Goal: Information Seeking & Learning: Learn about a topic

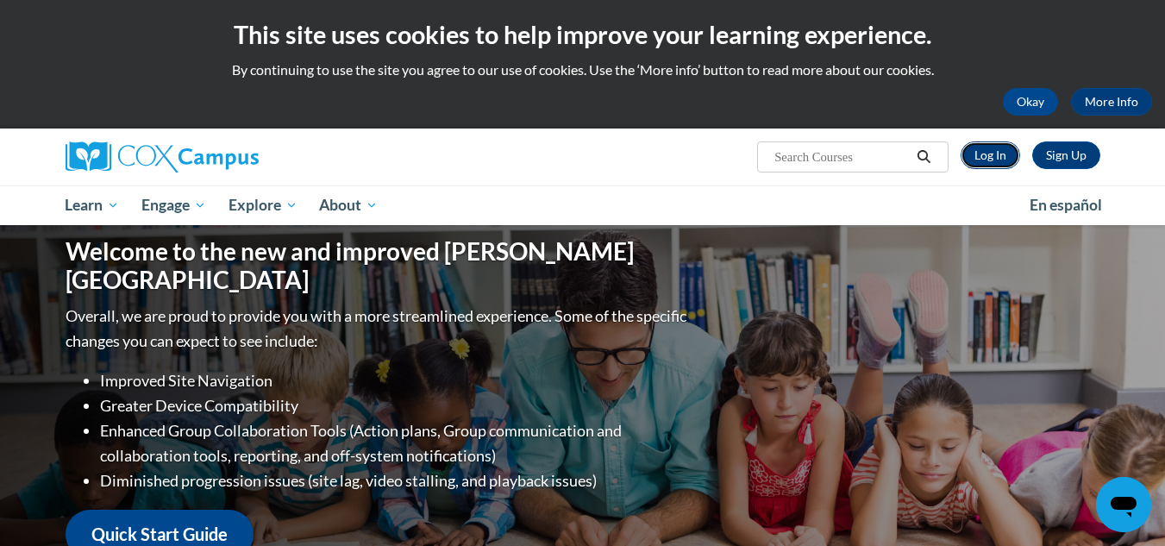
click at [990, 147] on link "Log In" at bounding box center [991, 155] width 60 height 28
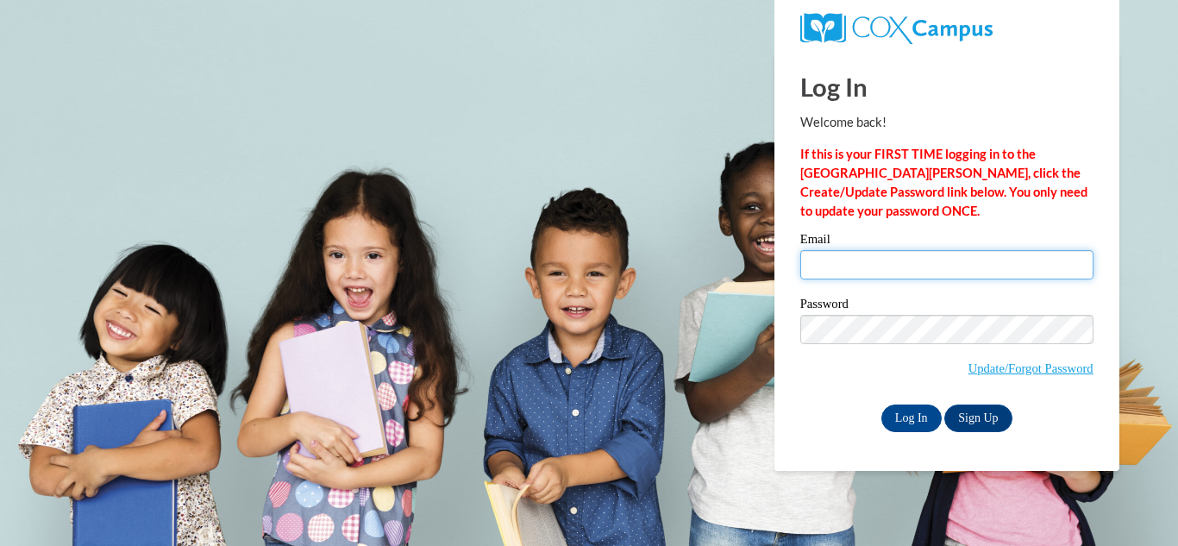
click at [865, 270] on input "Email" at bounding box center [946, 264] width 293 height 29
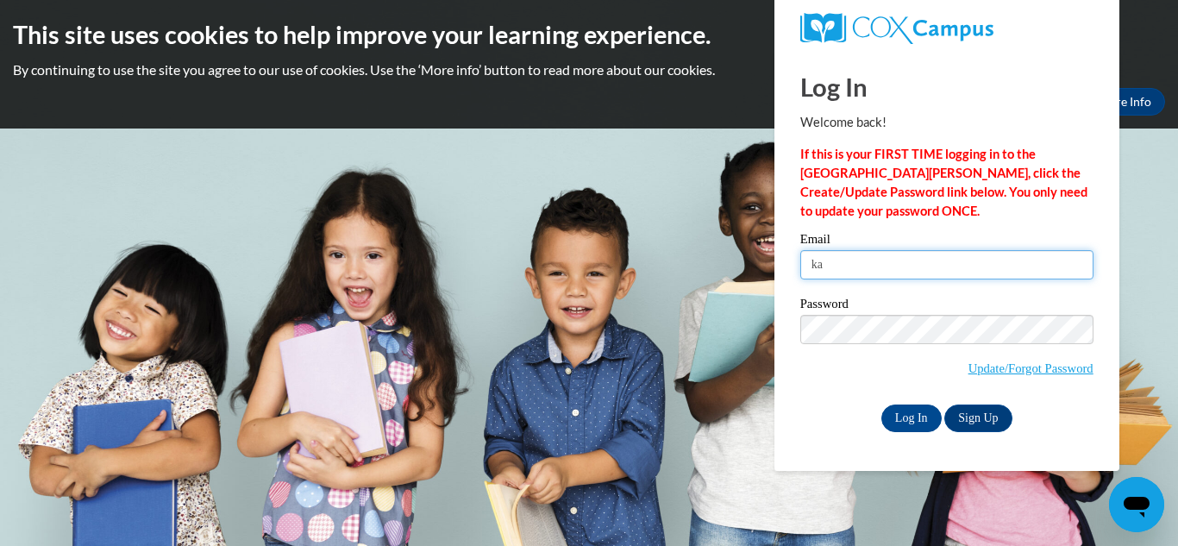
type input "kalleman@kusd.edu"
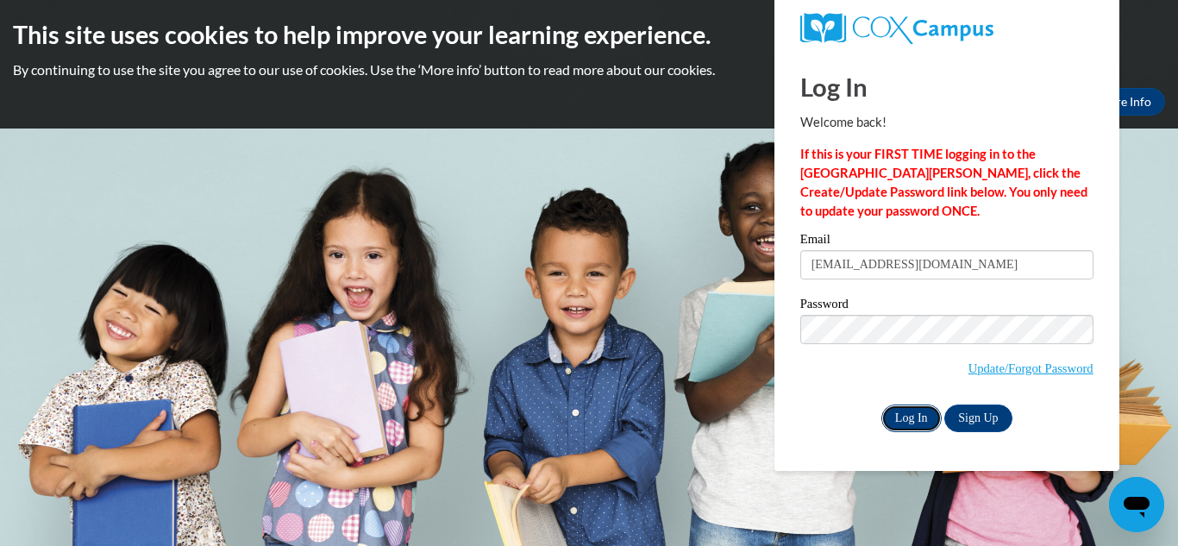
click at [919, 410] on input "Log In" at bounding box center [912, 419] width 60 height 28
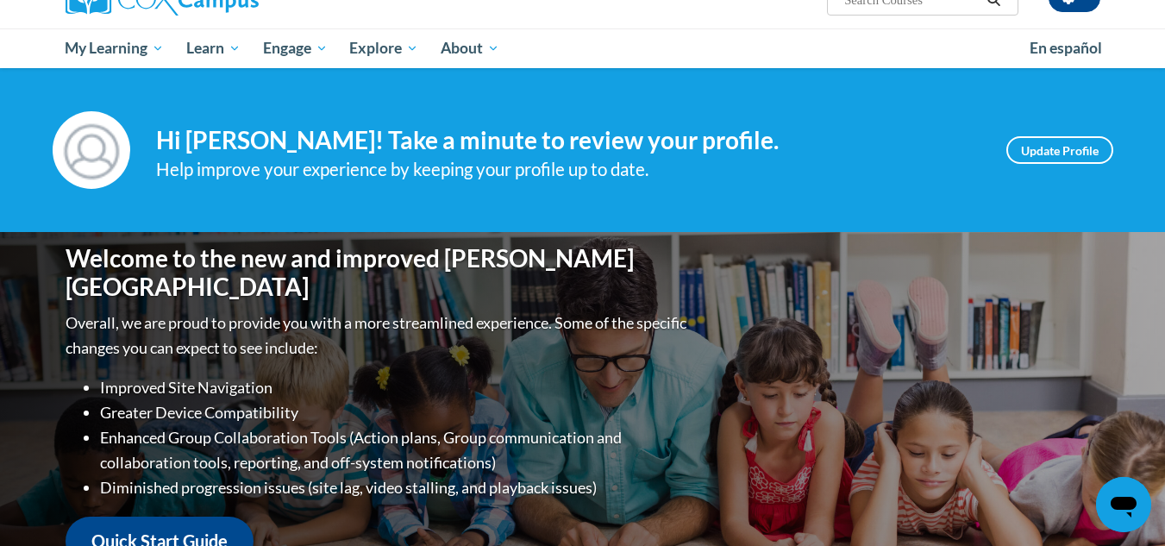
scroll to position [144, 0]
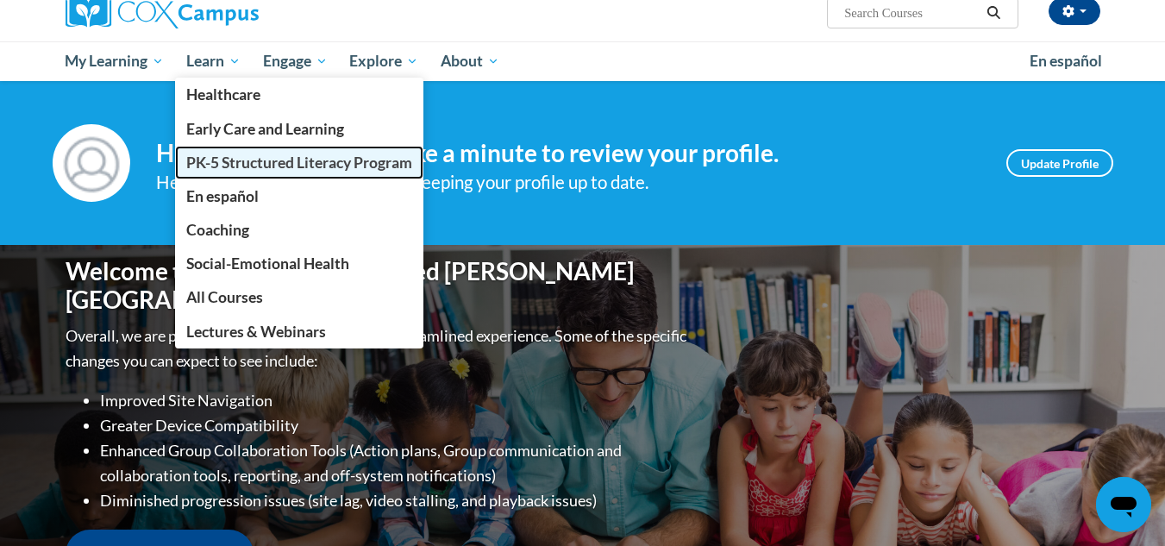
click at [262, 167] on span "PK-5 Structured Literacy Program" at bounding box center [299, 163] width 226 height 18
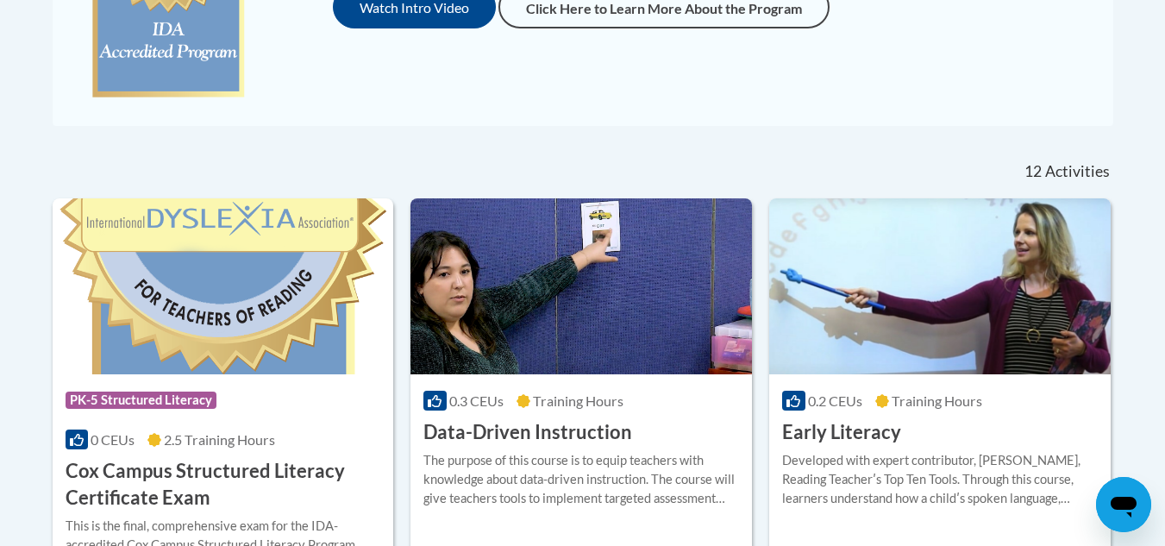
scroll to position [637, 0]
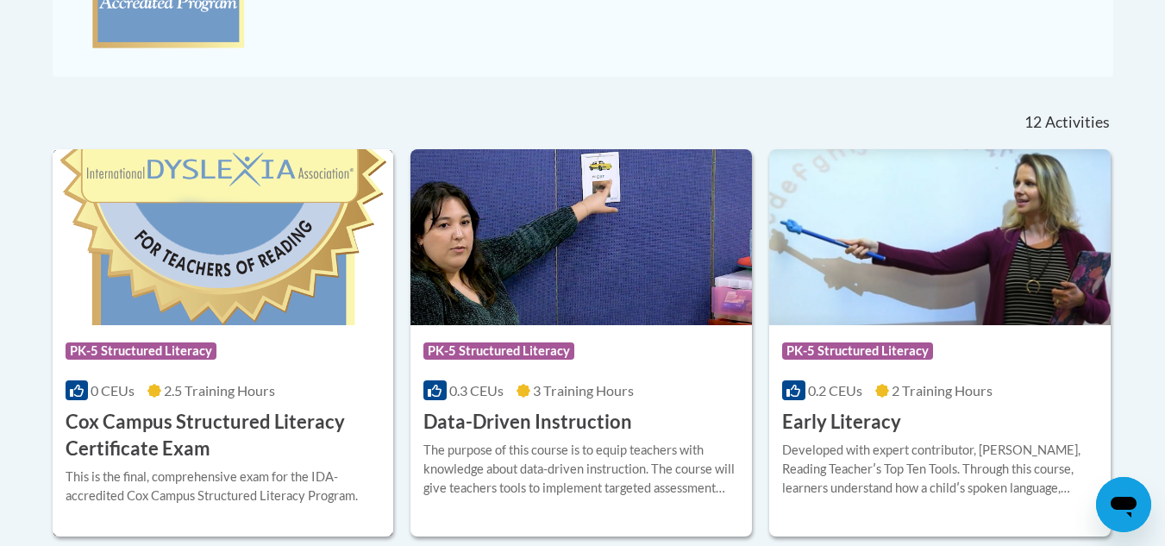
click at [206, 281] on img at bounding box center [224, 237] width 342 height 176
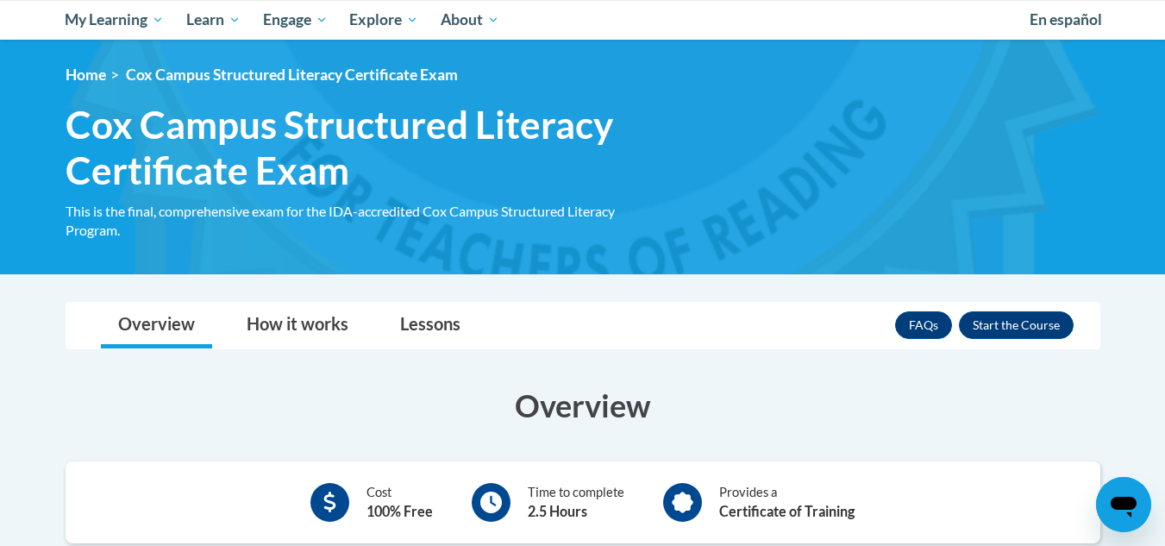
scroll to position [186, 0]
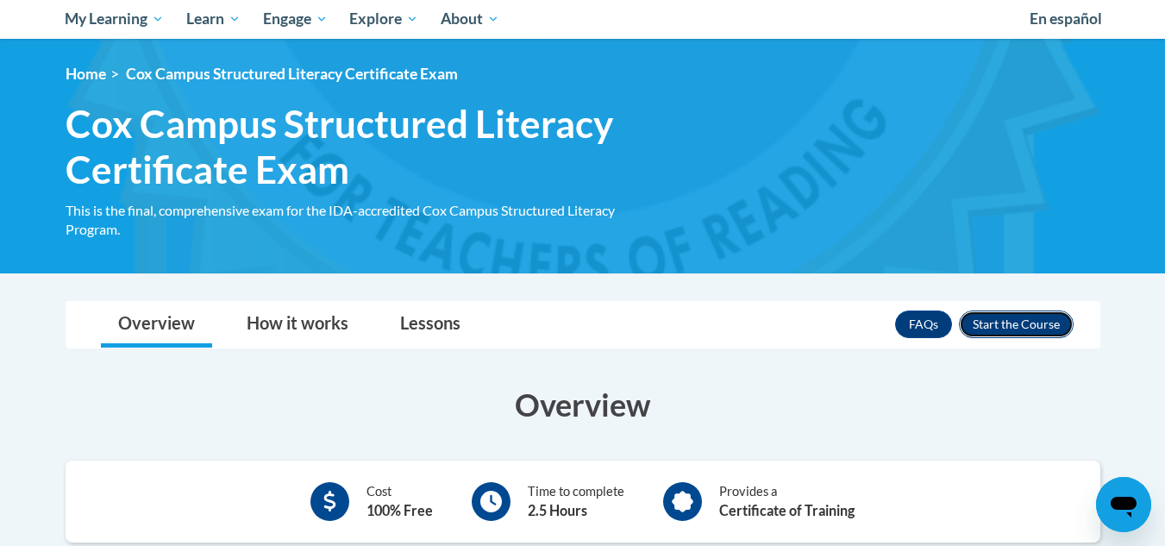
click at [1007, 313] on button "Enroll" at bounding box center [1016, 325] width 115 height 28
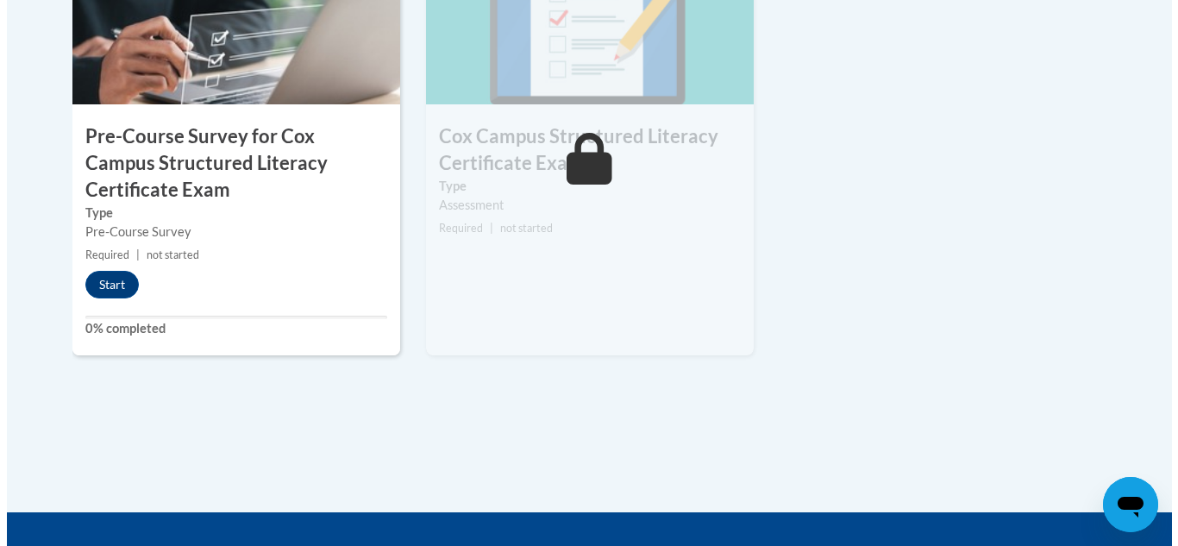
scroll to position [725, 0]
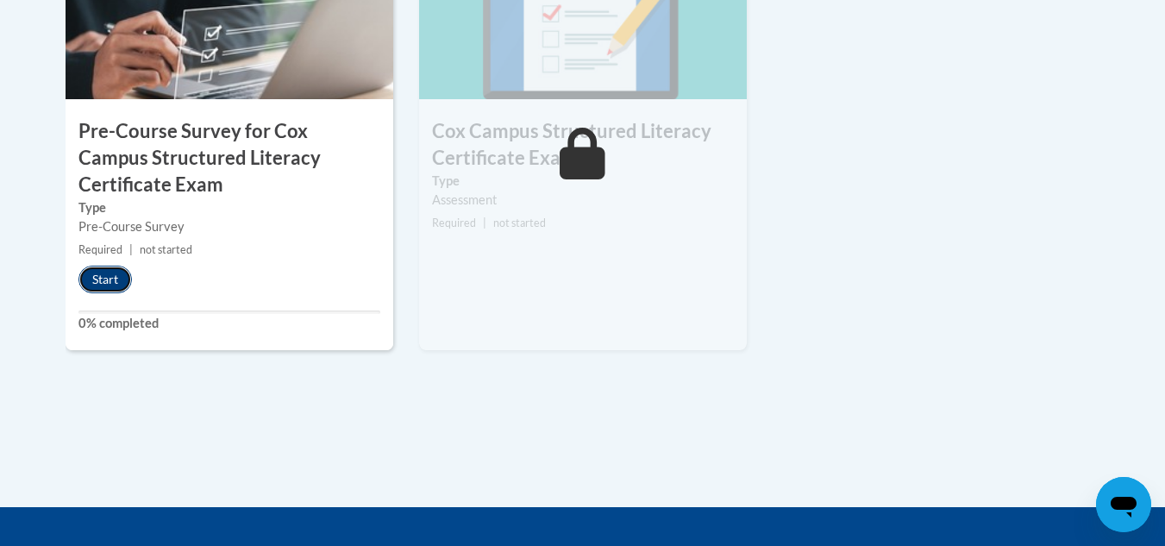
click at [116, 277] on button "Start" at bounding box center [104, 280] width 53 height 28
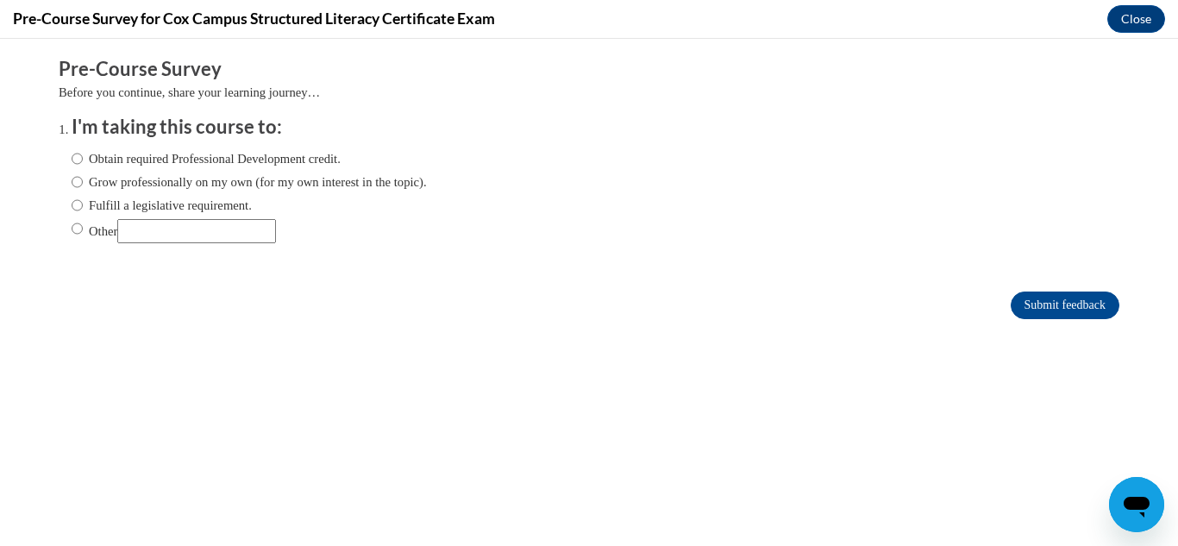
scroll to position [0, 0]
click at [92, 155] on label "Obtain required Professional Development credit." at bounding box center [206, 158] width 269 height 19
click at [83, 155] on input "Obtain required Professional Development credit." at bounding box center [77, 158] width 11 height 19
radio input "true"
click at [1039, 289] on form "Pre-Course Survey Before you continue, share your learning journey… I'm taking …" at bounding box center [589, 196] width 1061 height 281
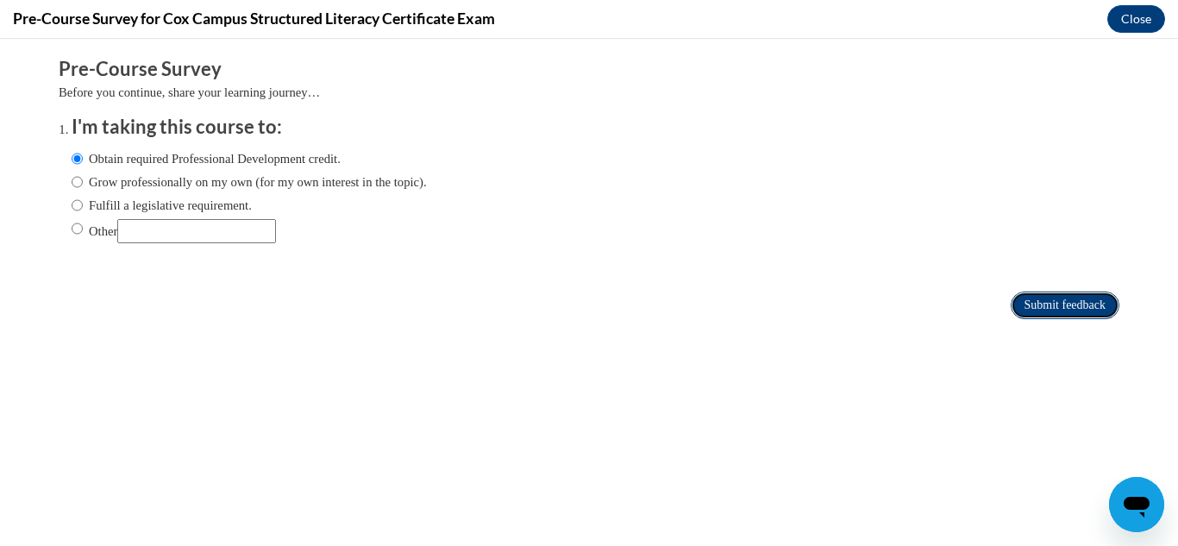
click at [1046, 302] on input "Submit feedback" at bounding box center [1065, 306] width 109 height 28
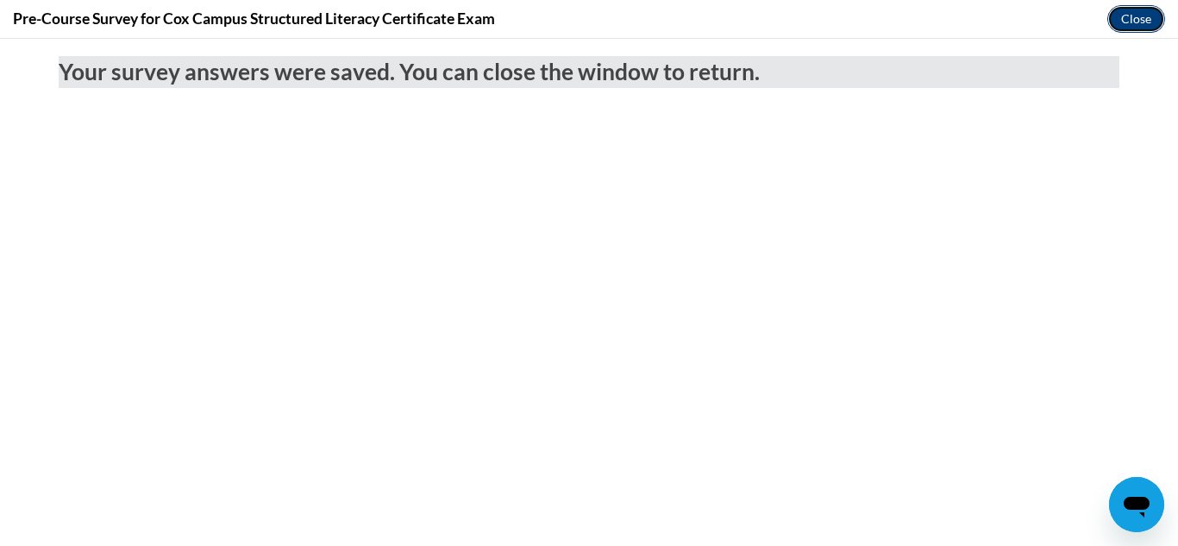
click at [1135, 16] on button "Close" at bounding box center [1137, 19] width 58 height 28
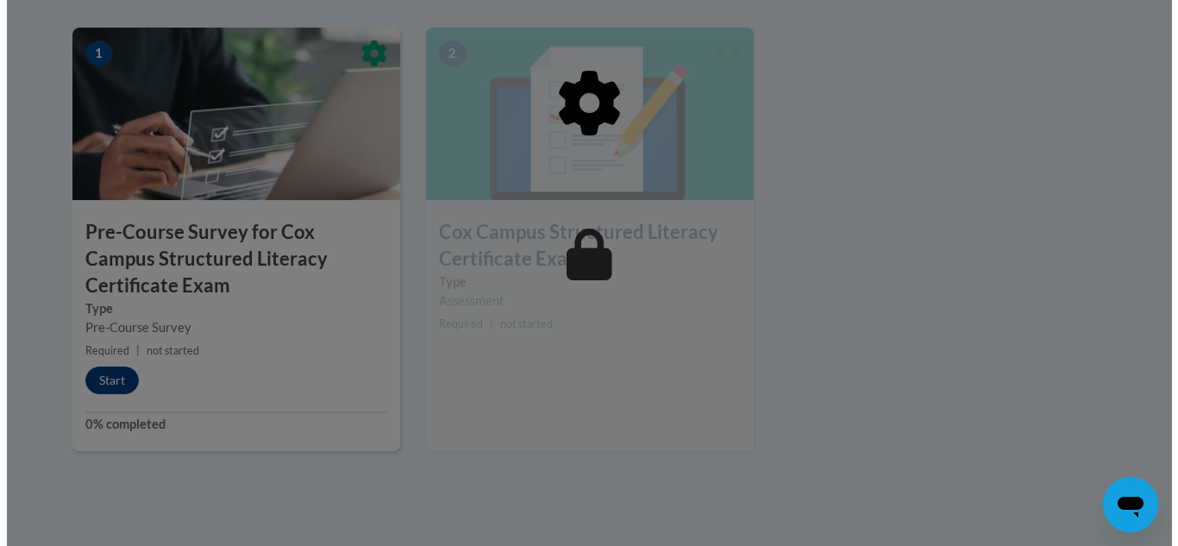
scroll to position [619, 0]
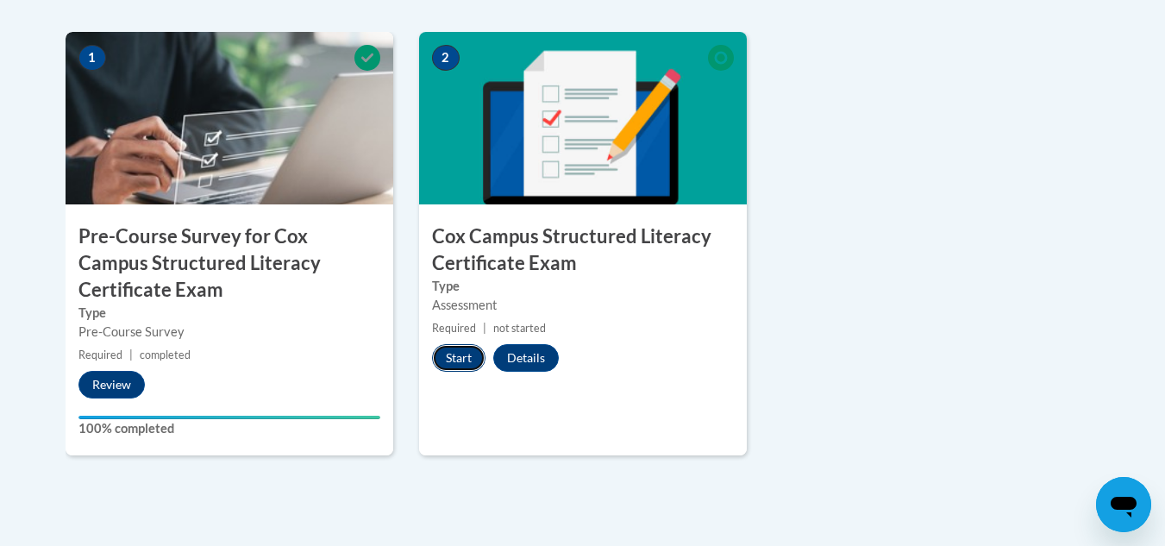
click at [450, 362] on button "Start" at bounding box center [458, 358] width 53 height 28
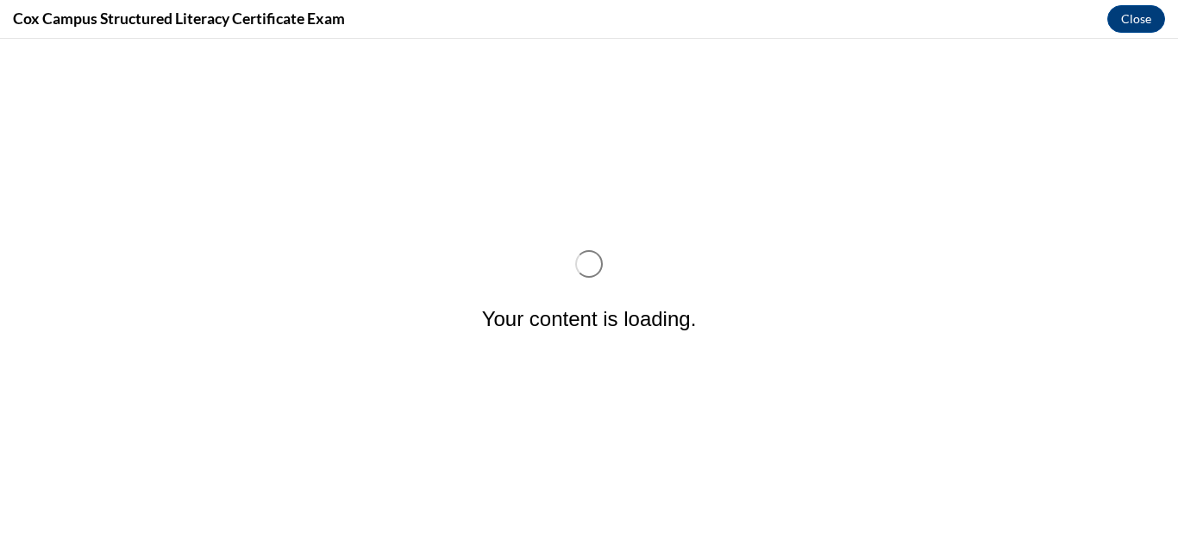
scroll to position [0, 0]
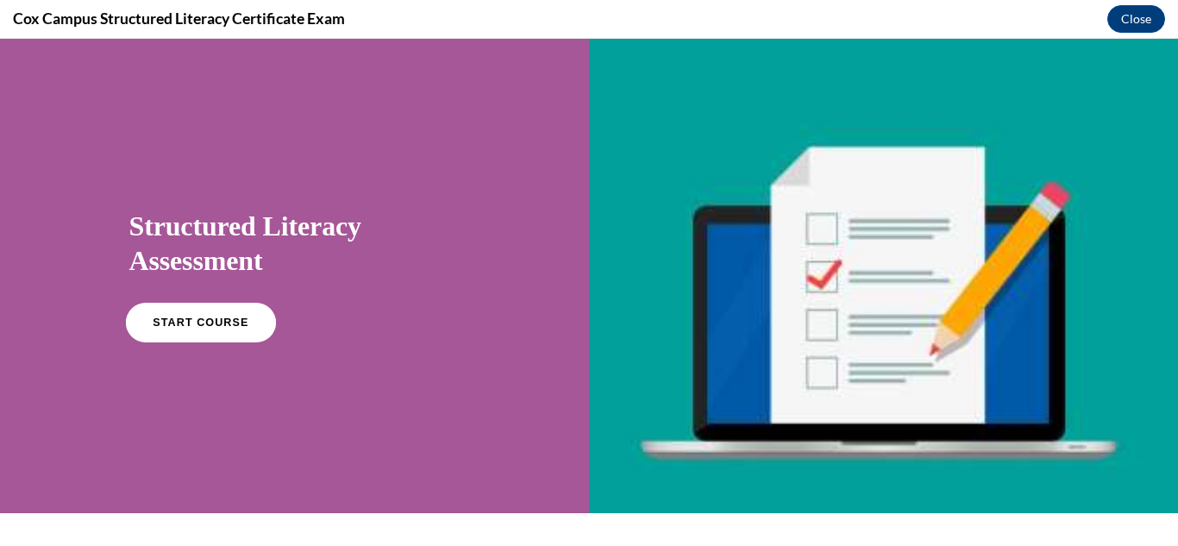
click at [234, 322] on span "START COURSE" at bounding box center [201, 323] width 96 height 13
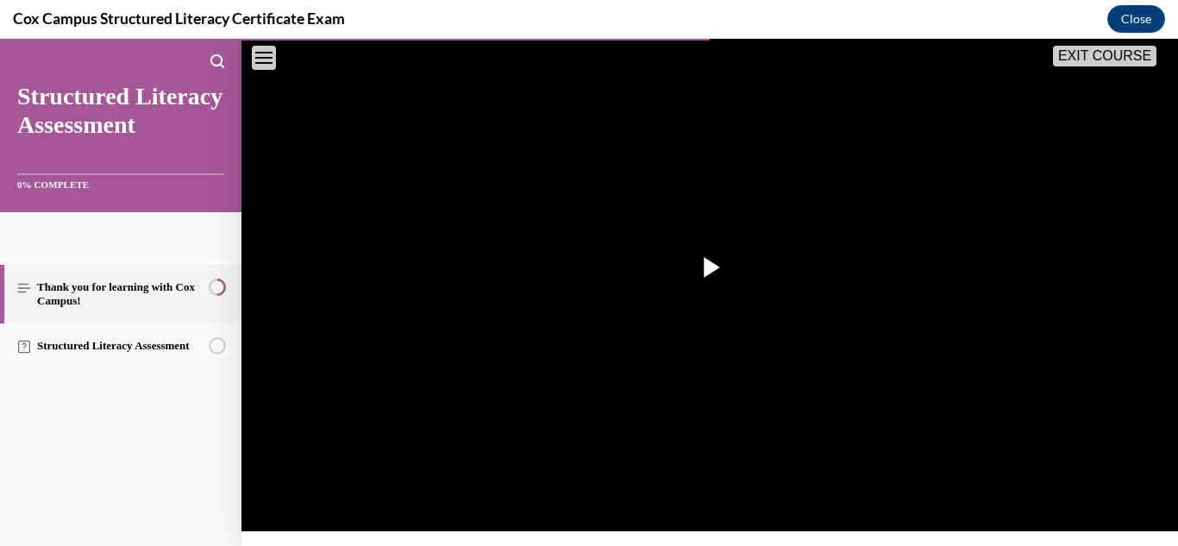
scroll to position [336, 0]
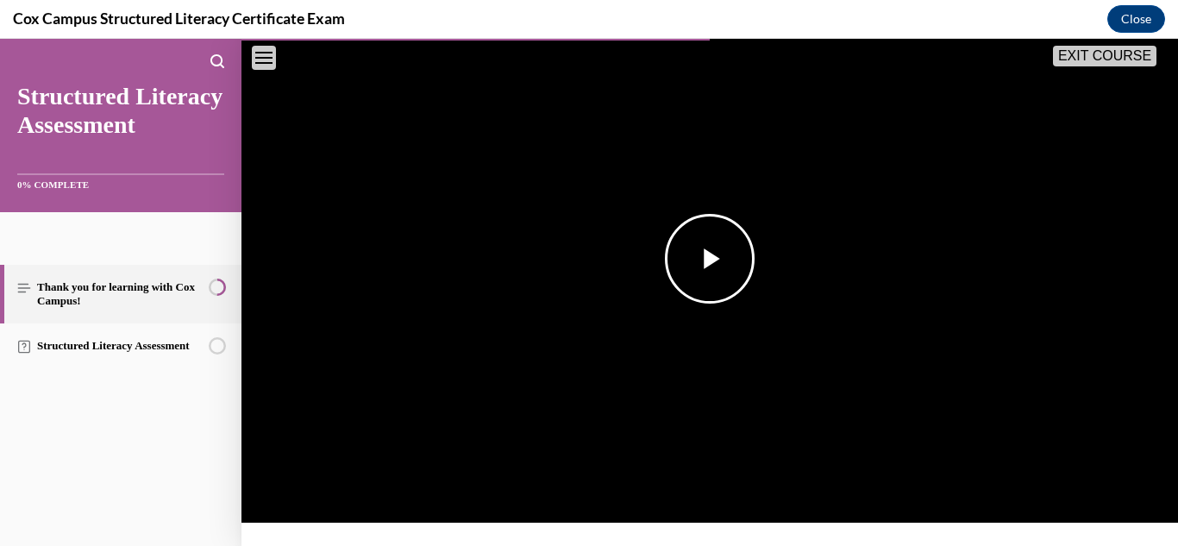
click at [710, 259] on span "Video player" at bounding box center [710, 259] width 0 height 0
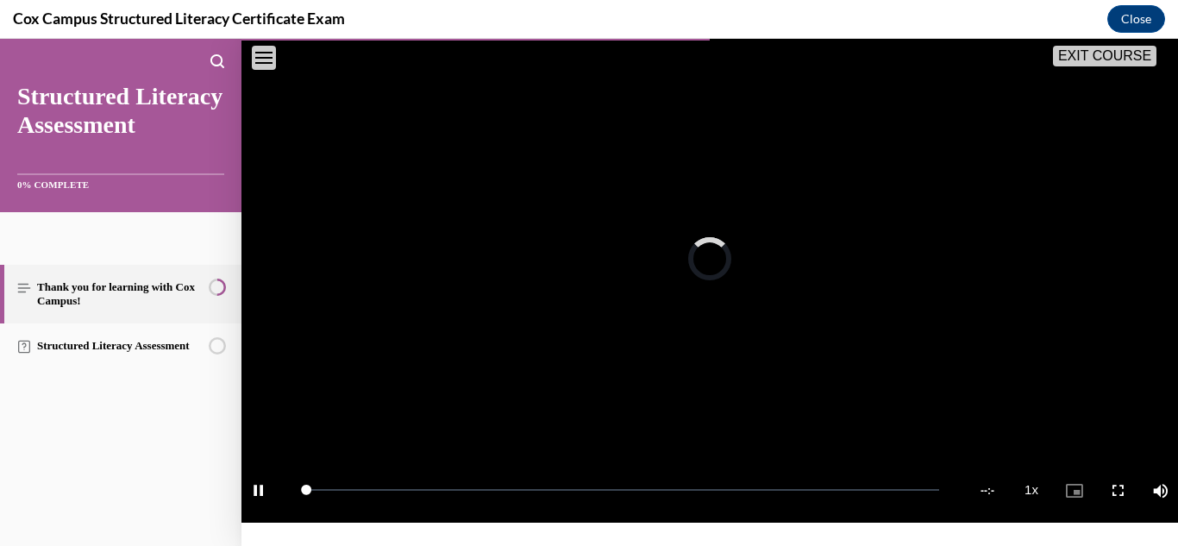
scroll to position [304, 0]
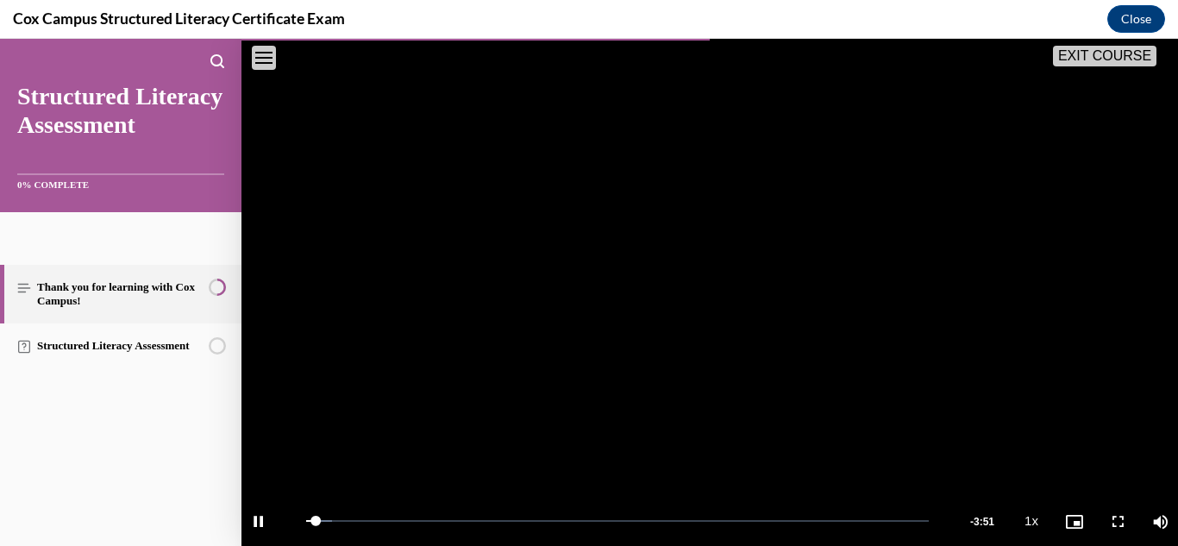
click at [645, 301] on video "Video player" at bounding box center [710, 290] width 937 height 527
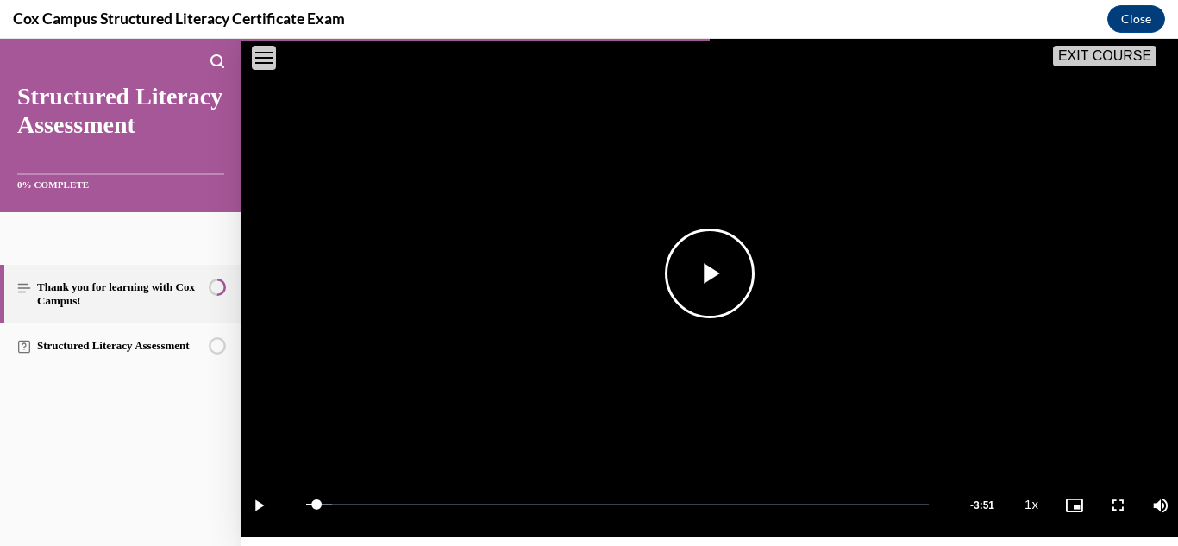
scroll to position [322, 0]
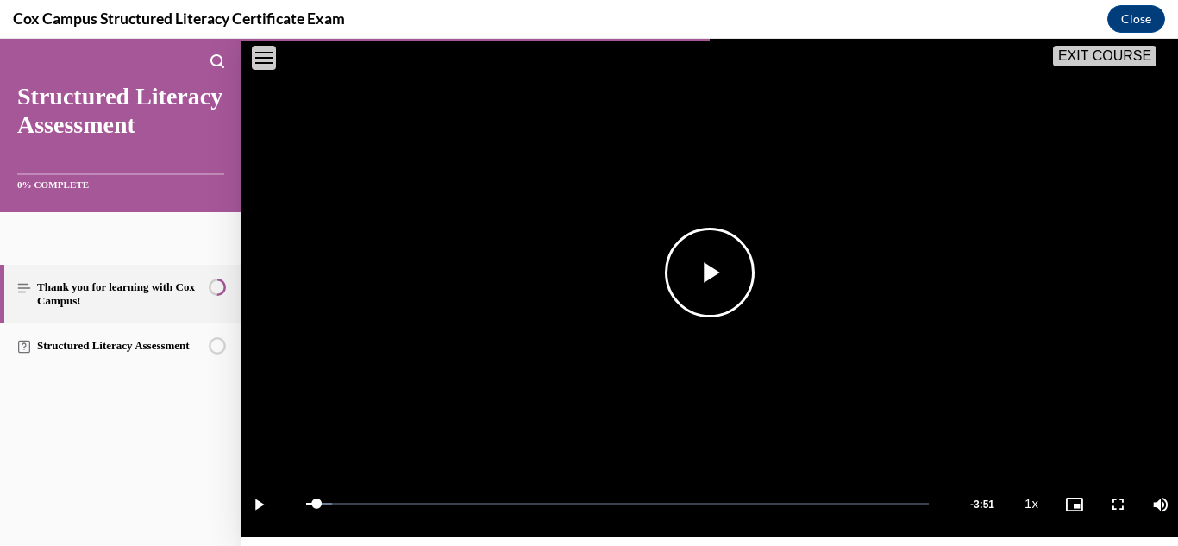
click at [710, 273] on span "Video player" at bounding box center [710, 273] width 0 height 0
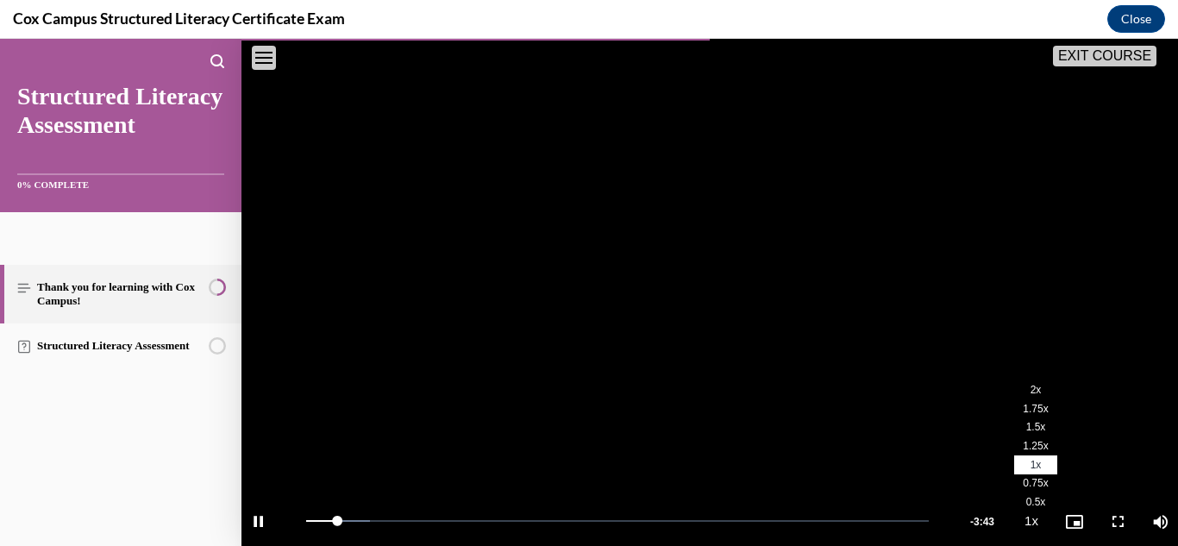
click at [1031, 384] on span "2x" at bounding box center [1036, 390] width 11 height 12
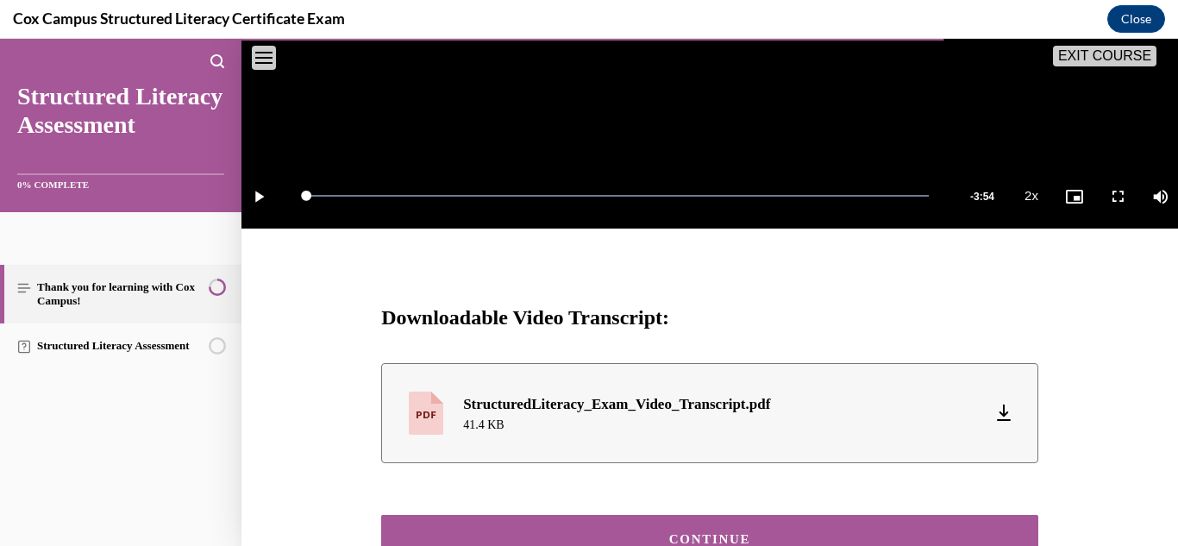
scroll to position [748, 0]
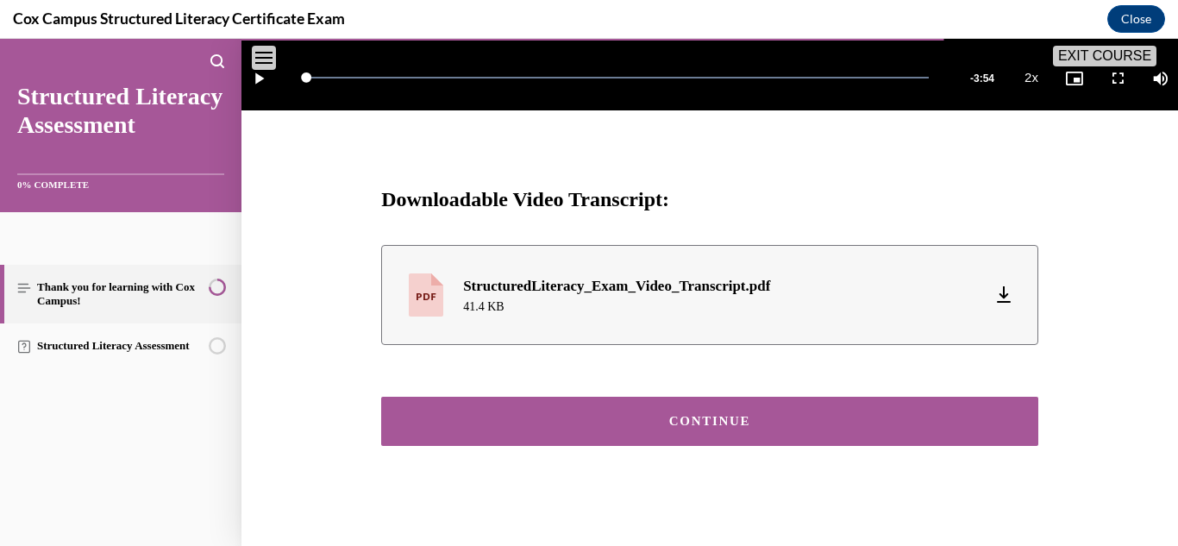
click at [718, 415] on div "CONTINUE" at bounding box center [710, 421] width 604 height 13
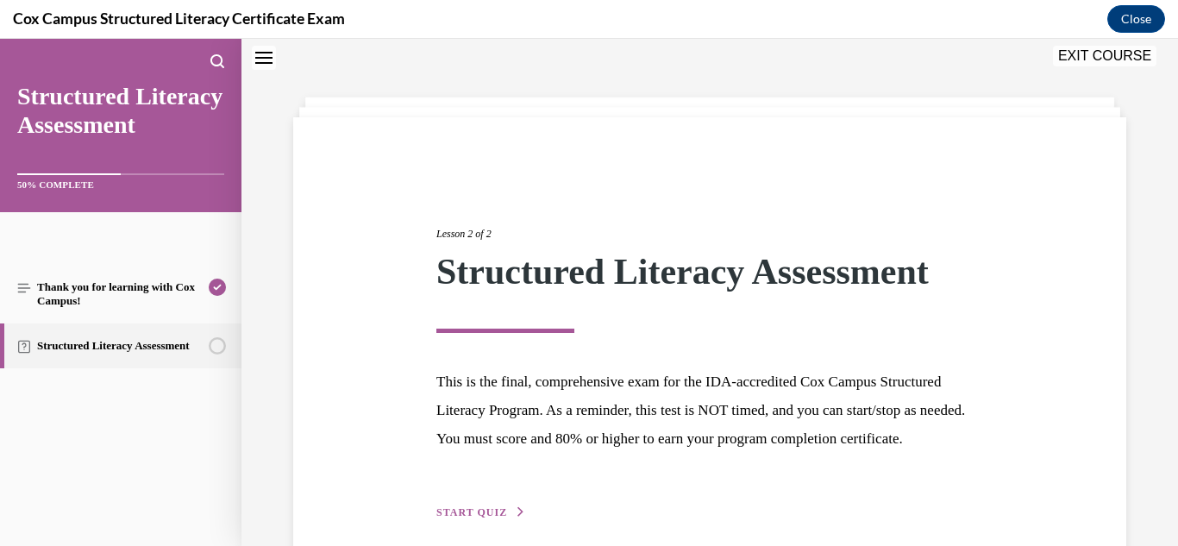
scroll to position [161, 0]
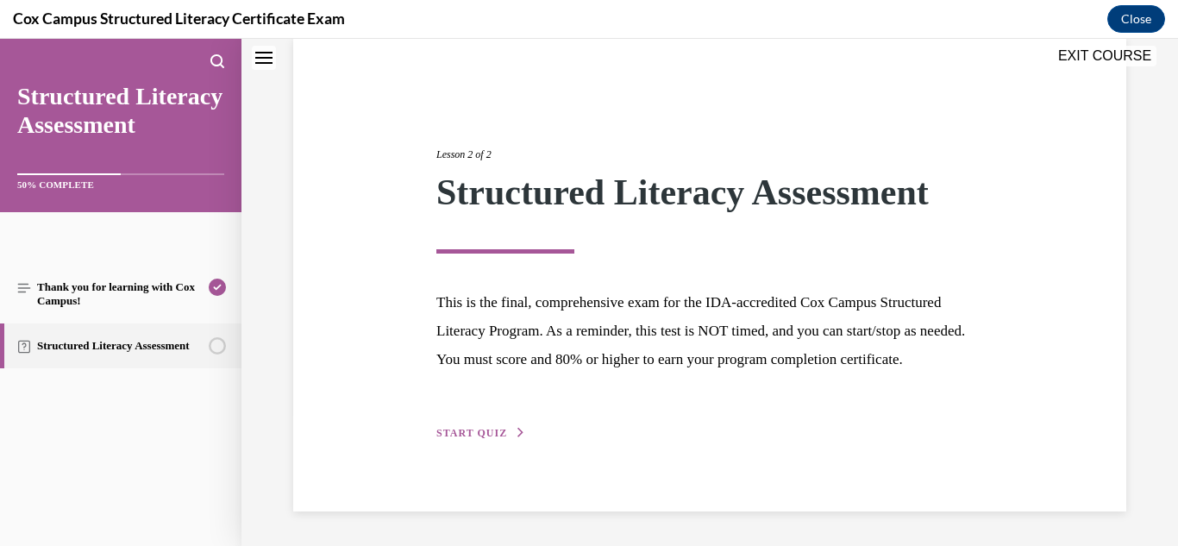
click at [491, 427] on button "START QUIZ" at bounding box center [481, 433] width 90 height 16
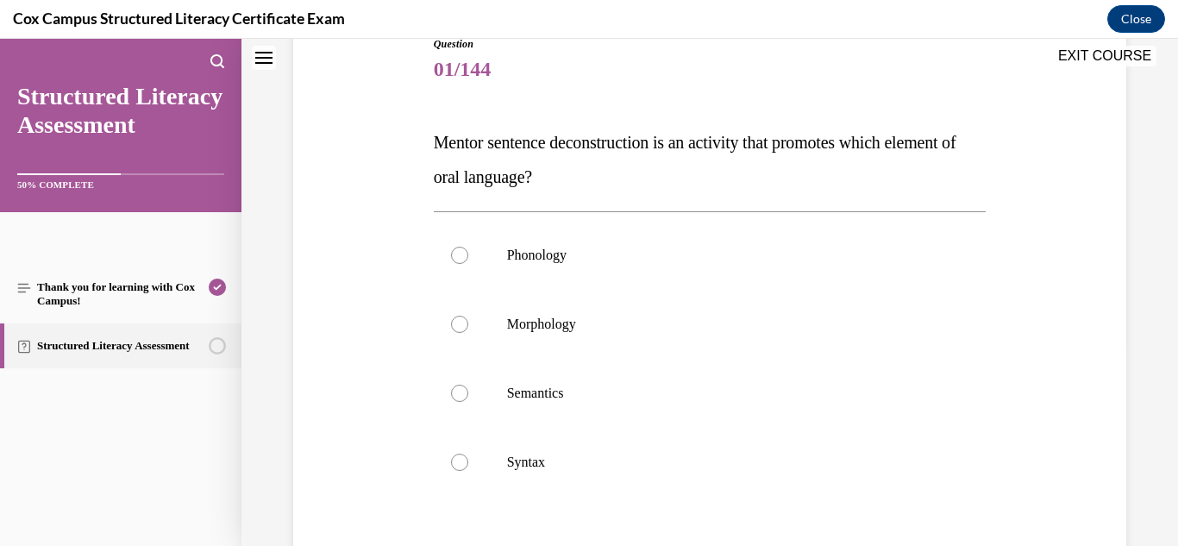
scroll to position [205, 0]
click at [515, 455] on p "Syntax" at bounding box center [725, 460] width 436 height 17
click at [468, 455] on input "Syntax" at bounding box center [459, 460] width 17 height 17
radio input "true"
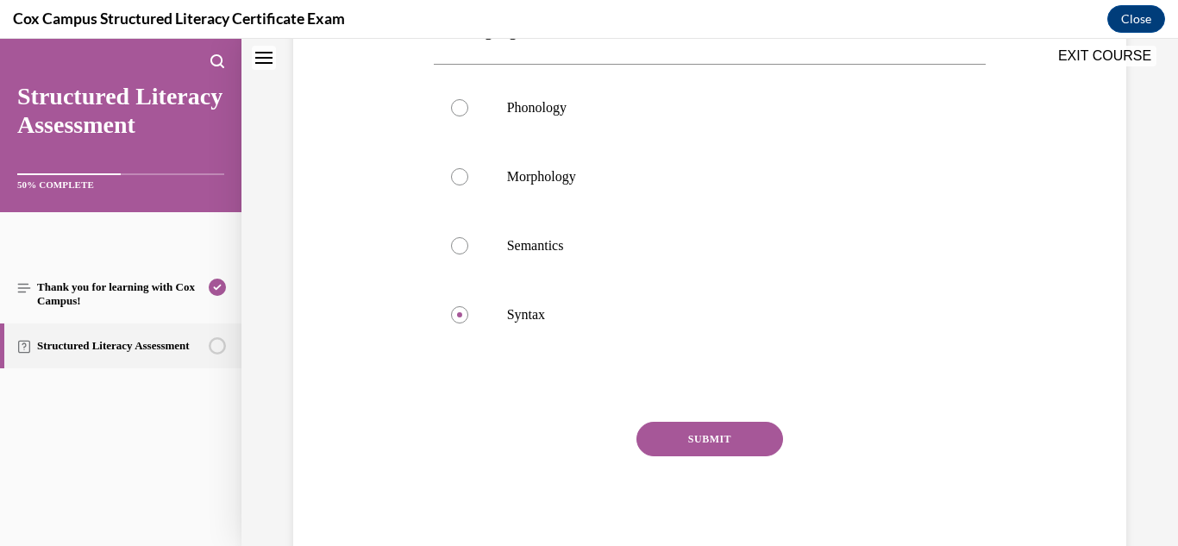
click at [690, 443] on button "SUBMIT" at bounding box center [710, 439] width 147 height 35
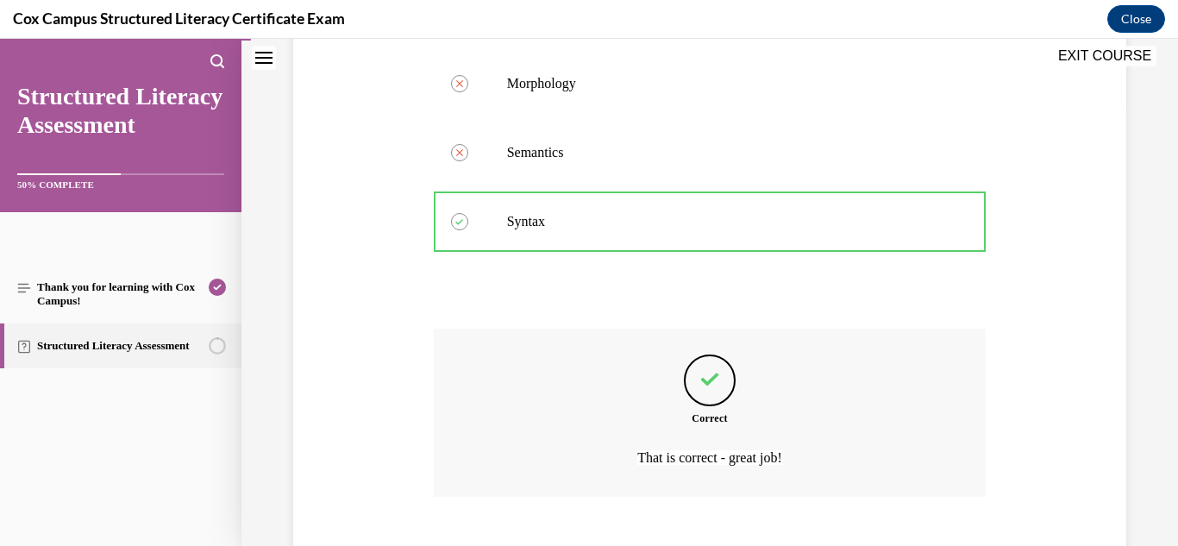
scroll to position [545, 0]
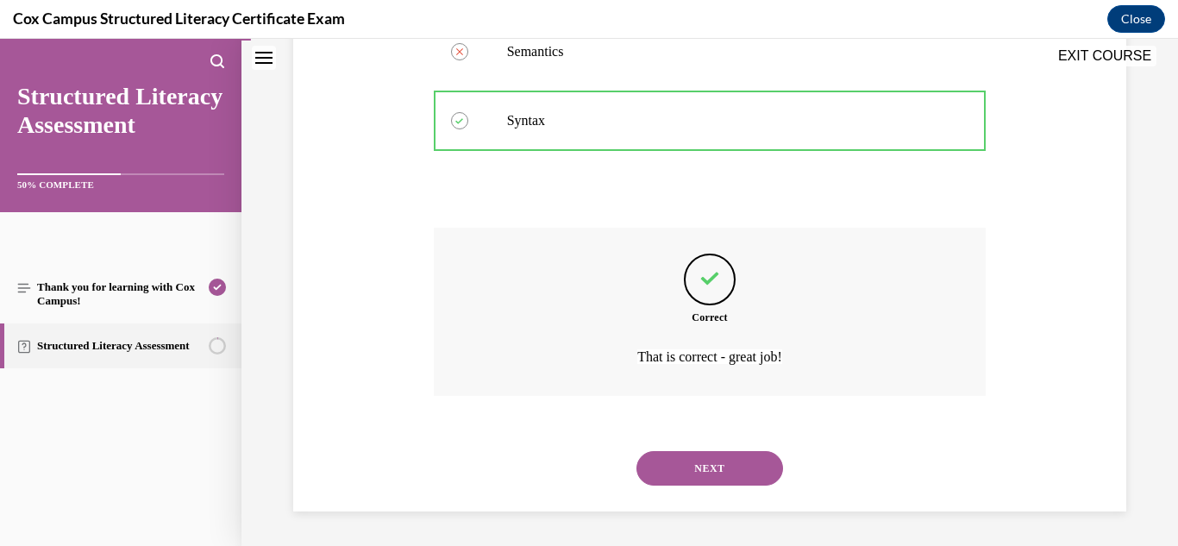
click at [706, 463] on button "NEXT" at bounding box center [710, 468] width 147 height 35
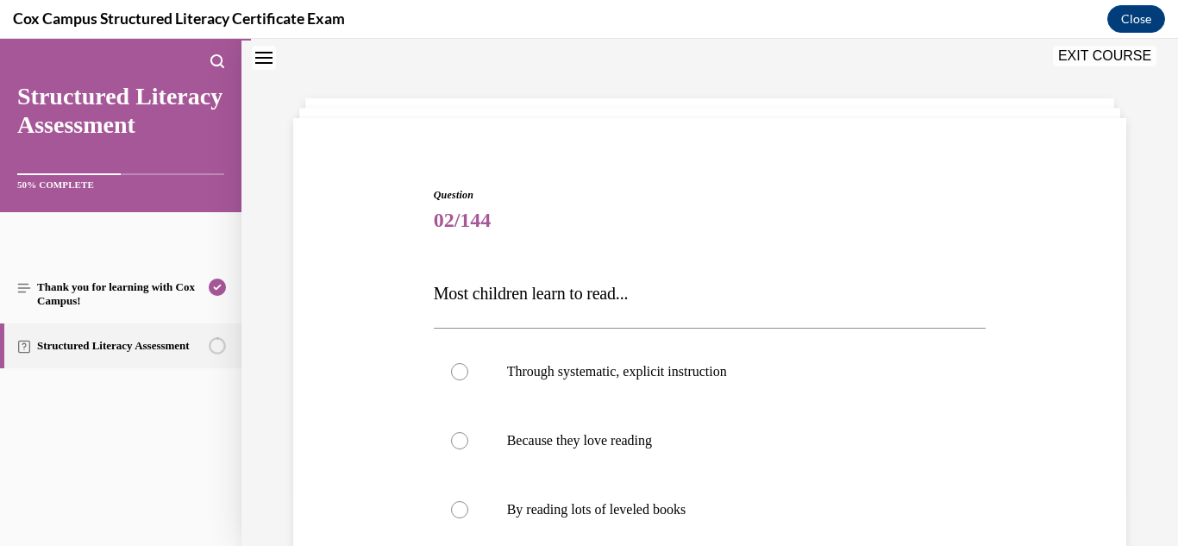
scroll to position [130, 0]
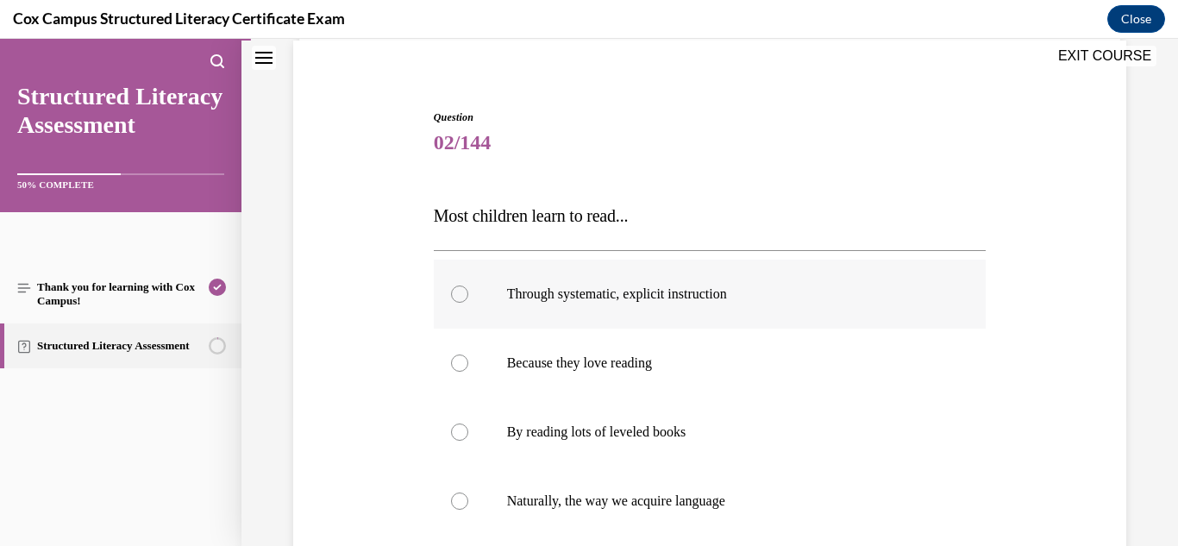
click at [683, 287] on span "Through systematic, explicit instruction" at bounding box center [617, 293] width 220 height 15
click at [468, 287] on input "Through systematic, explicit instruction" at bounding box center [459, 294] width 17 height 17
radio input "true"
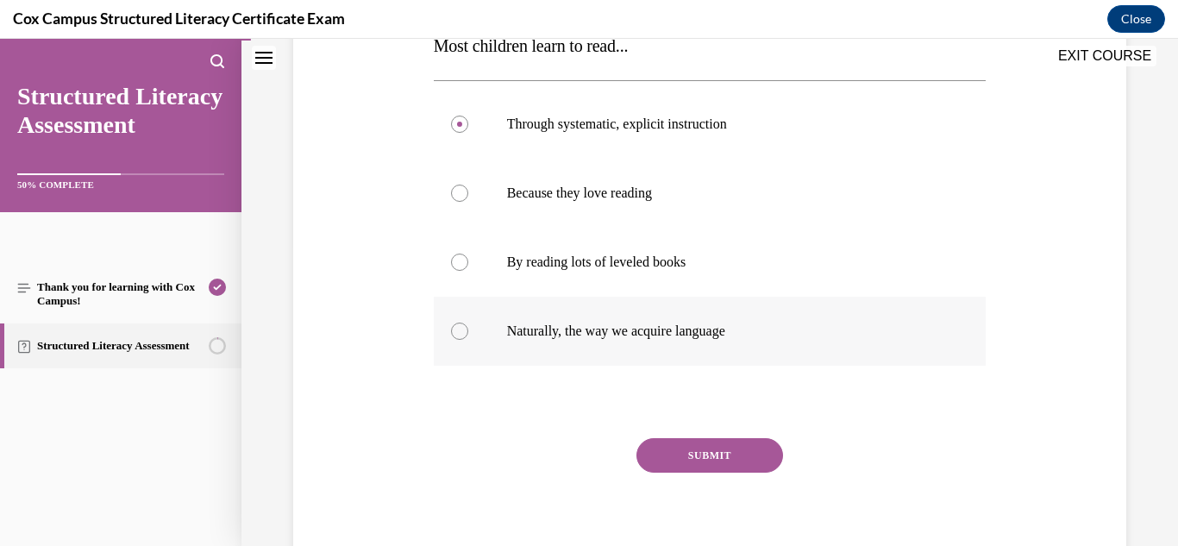
scroll to position [301, 0]
click at [718, 455] on button "SUBMIT" at bounding box center [710, 454] width 147 height 35
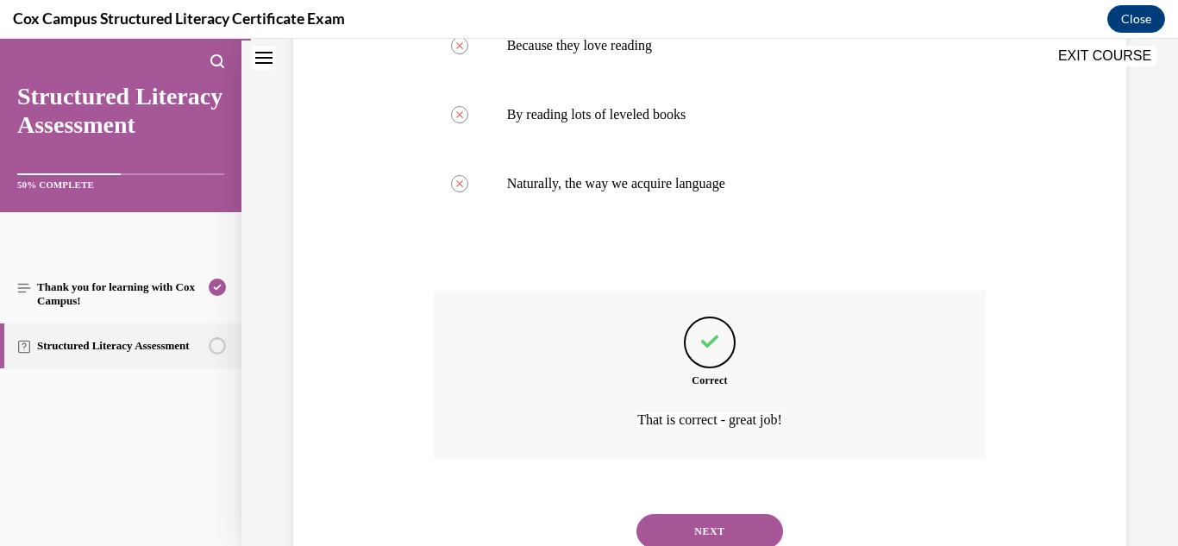
scroll to position [455, 0]
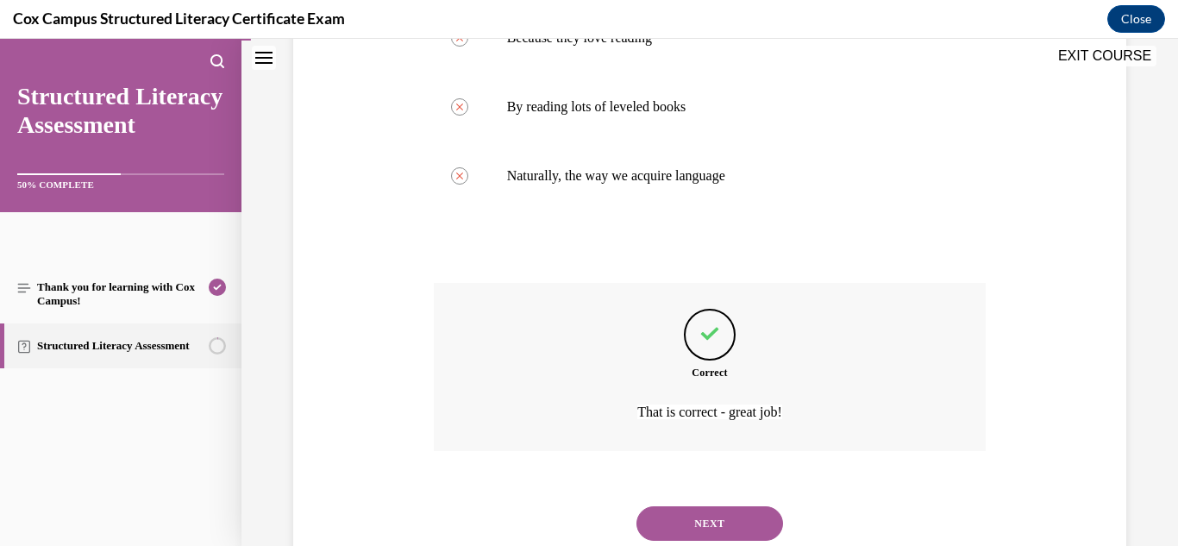
click at [708, 516] on button "NEXT" at bounding box center [710, 523] width 147 height 35
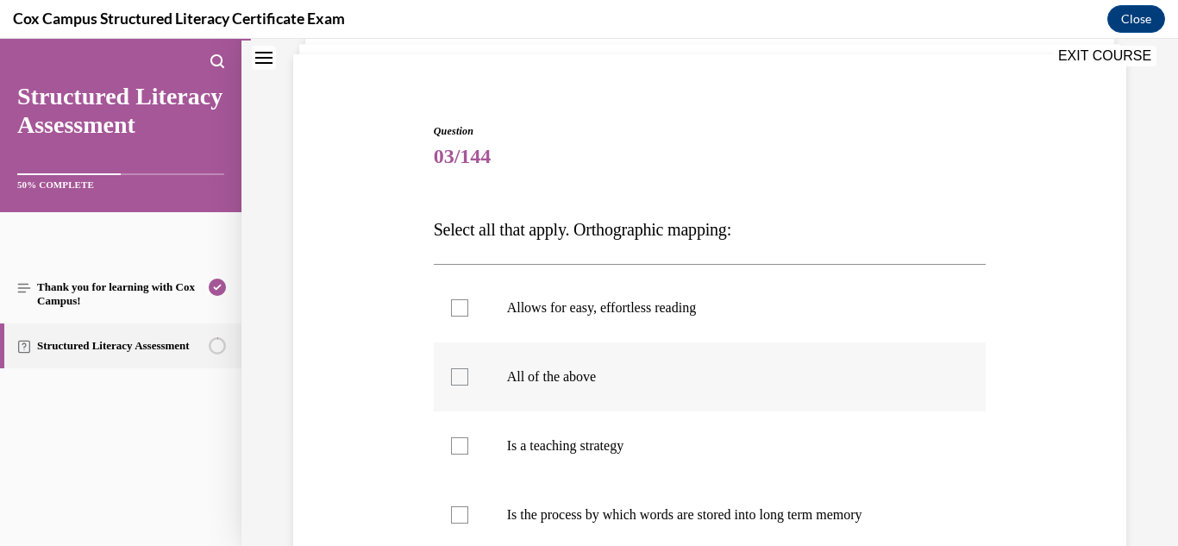
scroll to position [117, 0]
click at [685, 297] on label "Allows for easy, effortless reading" at bounding box center [710, 307] width 553 height 69
click at [468, 298] on input "Allows for easy, effortless reading" at bounding box center [459, 306] width 17 height 17
checkbox input "true"
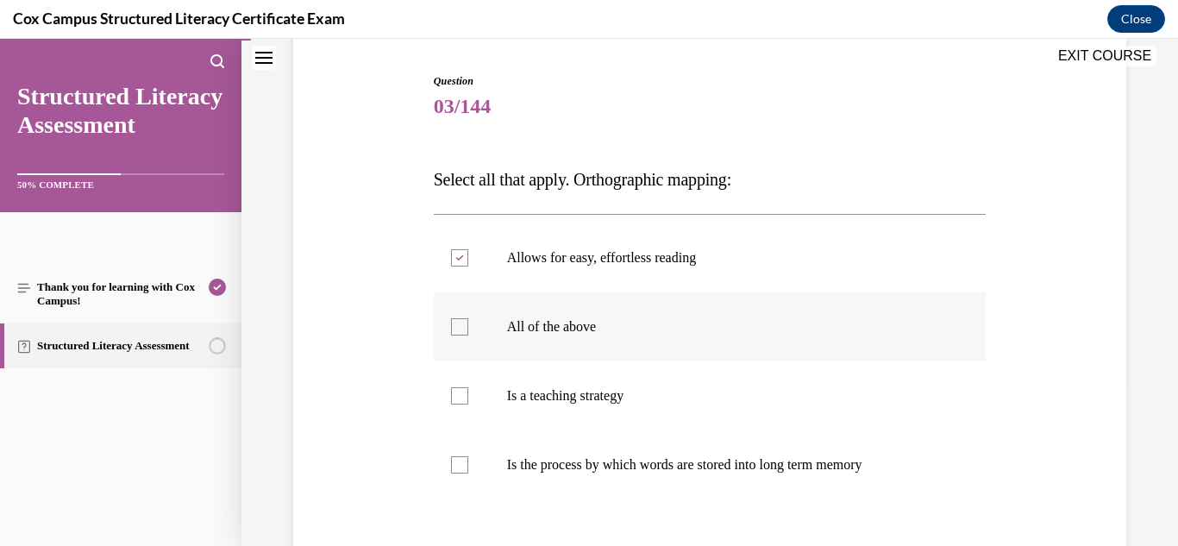
scroll to position [185, 0]
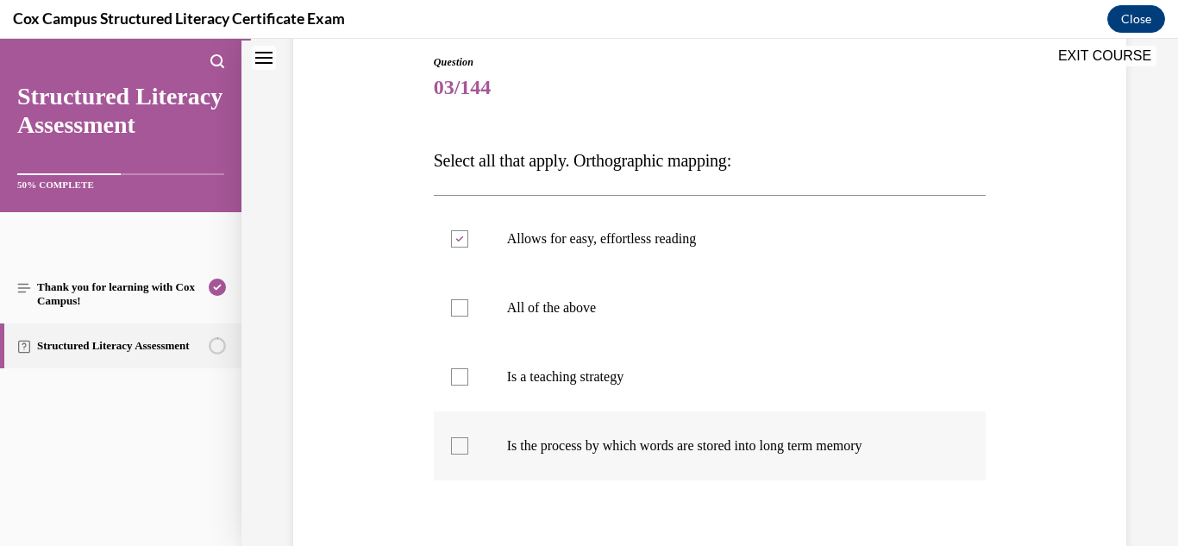
click at [794, 441] on span "Is the process by which words are stored into long term memory" at bounding box center [684, 445] width 355 height 15
click at [468, 441] on input "Is the process by which words are stored into long term memory" at bounding box center [459, 445] width 17 height 17
checkbox input "true"
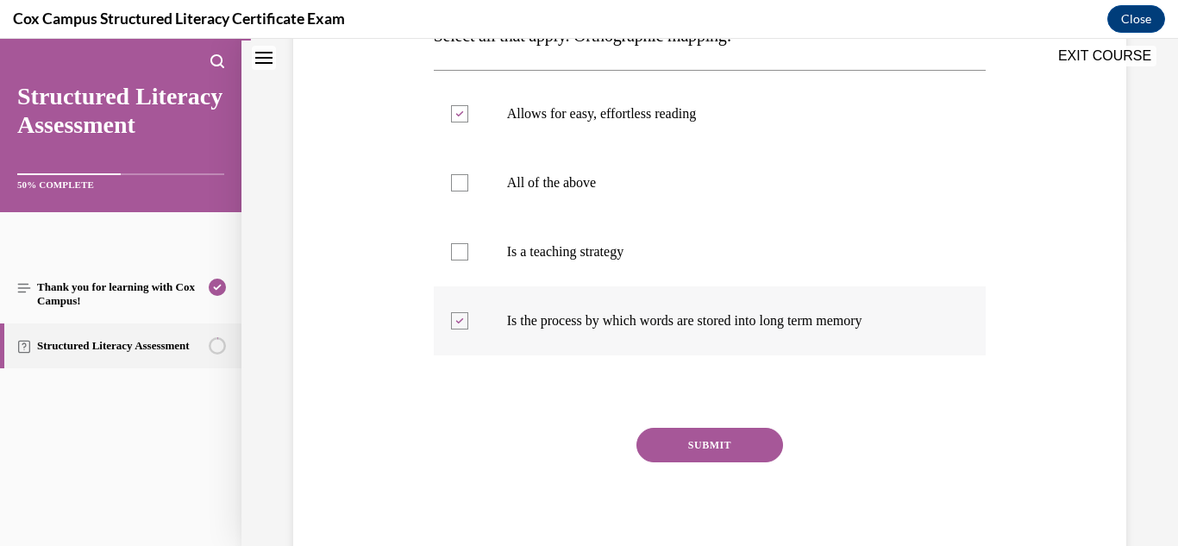
scroll to position [317, 0]
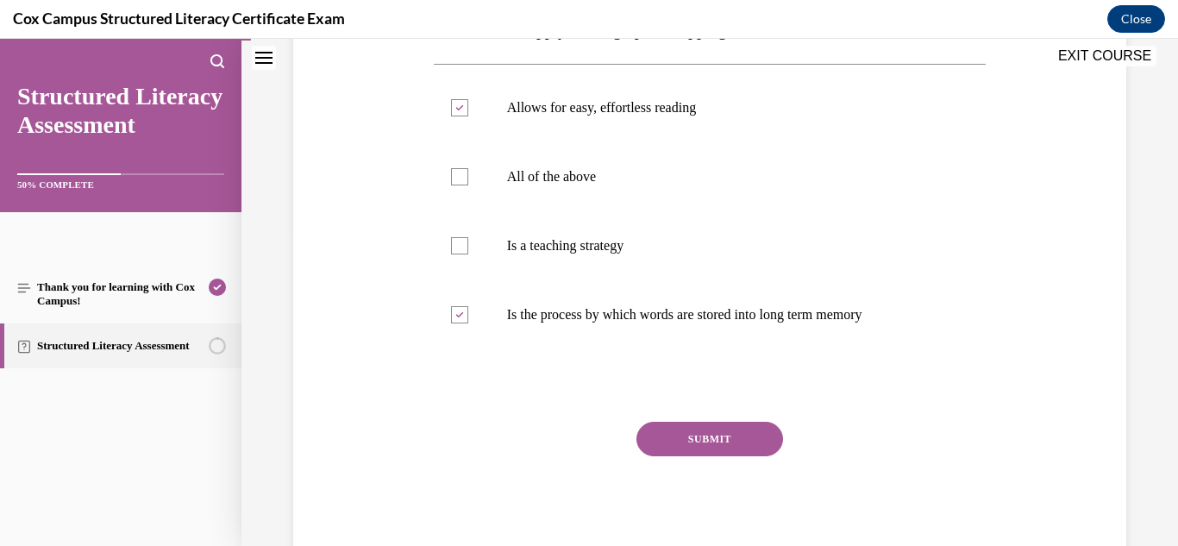
click at [685, 442] on button "SUBMIT" at bounding box center [710, 439] width 147 height 35
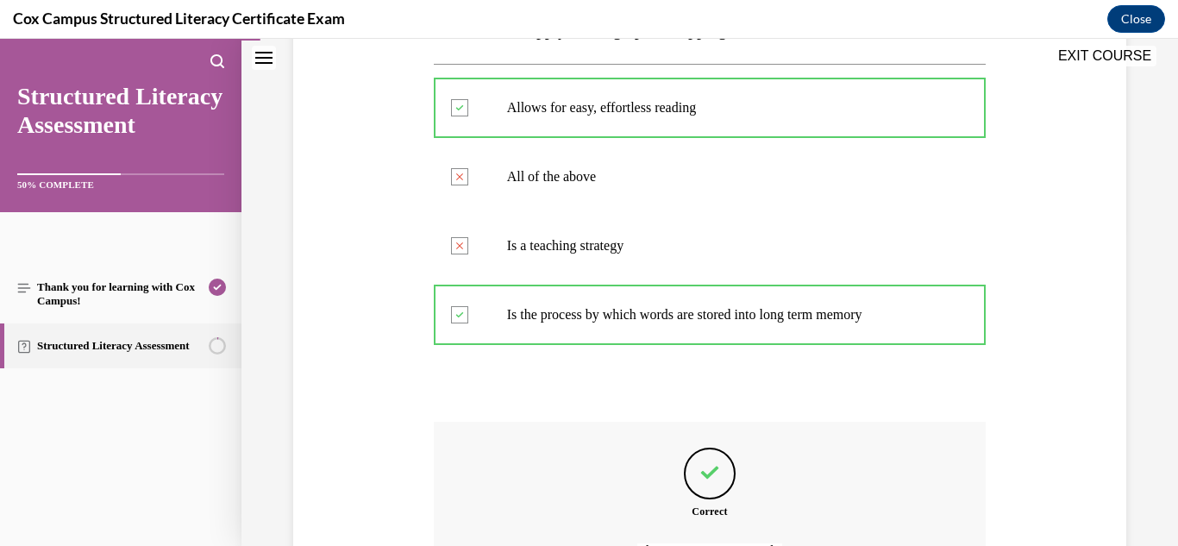
scroll to position [511, 0]
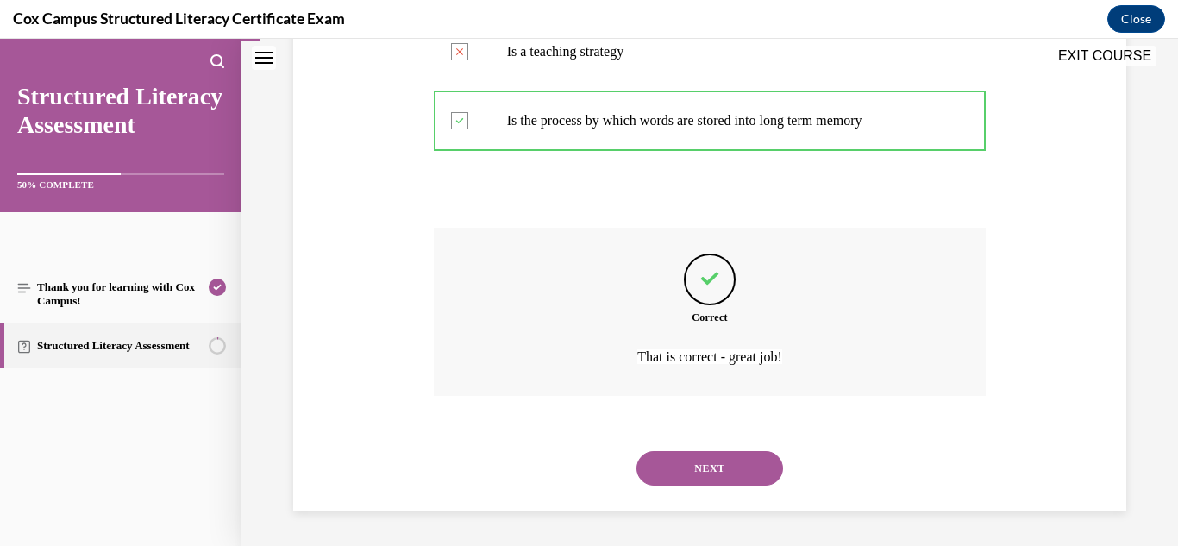
click at [722, 461] on button "NEXT" at bounding box center [710, 468] width 147 height 35
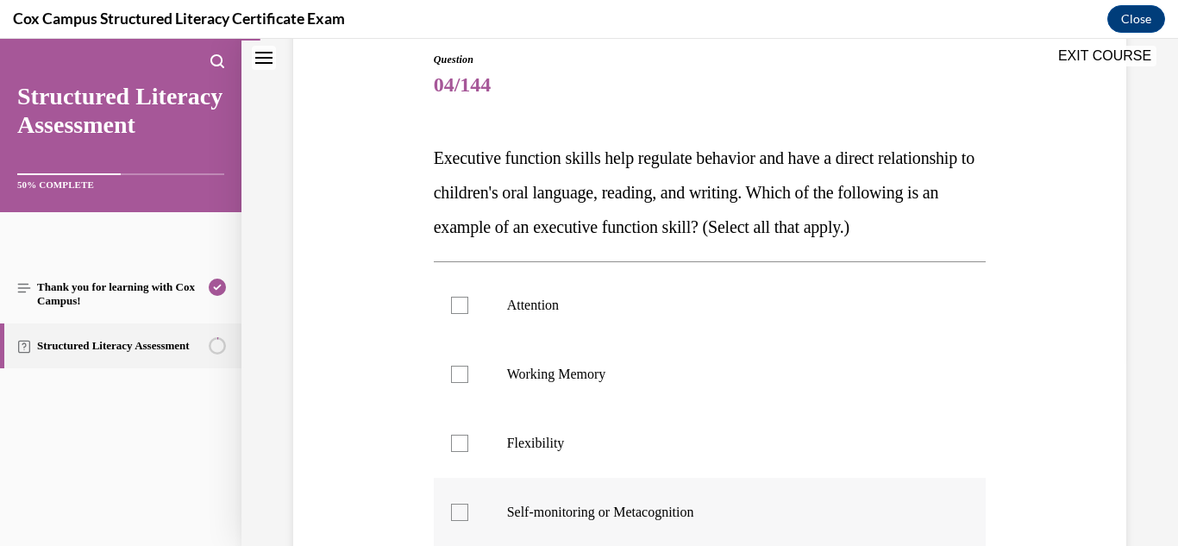
scroll to position [189, 0]
click at [534, 313] on p "Attention" at bounding box center [725, 304] width 436 height 17
click at [468, 313] on input "Attention" at bounding box center [459, 304] width 17 height 17
checkbox input "true"
click at [470, 400] on label "Working Memory" at bounding box center [710, 373] width 553 height 69
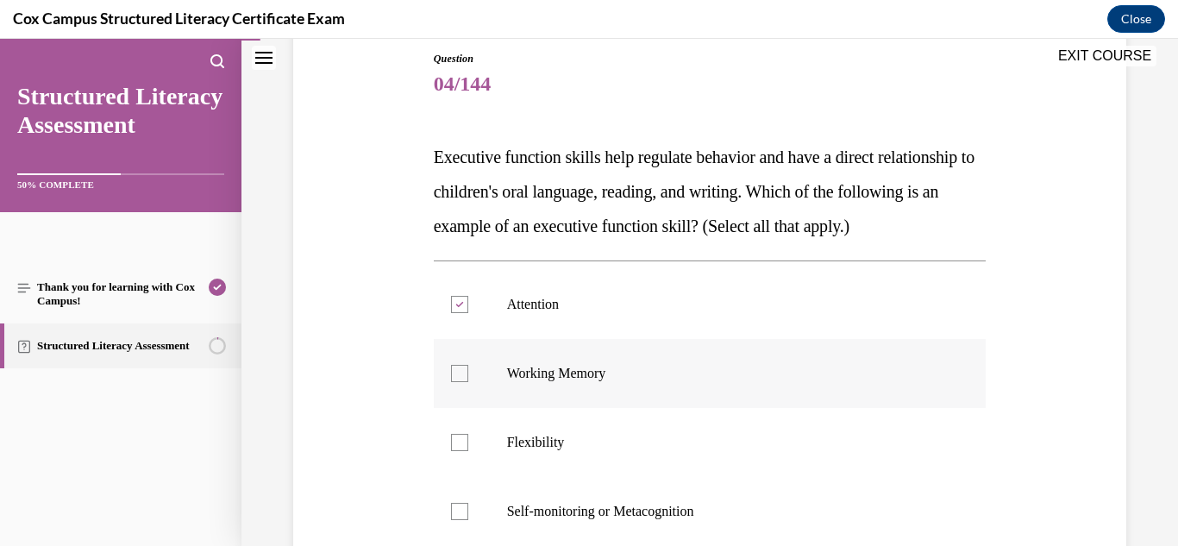
click at [468, 382] on input "Working Memory" at bounding box center [459, 373] width 17 height 17
checkbox input "true"
click at [452, 451] on div at bounding box center [459, 442] width 17 height 17
click at [452, 451] on input "Flexibility" at bounding box center [459, 442] width 17 height 17
checkbox input "true"
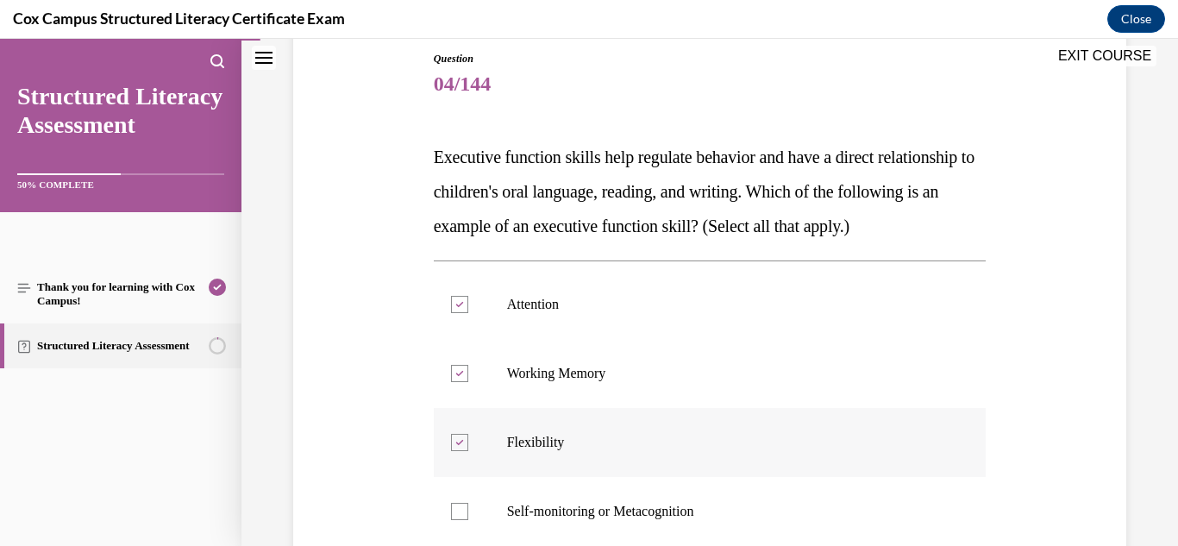
scroll to position [329, 0]
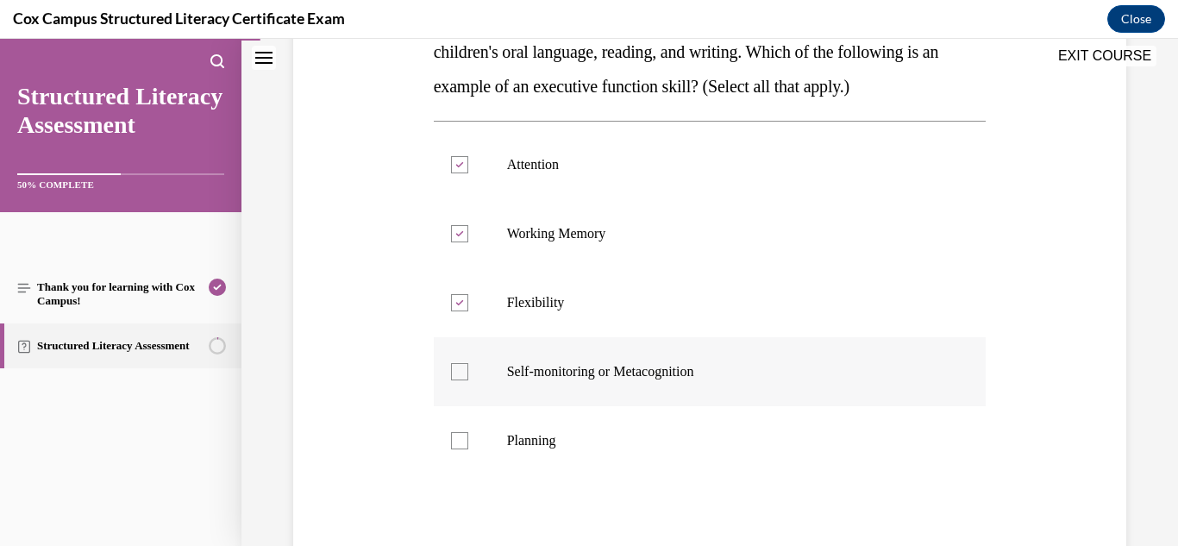
click at [461, 380] on div at bounding box center [459, 371] width 17 height 17
click at [461, 380] on input "Self-monitoring or Metacognition" at bounding box center [459, 371] width 17 height 17
checkbox input "true"
click at [454, 449] on div at bounding box center [459, 440] width 17 height 17
click at [454, 449] on input "Planning" at bounding box center [459, 440] width 17 height 17
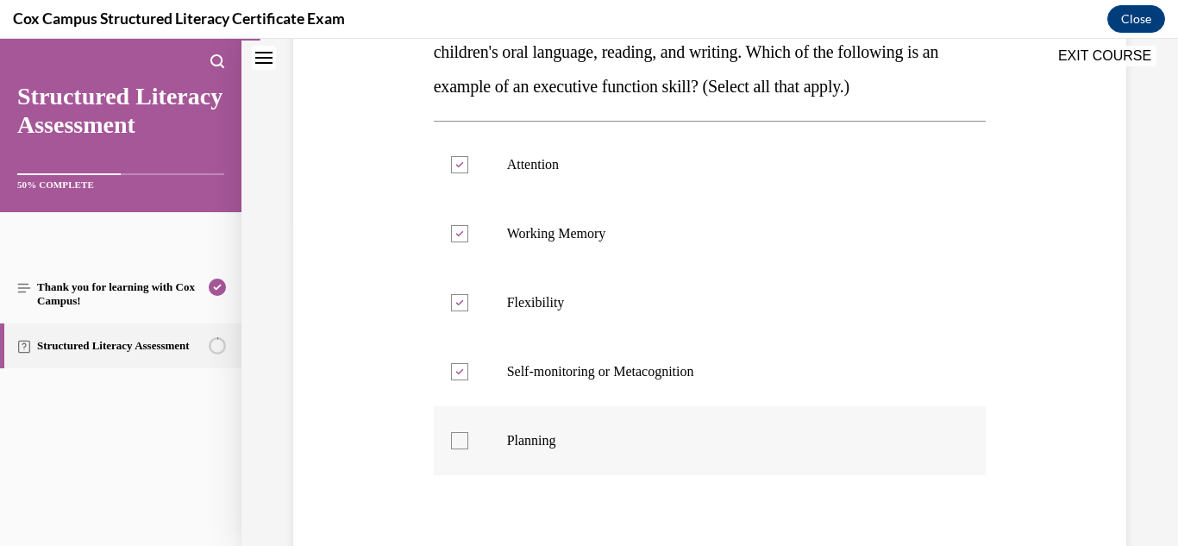
checkbox input "true"
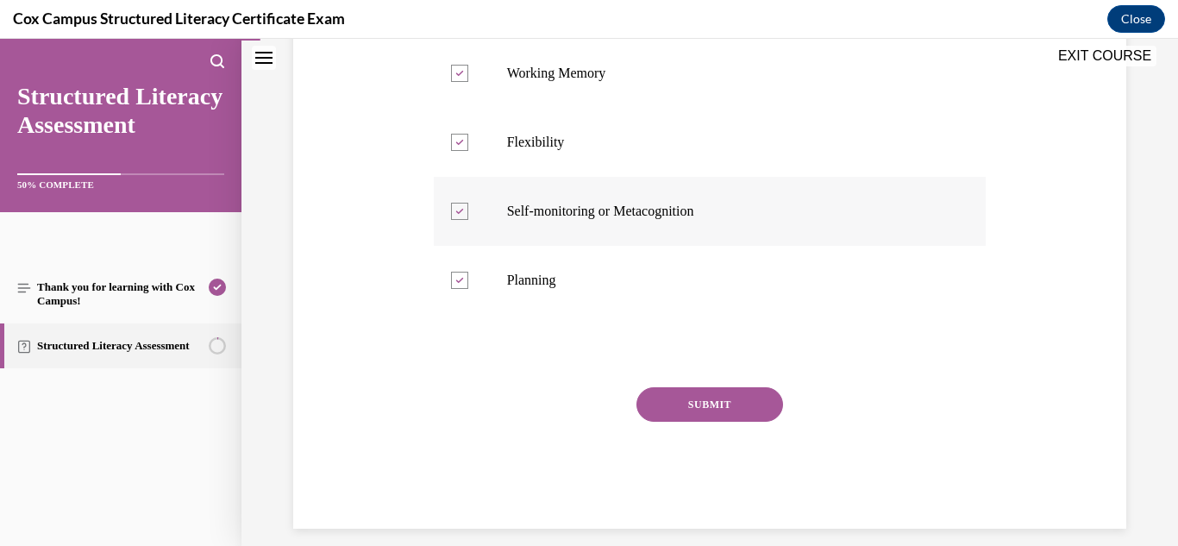
scroll to position [489, 0]
click at [712, 422] on button "SUBMIT" at bounding box center [710, 404] width 147 height 35
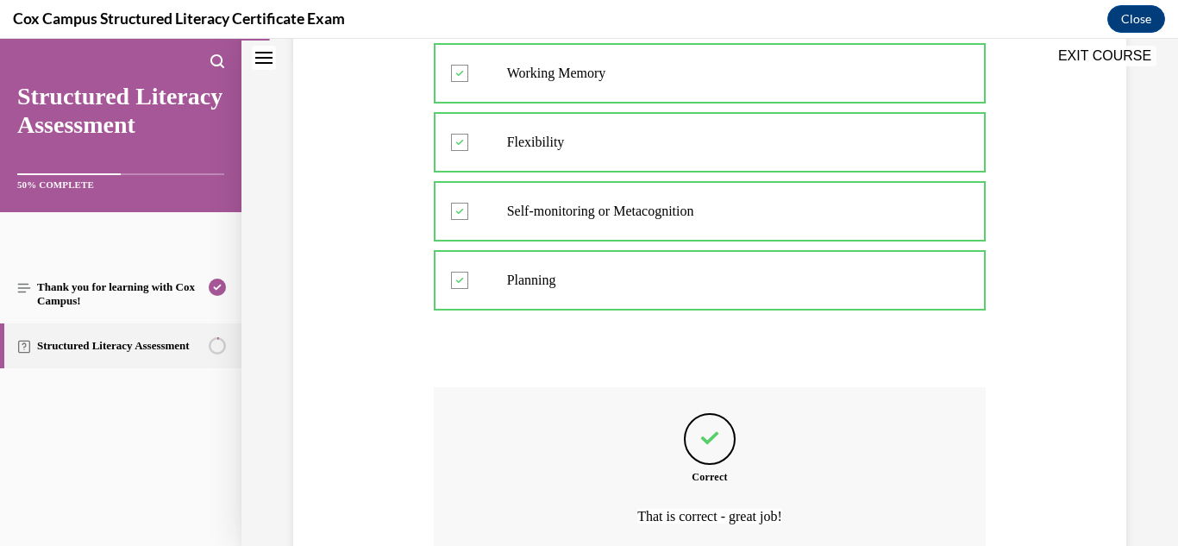
scroll to position [683, 0]
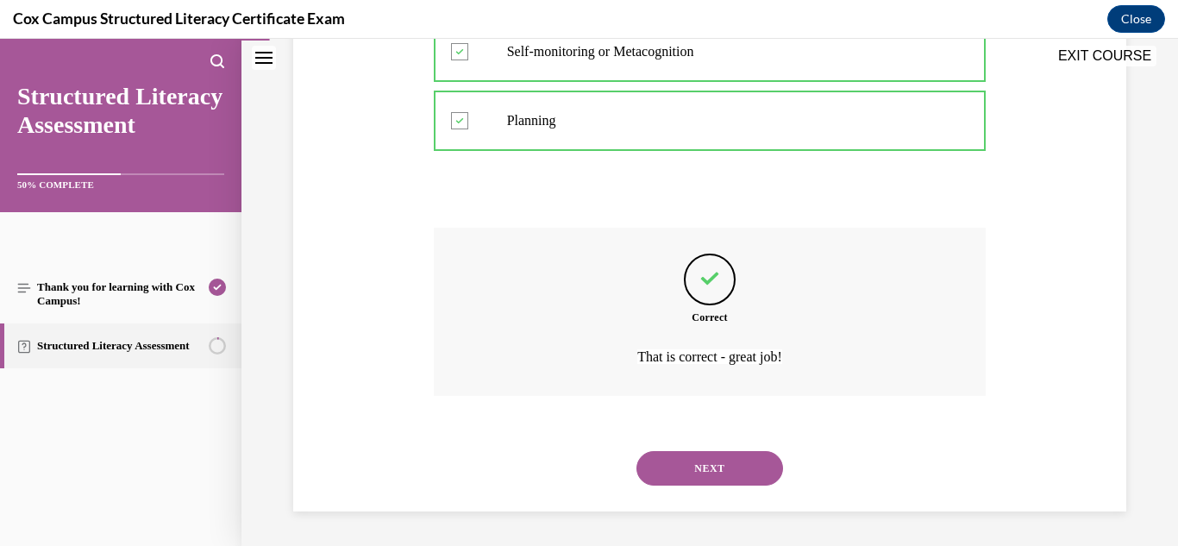
click at [712, 463] on button "NEXT" at bounding box center [710, 468] width 147 height 35
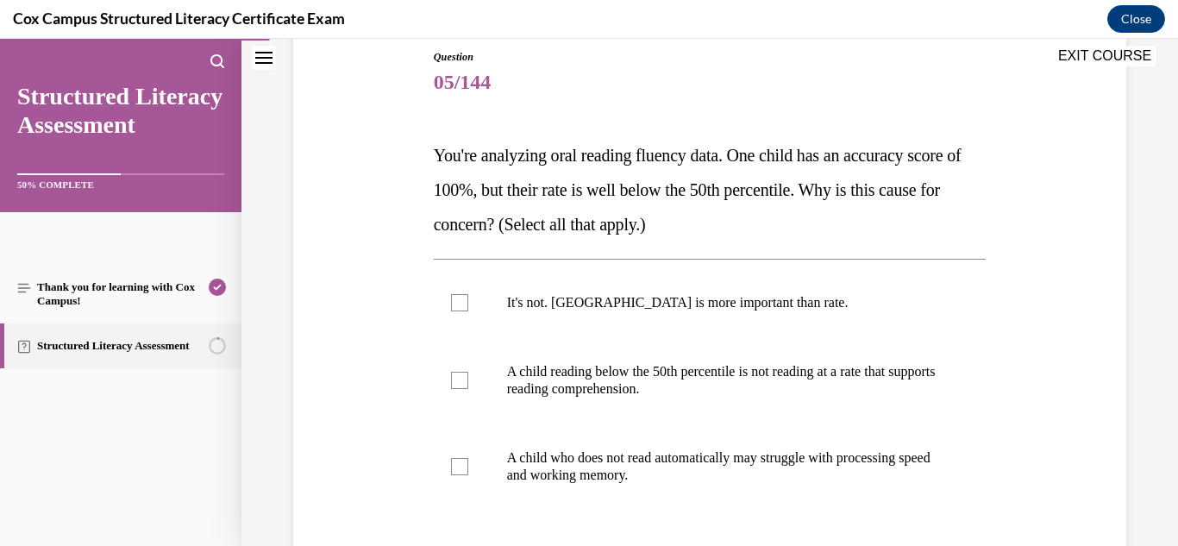
scroll to position [200, 0]
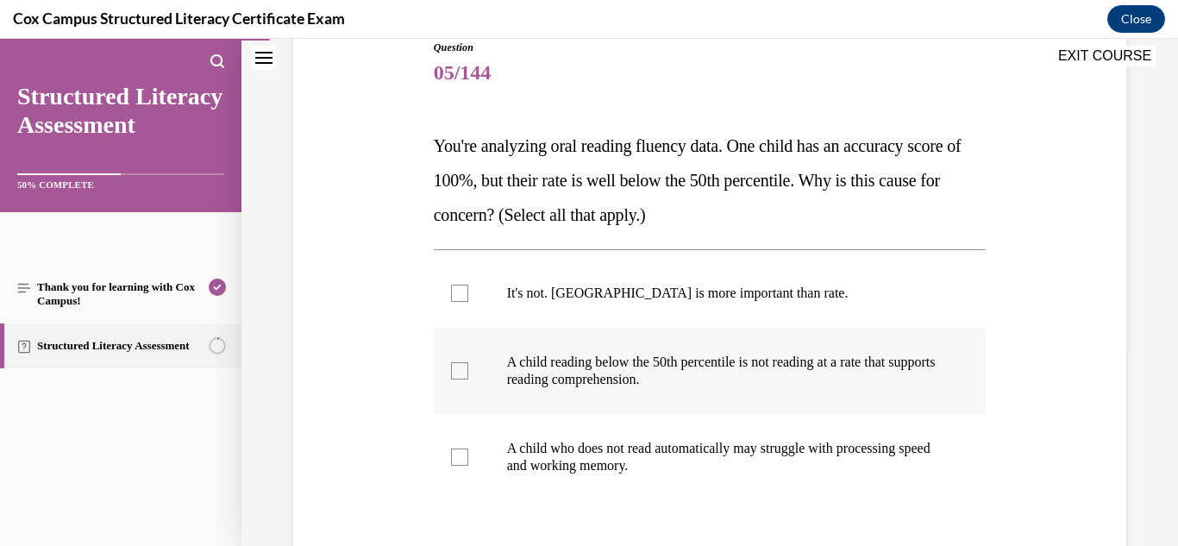
click at [571, 377] on span "A child reading below the 50th percentile is not reading at a rate that support…" at bounding box center [721, 371] width 429 height 32
click at [468, 377] on input "A child reading below the 50th percentile is not reading at a rate that support…" at bounding box center [459, 370] width 17 height 17
checkbox input "true"
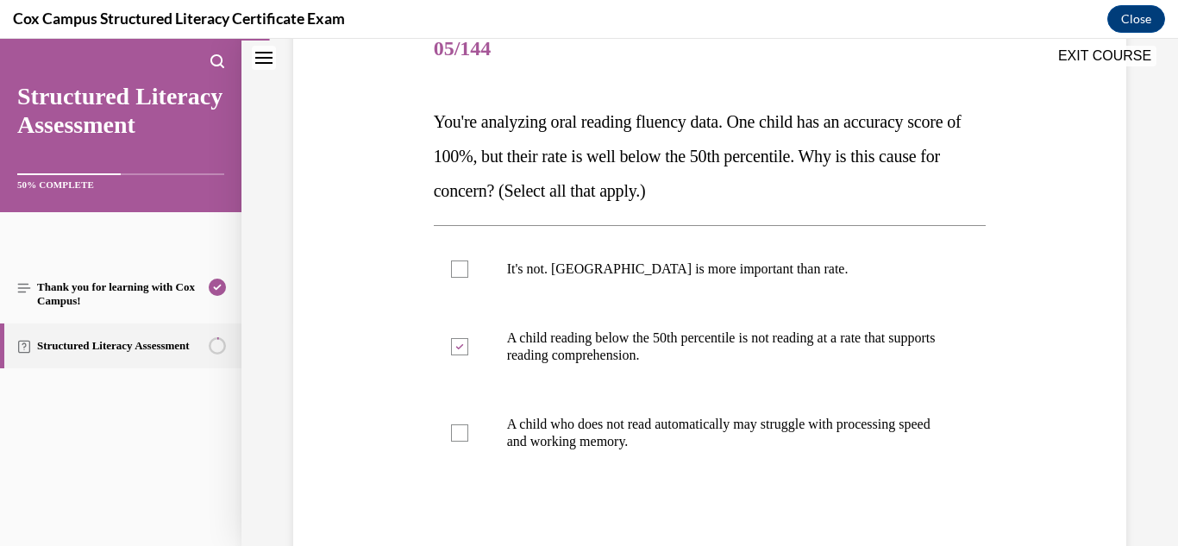
scroll to position [227, 0]
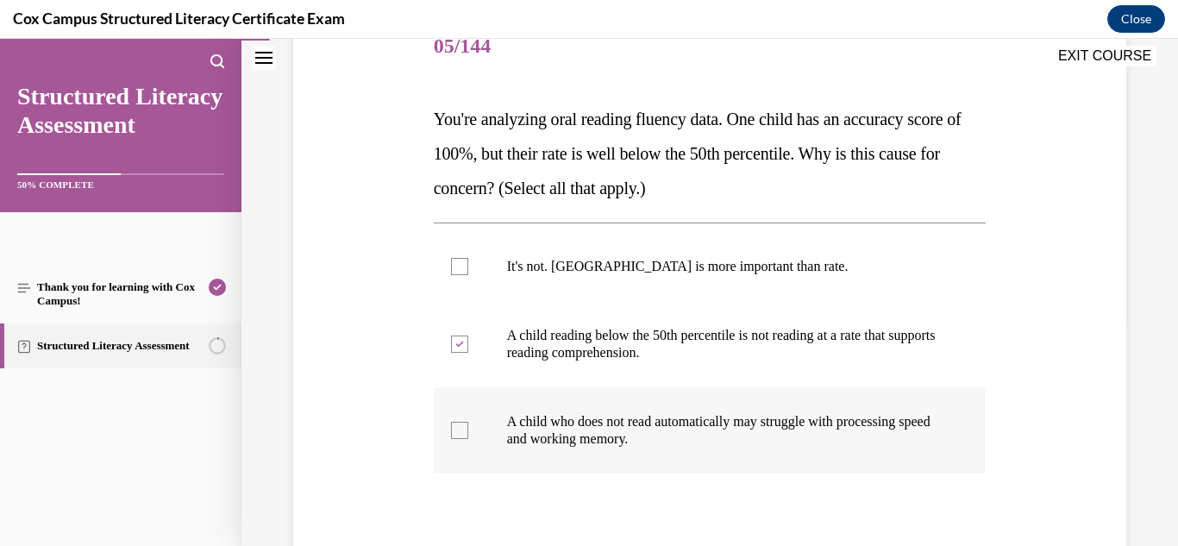
click at [463, 436] on div at bounding box center [459, 430] width 17 height 17
click at [463, 436] on input "A child who does not read automatically may struggle with processing speed and …" at bounding box center [459, 430] width 17 height 17
checkbox input "true"
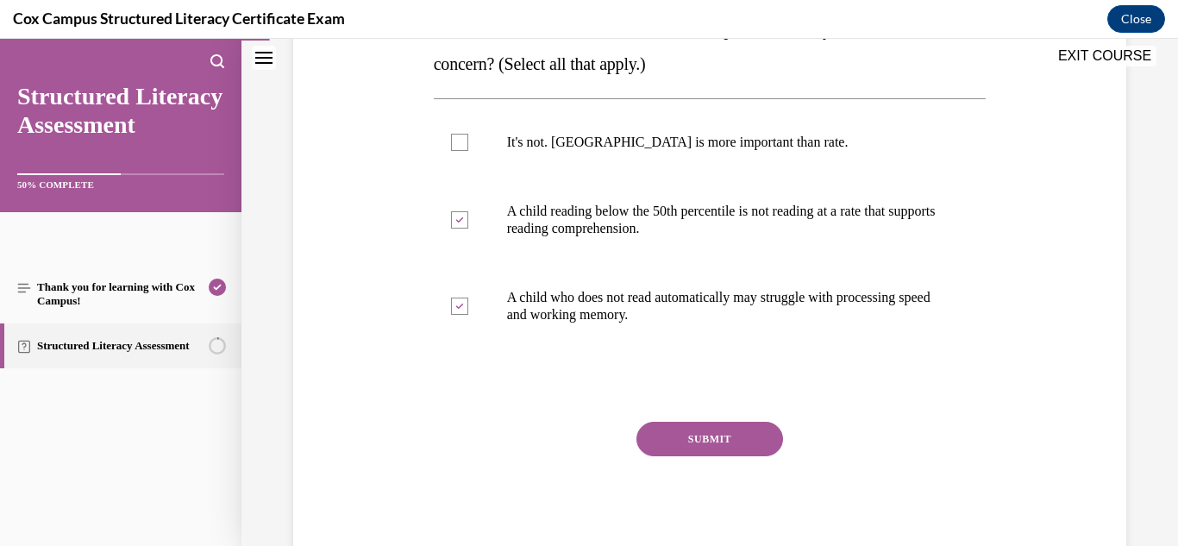
click at [725, 443] on button "SUBMIT" at bounding box center [710, 439] width 147 height 35
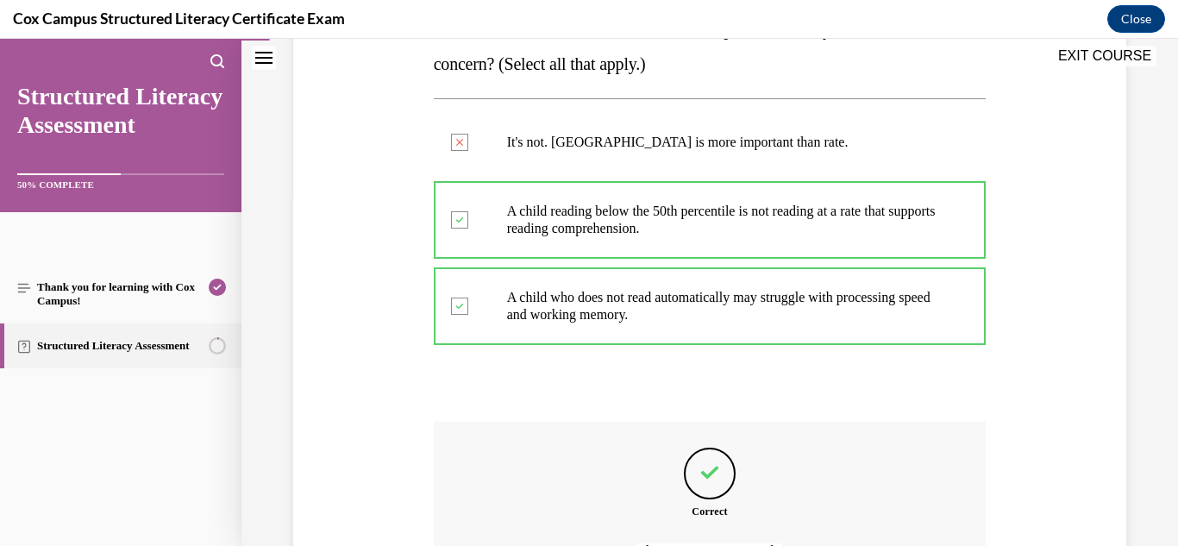
scroll to position [545, 0]
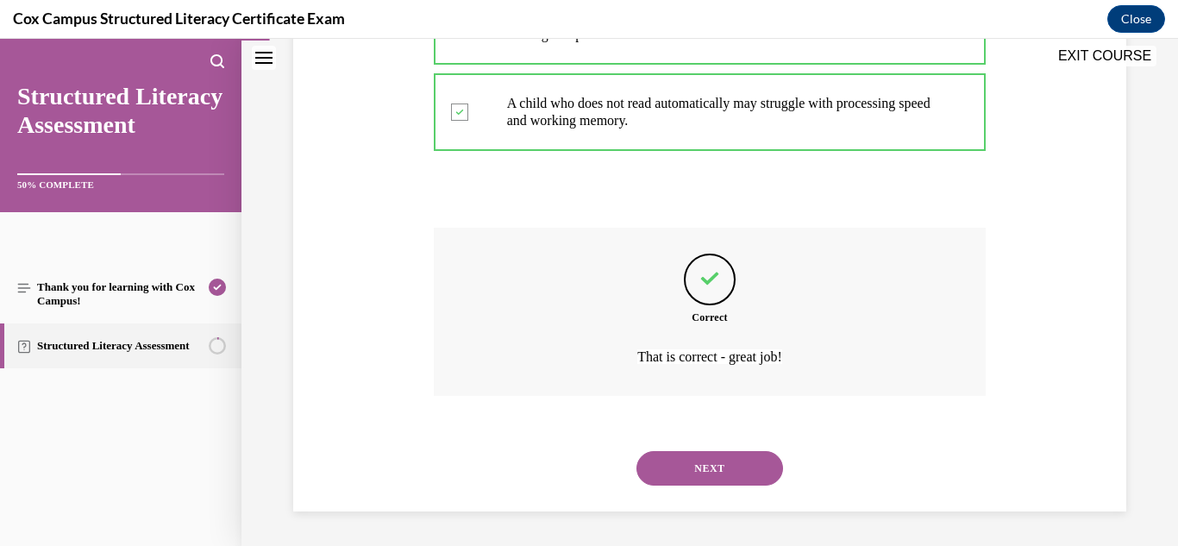
click at [718, 477] on button "NEXT" at bounding box center [710, 468] width 147 height 35
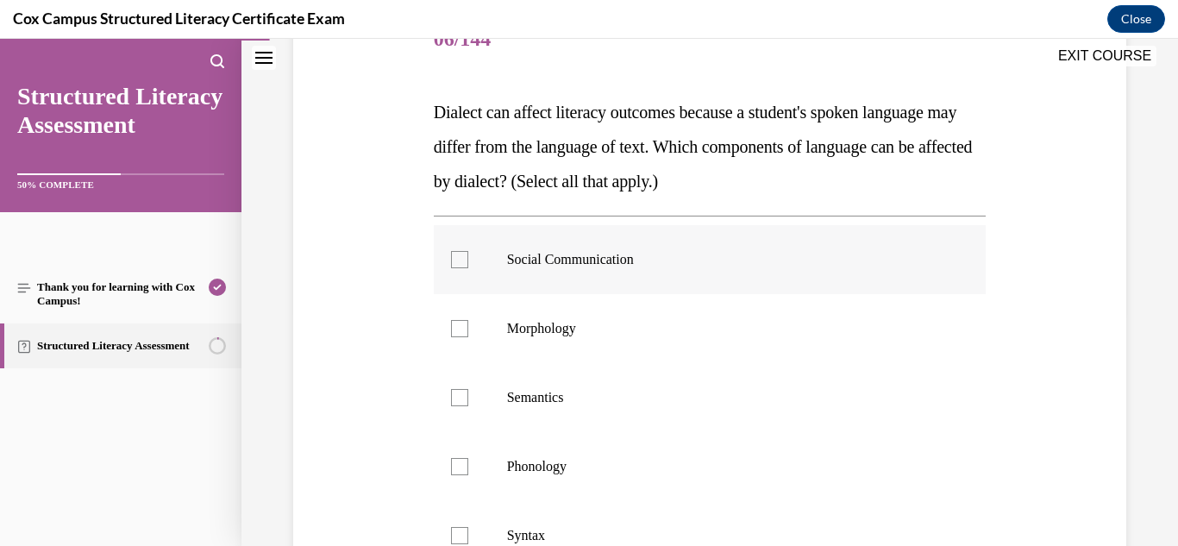
scroll to position [233, 0]
click at [637, 280] on label "Social Communication" at bounding box center [710, 260] width 553 height 69
click at [468, 269] on input "Social Communication" at bounding box center [459, 260] width 17 height 17
checkbox input "true"
click at [643, 331] on p "Morphology" at bounding box center [725, 329] width 436 height 17
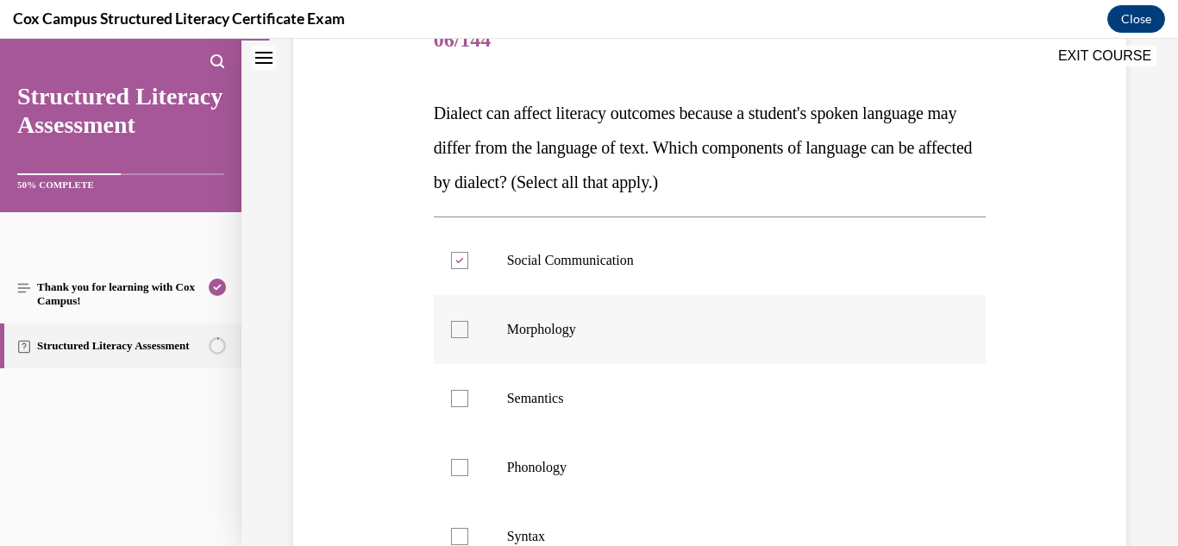
click at [468, 331] on input "Morphology" at bounding box center [459, 329] width 17 height 17
checkbox input "true"
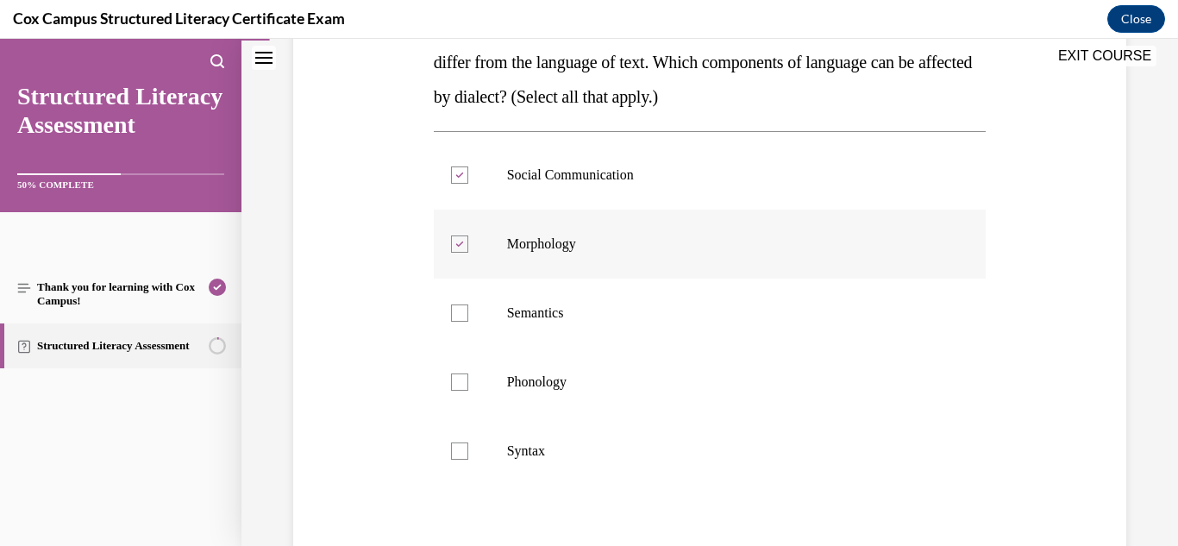
scroll to position [382, 0]
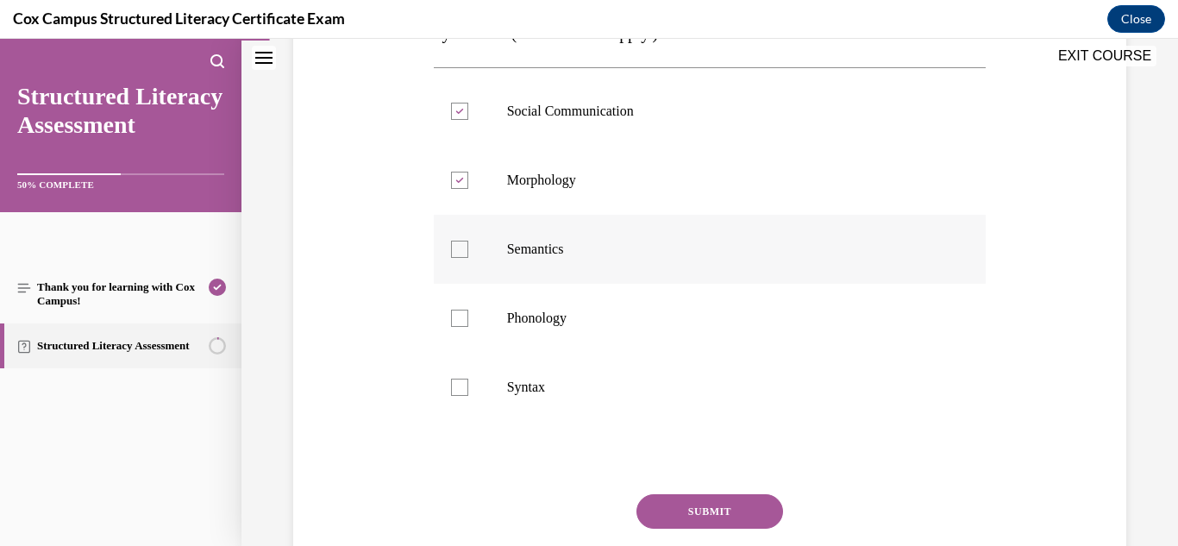
click at [548, 250] on p "Semantics" at bounding box center [725, 249] width 436 height 17
click at [468, 250] on input "Semantics" at bounding box center [459, 249] width 17 height 17
checkbox input "true"
click at [555, 312] on span "Phonology" at bounding box center [537, 318] width 60 height 15
click at [468, 312] on input "Phonology" at bounding box center [459, 318] width 17 height 17
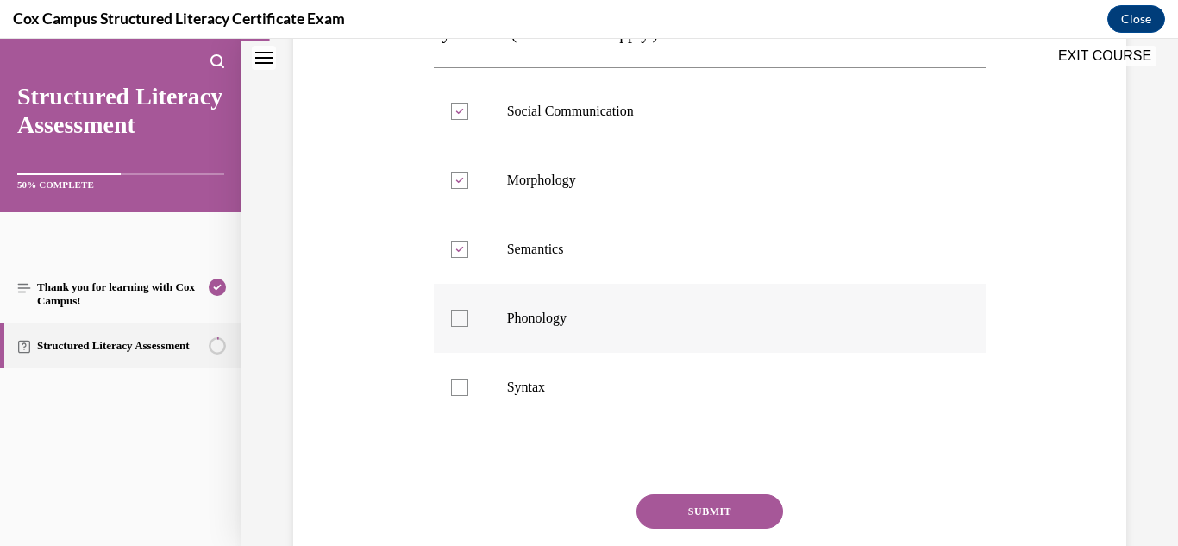
checkbox input "true"
click at [541, 401] on label "Syntax" at bounding box center [710, 387] width 553 height 69
click at [468, 396] on input "Syntax" at bounding box center [459, 387] width 17 height 17
checkbox input "true"
click at [720, 516] on button "SUBMIT" at bounding box center [710, 511] width 147 height 35
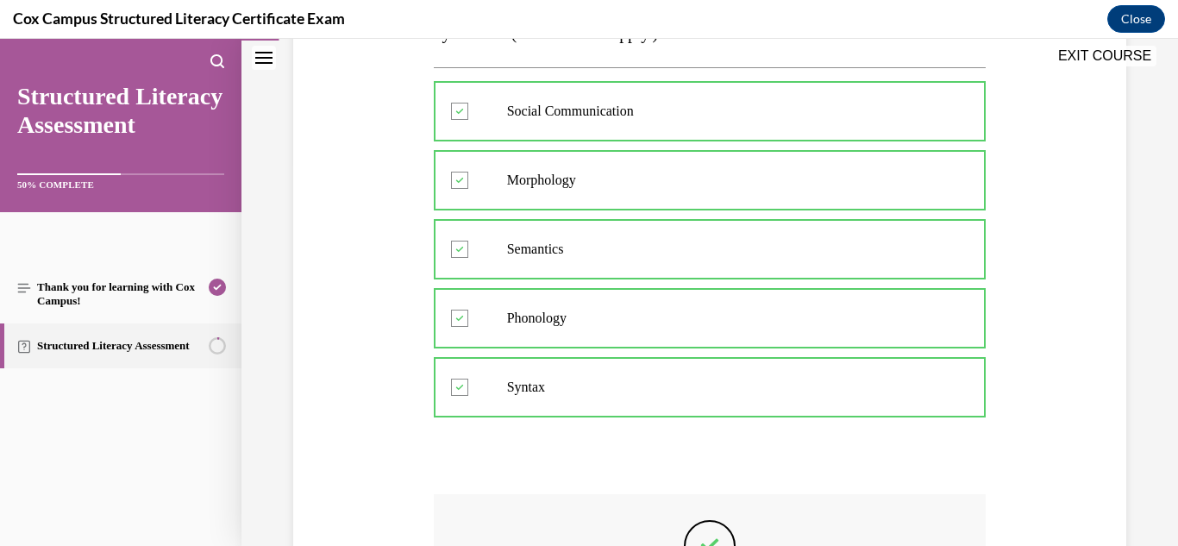
scroll to position [649, 0]
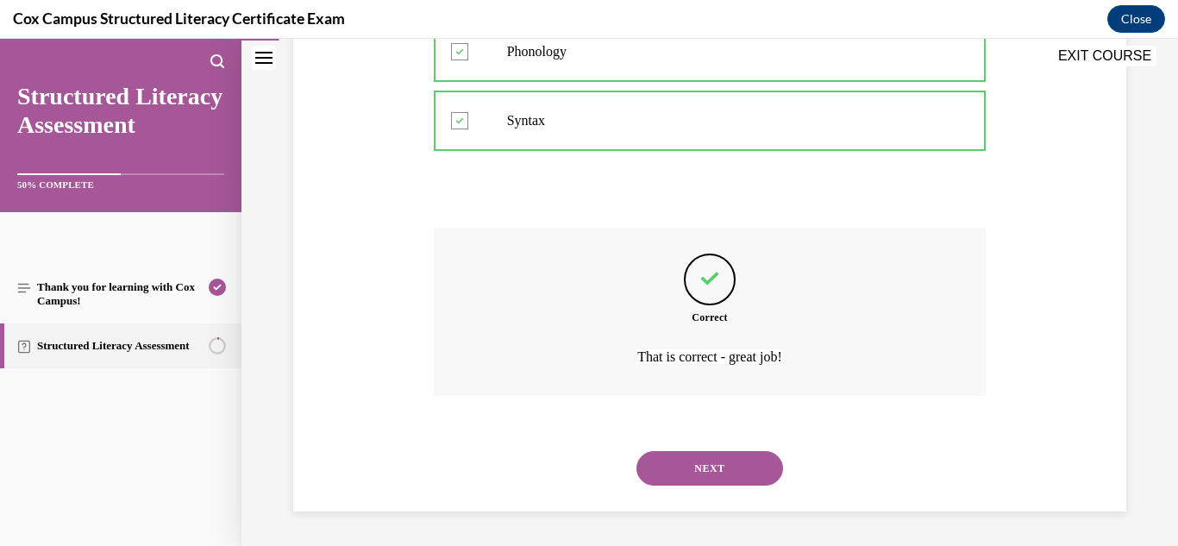
click at [712, 463] on button "NEXT" at bounding box center [710, 468] width 147 height 35
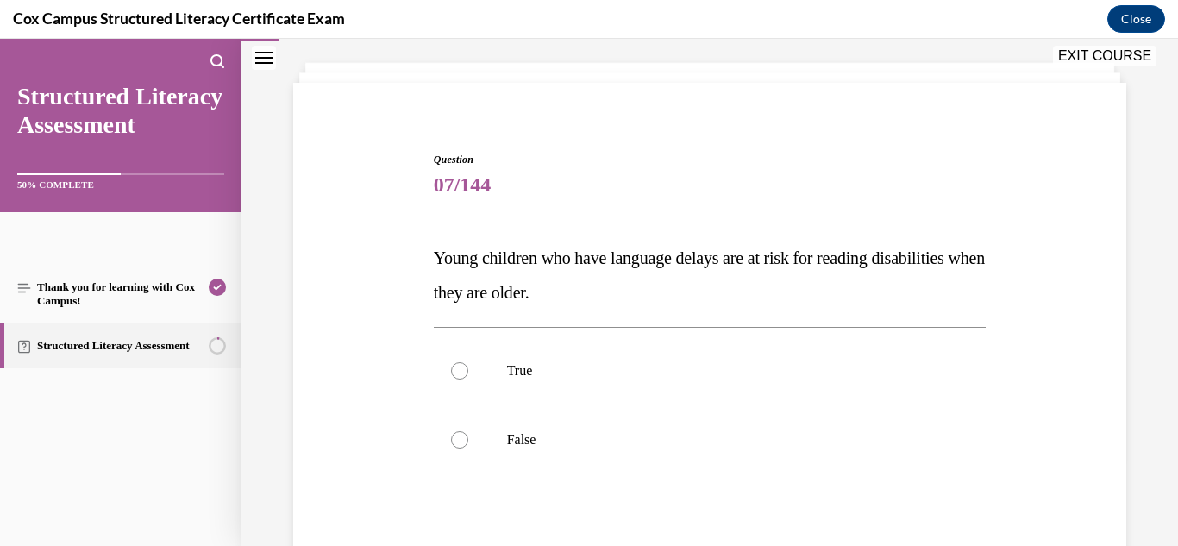
scroll to position [94, 0]
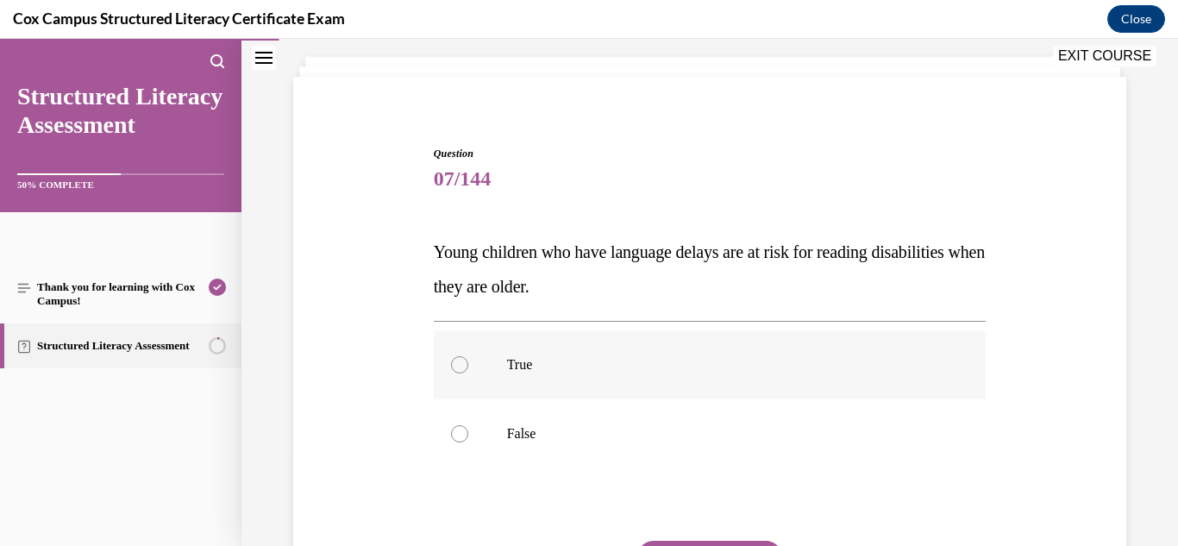
click at [549, 373] on p "True" at bounding box center [725, 364] width 436 height 17
click at [468, 373] on input "True" at bounding box center [459, 364] width 17 height 17
radio input "true"
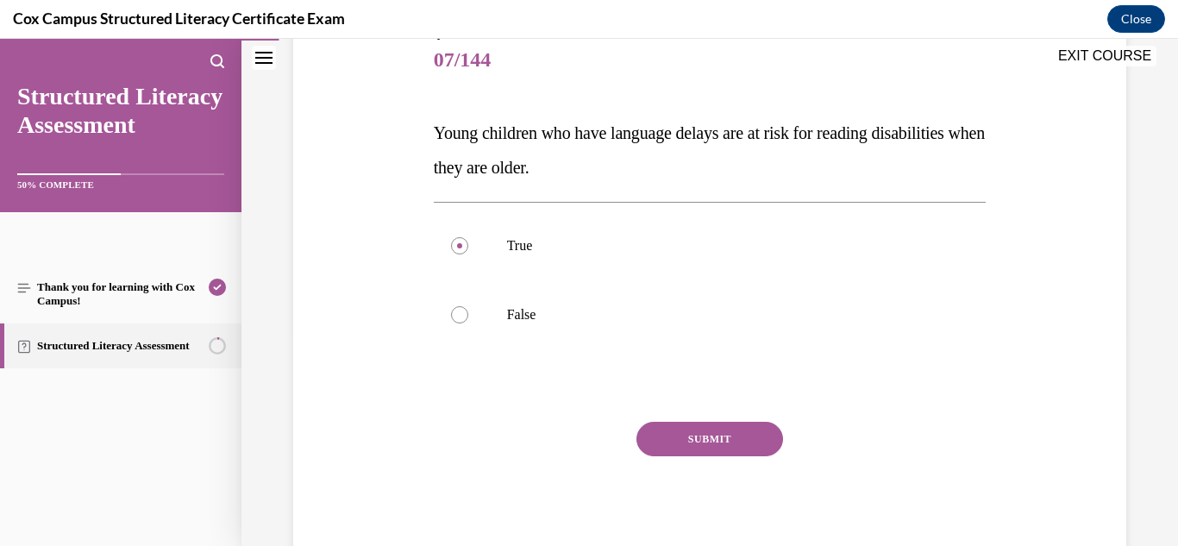
click at [715, 448] on button "SUBMIT" at bounding box center [710, 439] width 147 height 35
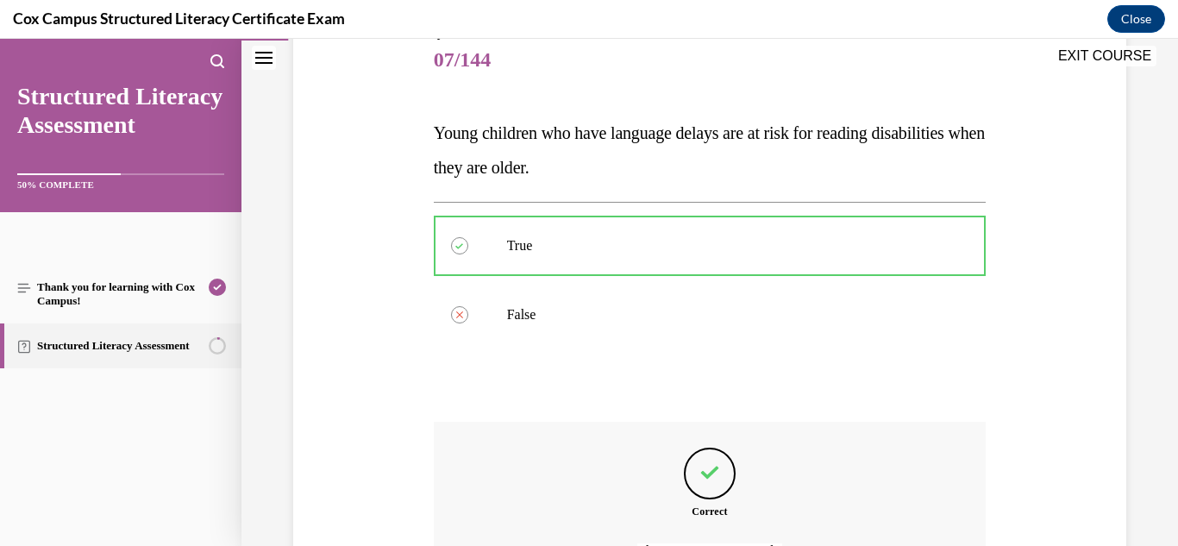
scroll to position [407, 0]
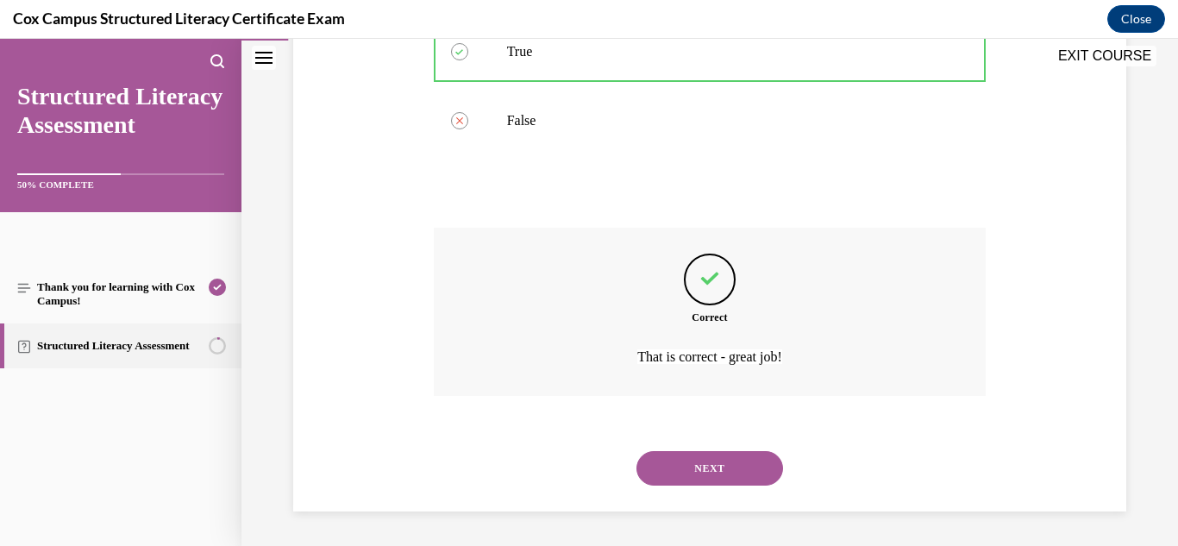
click at [713, 465] on button "NEXT" at bounding box center [710, 468] width 147 height 35
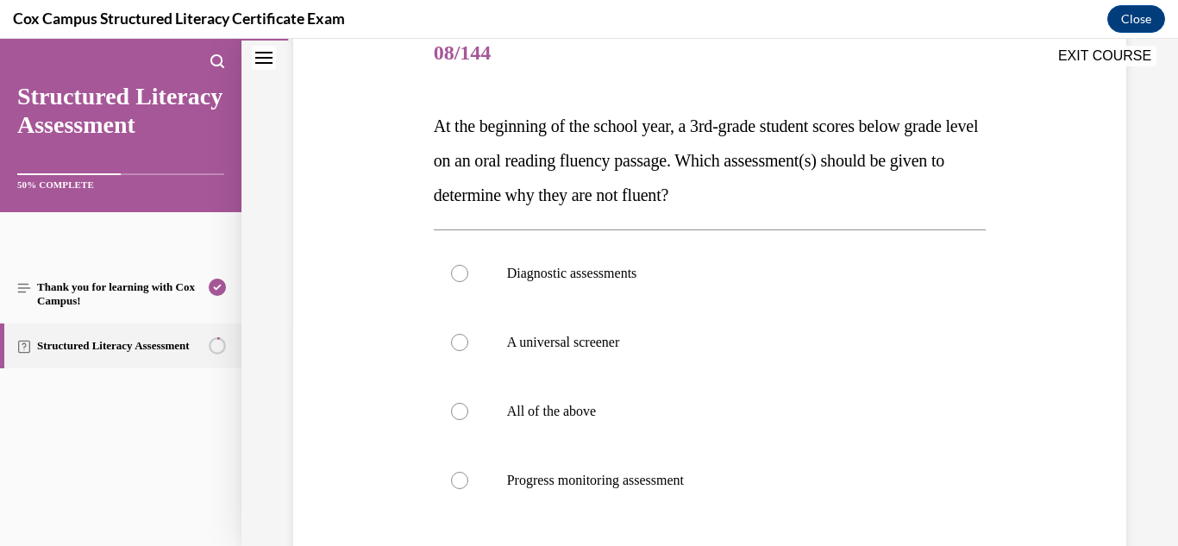
scroll to position [224, 0]
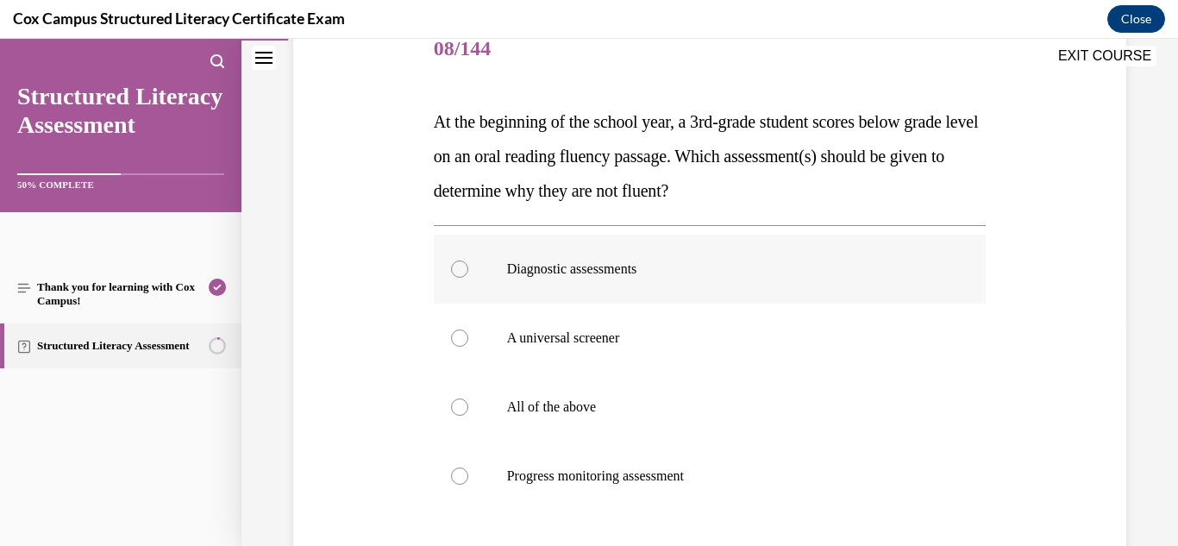
click at [629, 273] on span "Diagnostic assessments" at bounding box center [572, 268] width 130 height 15
click at [468, 273] on input "Diagnostic assessments" at bounding box center [459, 268] width 17 height 17
radio input "true"
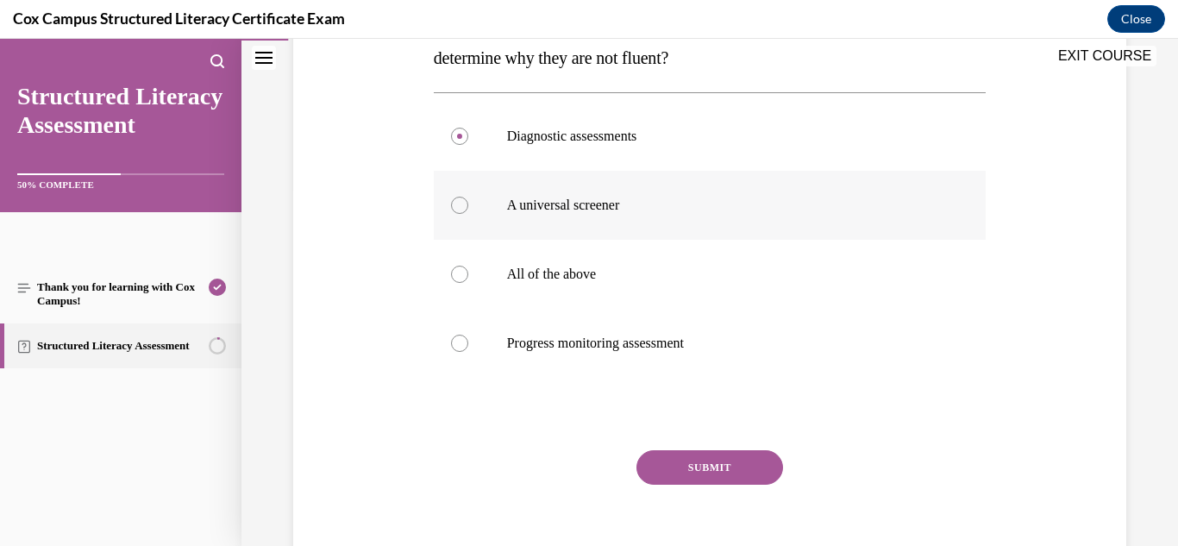
scroll to position [386, 0]
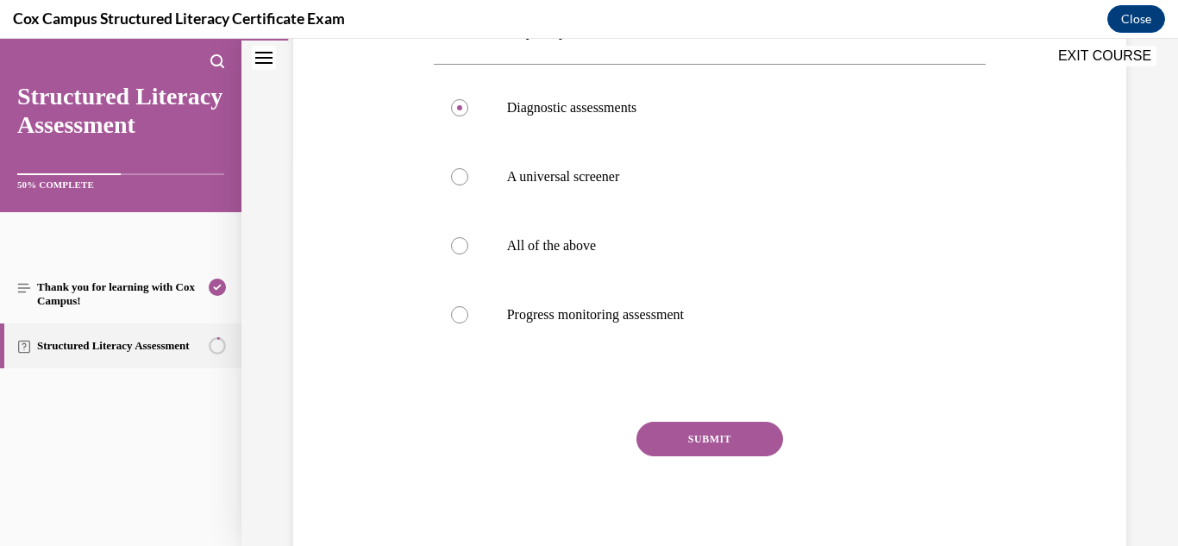
click at [689, 434] on button "SUBMIT" at bounding box center [710, 439] width 147 height 35
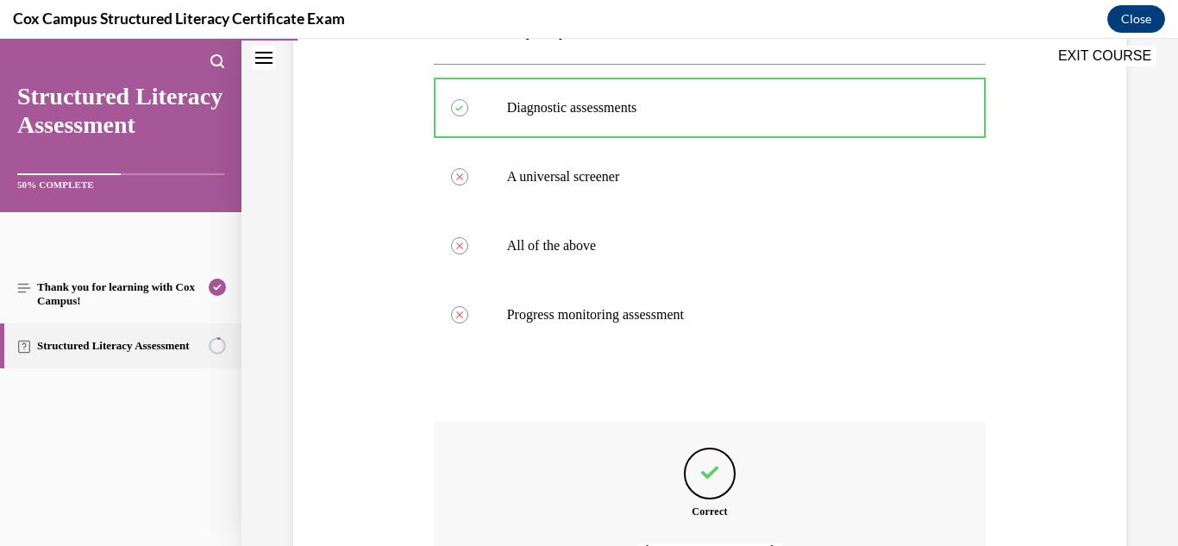
scroll to position [580, 0]
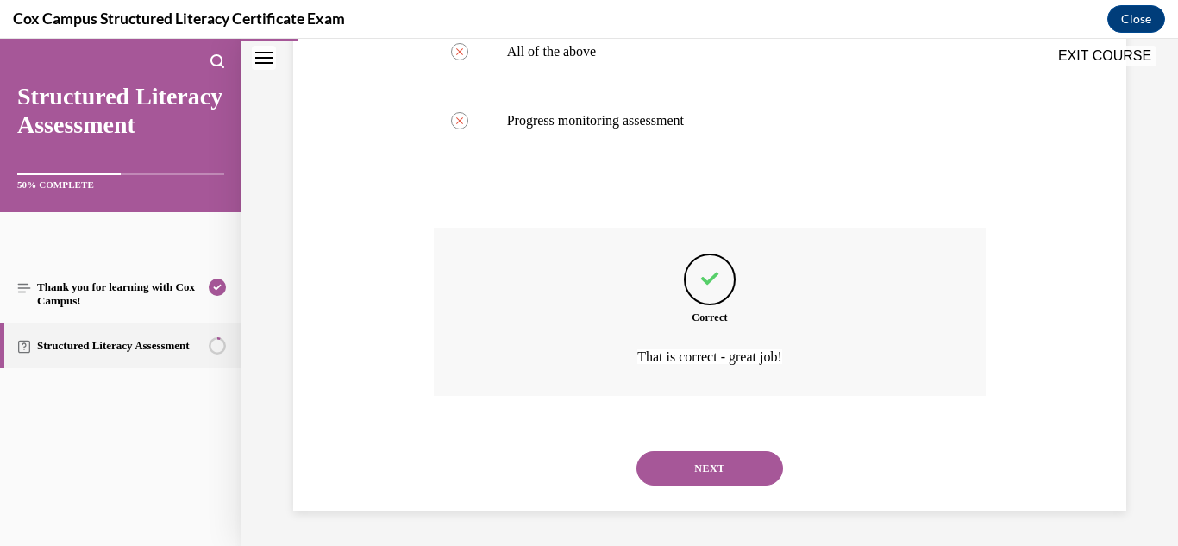
click at [706, 466] on button "NEXT" at bounding box center [710, 468] width 147 height 35
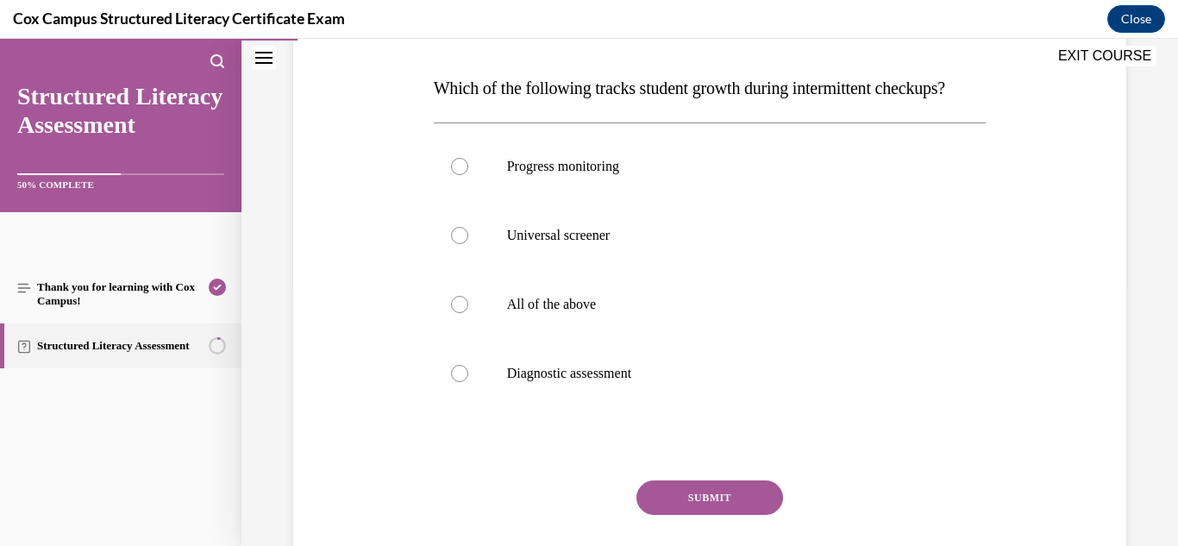
scroll to position [259, 0]
click at [563, 173] on span "Progress monitoring" at bounding box center [563, 165] width 112 height 15
click at [468, 174] on input "Progress monitoring" at bounding box center [459, 165] width 17 height 17
radio input "true"
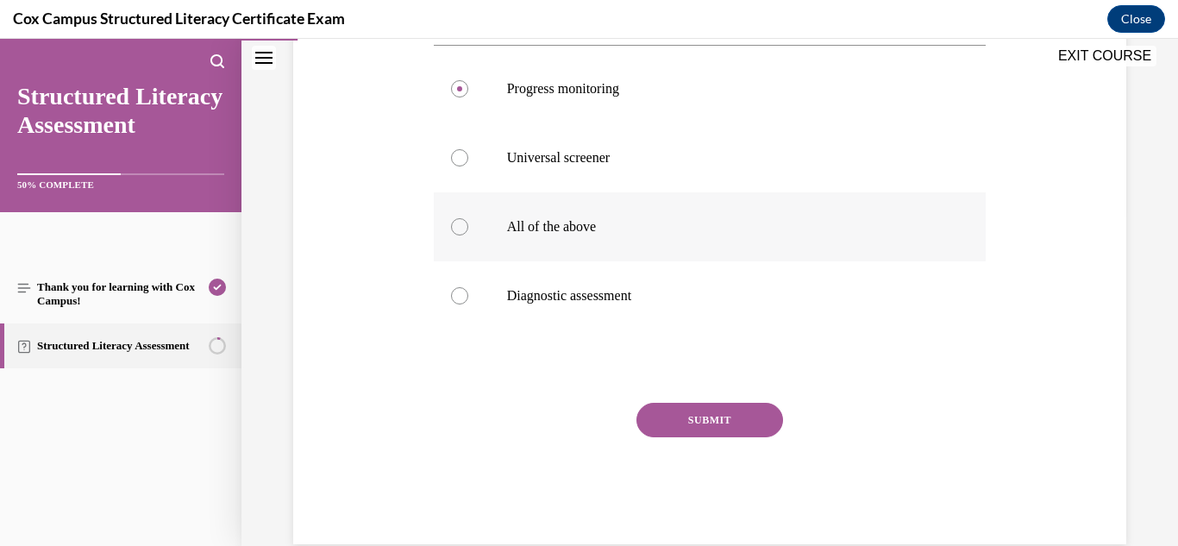
scroll to position [343, 0]
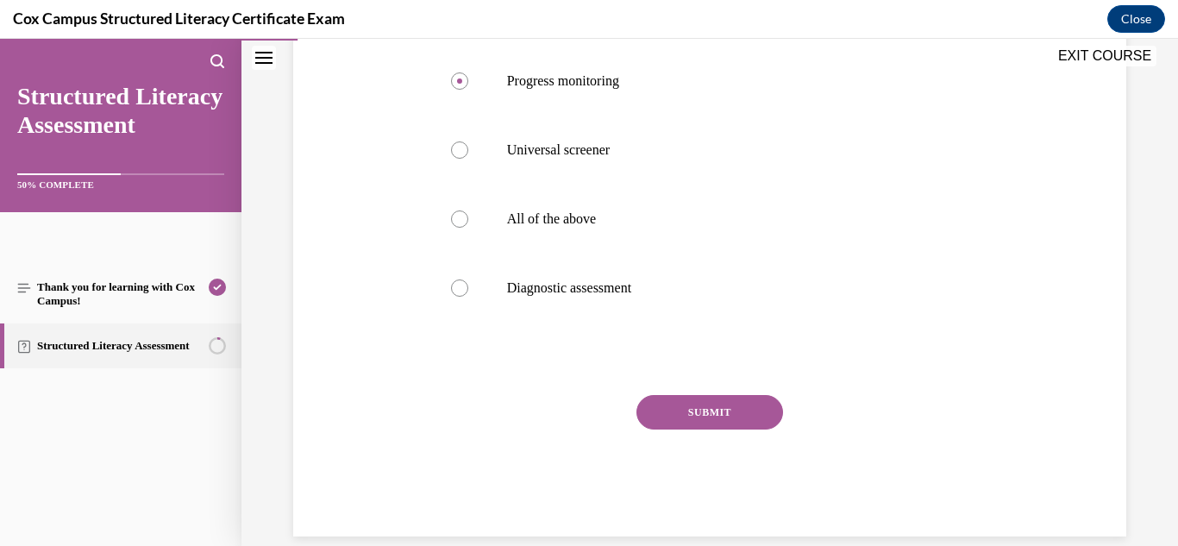
click at [711, 430] on button "SUBMIT" at bounding box center [710, 412] width 147 height 35
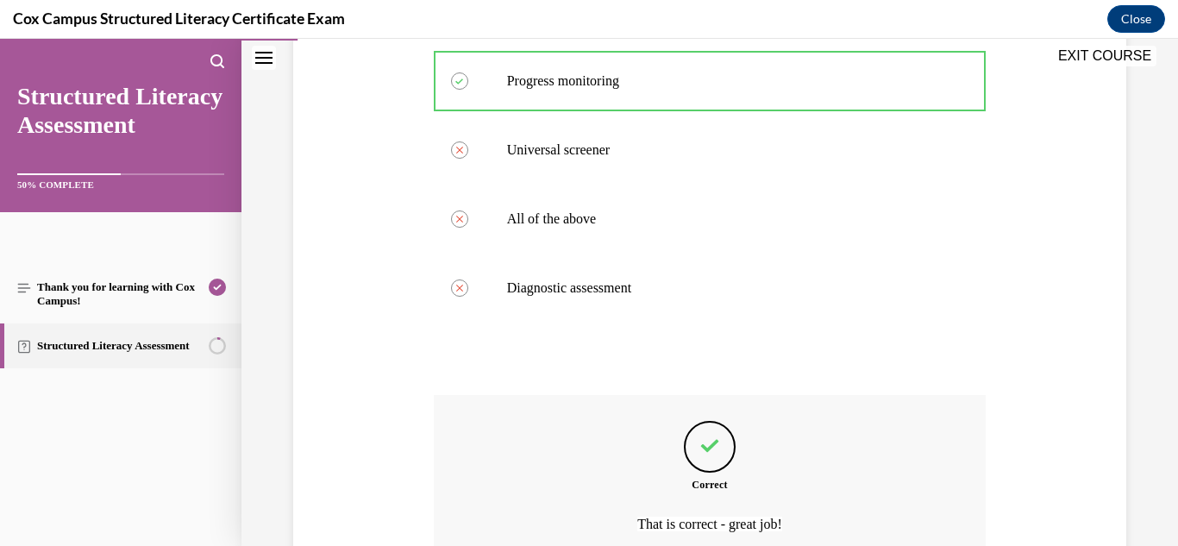
scroll to position [545, 0]
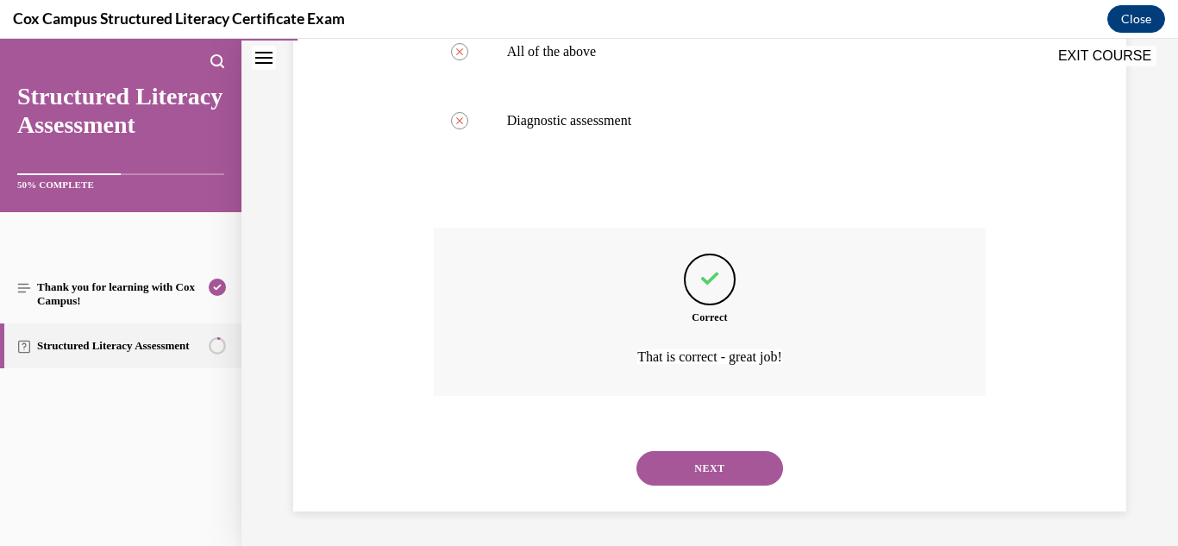
click at [721, 467] on button "NEXT" at bounding box center [710, 468] width 147 height 35
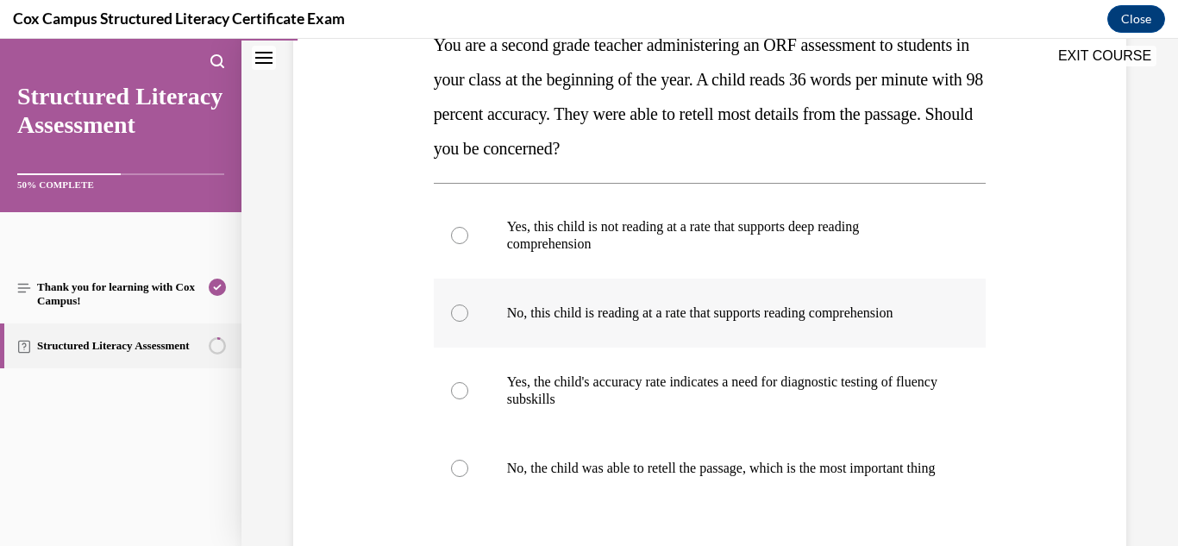
scroll to position [302, 0]
click at [713, 327] on label "No, this child is reading at a rate that supports reading comprehension" at bounding box center [710, 312] width 553 height 69
click at [468, 321] on input "No, this child is reading at a rate that supports reading comprehension" at bounding box center [459, 312] width 17 height 17
radio input "true"
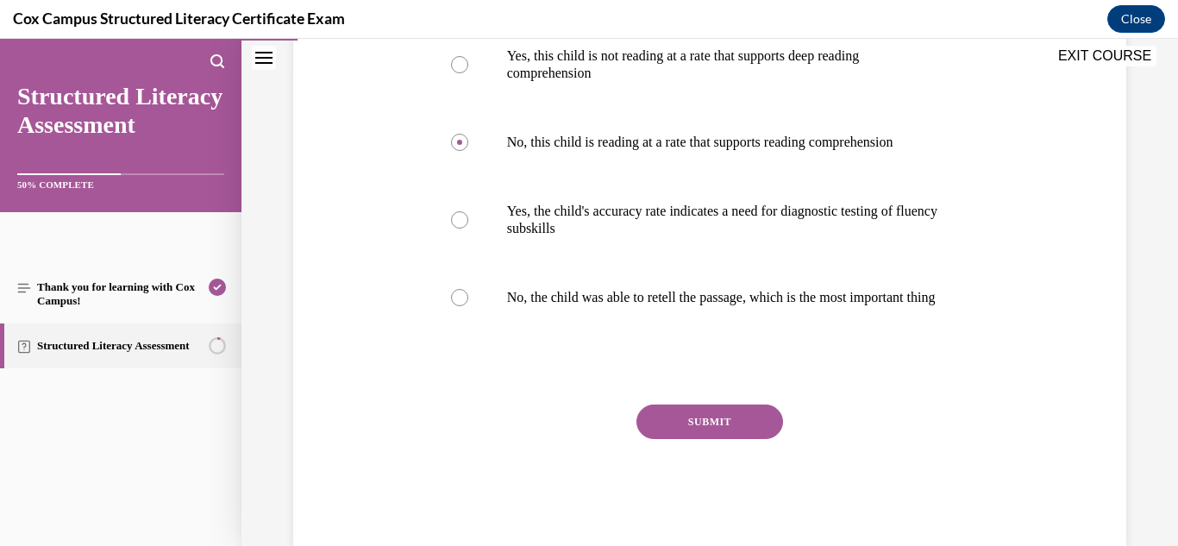
click at [690, 429] on button "SUBMIT" at bounding box center [710, 422] width 147 height 35
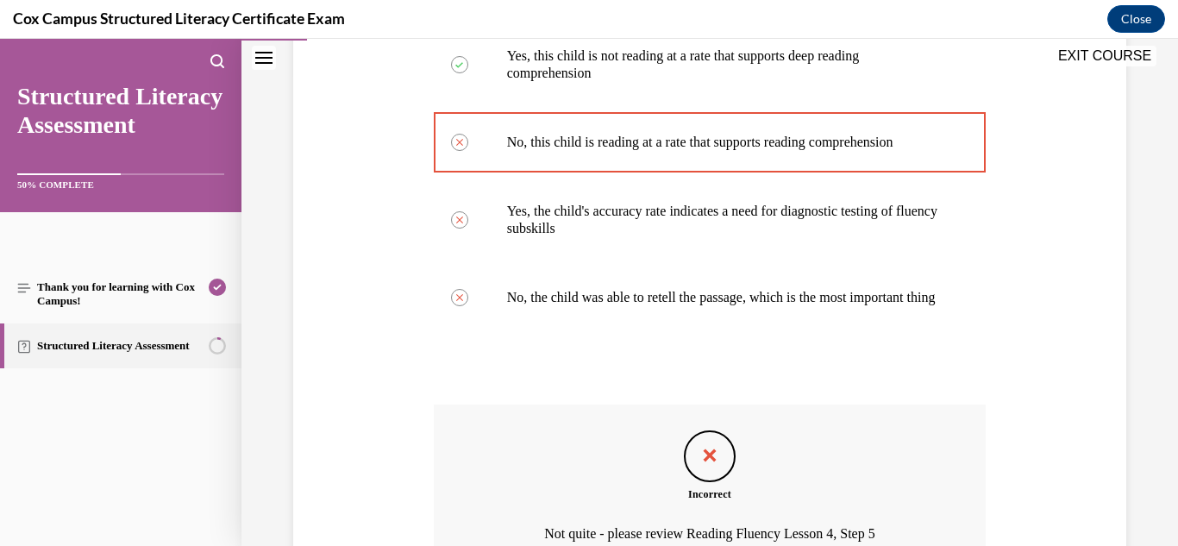
scroll to position [689, 0]
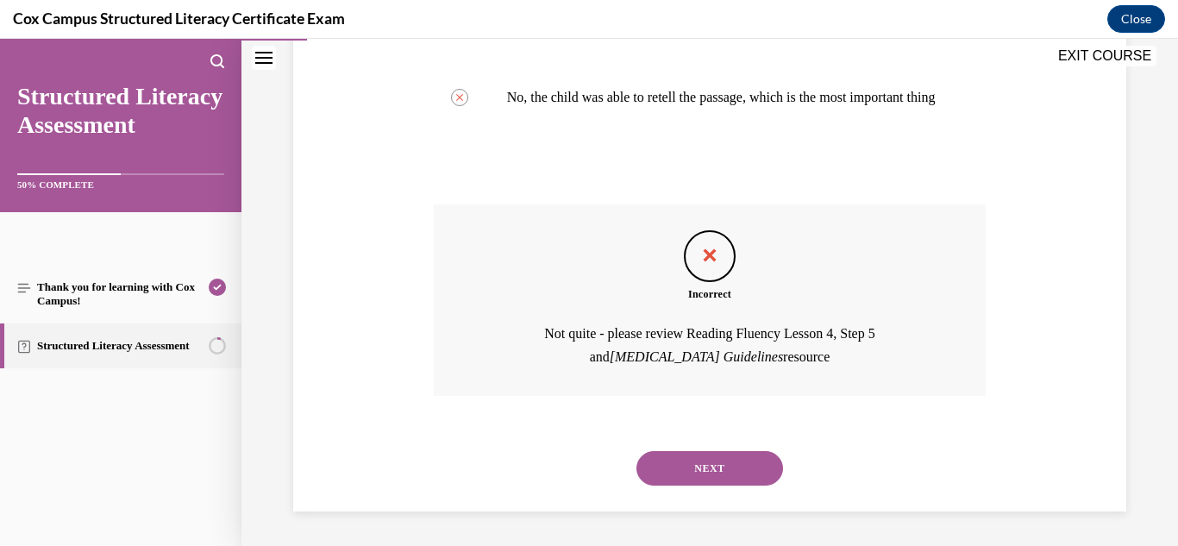
click at [704, 480] on button "NEXT" at bounding box center [710, 468] width 147 height 35
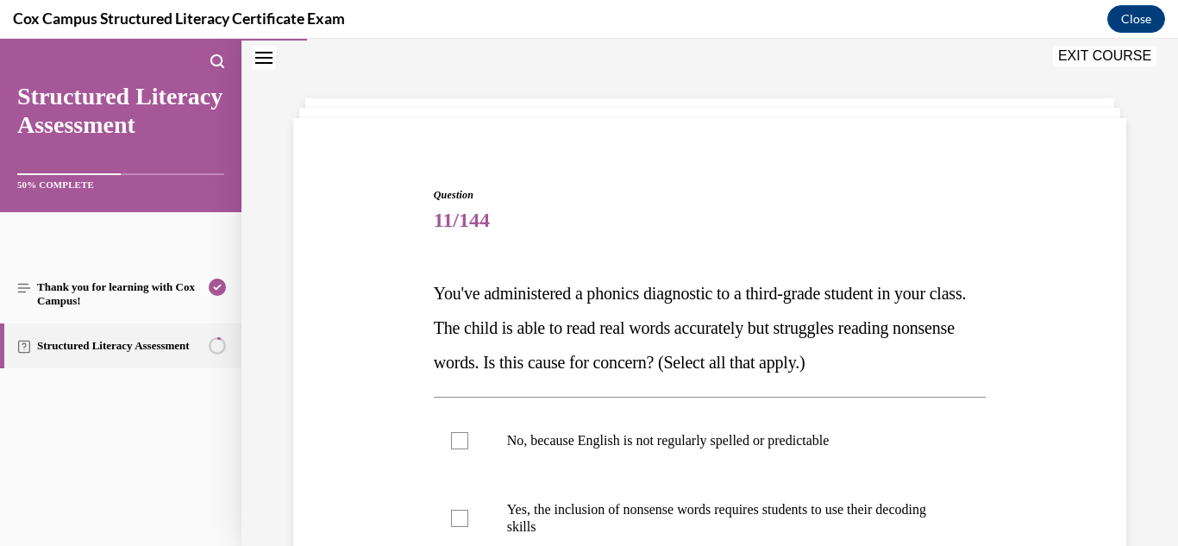
scroll to position [233, 0]
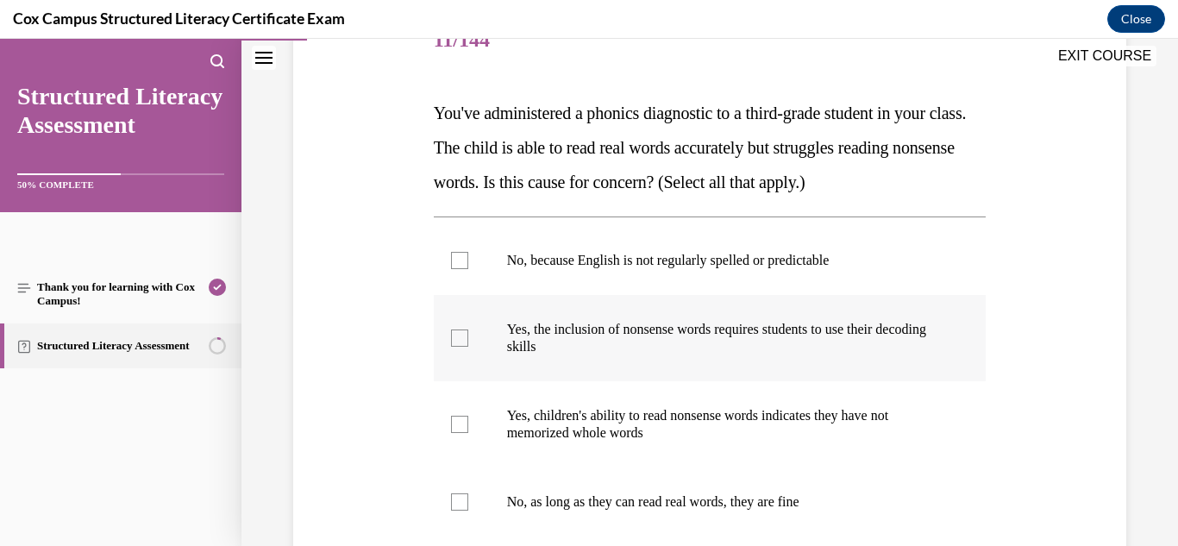
click at [724, 342] on p "Yes, the inclusion of nonsense words requires students to use their decoding sk…" at bounding box center [725, 338] width 436 height 35
click at [468, 342] on input "Yes, the inclusion of nonsense words requires students to use their decoding sk…" at bounding box center [459, 337] width 17 height 17
checkbox input "true"
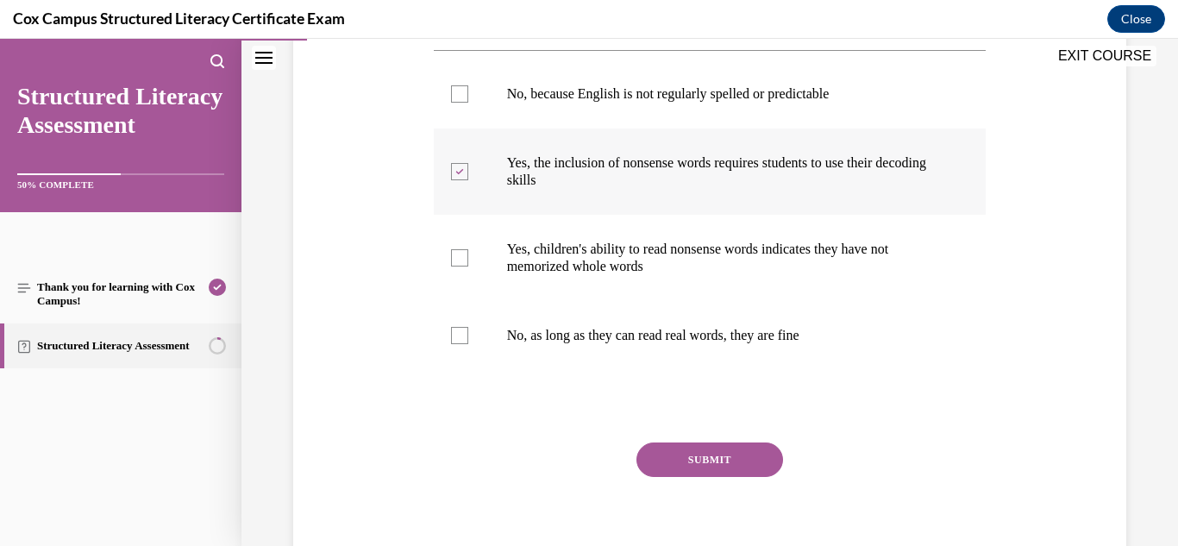
scroll to position [409, 0]
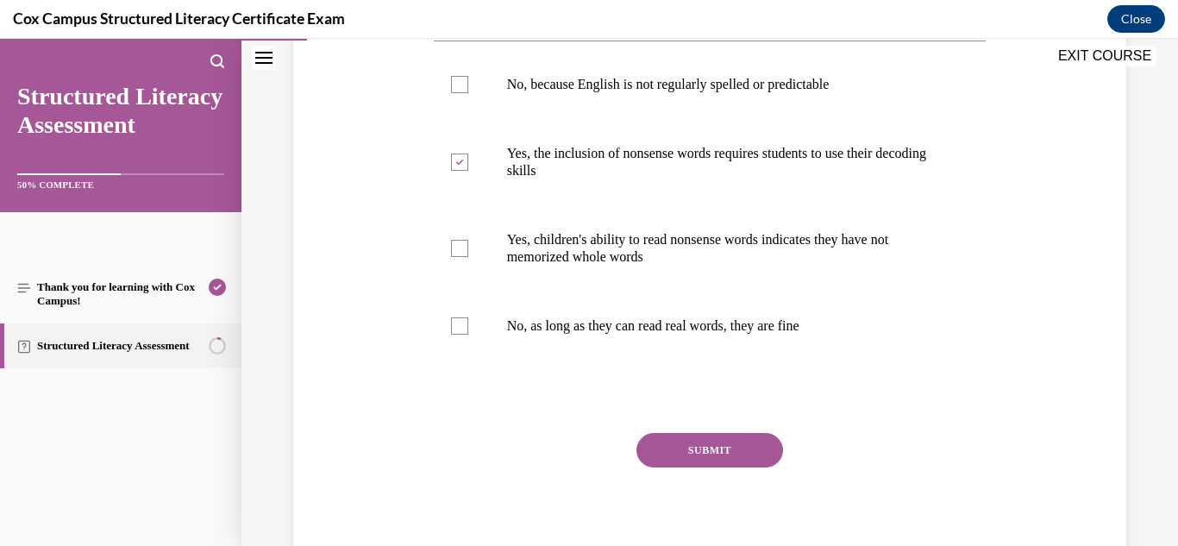
click at [706, 442] on button "SUBMIT" at bounding box center [710, 450] width 147 height 35
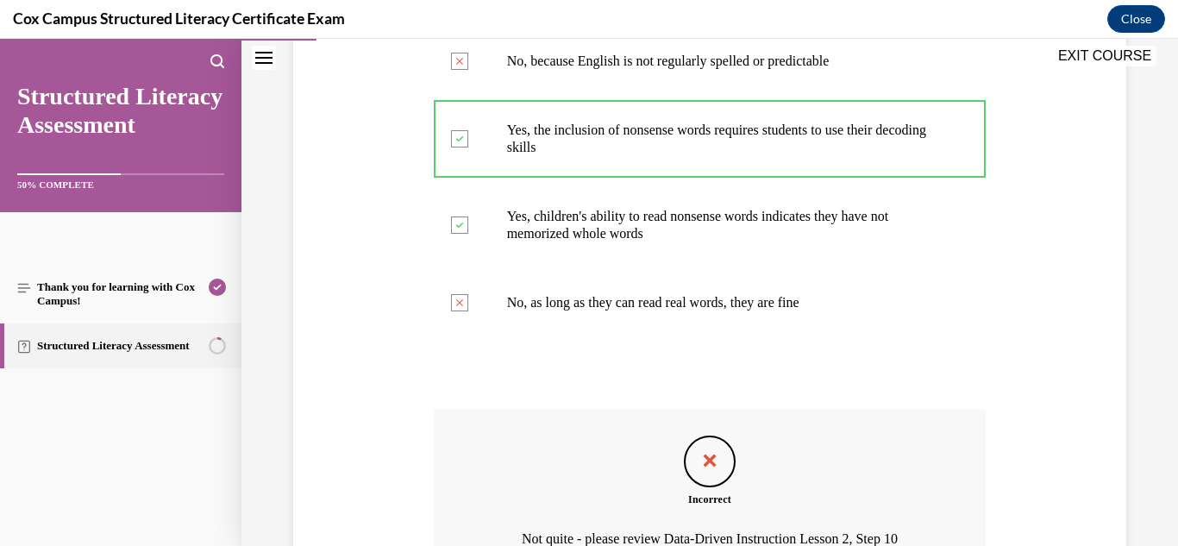
scroll to position [614, 0]
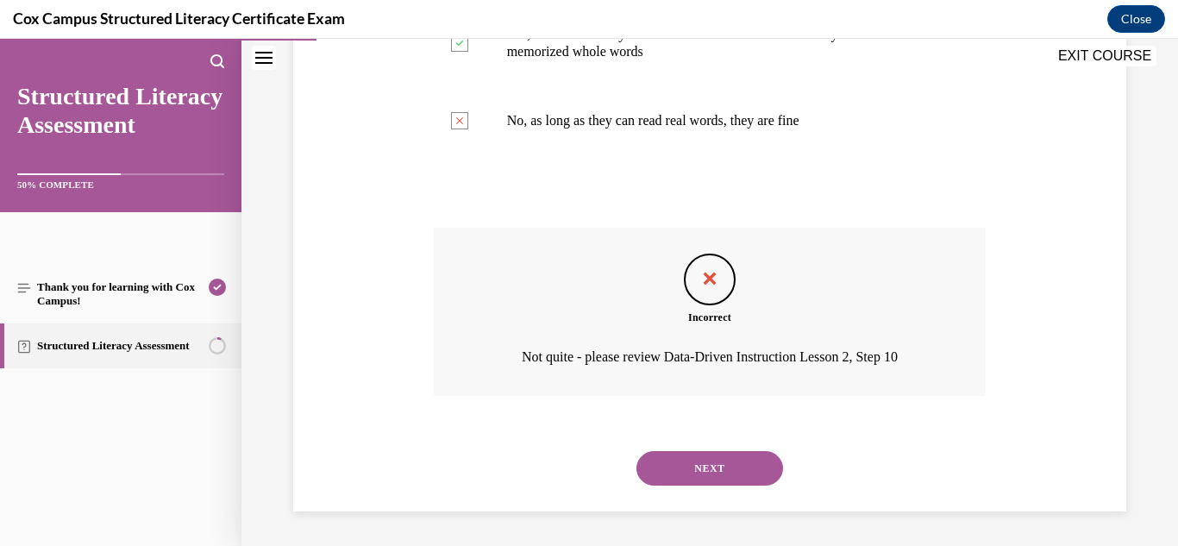
click at [712, 462] on button "NEXT" at bounding box center [710, 468] width 147 height 35
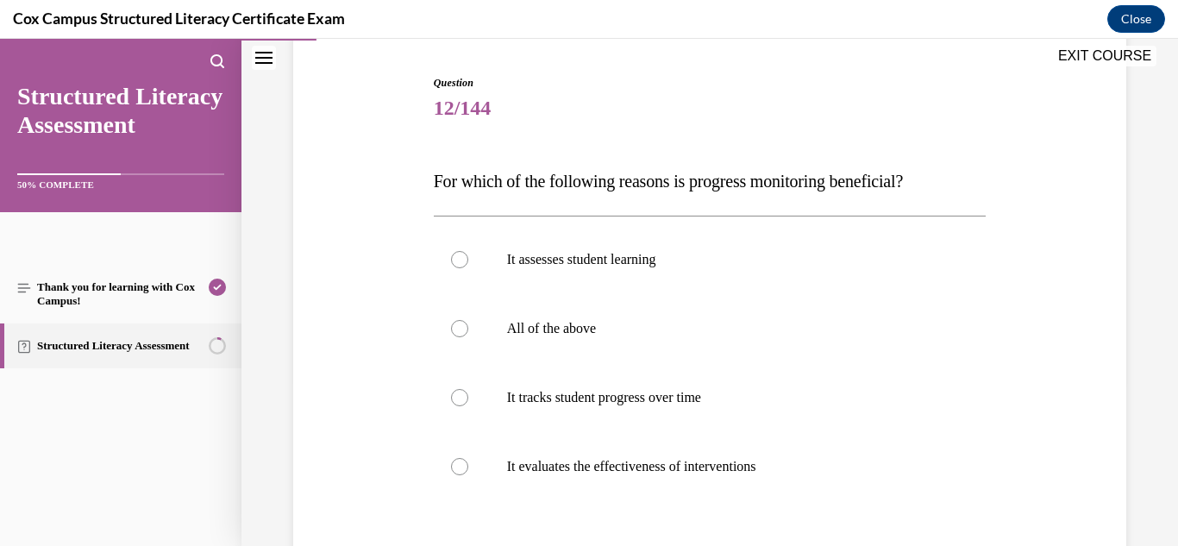
scroll to position [166, 0]
click at [568, 314] on label "All of the above" at bounding box center [710, 327] width 553 height 69
click at [468, 319] on input "All of the above" at bounding box center [459, 327] width 17 height 17
radio input "true"
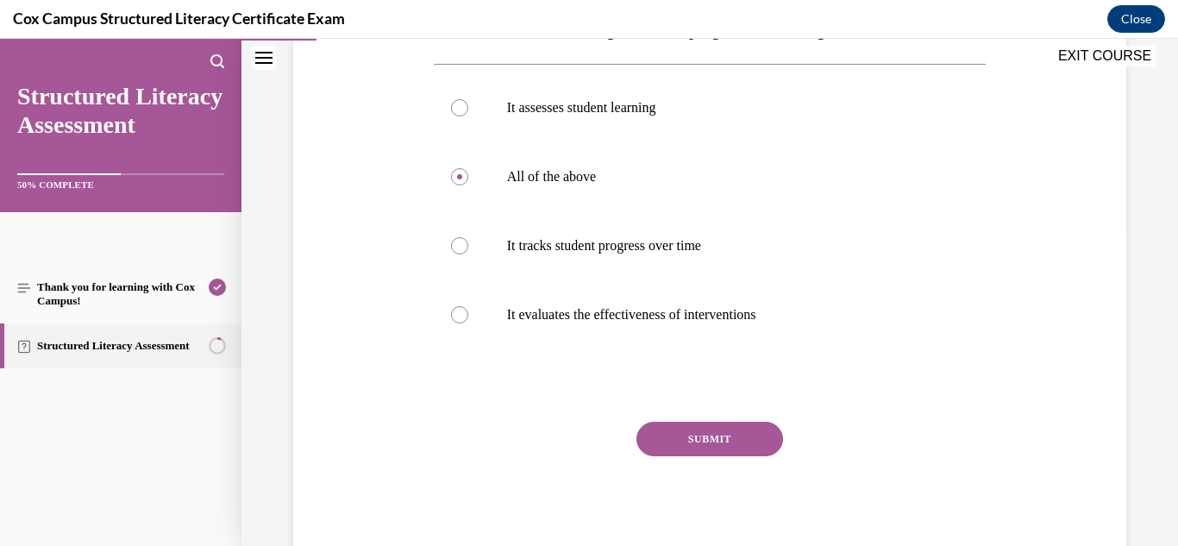
click at [718, 430] on button "SUBMIT" at bounding box center [710, 439] width 147 height 35
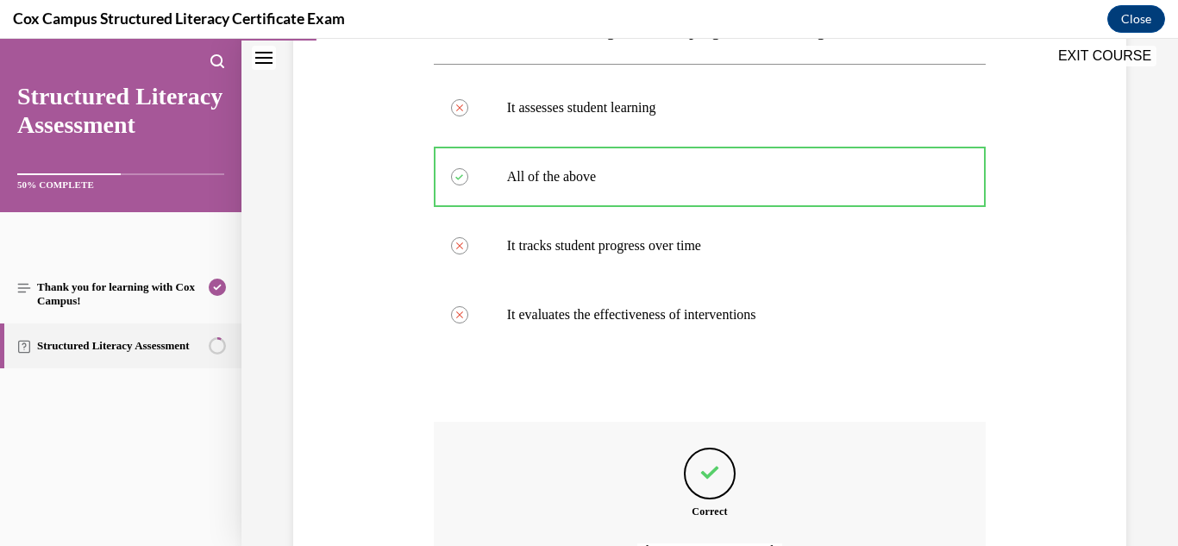
scroll to position [511, 0]
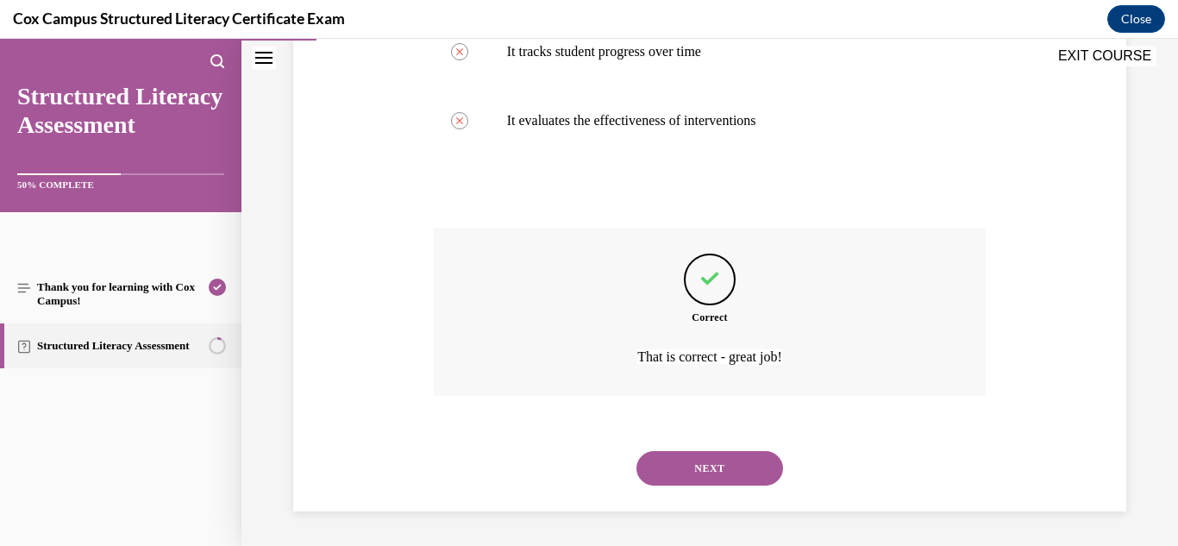
click at [714, 467] on button "NEXT" at bounding box center [710, 468] width 147 height 35
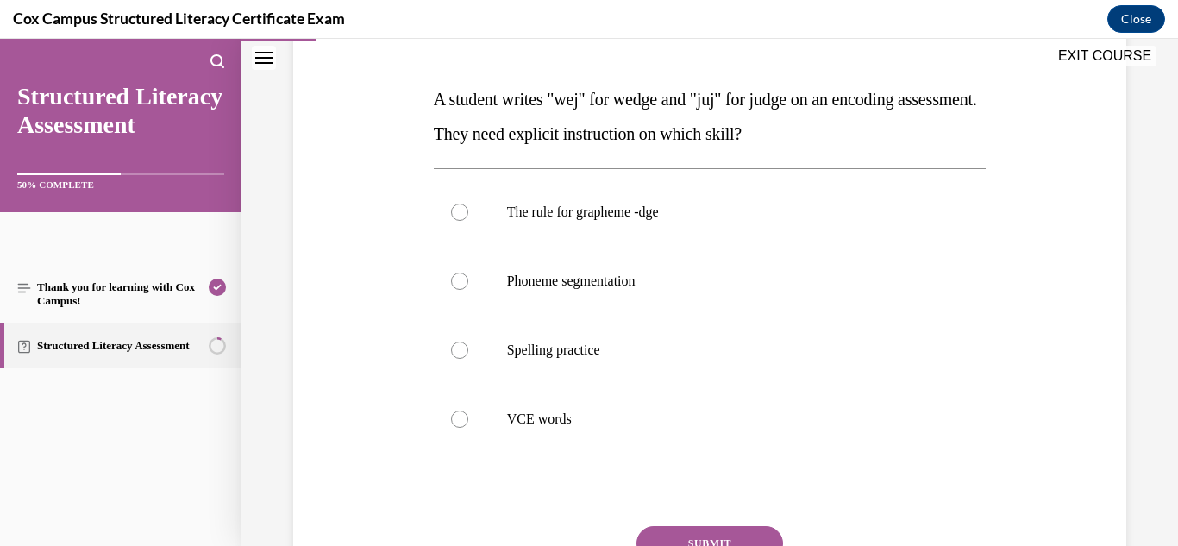
scroll to position [246, 0]
click at [621, 299] on label "Phoneme segmentation" at bounding box center [710, 282] width 553 height 69
click at [468, 291] on input "Phoneme segmentation" at bounding box center [459, 281] width 17 height 17
radio input "true"
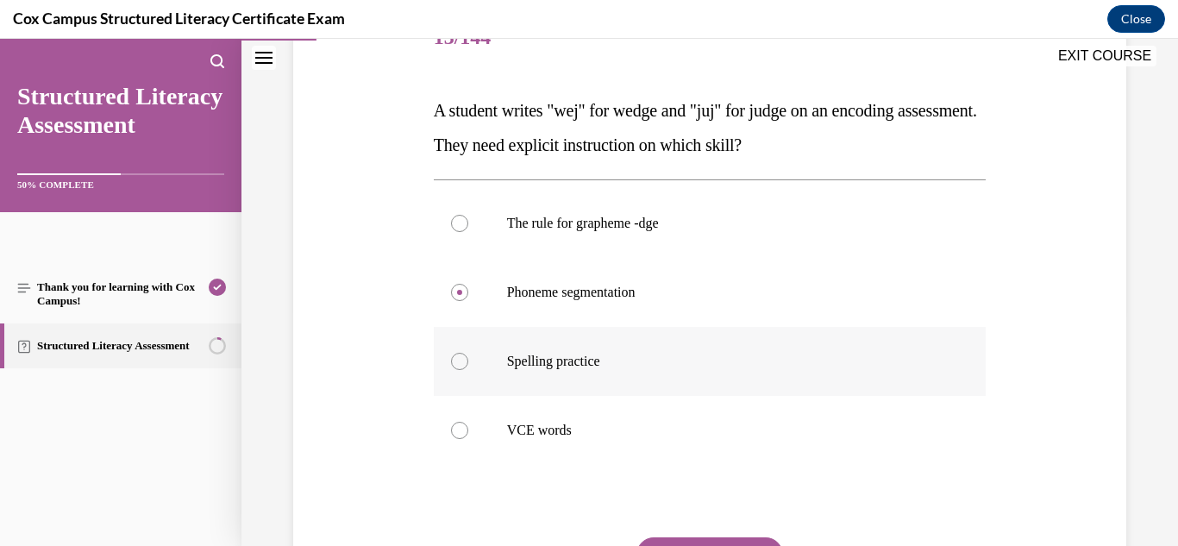
scroll to position [233, 0]
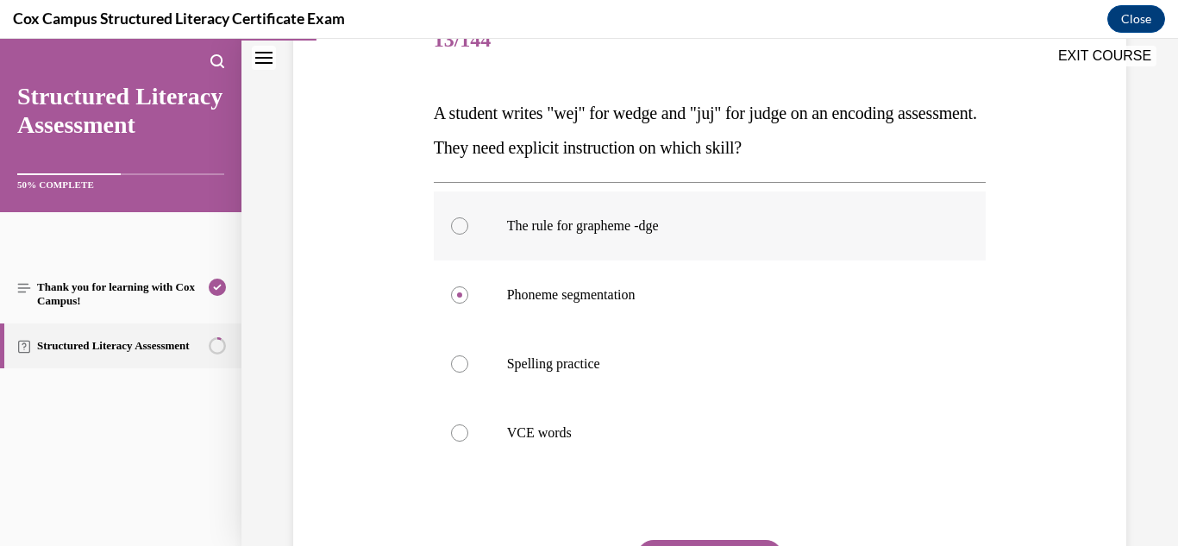
click at [650, 229] on span "The rule for grapheme -dge" at bounding box center [583, 225] width 152 height 15
click at [468, 229] on input "The rule for grapheme -dge" at bounding box center [459, 225] width 17 height 17
radio input "true"
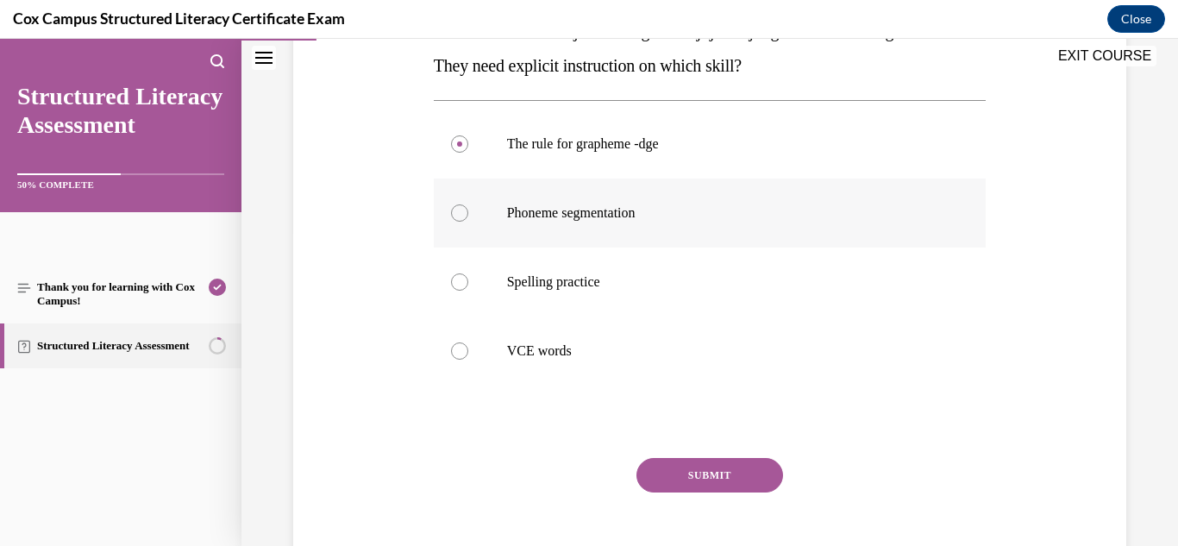
scroll to position [316, 0]
click at [690, 468] on button "SUBMIT" at bounding box center [710, 474] width 147 height 35
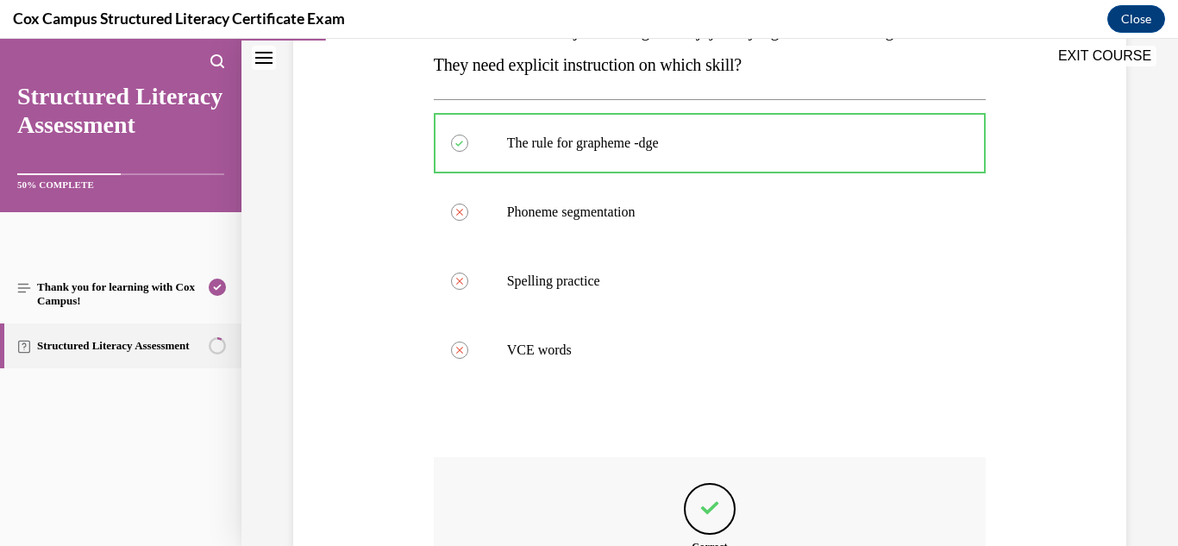
scroll to position [545, 0]
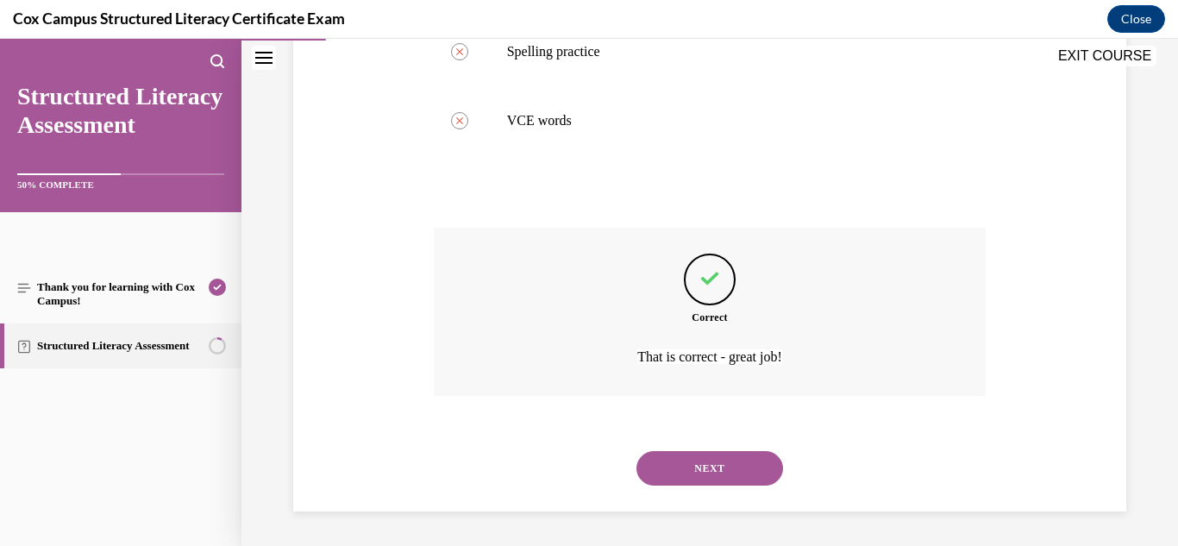
click at [703, 475] on button "NEXT" at bounding box center [710, 468] width 147 height 35
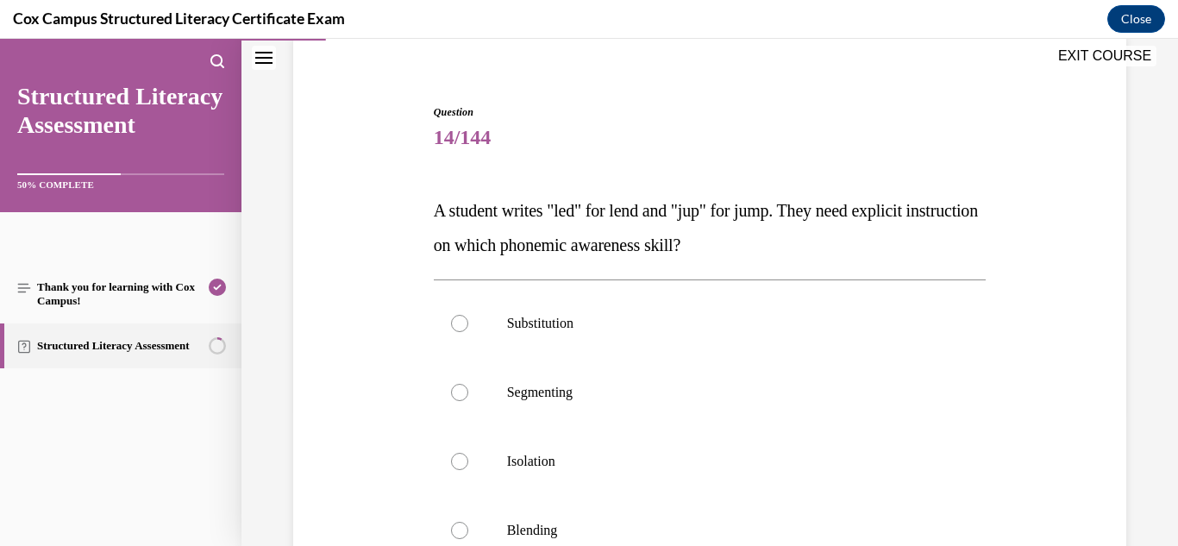
scroll to position [144, 0]
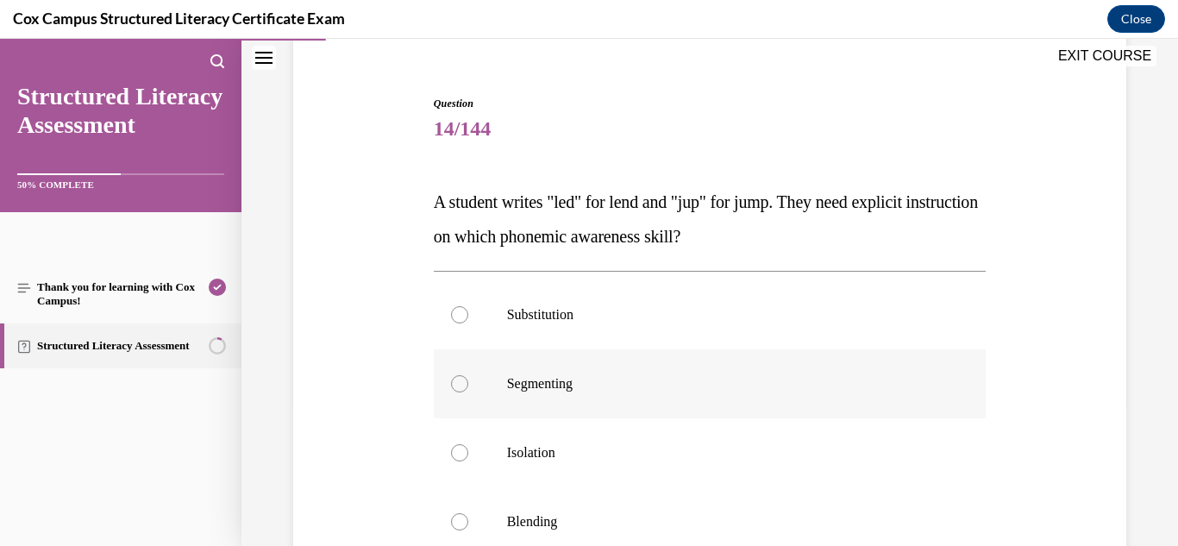
click at [582, 390] on p "Segmenting" at bounding box center [725, 383] width 436 height 17
click at [468, 390] on input "Segmenting" at bounding box center [459, 383] width 17 height 17
radio input "true"
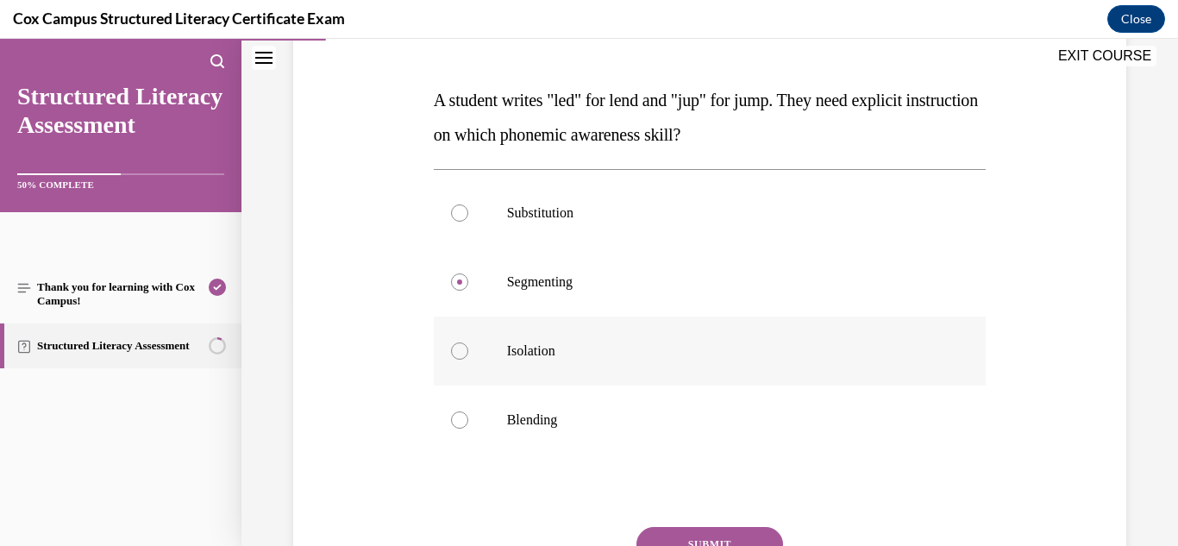
scroll to position [286, 0]
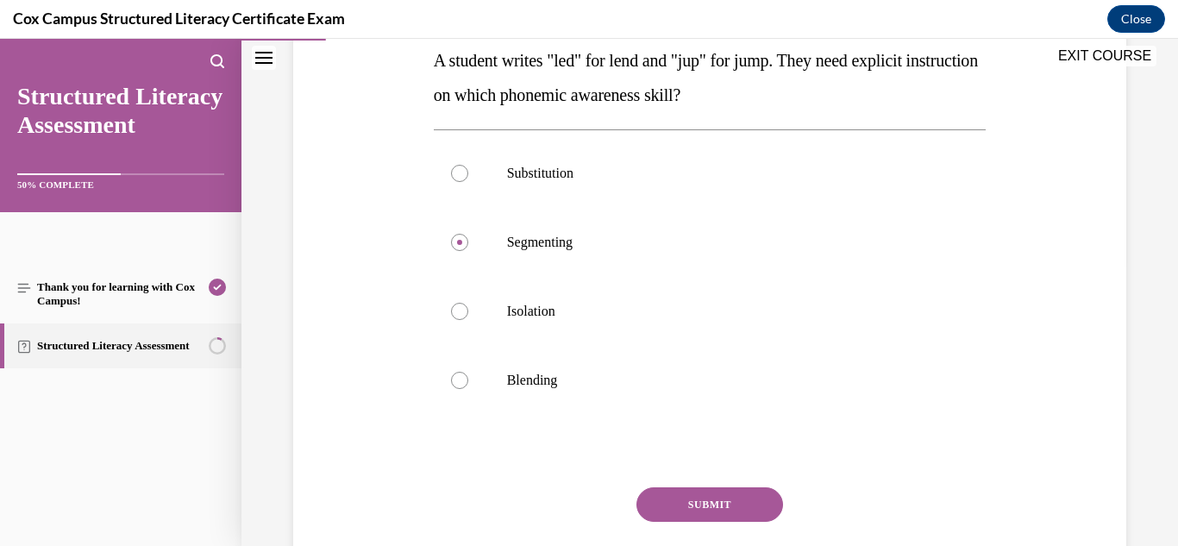
click at [713, 512] on button "SUBMIT" at bounding box center [710, 504] width 147 height 35
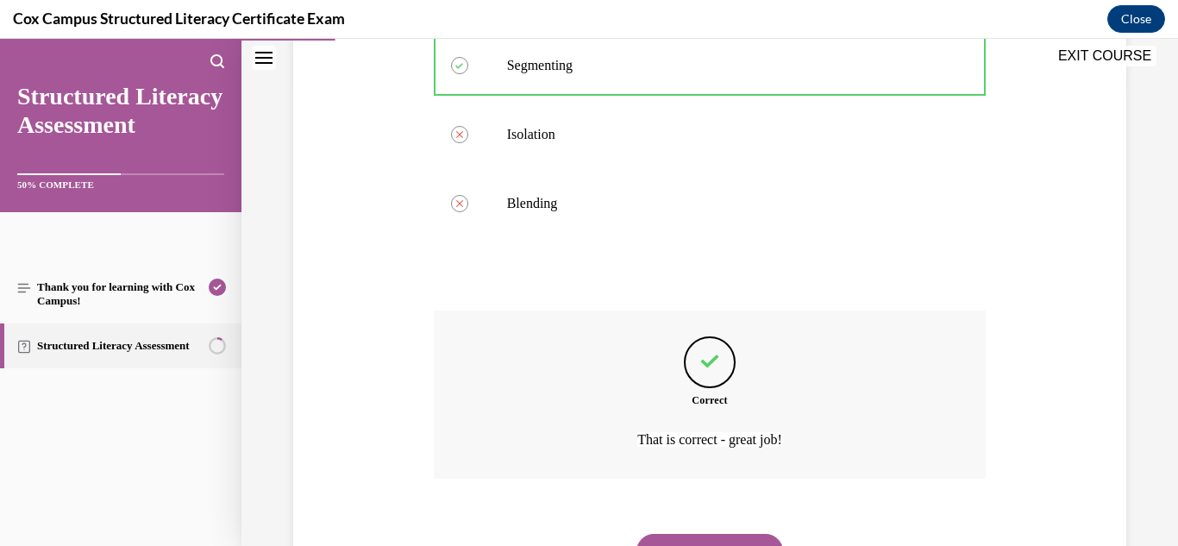
scroll to position [545, 0]
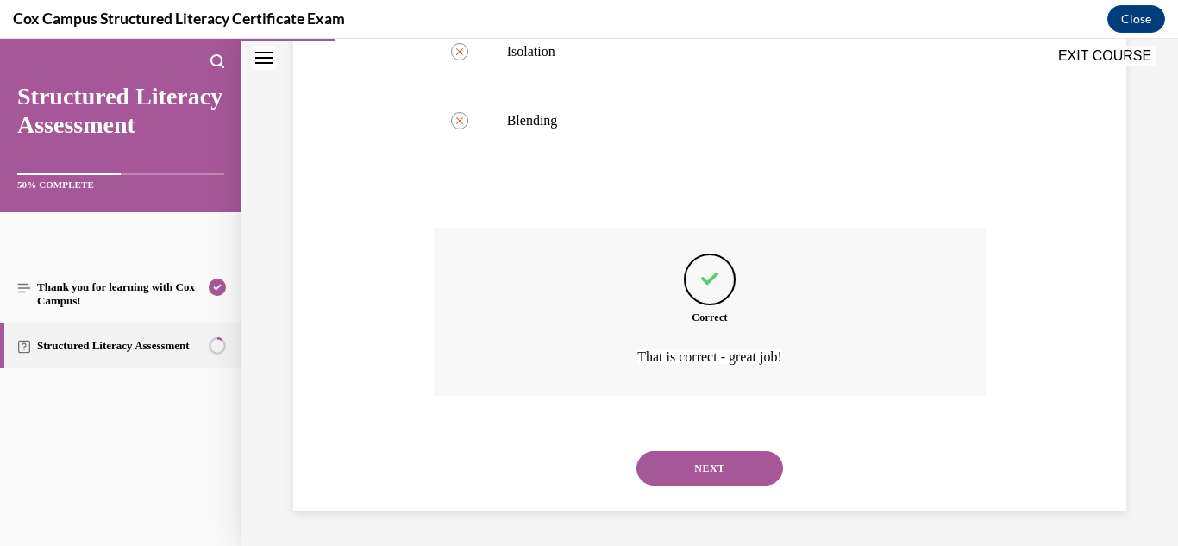
click at [705, 465] on button "NEXT" at bounding box center [710, 468] width 147 height 35
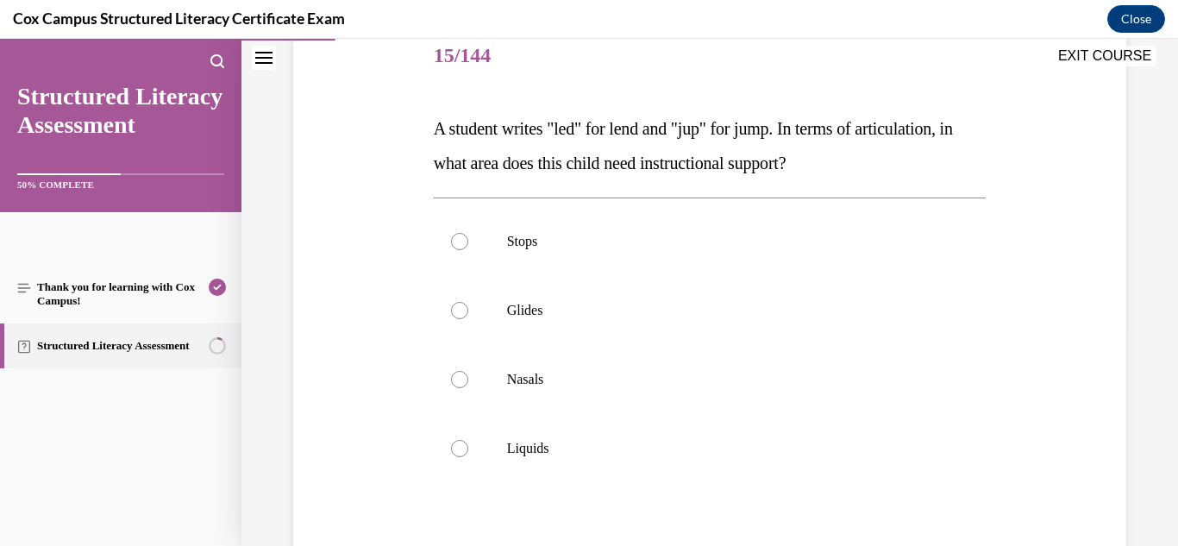
scroll to position [216, 0]
click at [624, 335] on label "Glides" at bounding box center [710, 311] width 553 height 69
click at [468, 320] on input "Glides" at bounding box center [459, 311] width 17 height 17
radio input "true"
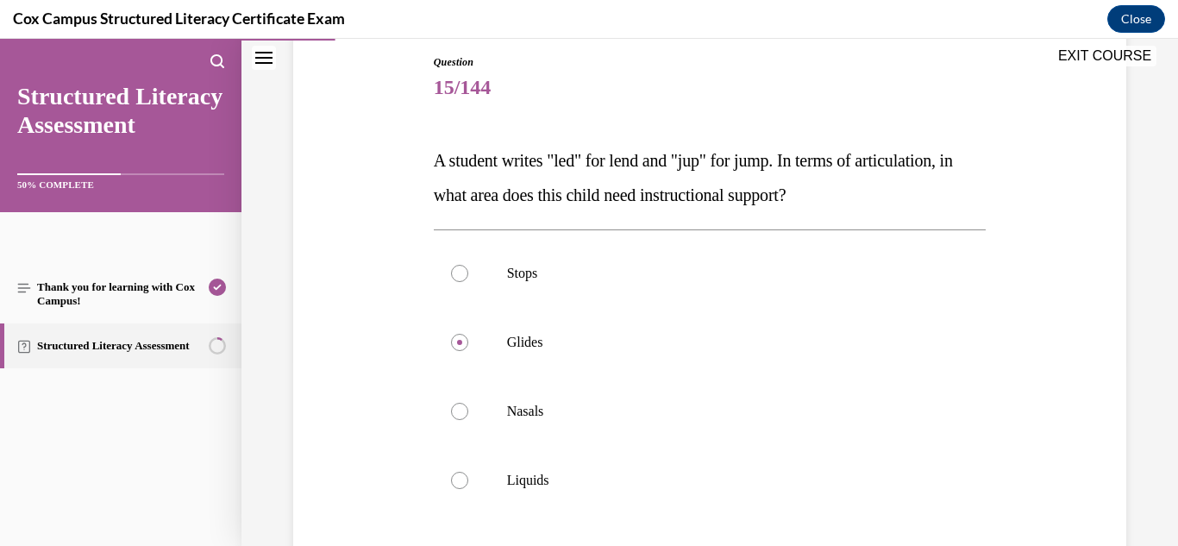
scroll to position [185, 0]
click at [562, 407] on p "Nasals" at bounding box center [725, 411] width 436 height 17
click at [468, 407] on input "Nasals" at bounding box center [459, 411] width 17 height 17
radio input "true"
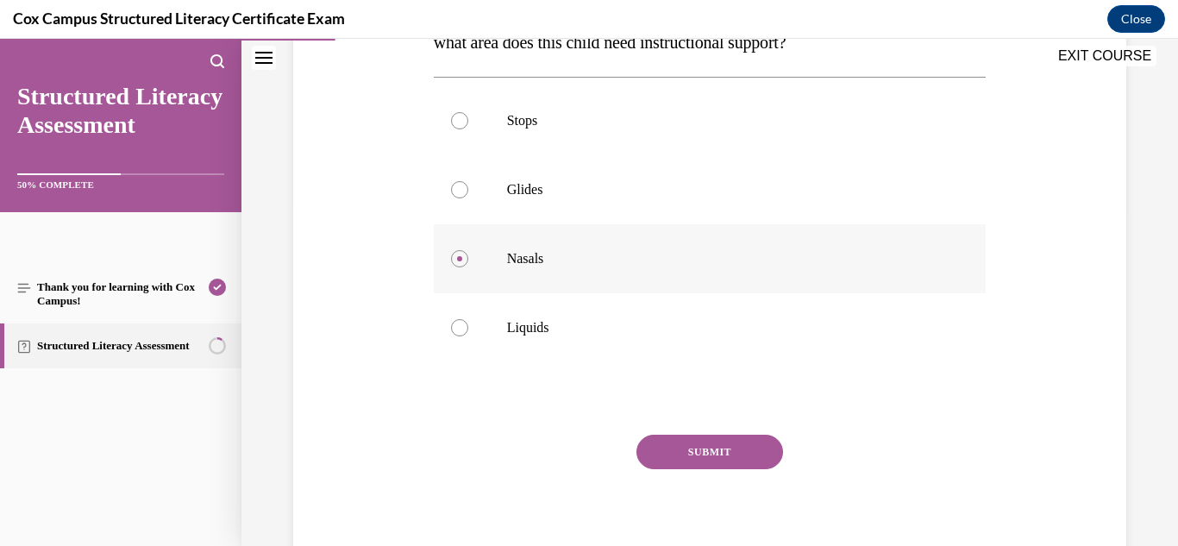
scroll to position [345, 0]
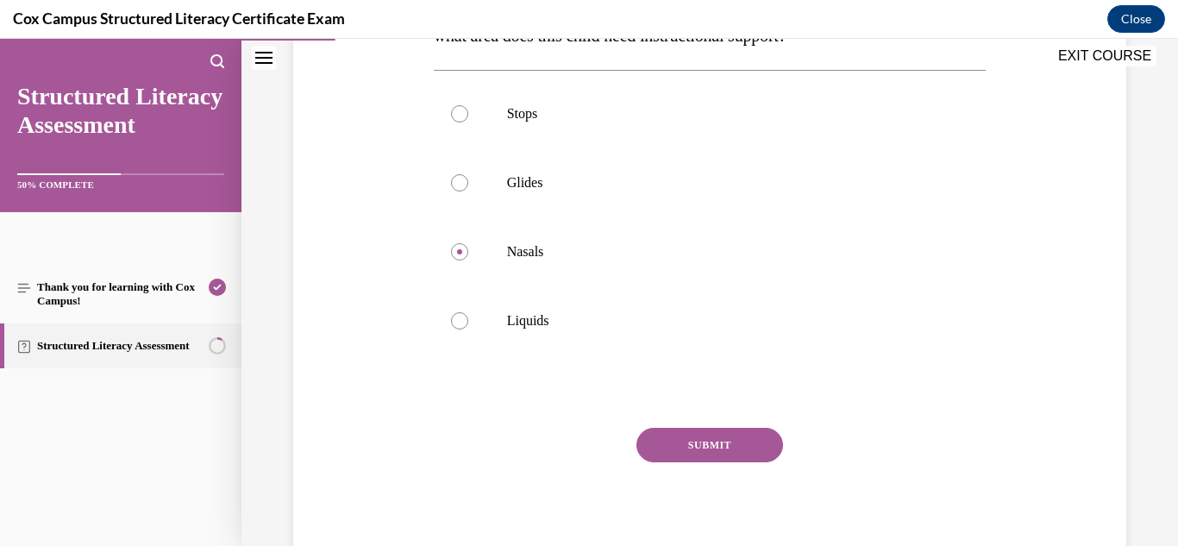
click at [714, 439] on button "SUBMIT" at bounding box center [710, 445] width 147 height 35
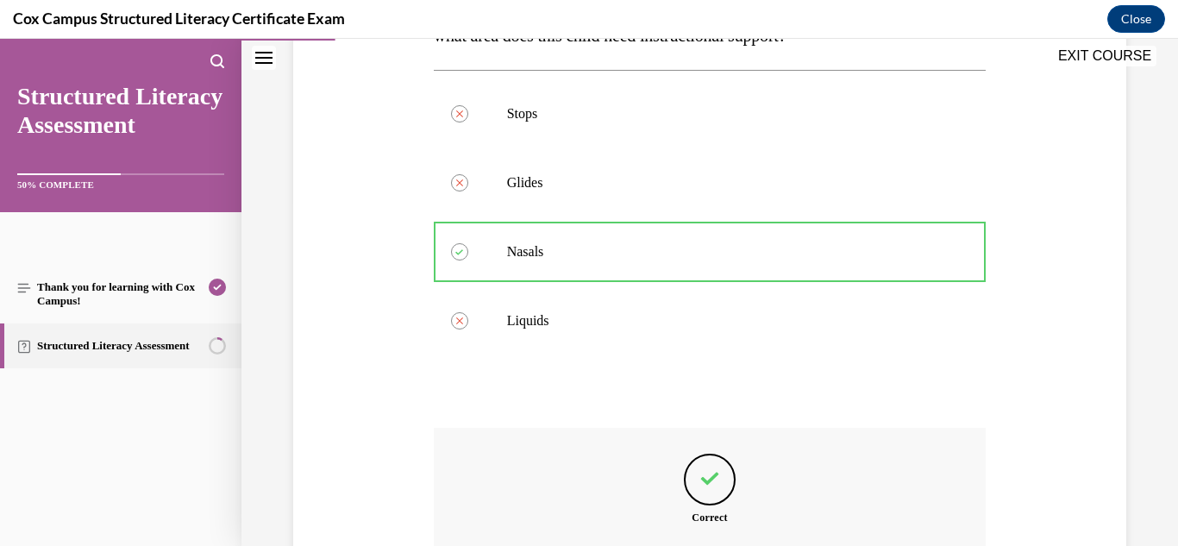
scroll to position [545, 0]
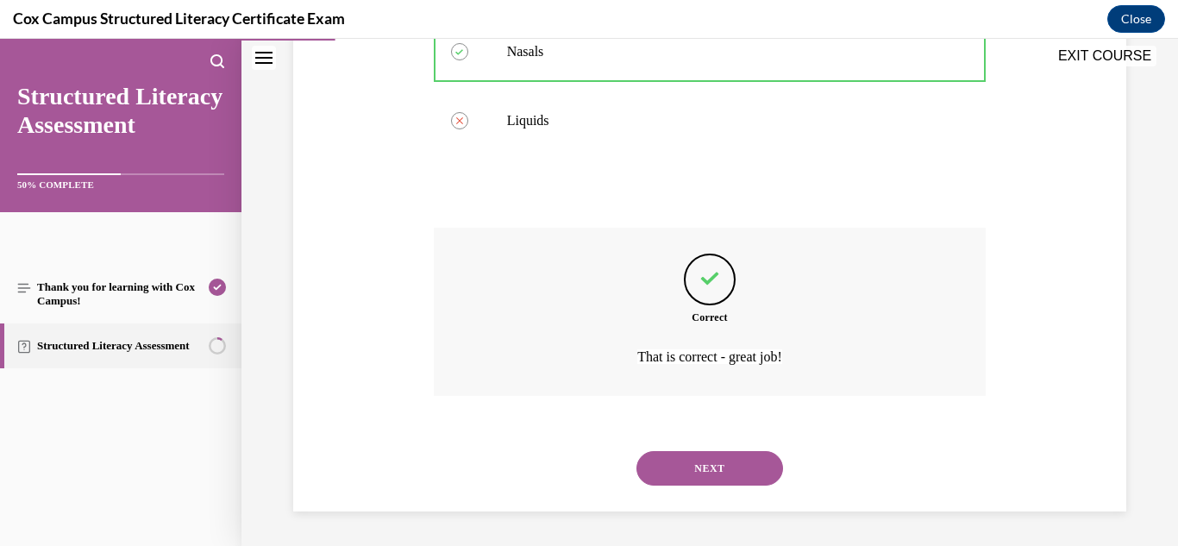
click at [701, 467] on button "NEXT" at bounding box center [710, 468] width 147 height 35
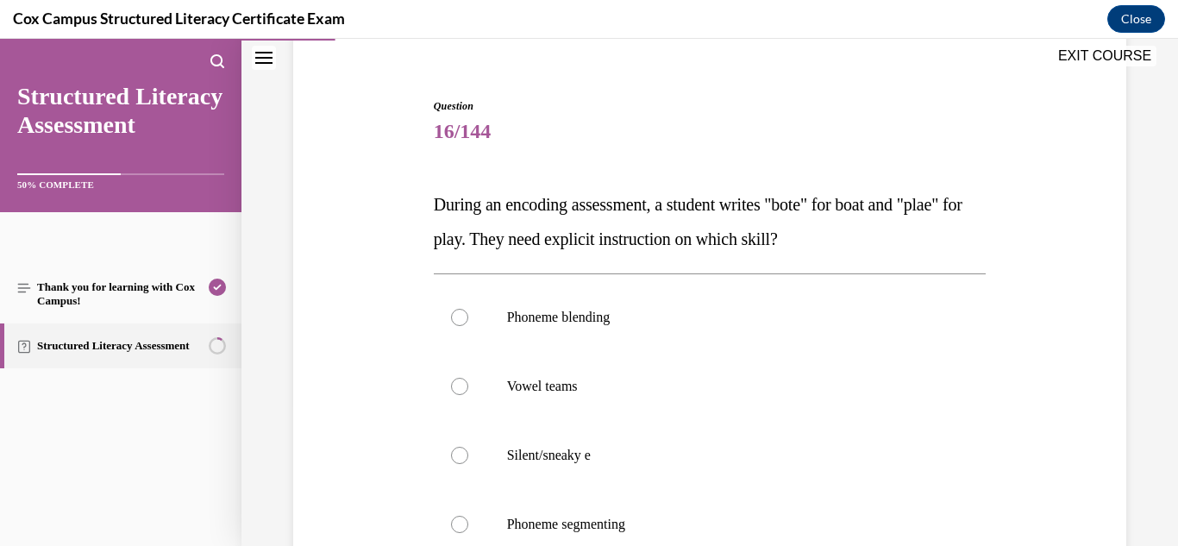
scroll to position [168, 0]
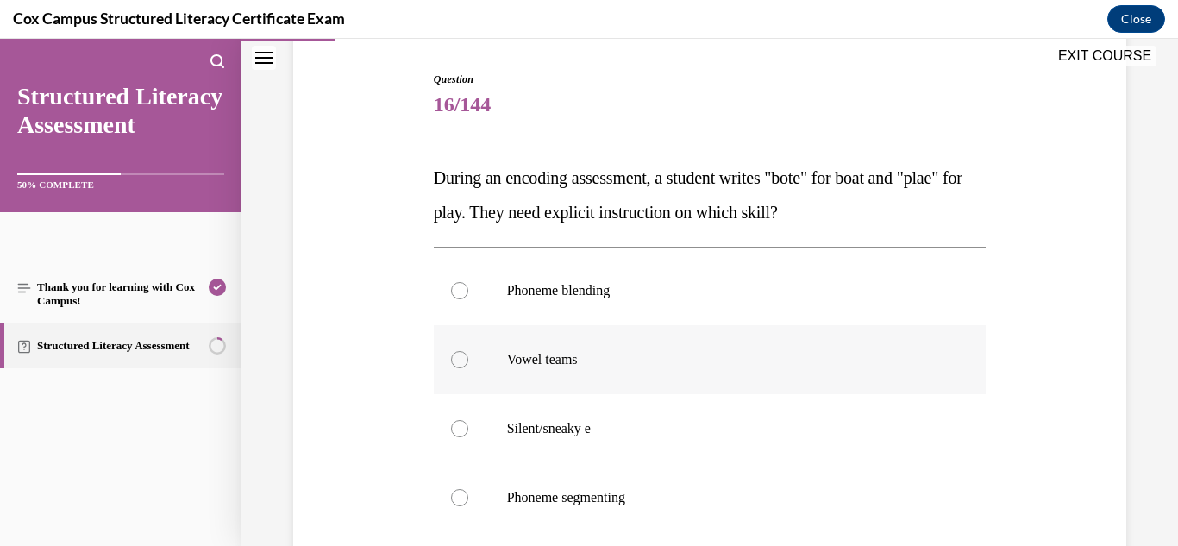
click at [562, 349] on label "Vowel teams" at bounding box center [710, 359] width 553 height 69
click at [468, 351] on input "Vowel teams" at bounding box center [459, 359] width 17 height 17
radio input "true"
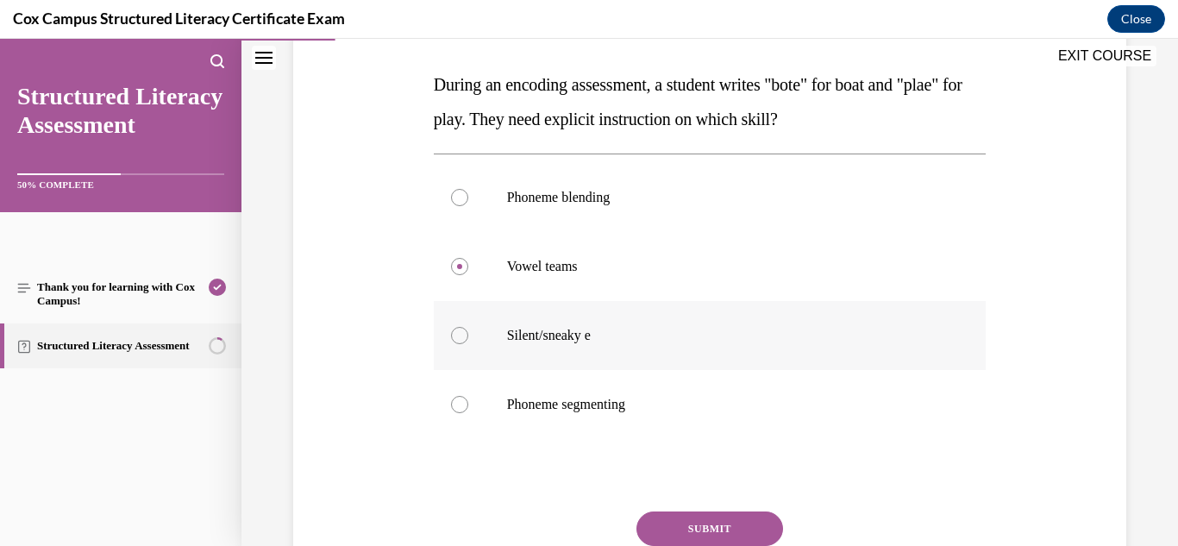
scroll to position [263, 0]
click at [688, 523] on button "SUBMIT" at bounding box center [710, 527] width 147 height 35
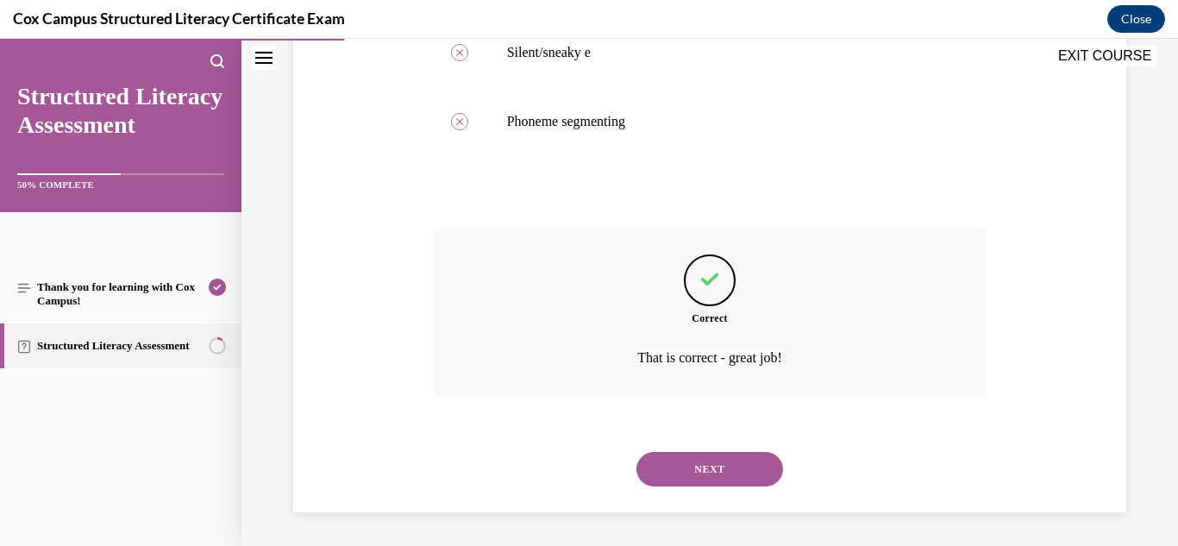
click at [688, 467] on button "NEXT" at bounding box center [710, 469] width 147 height 35
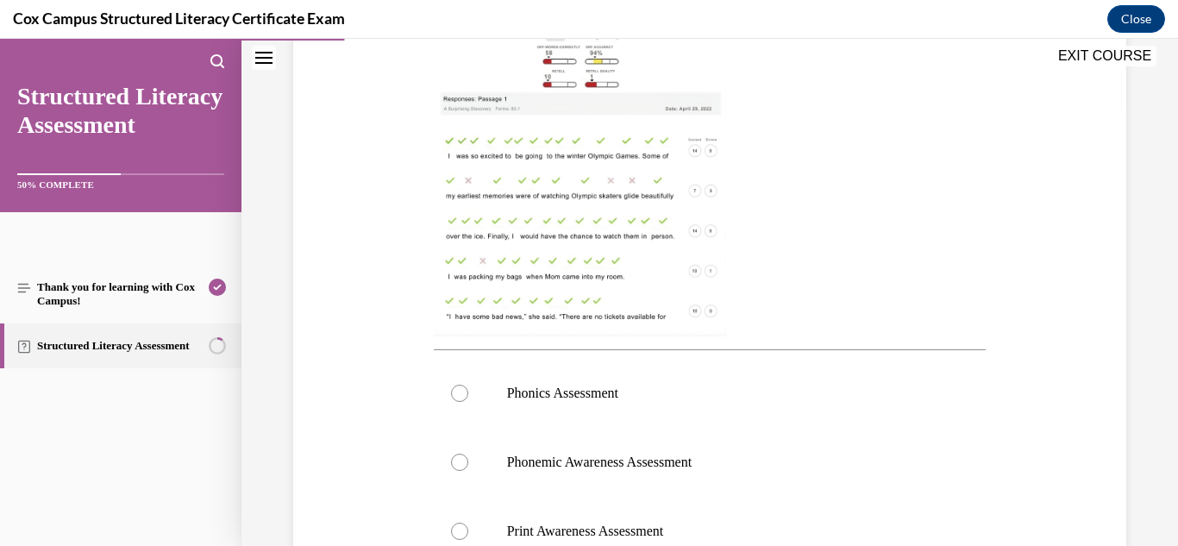
scroll to position [440, 0]
click at [568, 109] on img at bounding box center [580, 173] width 292 height 328
click at [610, 236] on img at bounding box center [580, 173] width 292 height 328
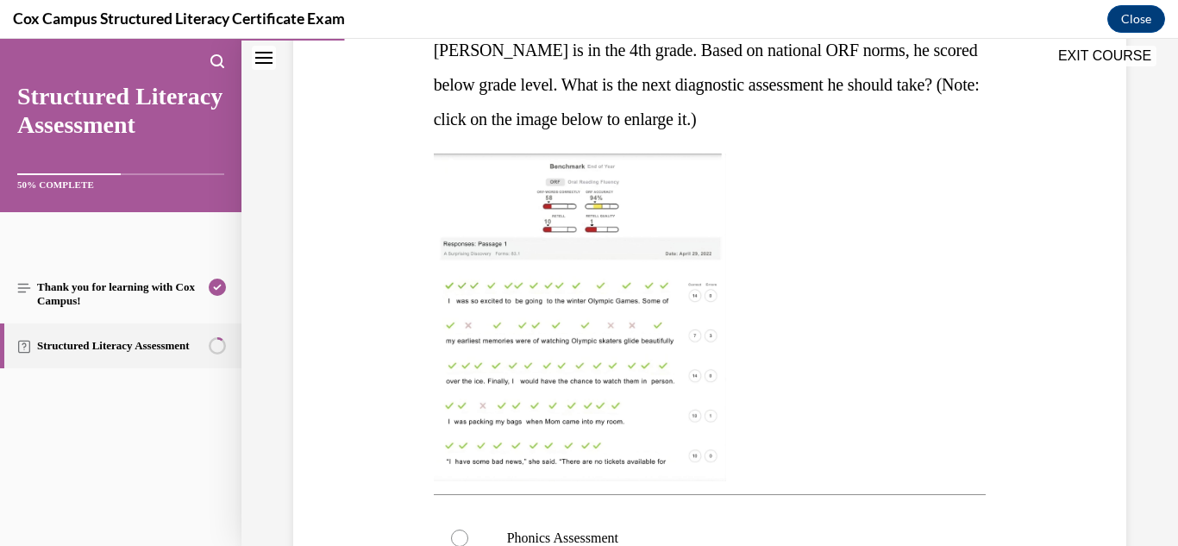
scroll to position [295, 0]
click at [610, 236] on img at bounding box center [580, 318] width 292 height 328
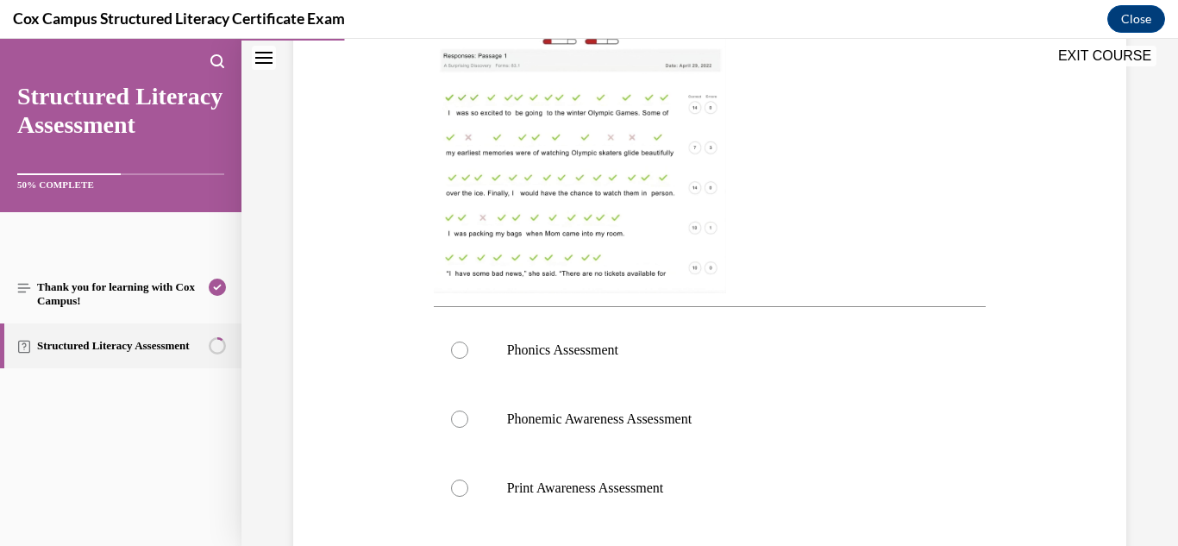
scroll to position [465, 0]
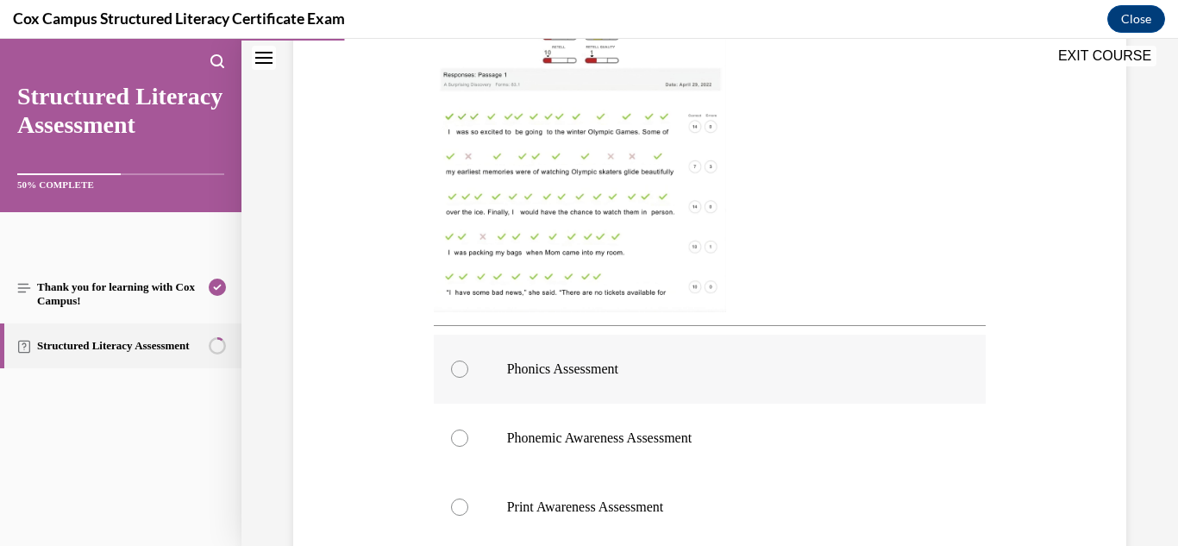
click at [599, 357] on label "Phonics Assessment" at bounding box center [710, 369] width 553 height 69
click at [468, 361] on input "Phonics Assessment" at bounding box center [459, 369] width 17 height 17
radio input "true"
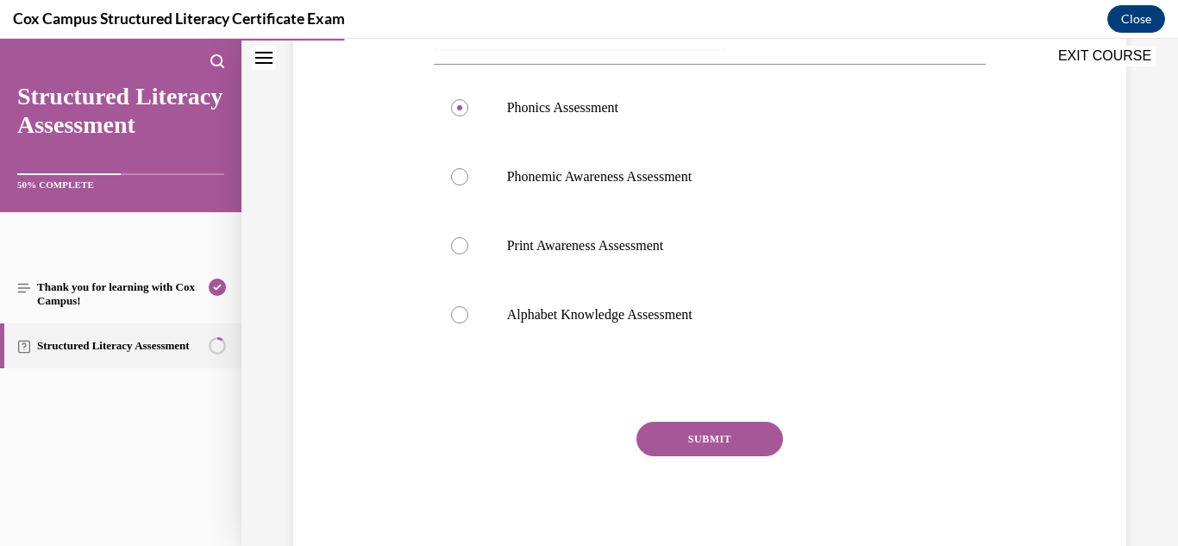
click at [686, 434] on button "SUBMIT" at bounding box center [710, 439] width 147 height 35
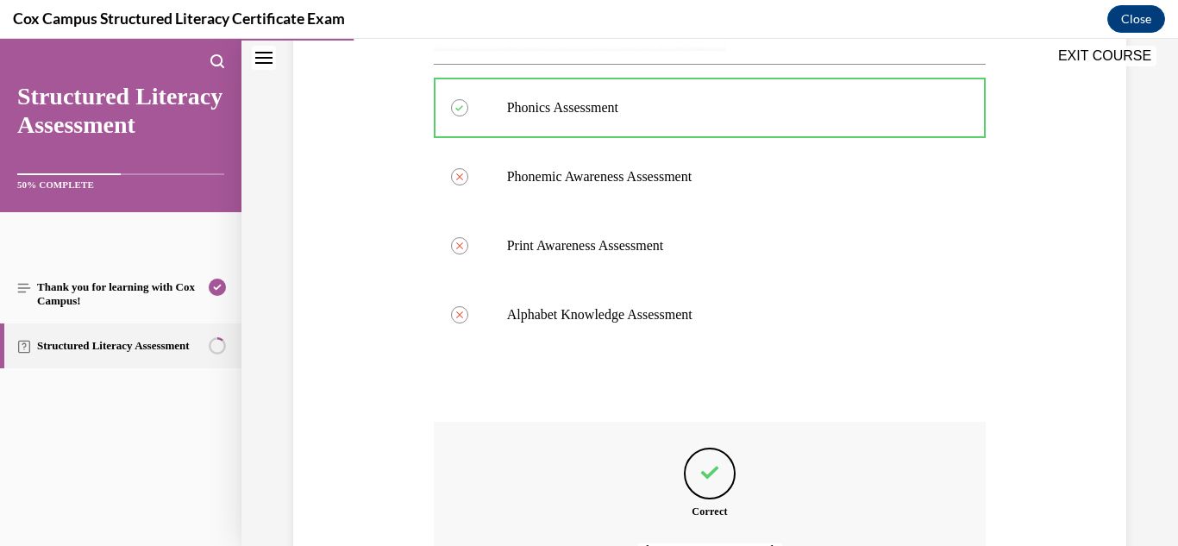
scroll to position [920, 0]
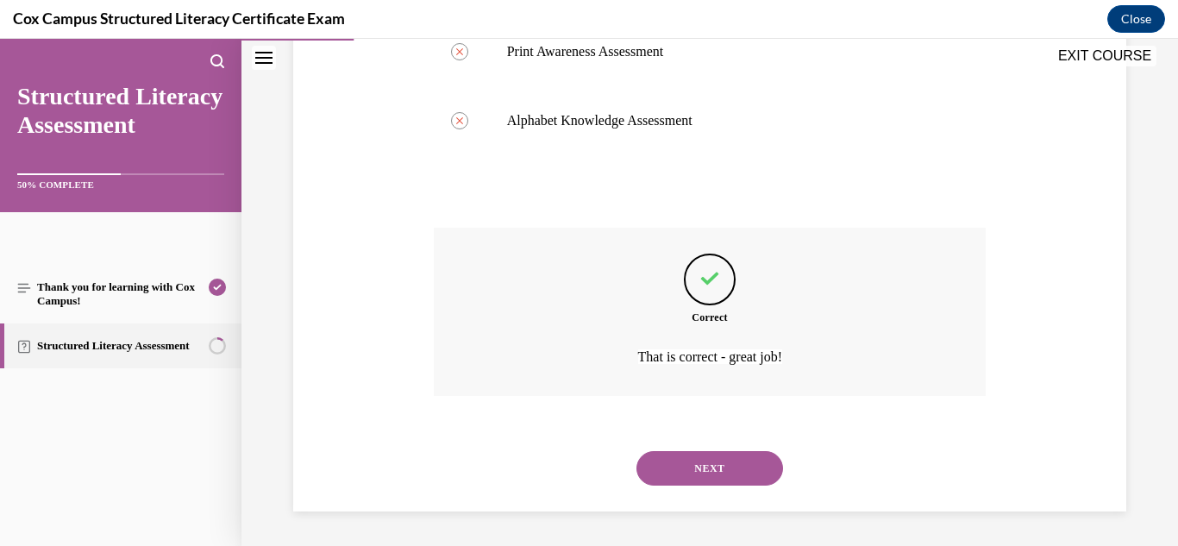
click at [712, 470] on button "NEXT" at bounding box center [710, 468] width 147 height 35
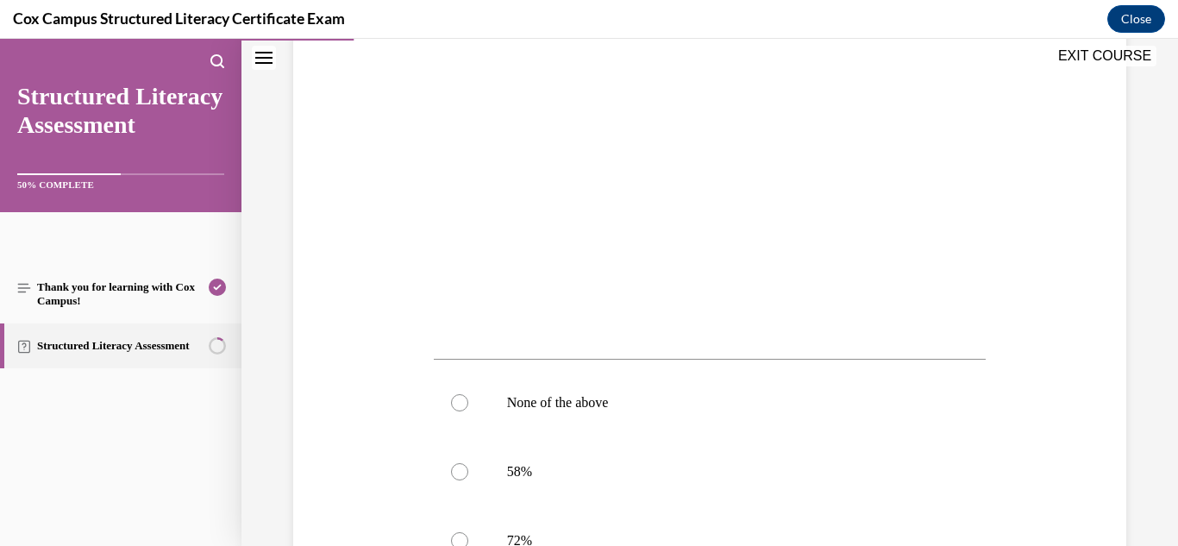
scroll to position [425, 0]
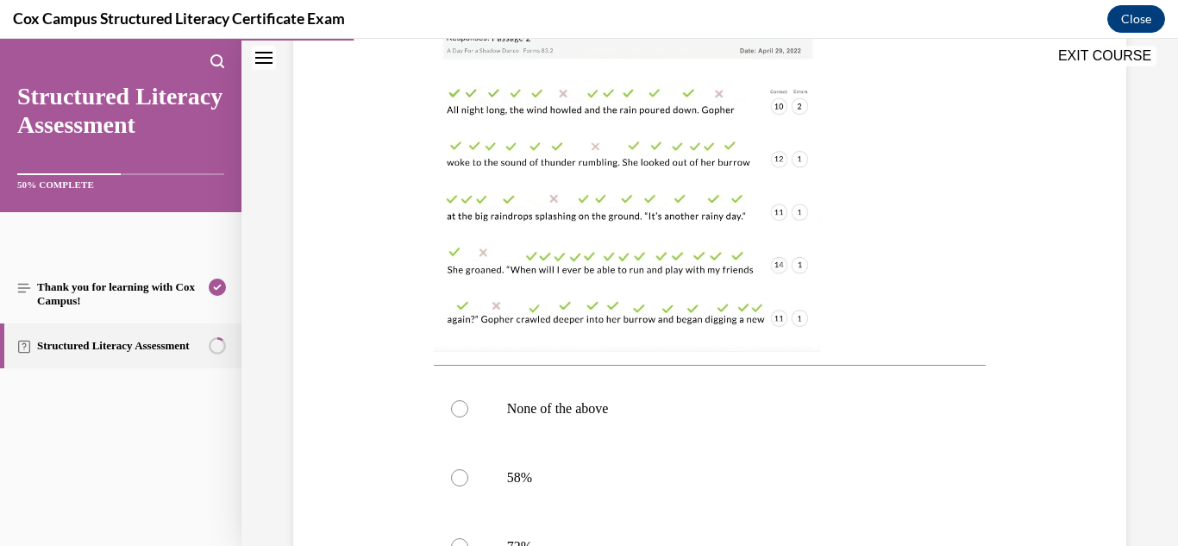
click at [653, 313] on img at bounding box center [627, 188] width 386 height 328
click at [1016, 352] on div "Question 18/144 [PERSON_NAME] administered an ORF assessment to her class. This…" at bounding box center [710, 313] width 842 height 1101
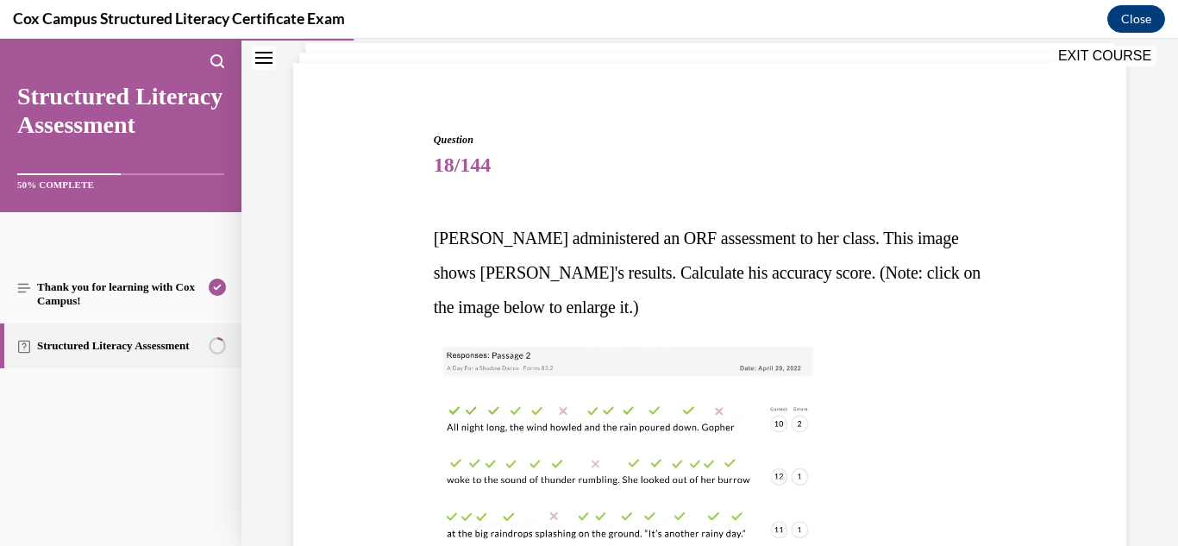
scroll to position [583, 0]
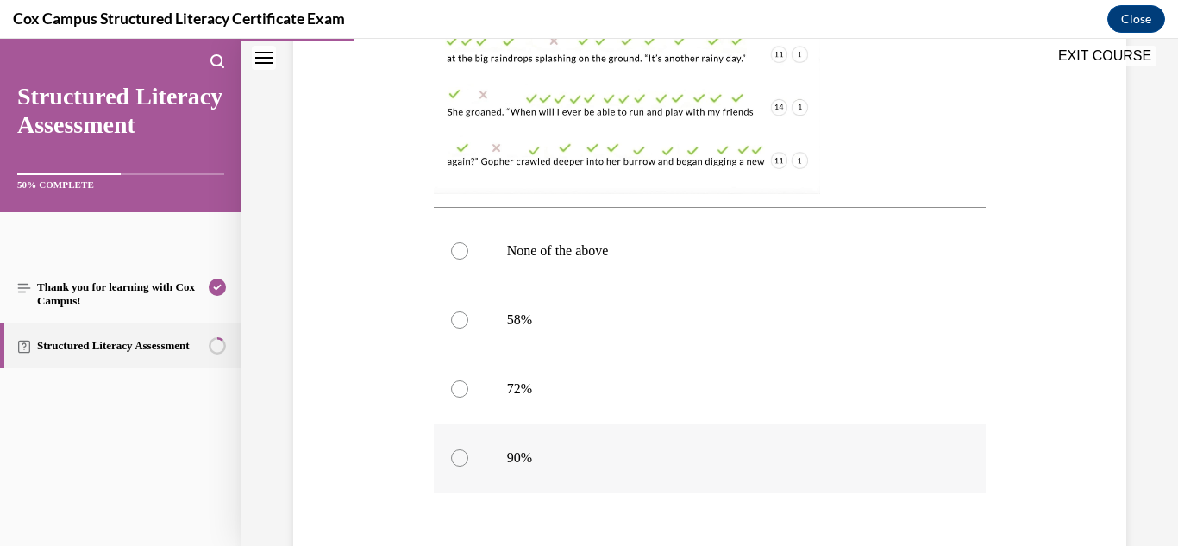
click at [520, 463] on span "90%" at bounding box center [519, 457] width 25 height 15
click at [468, 463] on input "90%" at bounding box center [459, 457] width 17 height 17
radio input "true"
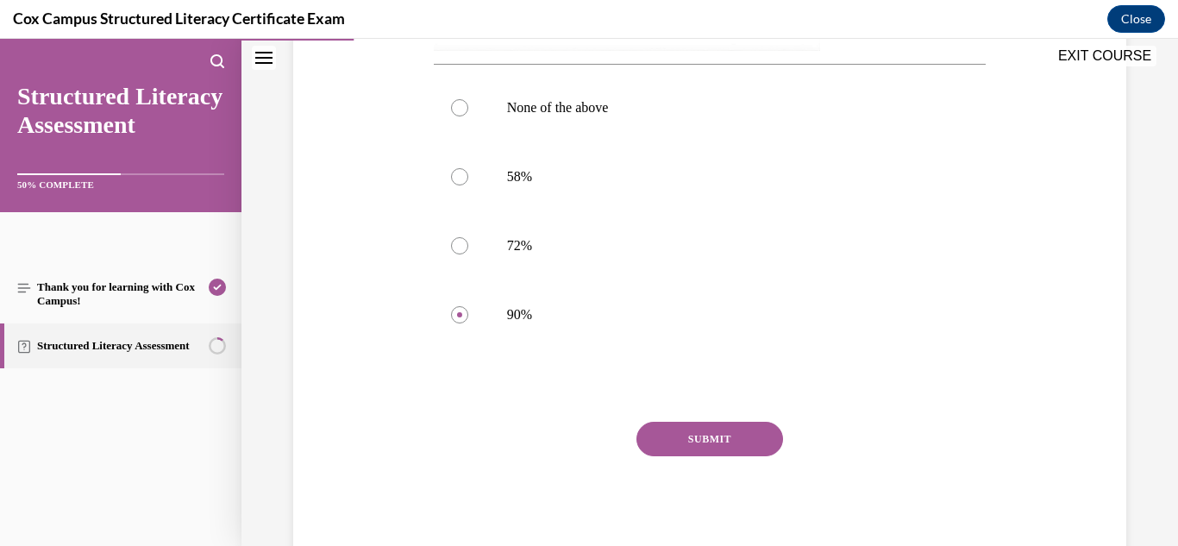
click at [716, 453] on button "SUBMIT" at bounding box center [710, 439] width 147 height 35
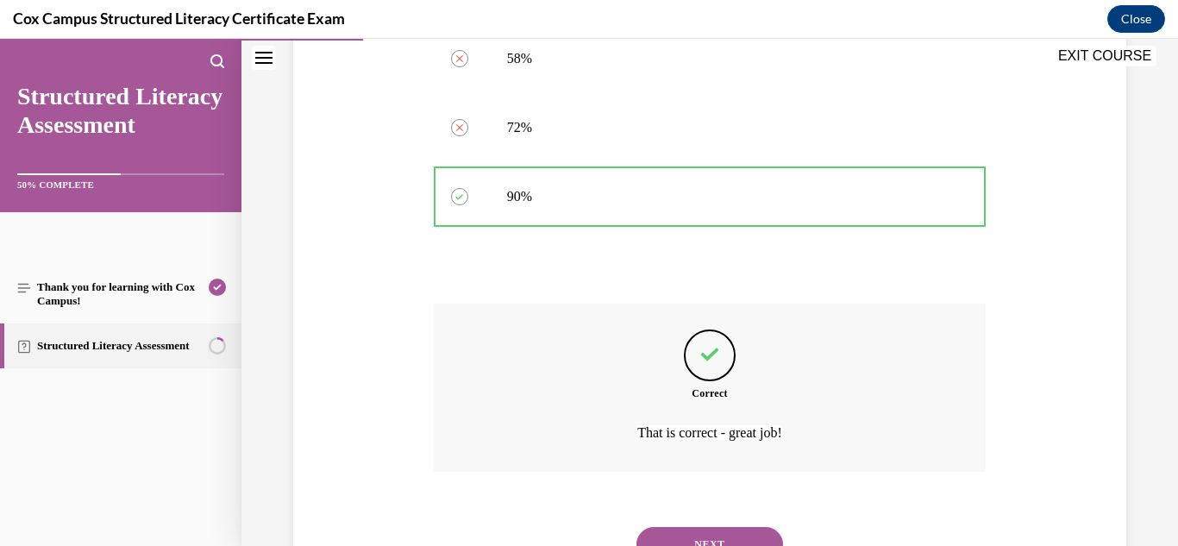
scroll to position [920, 0]
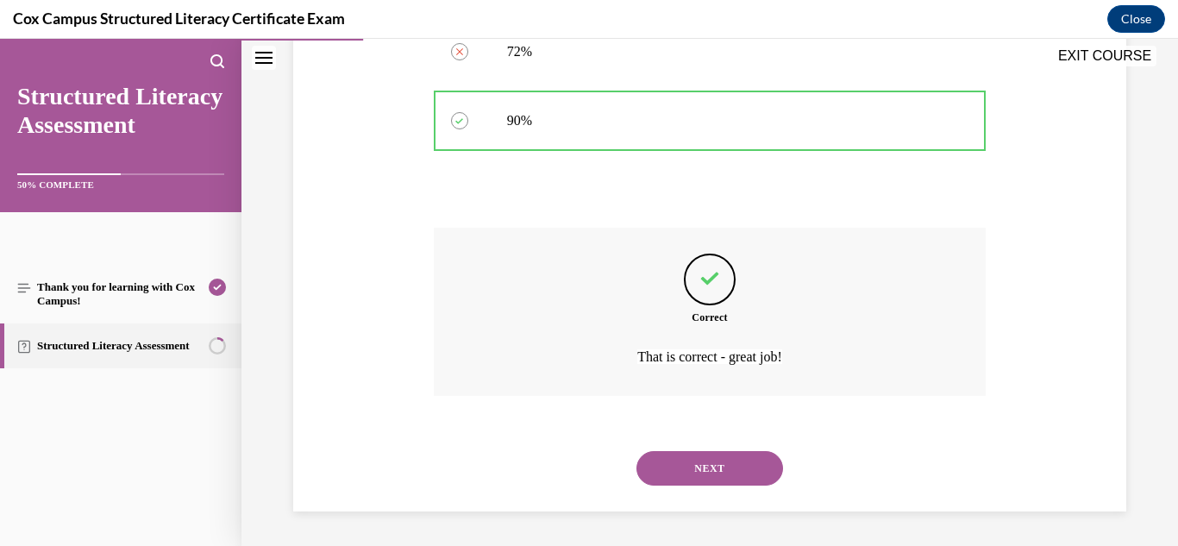
click at [693, 463] on button "NEXT" at bounding box center [710, 468] width 147 height 35
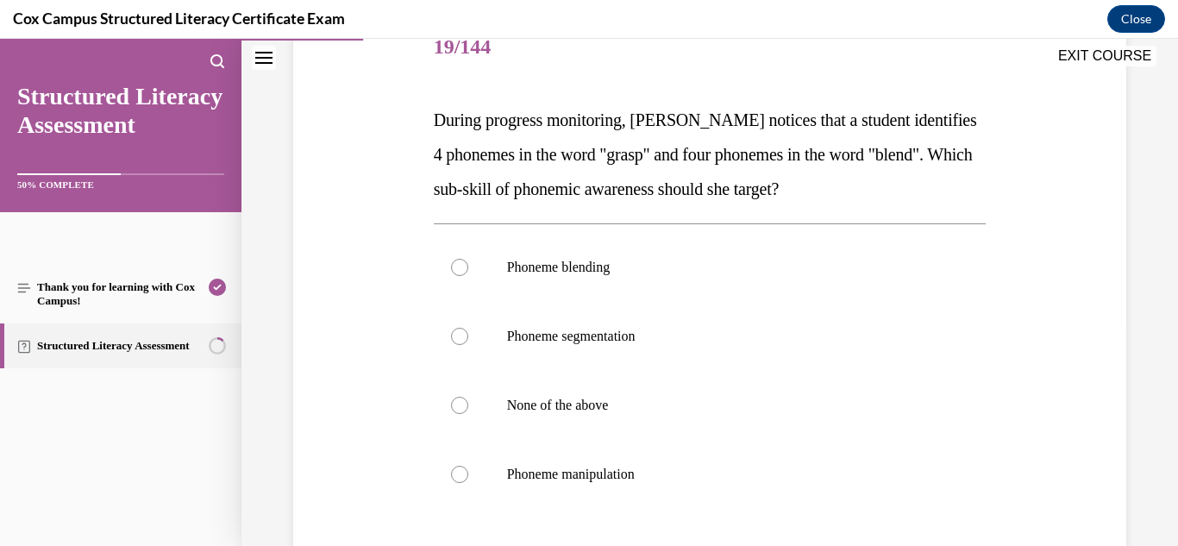
scroll to position [228, 0]
click at [611, 339] on span "Phoneme segmentation" at bounding box center [571, 334] width 129 height 15
click at [468, 339] on input "Phoneme segmentation" at bounding box center [459, 334] width 17 height 17
radio input "true"
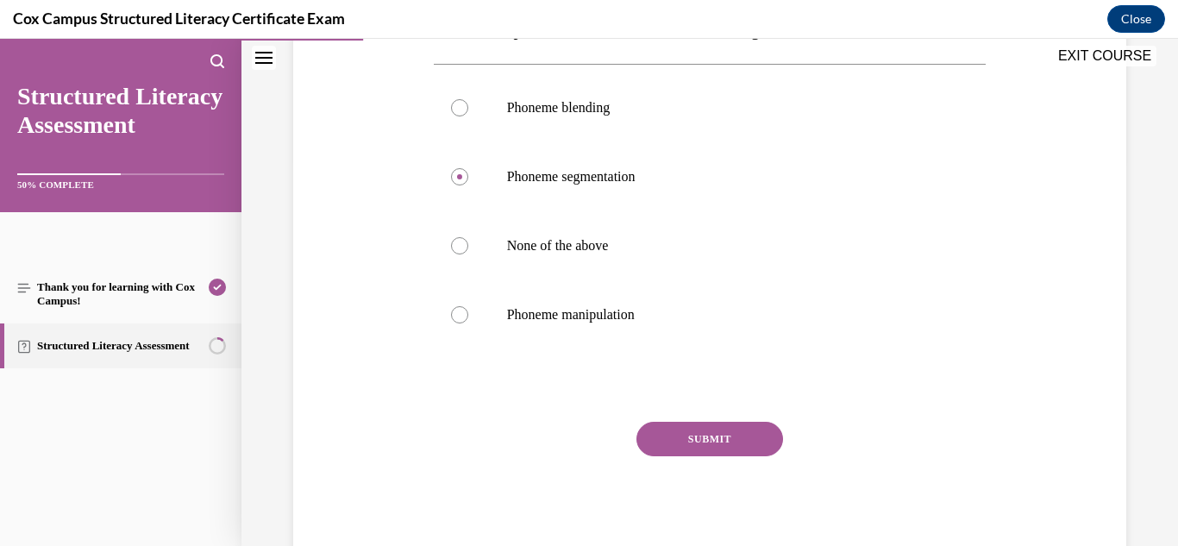
click at [724, 432] on button "SUBMIT" at bounding box center [710, 439] width 147 height 35
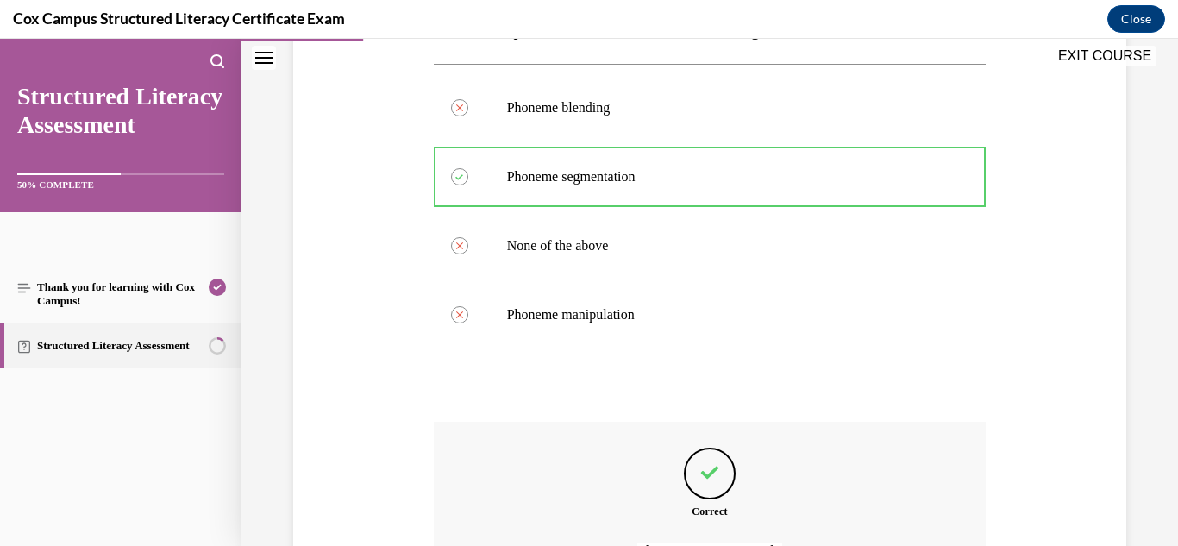
scroll to position [580, 0]
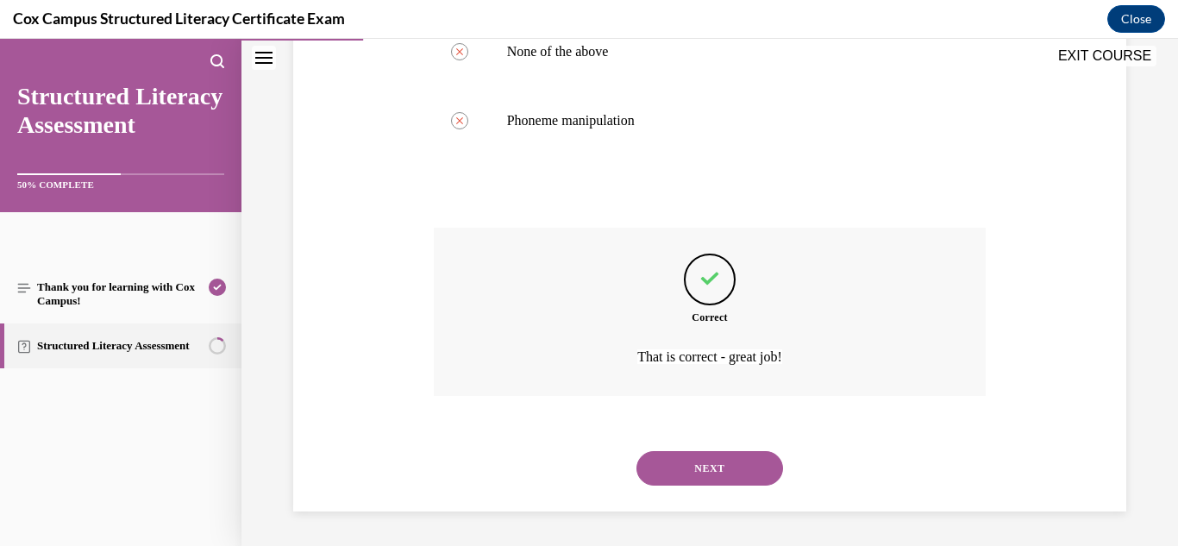
click at [708, 472] on button "NEXT" at bounding box center [710, 468] width 147 height 35
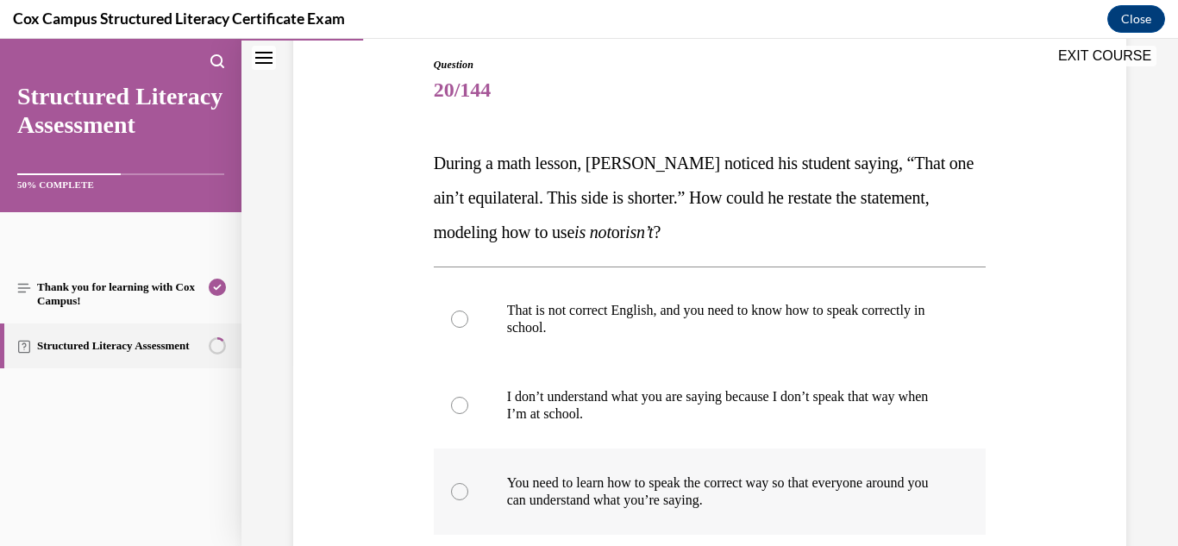
scroll to position [369, 0]
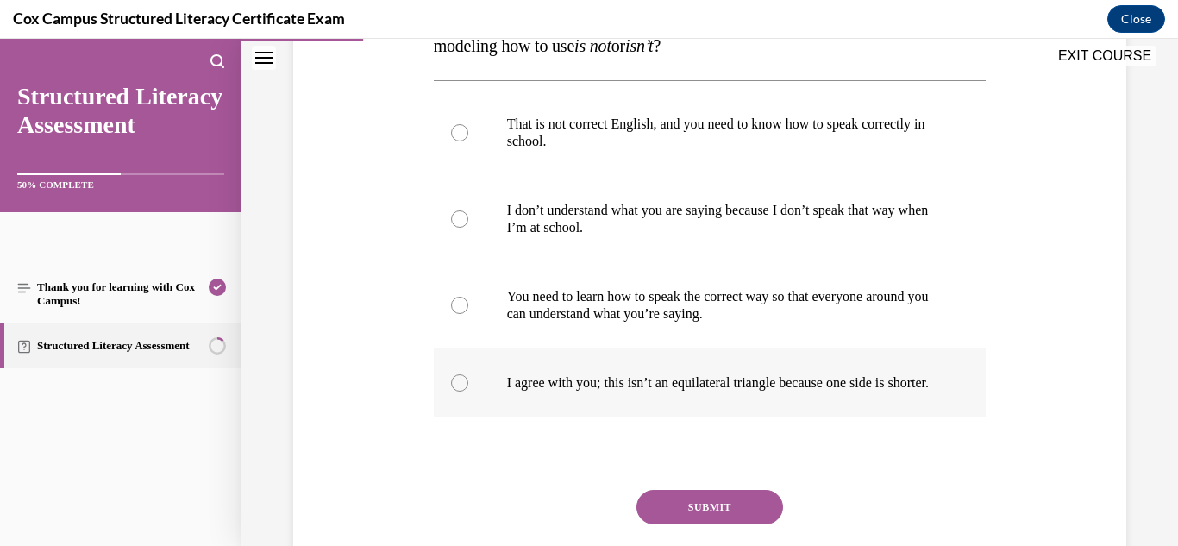
click at [698, 392] on p "I agree with you; this isn’t an equilateral triangle because one side is shorte…" at bounding box center [725, 382] width 436 height 17
click at [468, 392] on input "I agree with you; this isn’t an equilateral triangle because one side is shorte…" at bounding box center [459, 382] width 17 height 17
radio input "true"
click at [708, 520] on button "SUBMIT" at bounding box center [710, 507] width 147 height 35
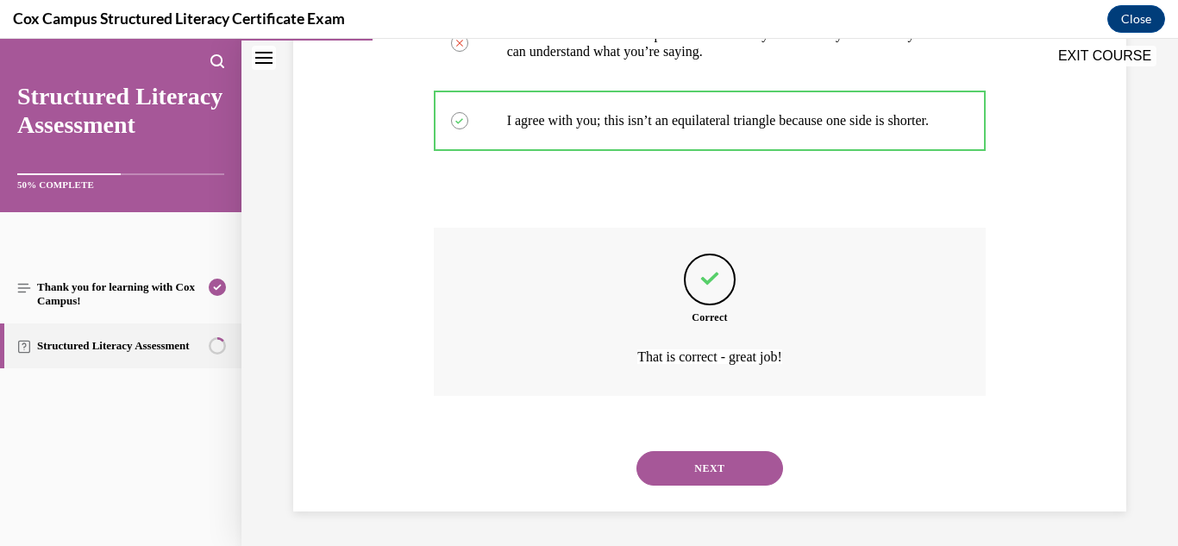
click at [695, 462] on button "NEXT" at bounding box center [710, 468] width 147 height 35
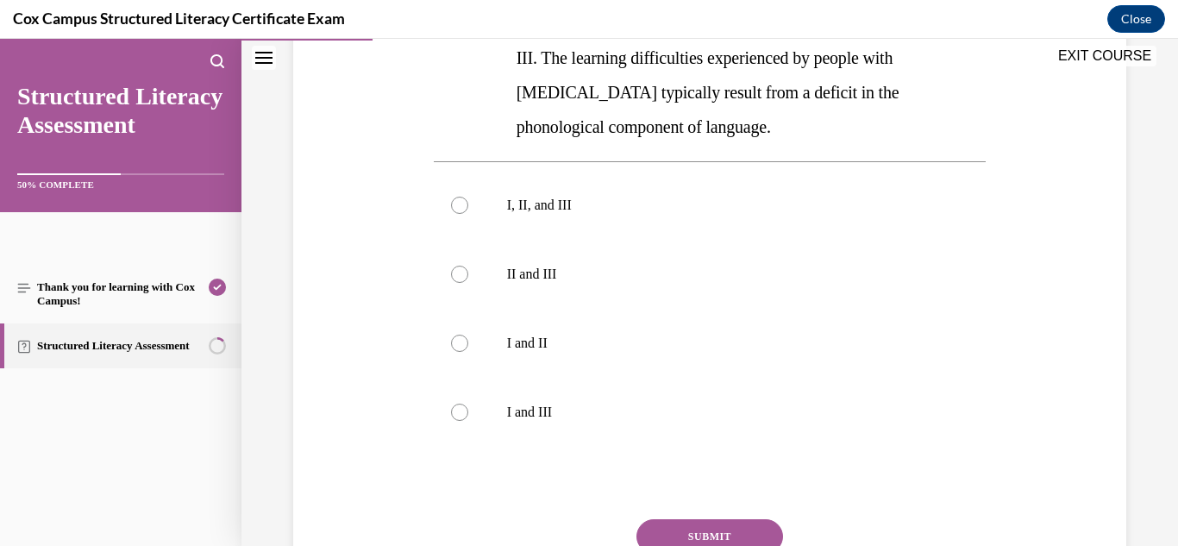
scroll to position [496, 0]
click at [538, 200] on p "I, II, and III" at bounding box center [725, 204] width 436 height 17
click at [468, 200] on input "I, II, and III" at bounding box center [459, 204] width 17 height 17
radio input "true"
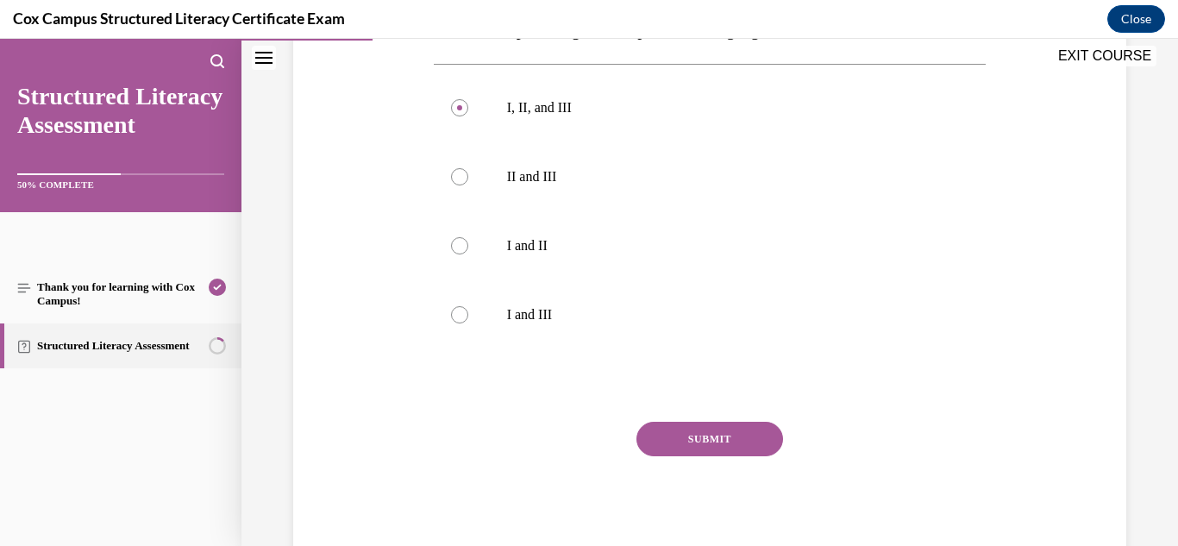
click at [706, 449] on button "SUBMIT" at bounding box center [710, 439] width 147 height 35
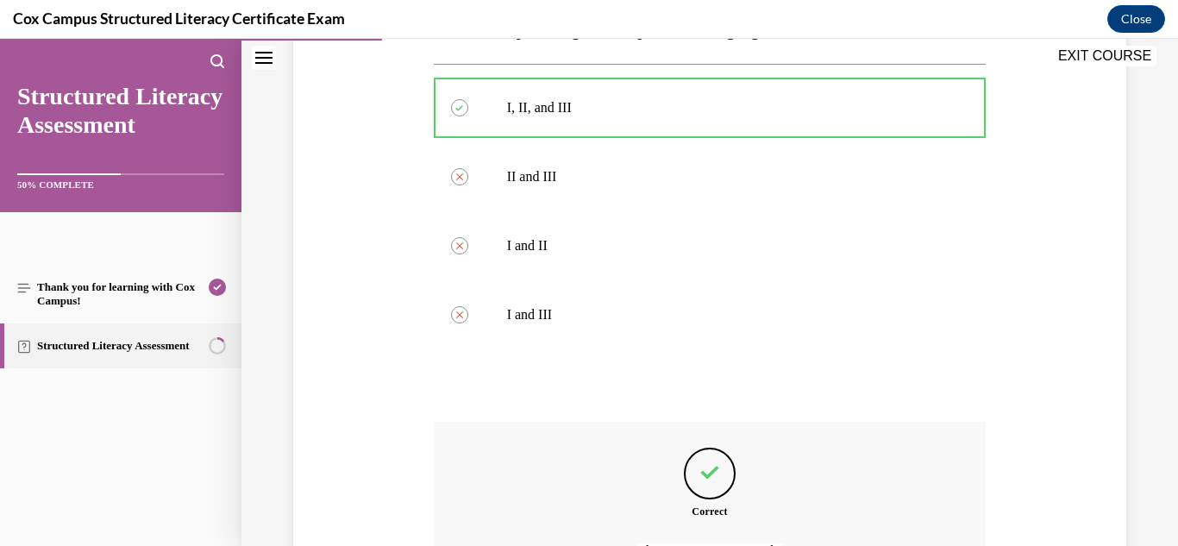
scroll to position [787, 0]
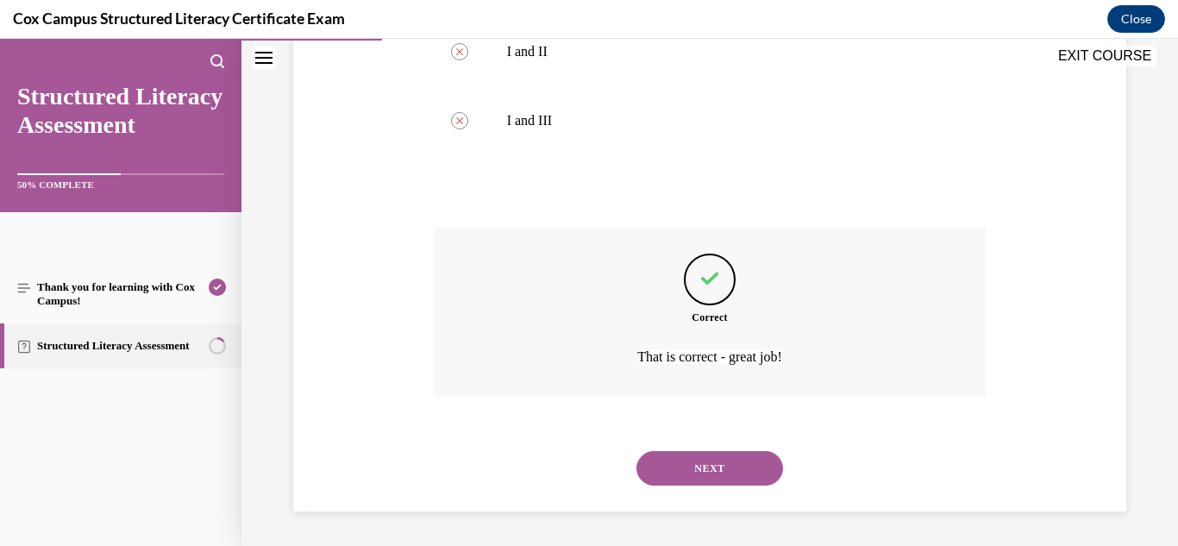
click at [700, 459] on button "NEXT" at bounding box center [710, 468] width 147 height 35
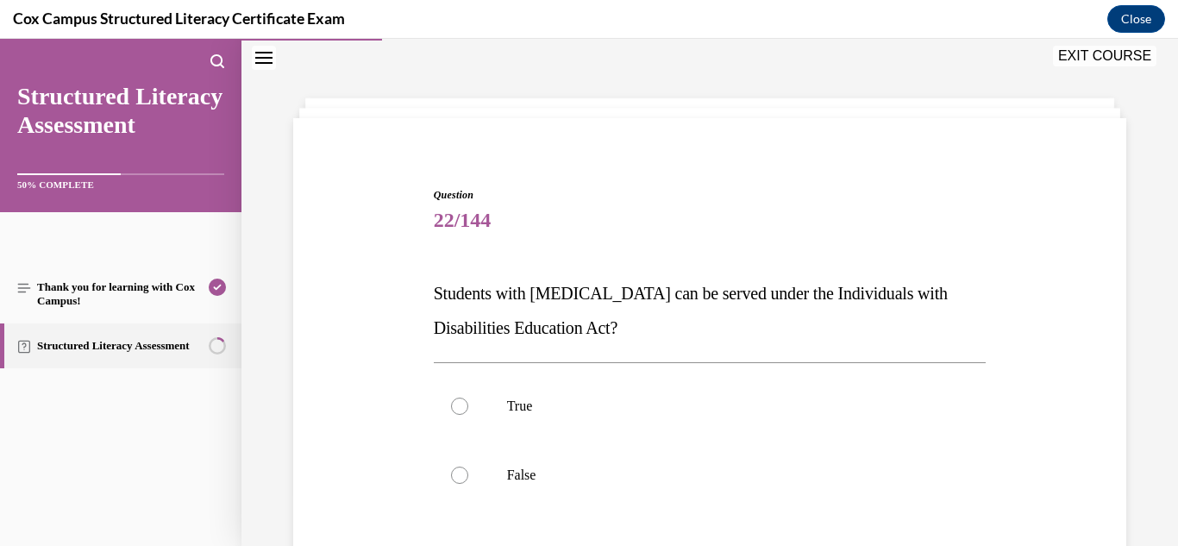
scroll to position [167, 0]
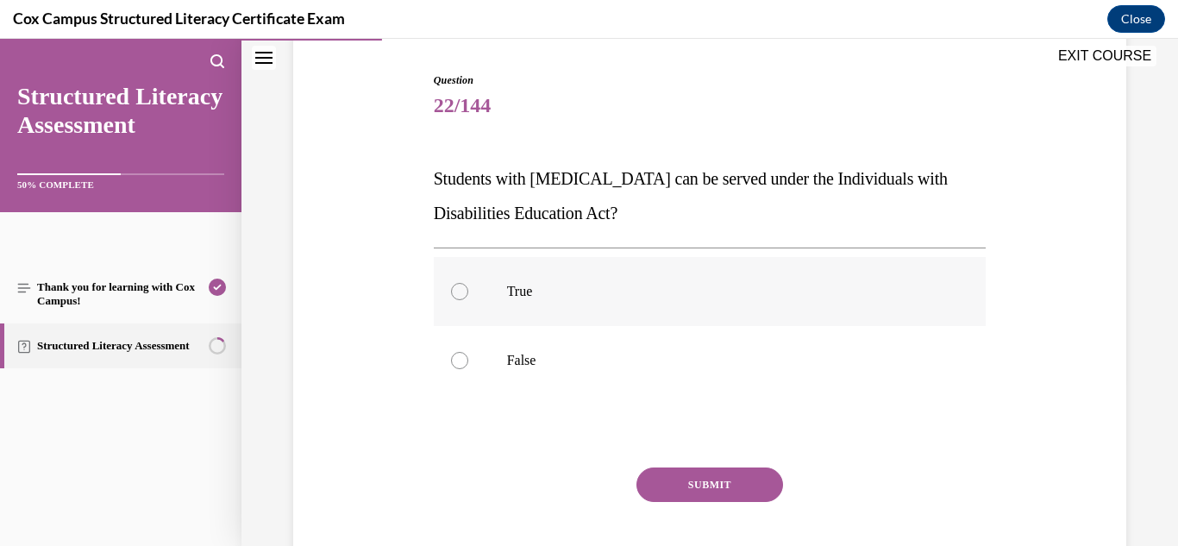
click at [502, 295] on label "True" at bounding box center [710, 291] width 553 height 69
click at [468, 295] on input "True" at bounding box center [459, 291] width 17 height 17
radio input "true"
click at [683, 485] on button "SUBMIT" at bounding box center [710, 484] width 147 height 35
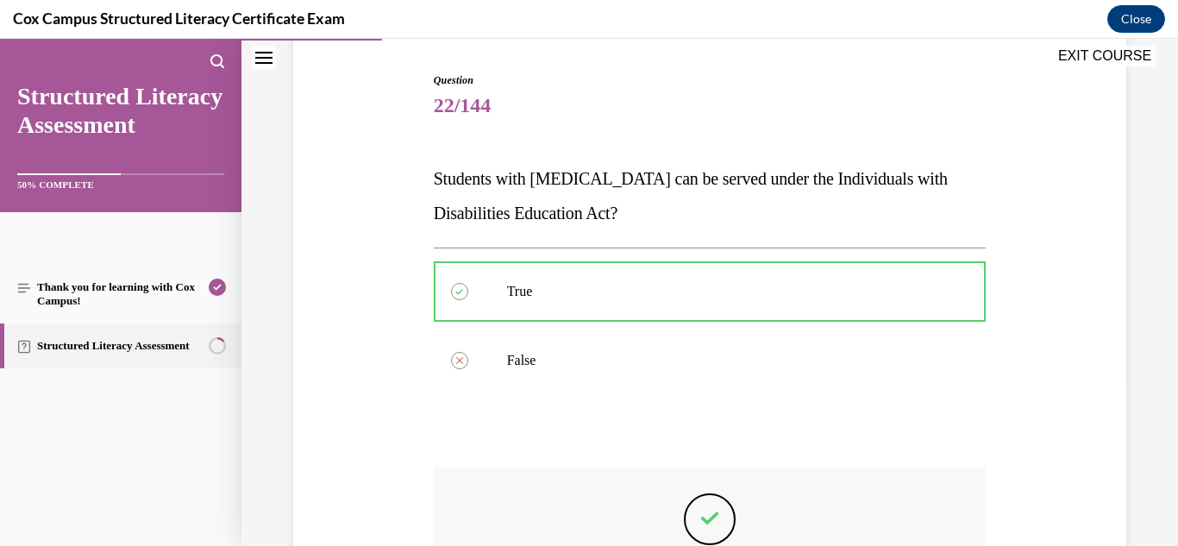
scroll to position [407, 0]
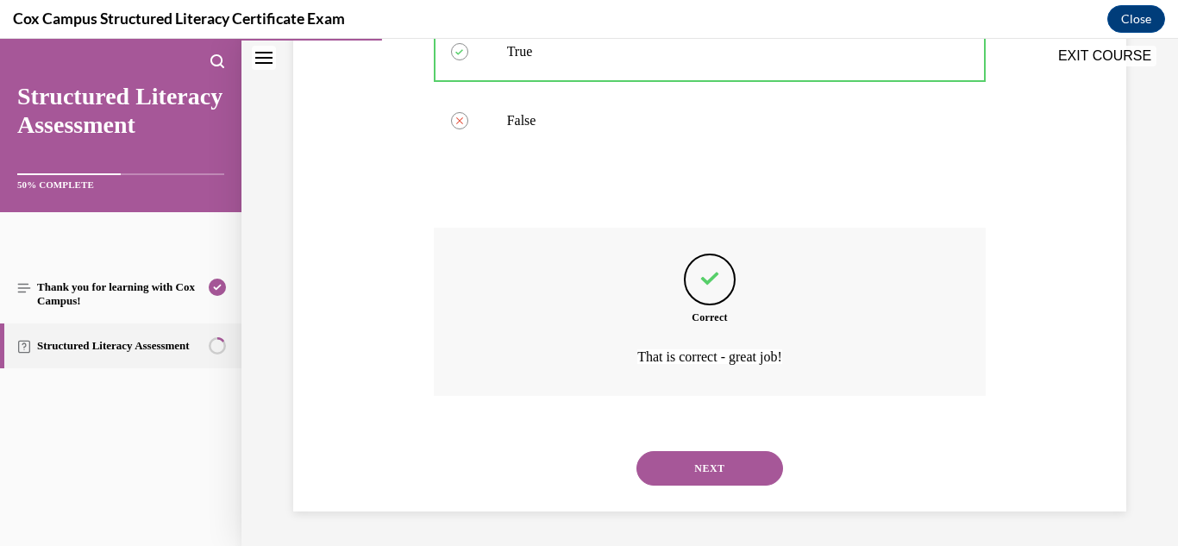
click at [712, 463] on button "NEXT" at bounding box center [710, 468] width 147 height 35
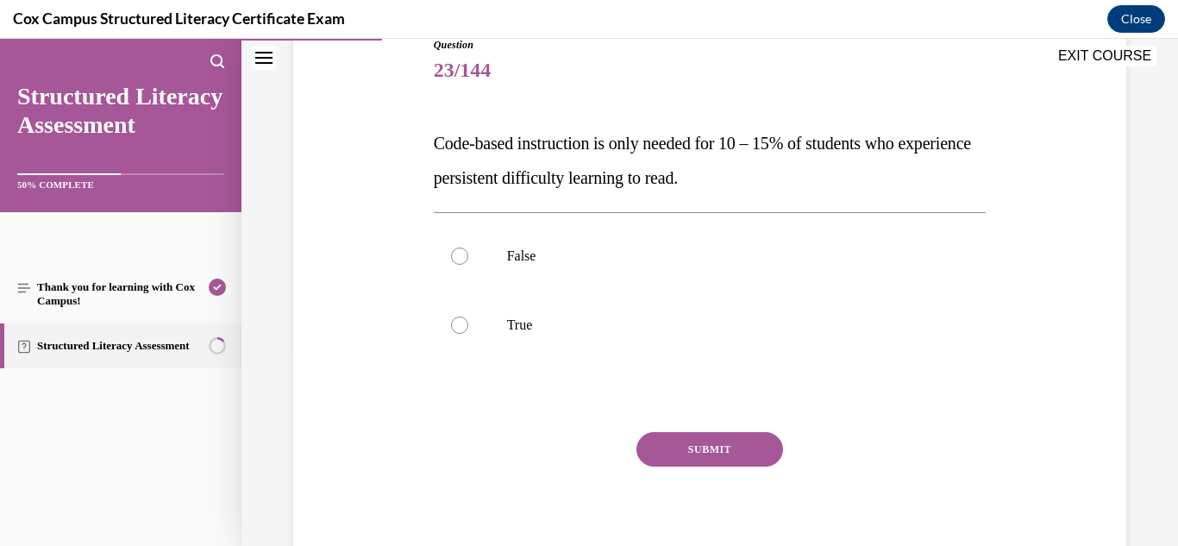
scroll to position [204, 0]
click at [528, 241] on label "False" at bounding box center [710, 255] width 553 height 69
click at [468, 247] on input "False" at bounding box center [459, 255] width 17 height 17
radio input "true"
click at [723, 459] on button "SUBMIT" at bounding box center [710, 448] width 147 height 35
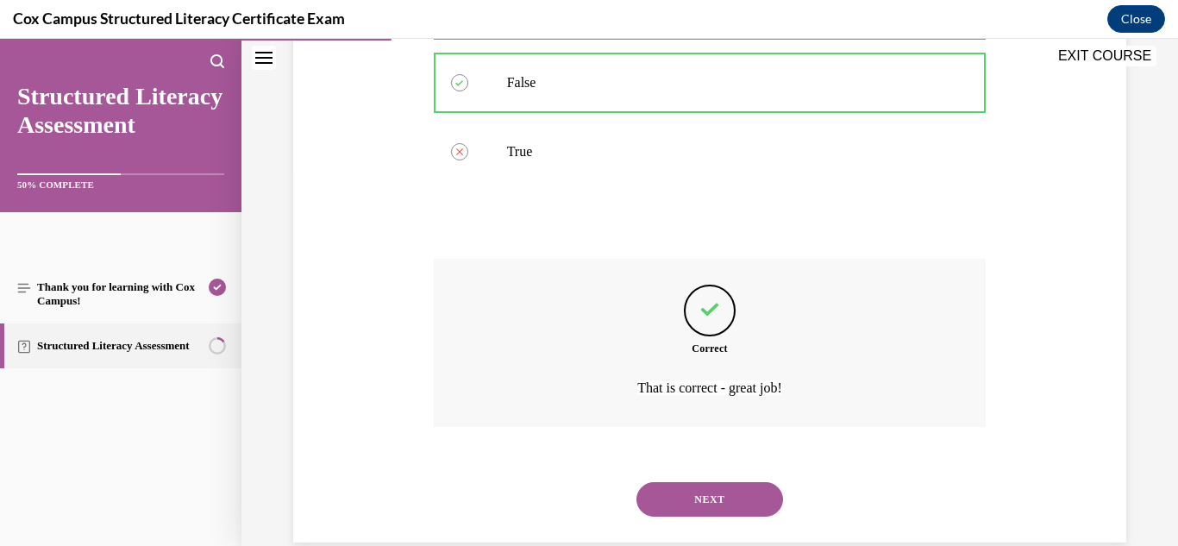
scroll to position [407, 0]
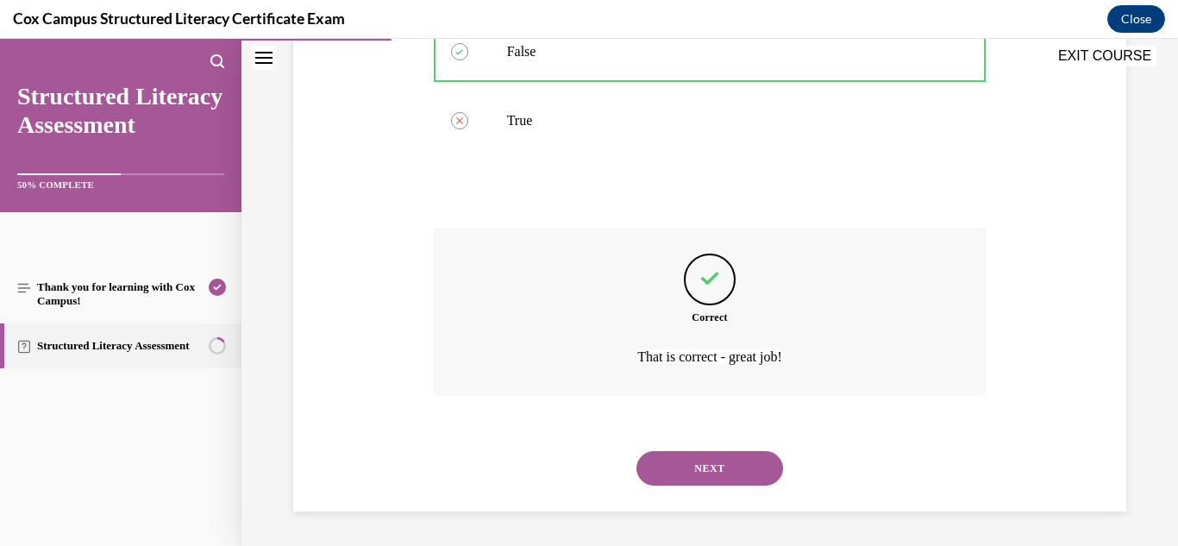
click at [685, 464] on button "NEXT" at bounding box center [710, 468] width 147 height 35
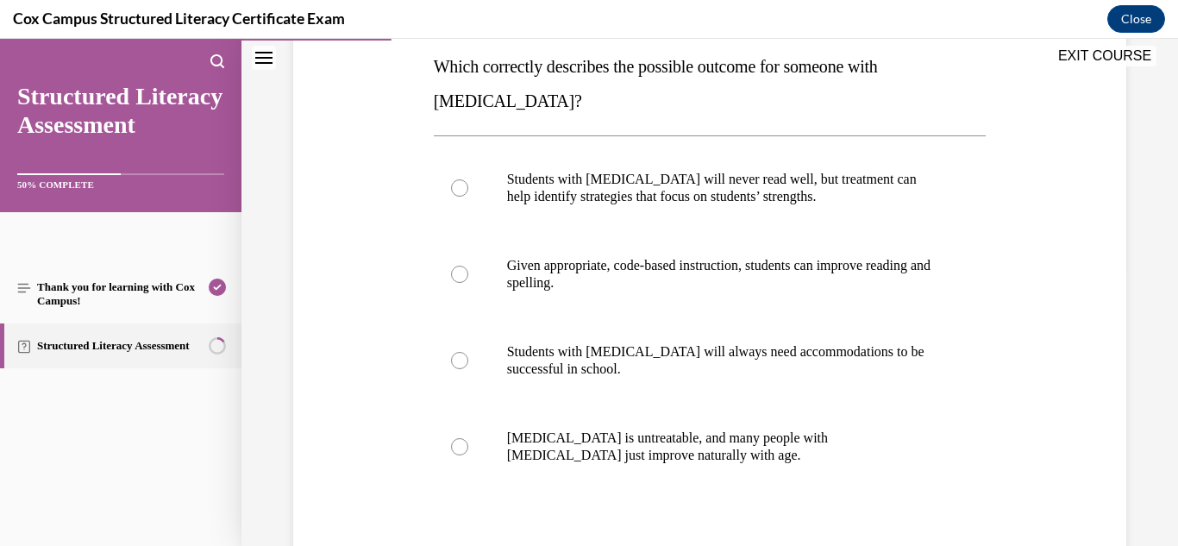
scroll to position [280, 0]
click at [618, 267] on span "Given appropriate, code-based instruction, students can improve reading and spe…" at bounding box center [719, 273] width 424 height 32
click at [468, 267] on input "Given appropriate, code-based instruction, students can improve reading and spe…" at bounding box center [459, 273] width 17 height 17
radio input "true"
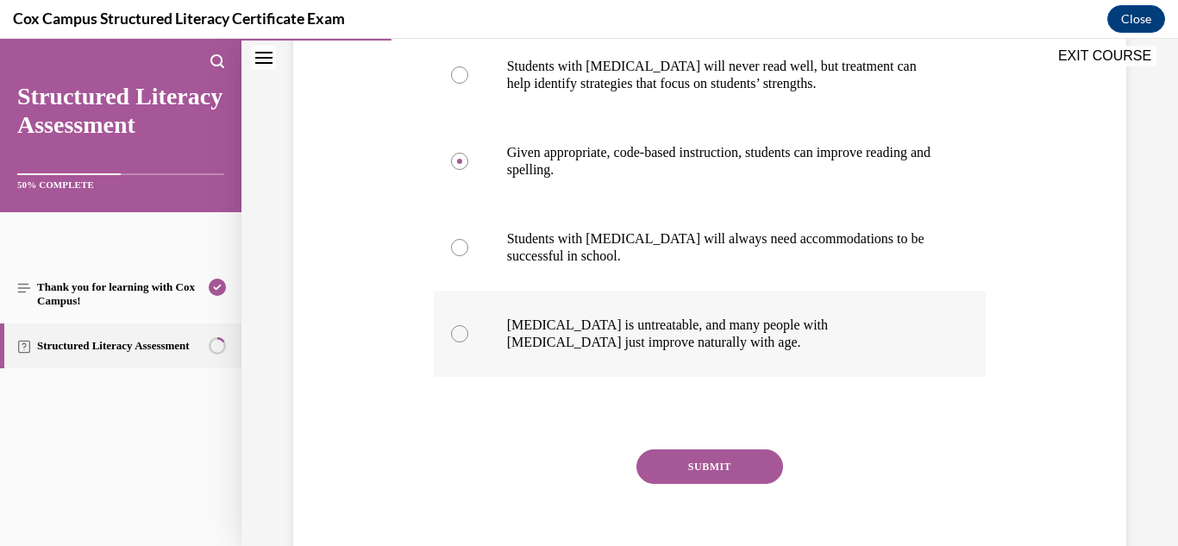
scroll to position [393, 0]
click at [716, 449] on button "SUBMIT" at bounding box center [710, 466] width 147 height 35
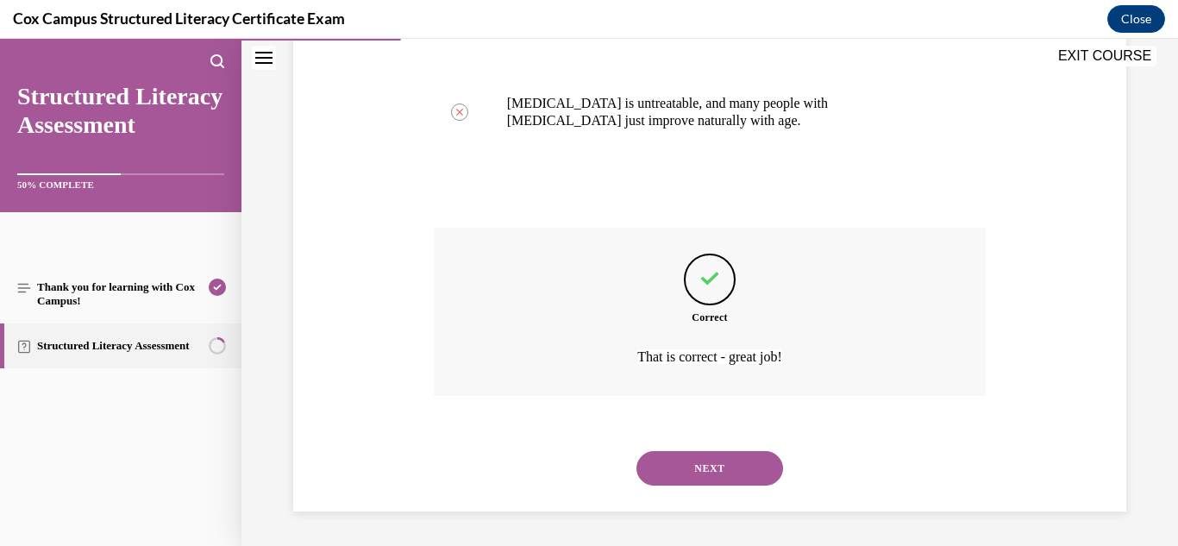
click at [709, 485] on button "NEXT" at bounding box center [710, 468] width 147 height 35
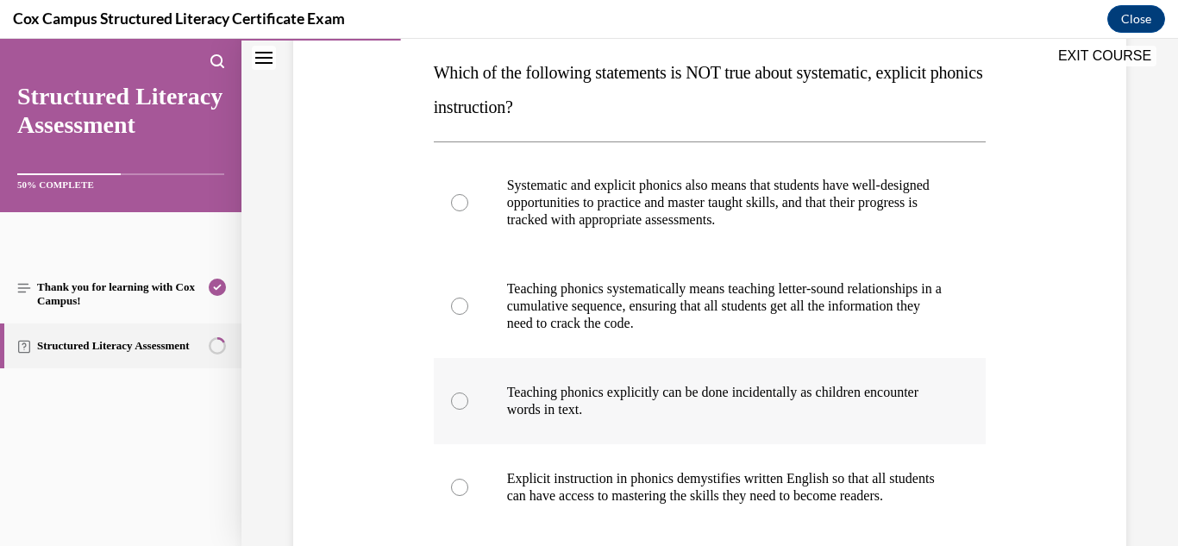
scroll to position [274, 0]
click at [845, 411] on p "Teaching phonics explicitly can be done incidentally as children encounter word…" at bounding box center [725, 400] width 436 height 35
click at [468, 409] on input "Teaching phonics explicitly can be done incidentally as children encounter word…" at bounding box center [459, 400] width 17 height 17
radio input "true"
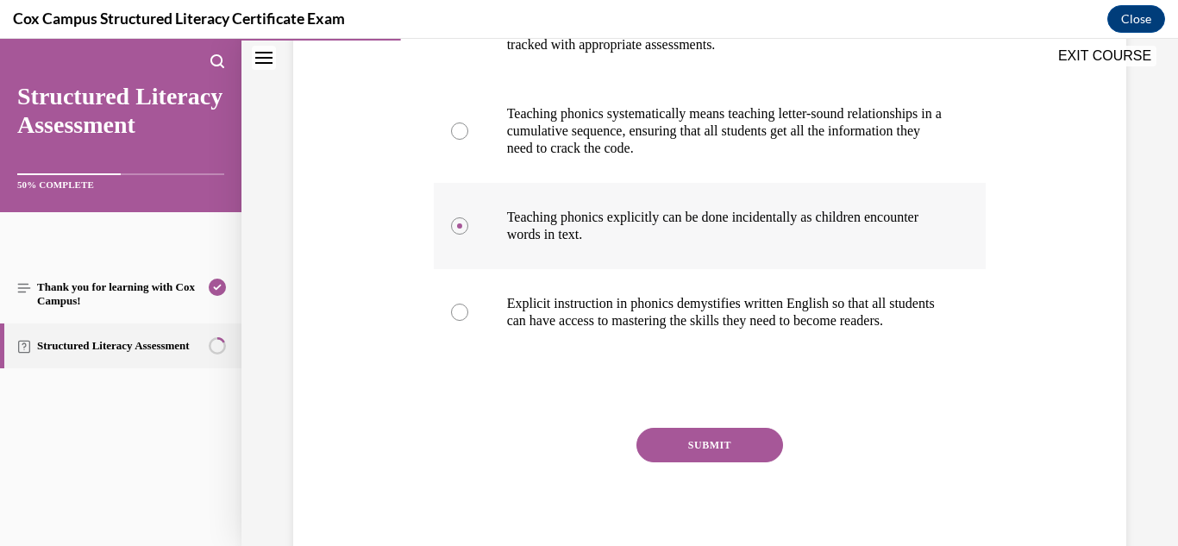
scroll to position [472, 0]
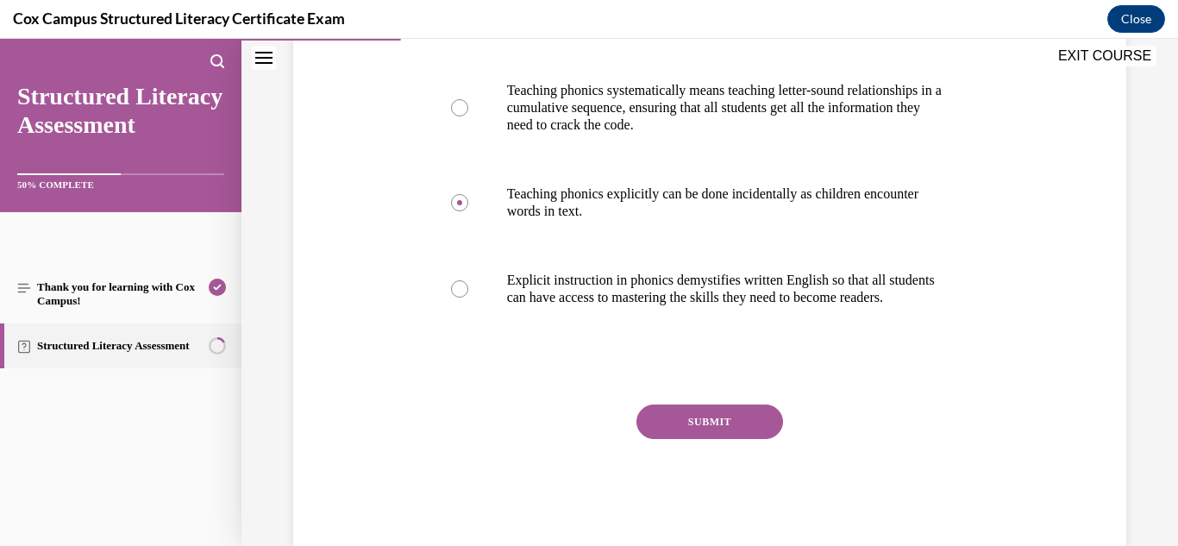
click at [713, 439] on button "SUBMIT" at bounding box center [710, 422] width 147 height 35
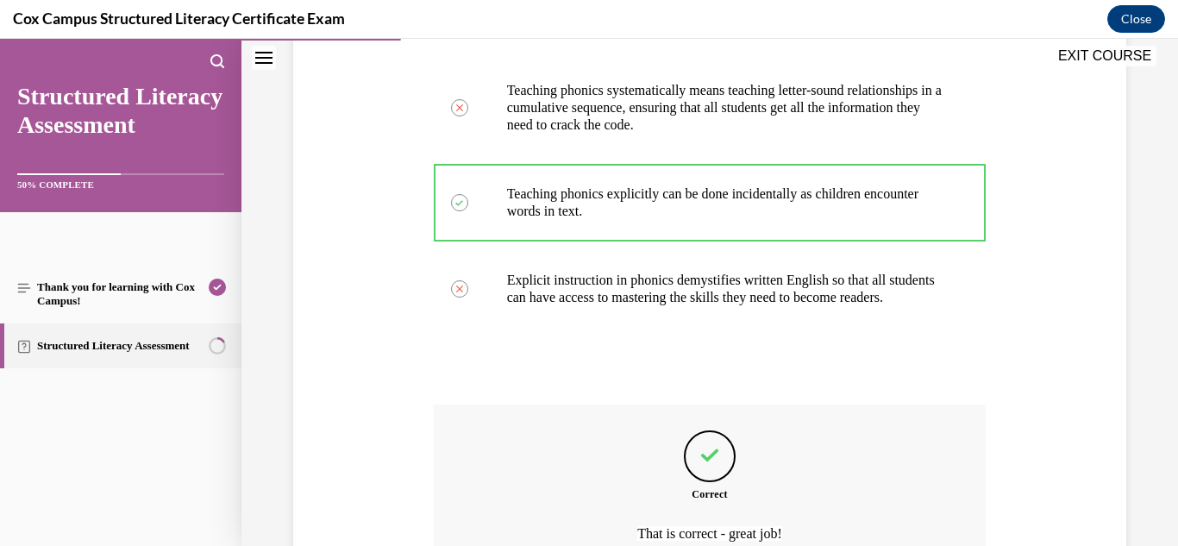
scroll to position [666, 0]
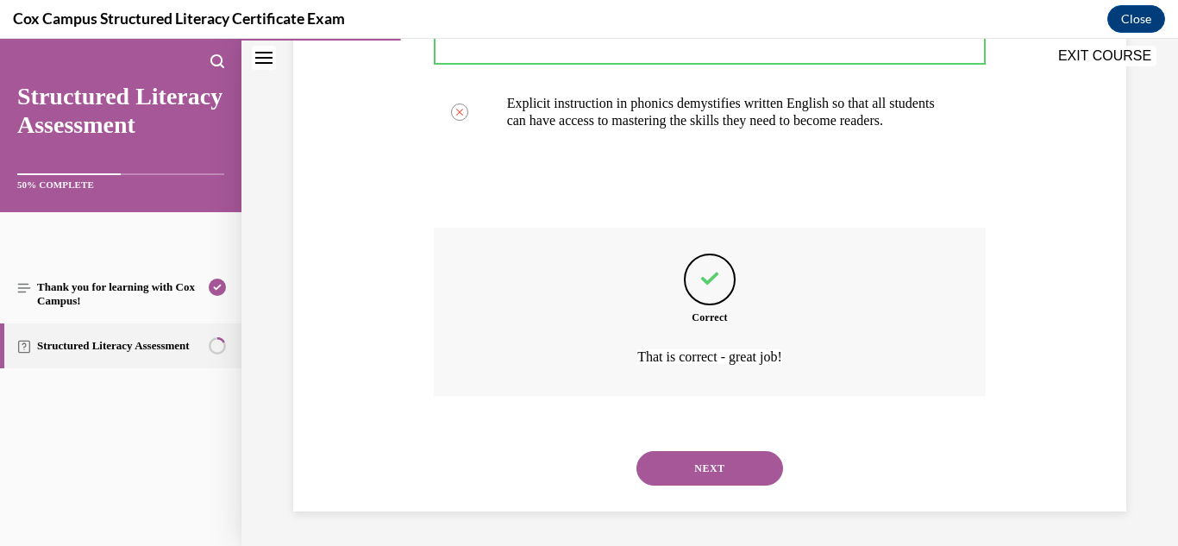
click at [713, 470] on button "NEXT" at bounding box center [710, 468] width 147 height 35
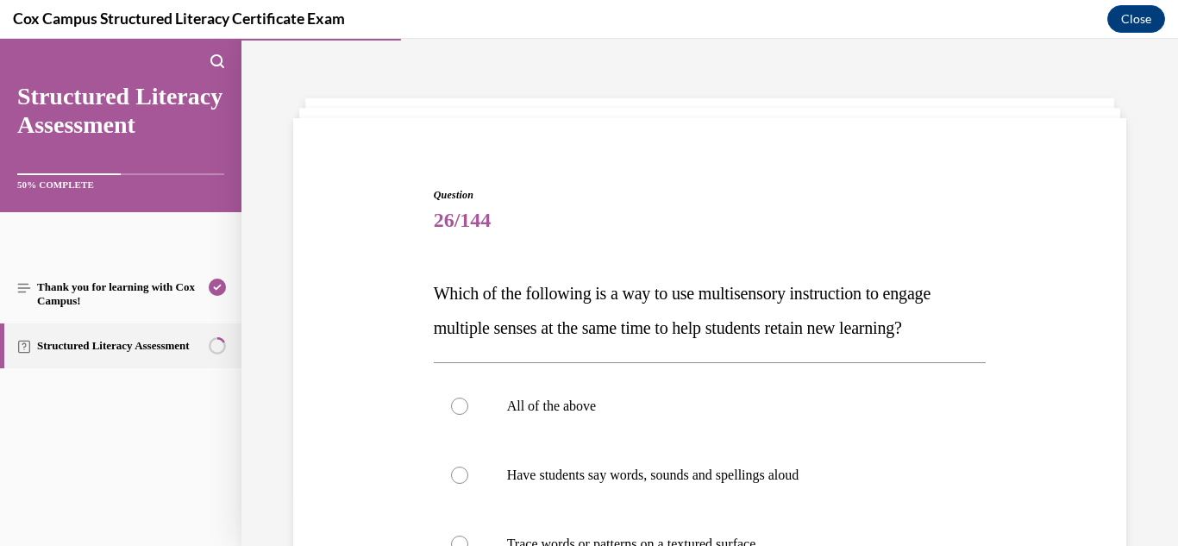
scroll to position [203, 0]
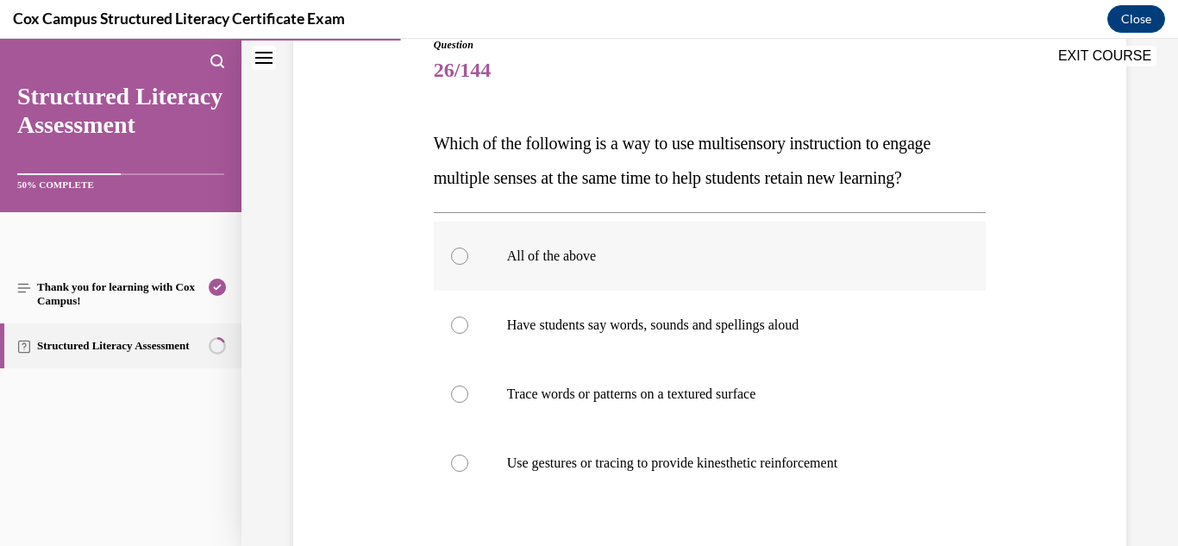
click at [561, 265] on label "All of the above" at bounding box center [710, 256] width 553 height 69
click at [468, 265] on input "All of the above" at bounding box center [459, 256] width 17 height 17
radio input "true"
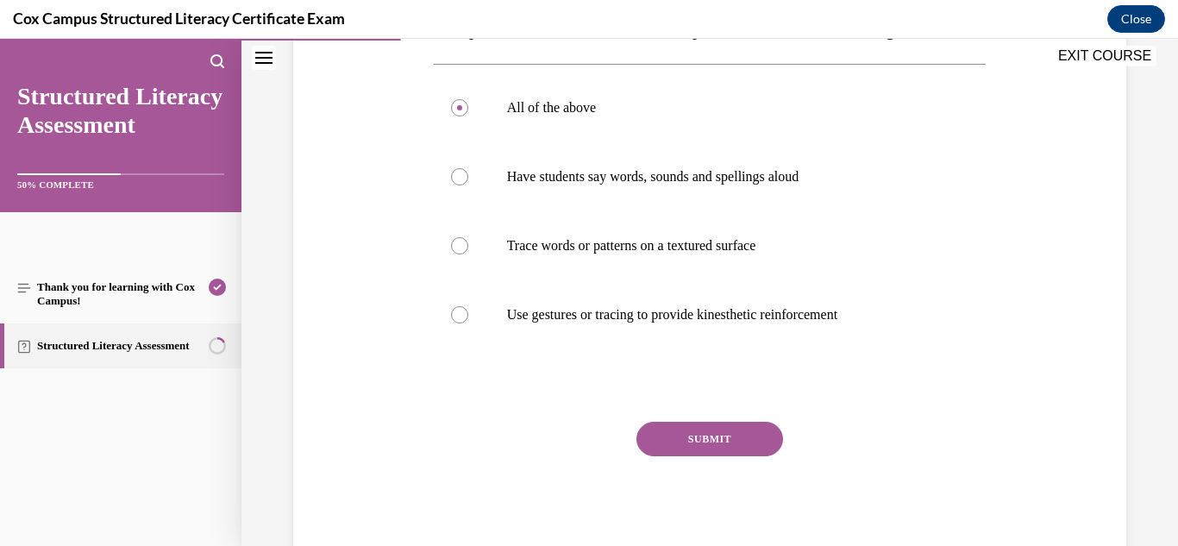
click at [737, 434] on button "SUBMIT" at bounding box center [710, 439] width 147 height 35
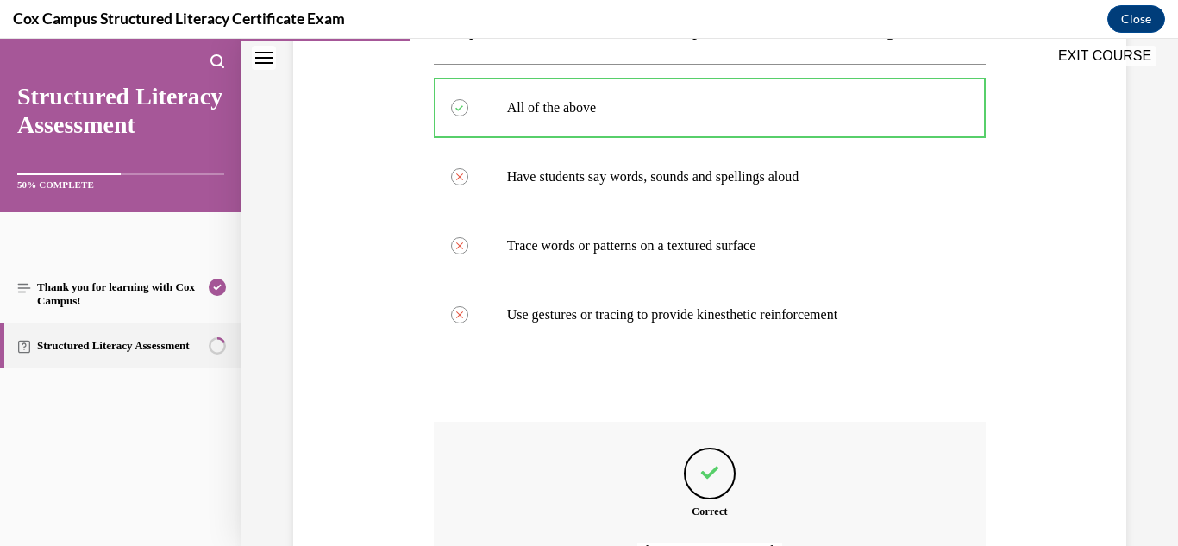
scroll to position [545, 0]
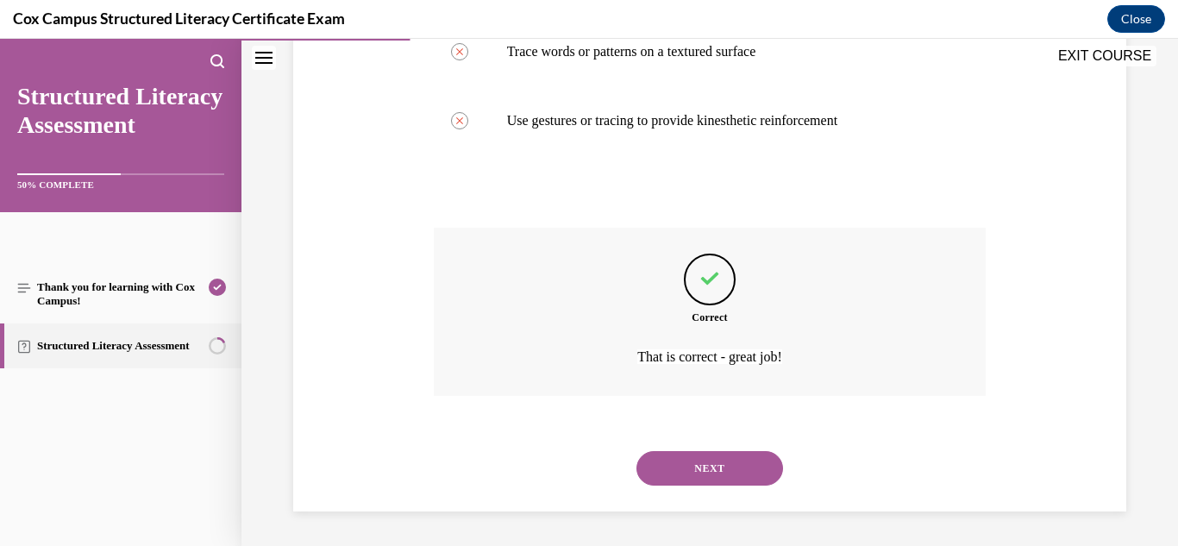
click at [709, 470] on button "NEXT" at bounding box center [710, 468] width 147 height 35
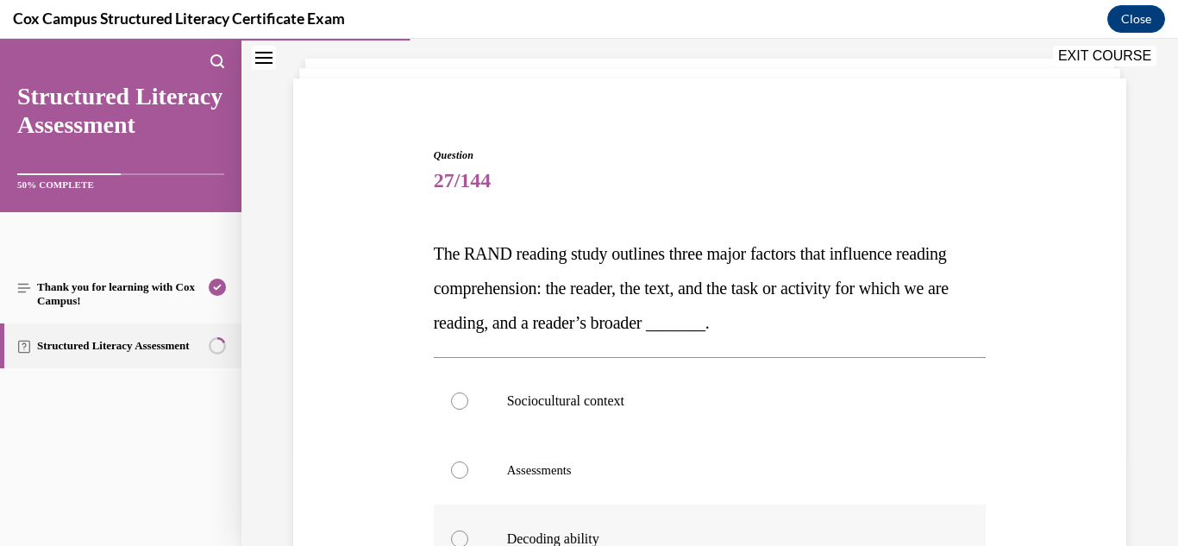
scroll to position [92, 0]
click at [562, 388] on label "Sociocultural context" at bounding box center [710, 401] width 553 height 69
click at [468, 392] on input "Sociocultural context" at bounding box center [459, 400] width 17 height 17
radio input "true"
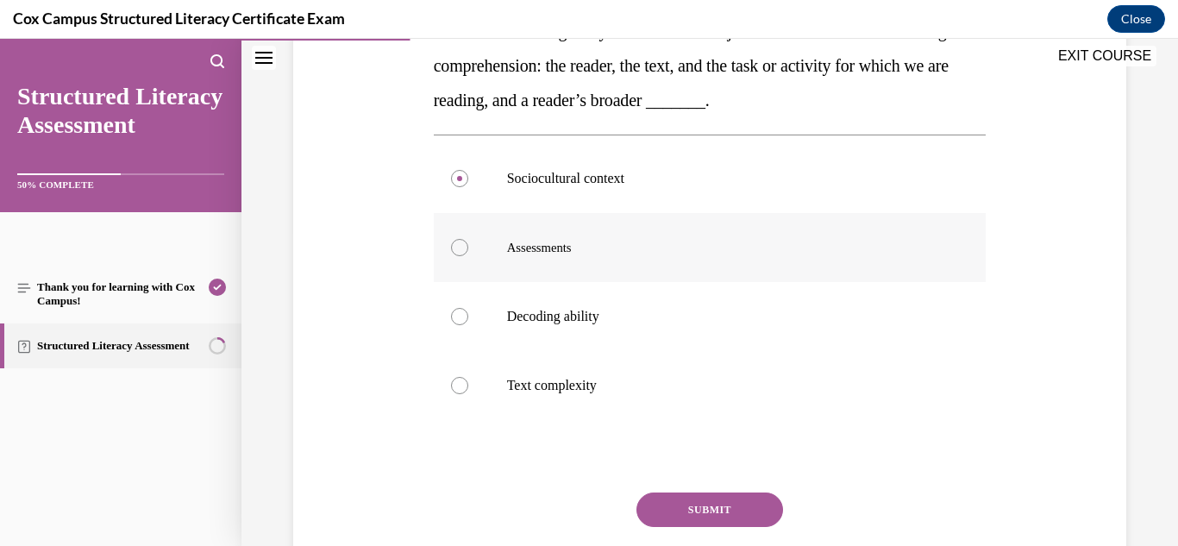
scroll to position [321, 0]
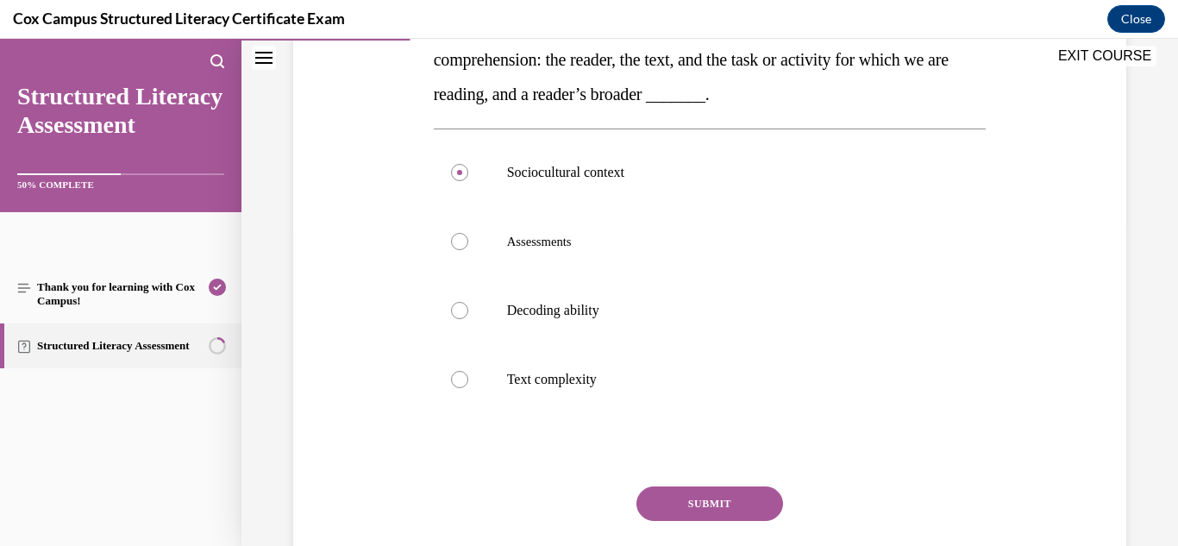
click at [723, 504] on button "SUBMIT" at bounding box center [710, 503] width 147 height 35
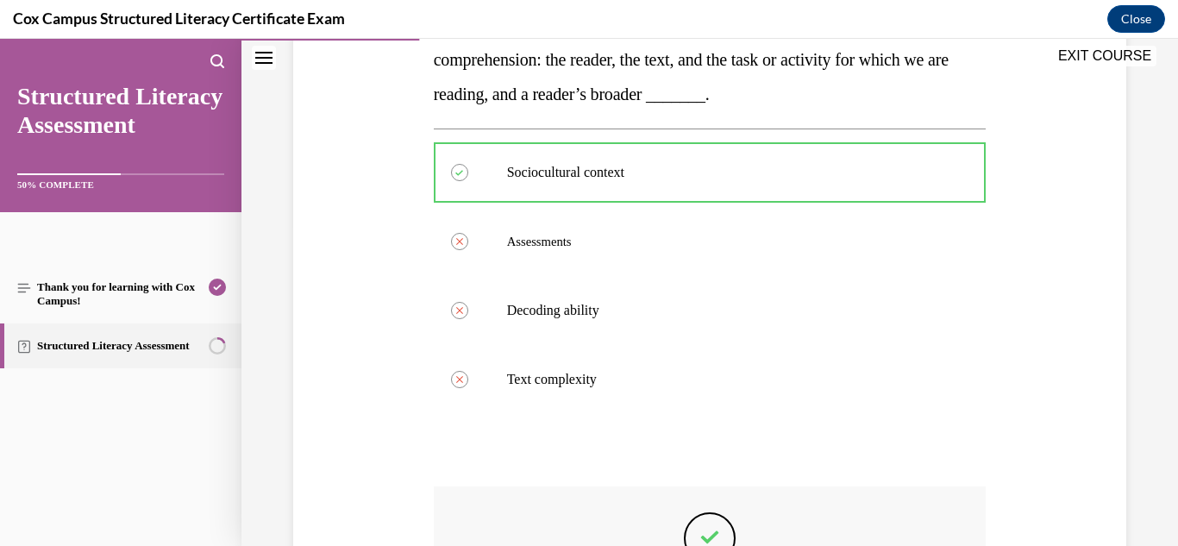
scroll to position [580, 0]
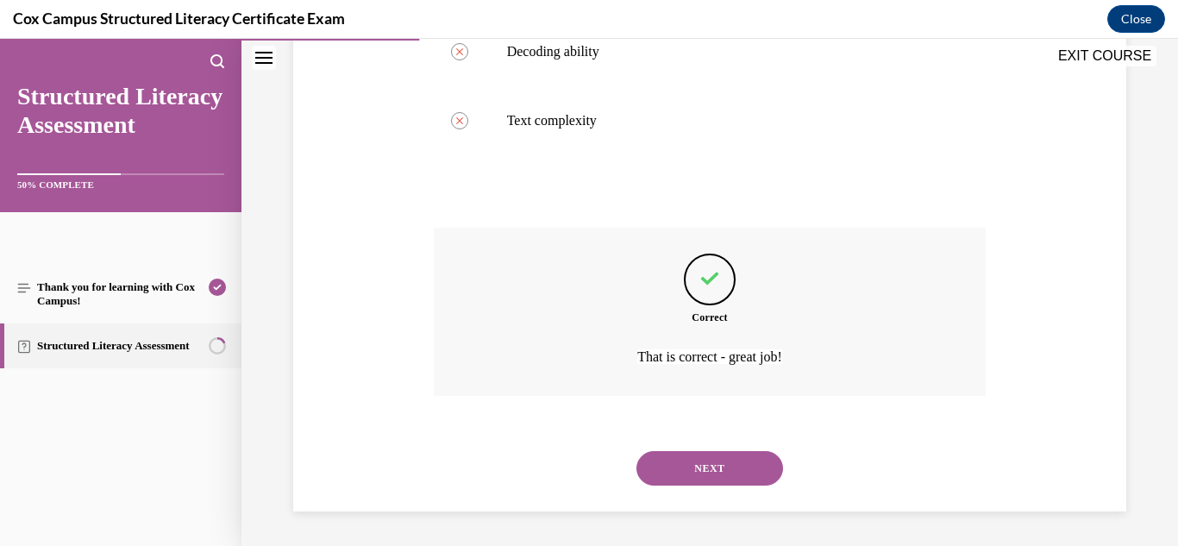
click at [715, 483] on button "NEXT" at bounding box center [710, 468] width 147 height 35
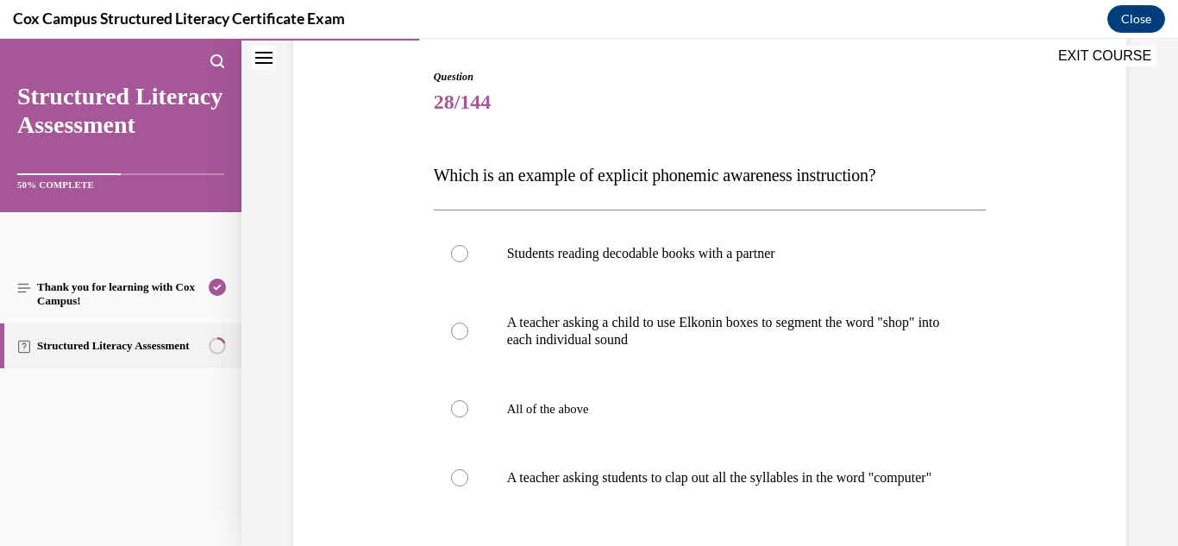
scroll to position [219, 0]
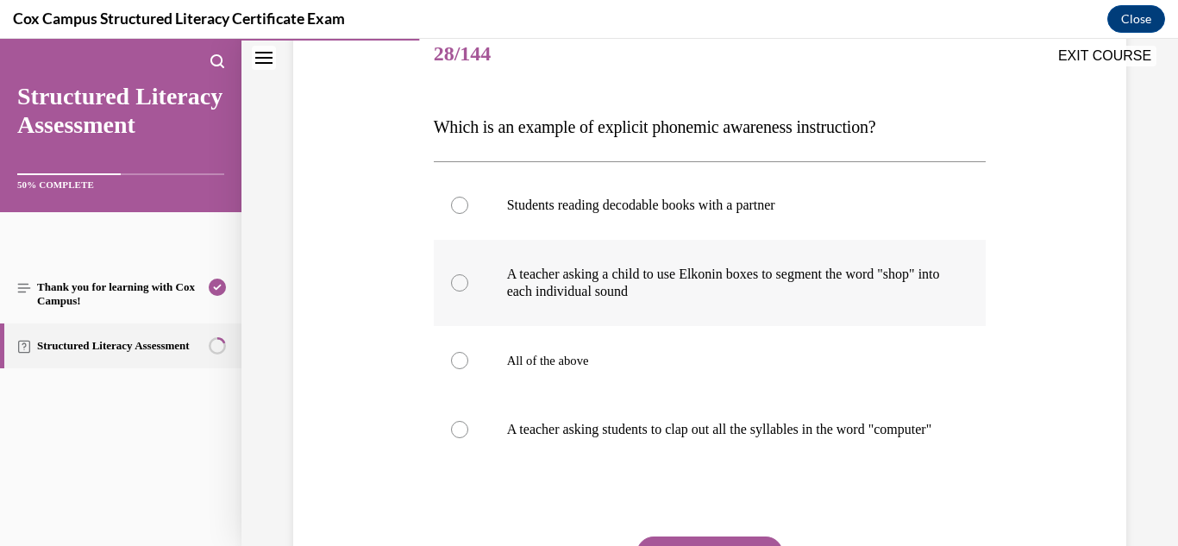
click at [666, 298] on p "A teacher asking a child to use Elkonin boxes to segment the word "shop" into e…" at bounding box center [725, 283] width 436 height 35
click at [468, 292] on input "A teacher asking a child to use Elkonin boxes to segment the word "shop" into e…" at bounding box center [459, 282] width 17 height 17
radio input "true"
click at [572, 436] on p "A teacher asking students to clap out all the syllables in the word "computer"" at bounding box center [725, 429] width 436 height 17
click at [468, 436] on input "A teacher asking students to clap out all the syllables in the word "computer"" at bounding box center [459, 429] width 17 height 17
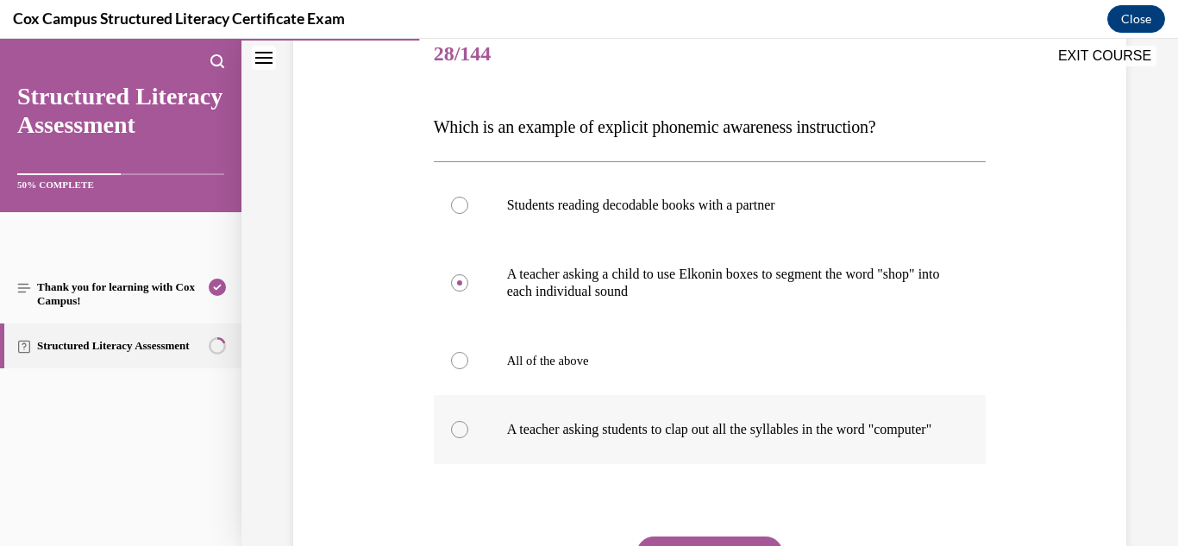
radio input "true"
click at [566, 356] on span "All of the above" at bounding box center [548, 361] width 82 height 14
click at [468, 356] on input "All of the above" at bounding box center [459, 360] width 17 height 17
radio input "true"
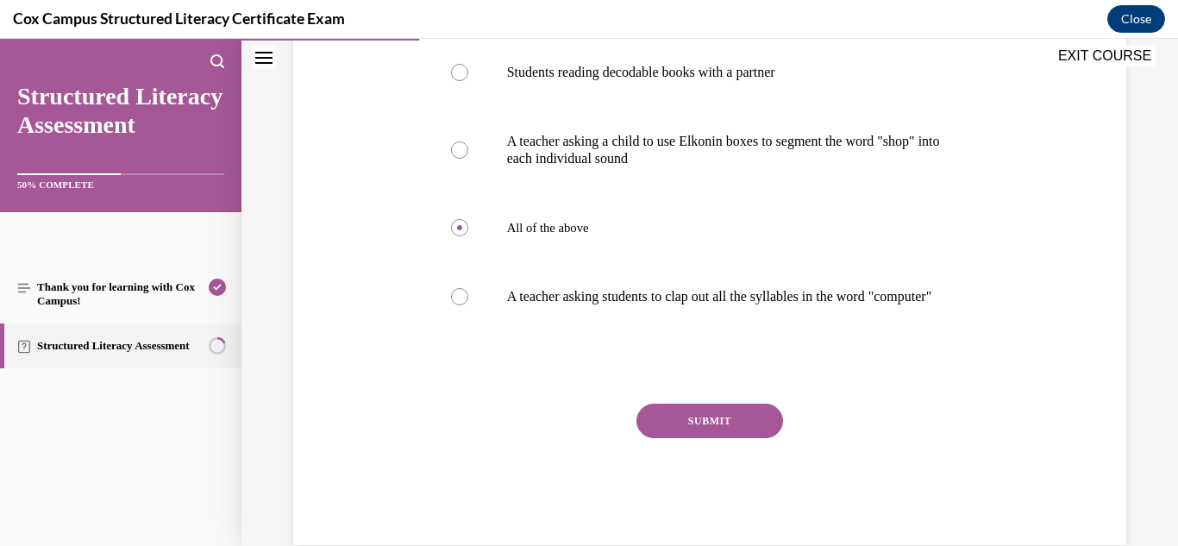
click at [681, 438] on button "SUBMIT" at bounding box center [710, 421] width 147 height 35
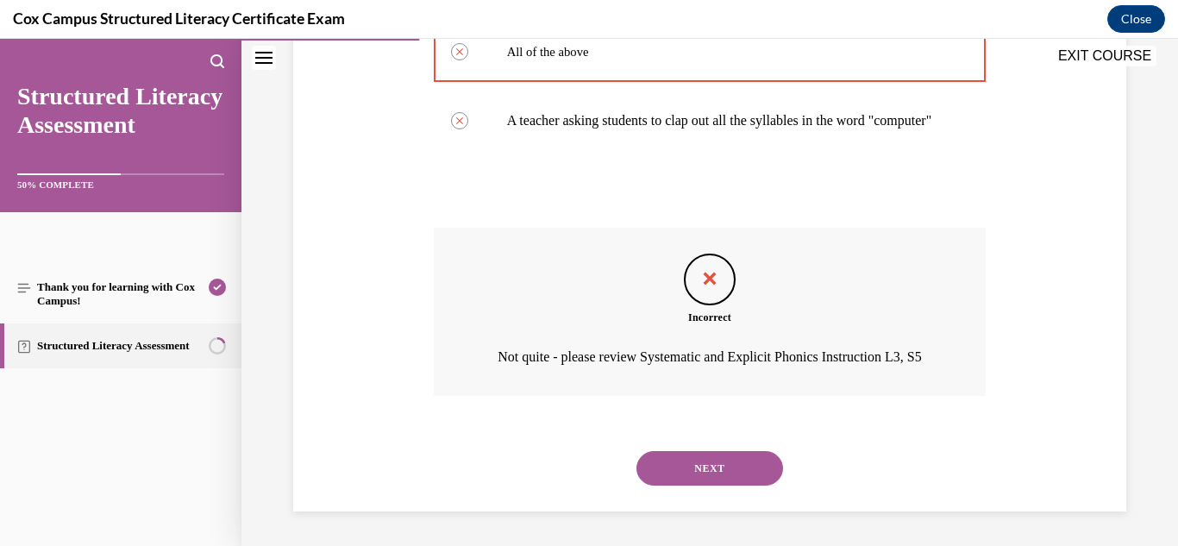
scroll to position [569, 0]
click at [704, 455] on button "NEXT" at bounding box center [710, 468] width 147 height 35
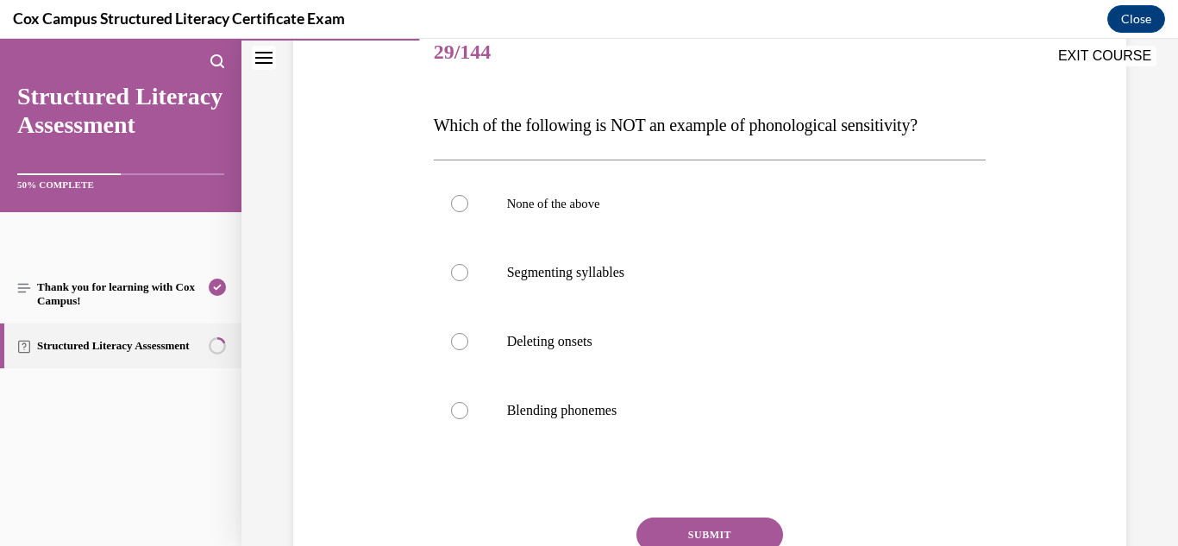
scroll to position [226, 0]
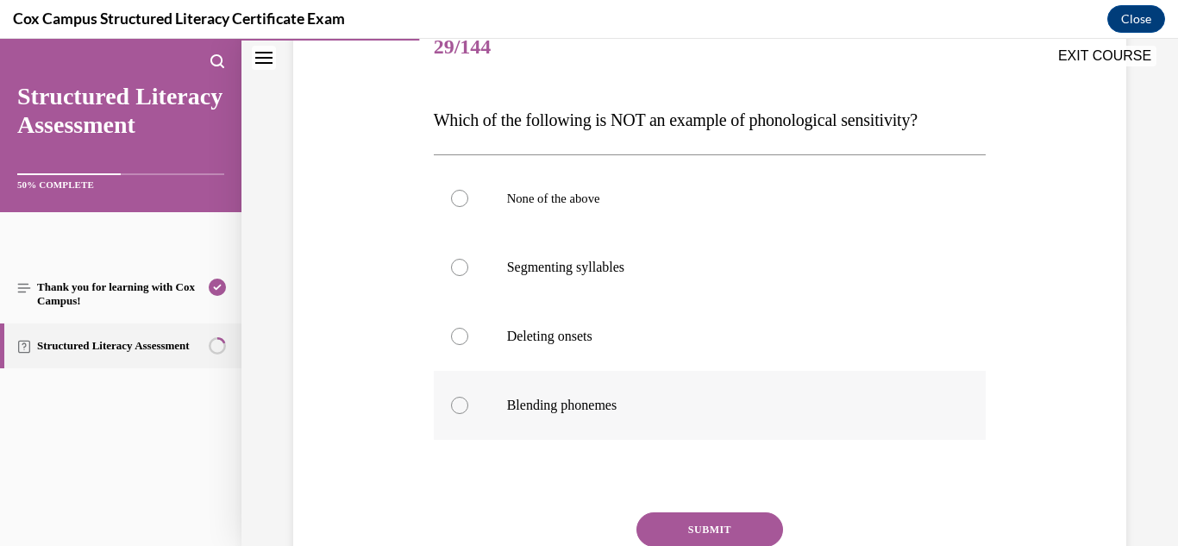
click at [607, 406] on p "Blending phonemes" at bounding box center [725, 405] width 436 height 17
click at [468, 406] on input "Blending phonemes" at bounding box center [459, 405] width 17 height 17
radio input "true"
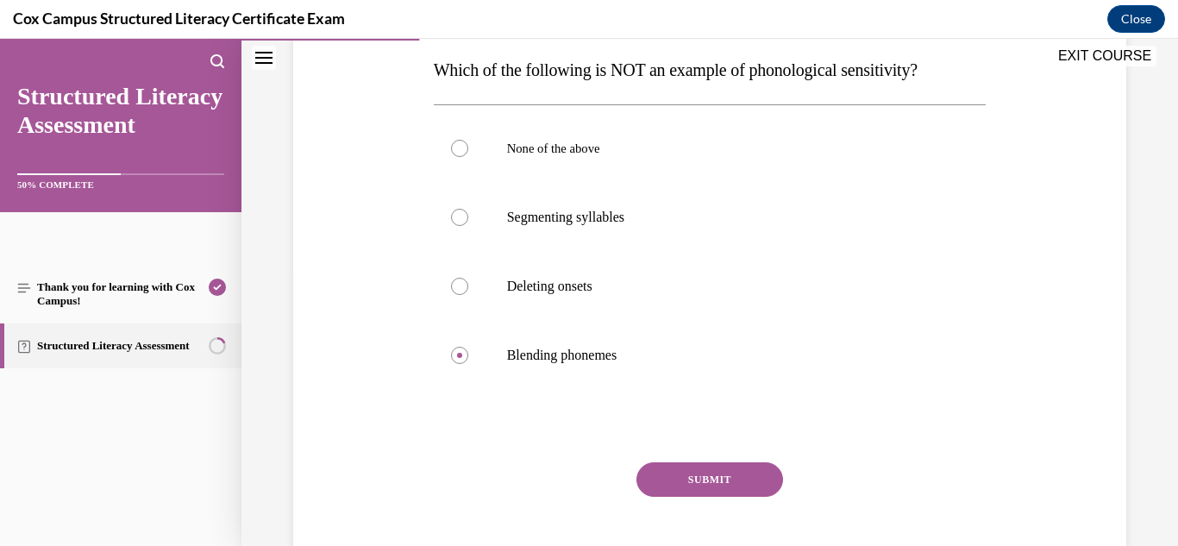
click at [732, 474] on button "SUBMIT" at bounding box center [710, 479] width 147 height 35
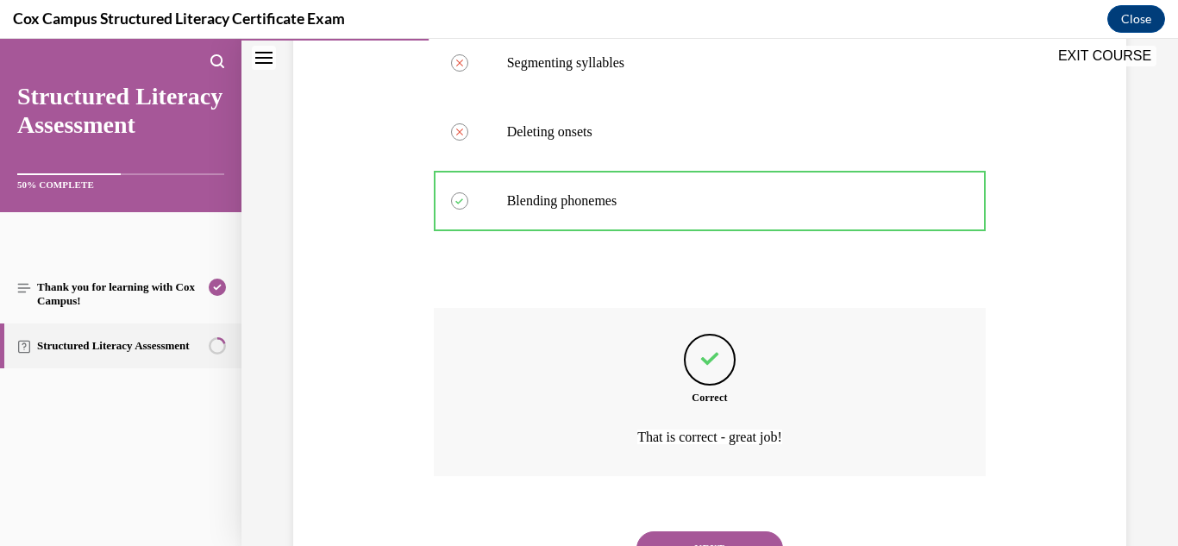
scroll to position [431, 0]
click at [711, 537] on button "NEXT" at bounding box center [710, 547] width 147 height 35
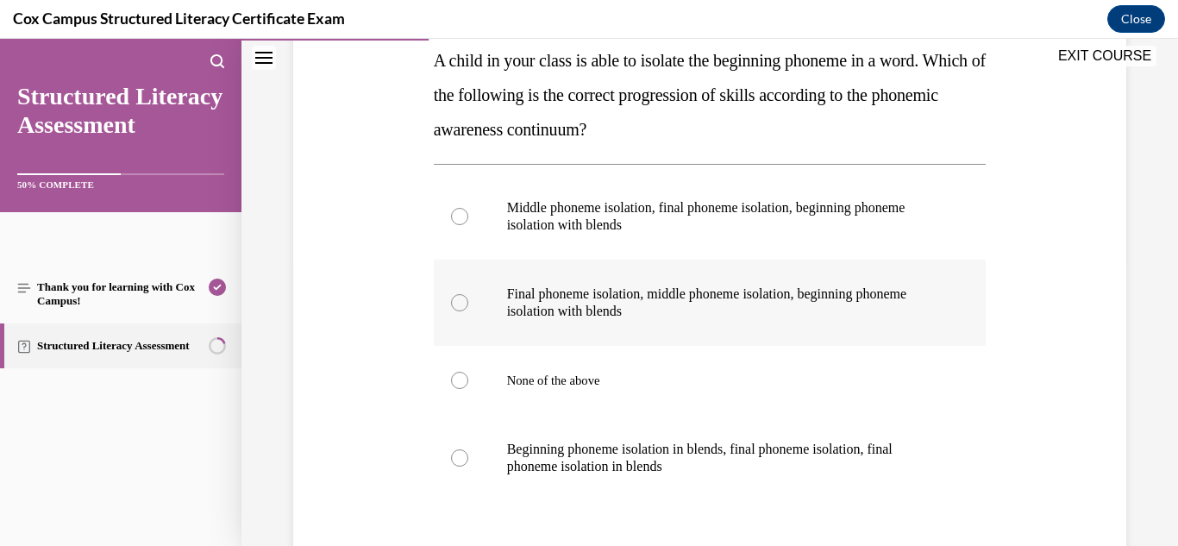
scroll to position [279, 0]
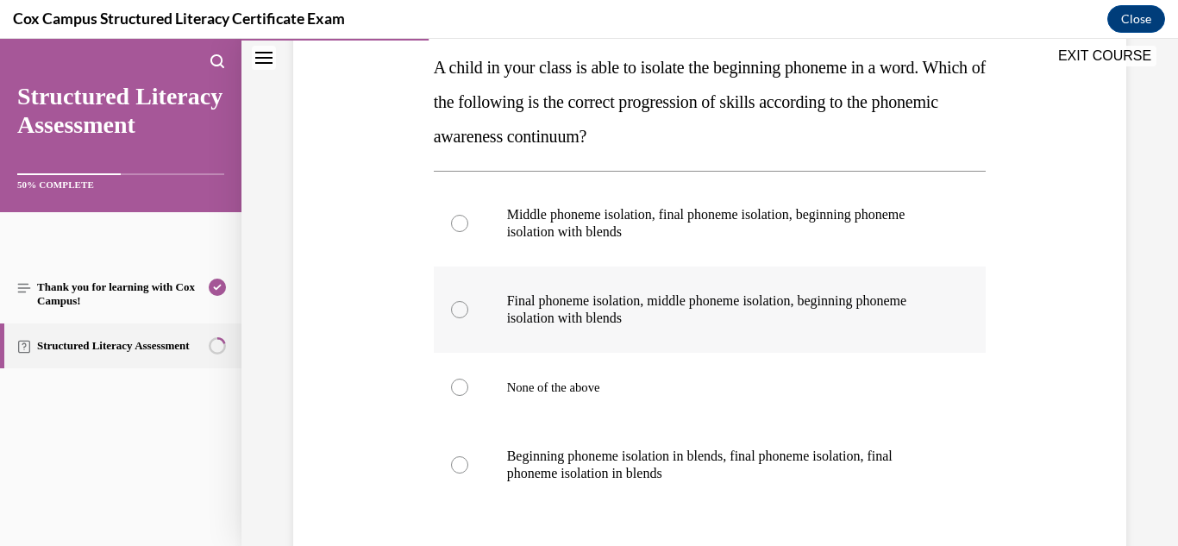
click at [737, 323] on p "Final phoneme isolation, middle phoneme isolation, beginning phoneme isolation …" at bounding box center [725, 309] width 436 height 35
click at [468, 318] on input "Final phoneme isolation, middle phoneme isolation, beginning phoneme isolation …" at bounding box center [459, 309] width 17 height 17
radio input "true"
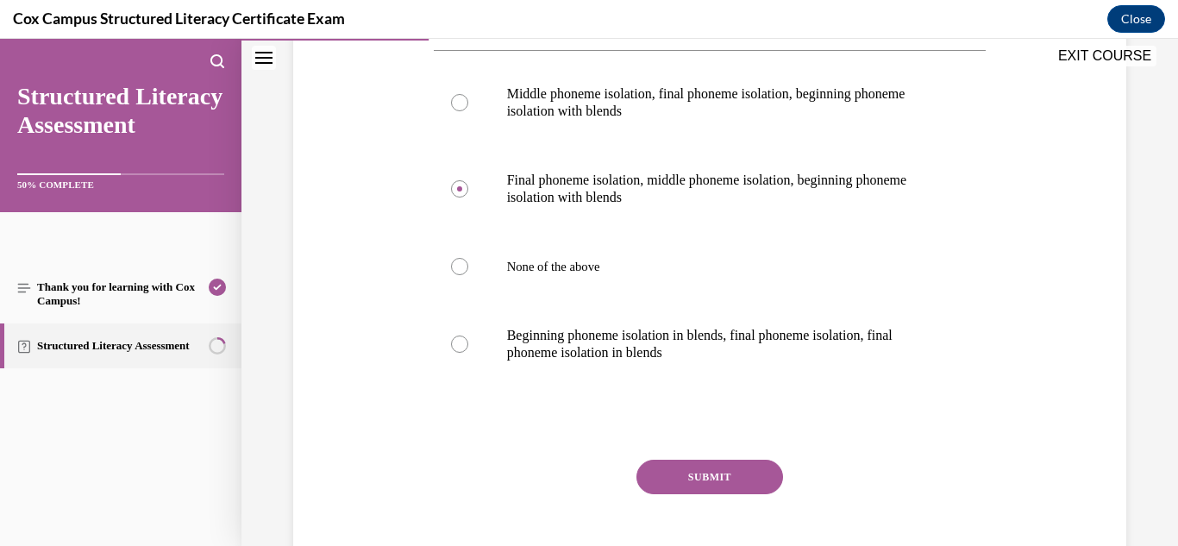
click at [725, 474] on button "SUBMIT" at bounding box center [710, 477] width 147 height 35
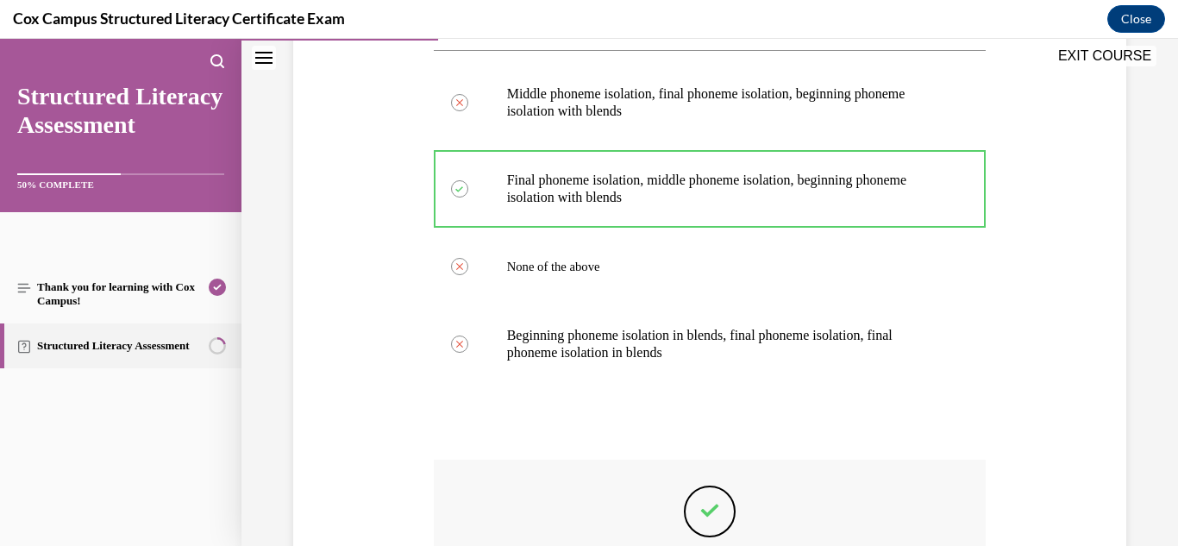
scroll to position [632, 0]
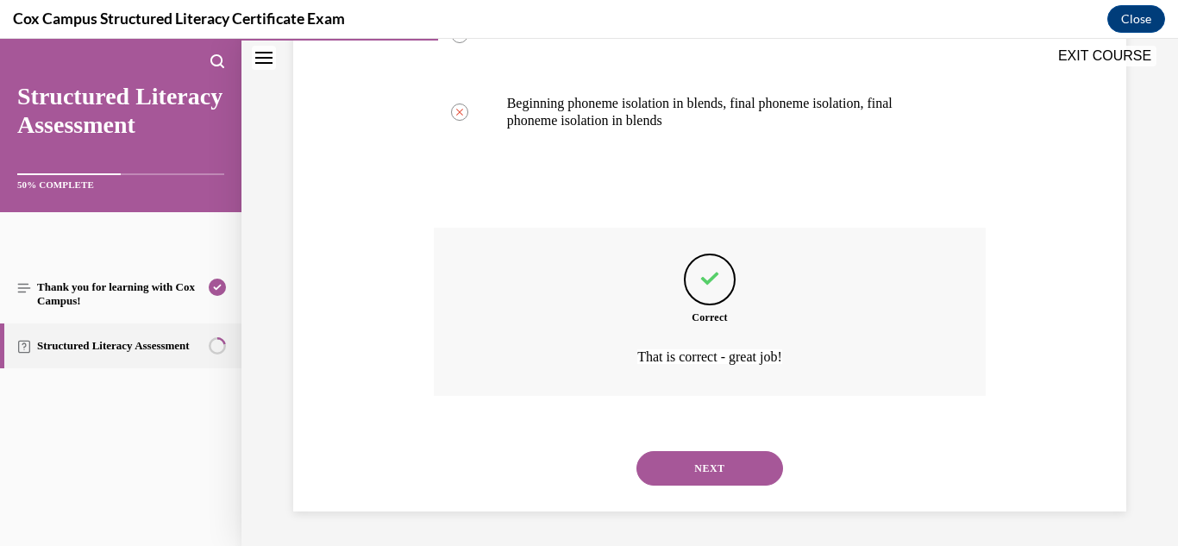
click at [712, 467] on button "NEXT" at bounding box center [710, 468] width 147 height 35
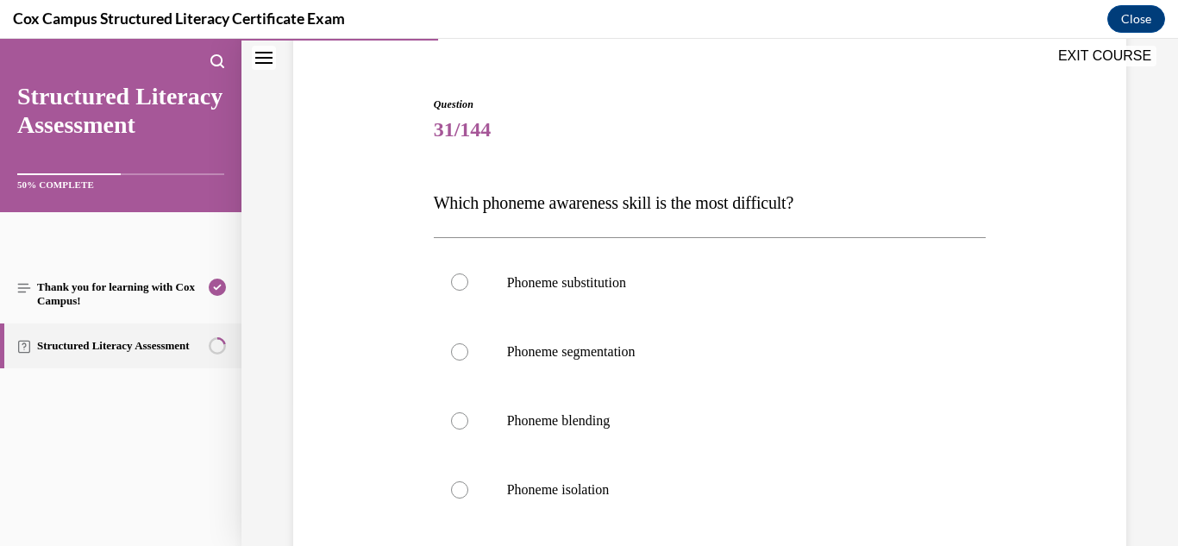
scroll to position [136, 0]
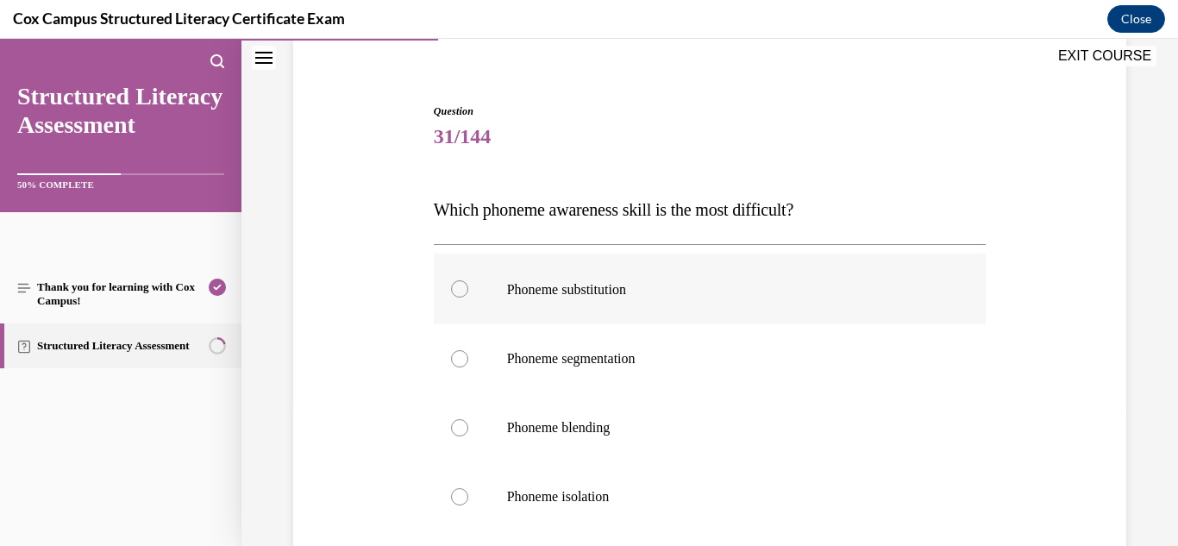
click at [626, 293] on span "Phoneme substitution" at bounding box center [566, 289] width 119 height 15
click at [468, 293] on input "Phoneme substitution" at bounding box center [459, 288] width 17 height 17
radio input "true"
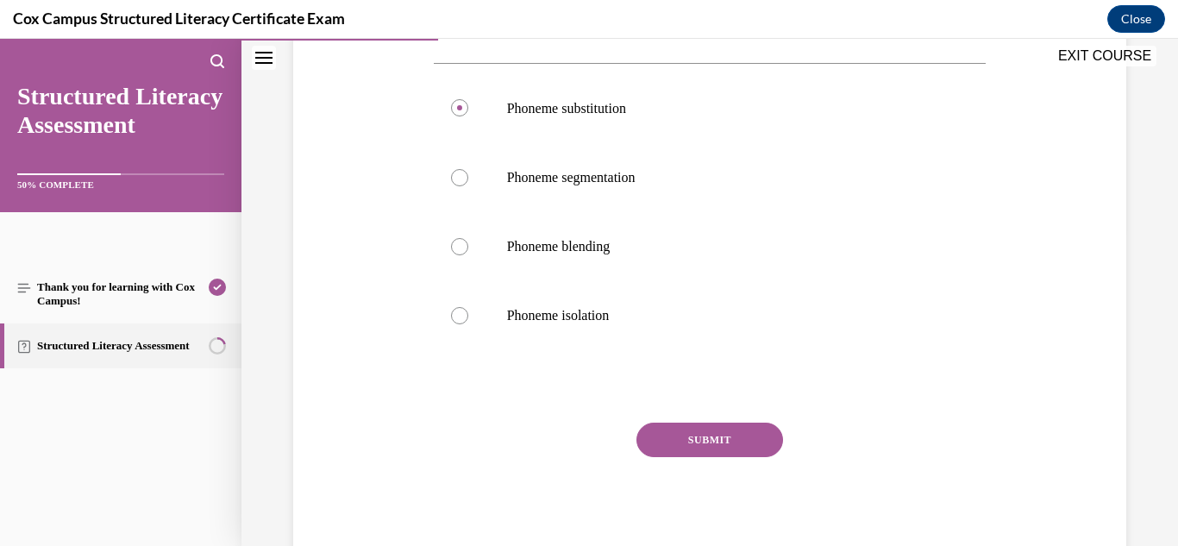
click at [677, 444] on button "SUBMIT" at bounding box center [710, 440] width 147 height 35
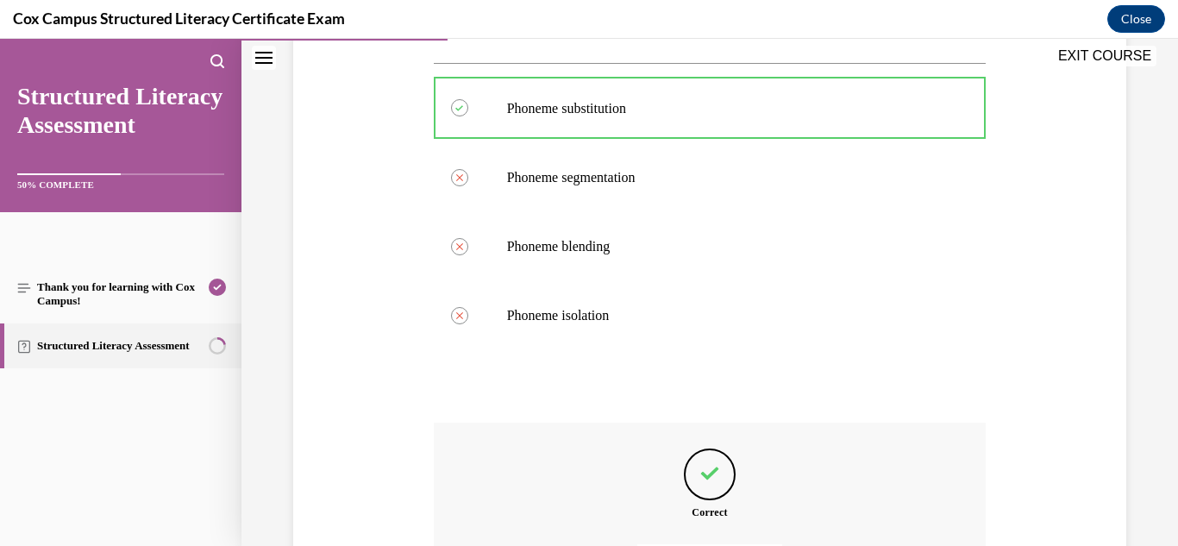
scroll to position [511, 0]
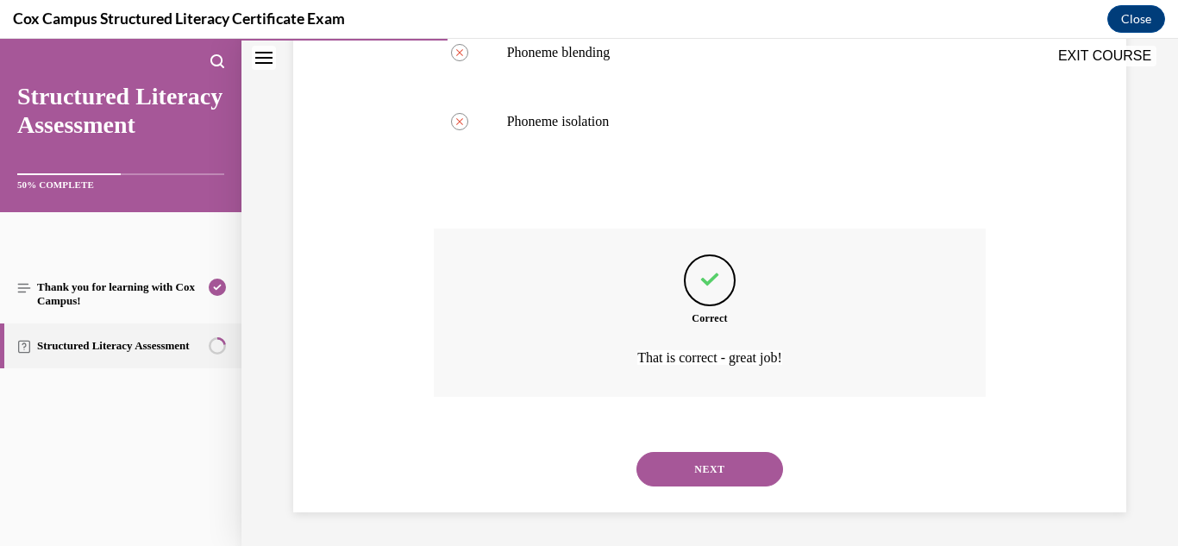
click at [730, 470] on button "NEXT" at bounding box center [710, 469] width 147 height 35
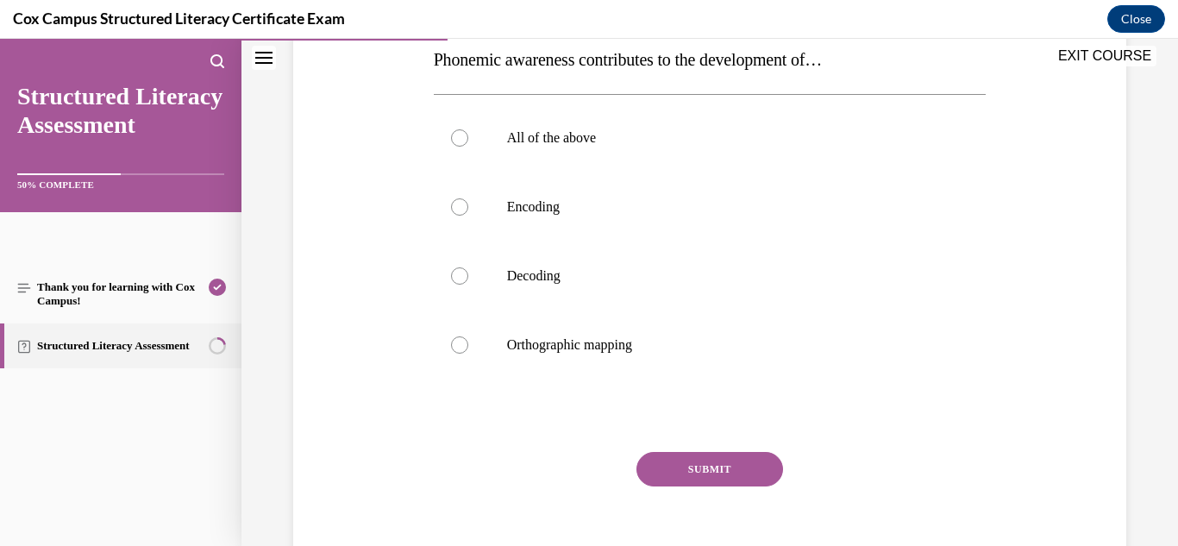
scroll to position [287, 0]
click at [558, 145] on p "All of the above" at bounding box center [725, 137] width 436 height 17
click at [468, 145] on input "All of the above" at bounding box center [459, 137] width 17 height 17
radio input "true"
click at [668, 467] on button "SUBMIT" at bounding box center [710, 468] width 147 height 35
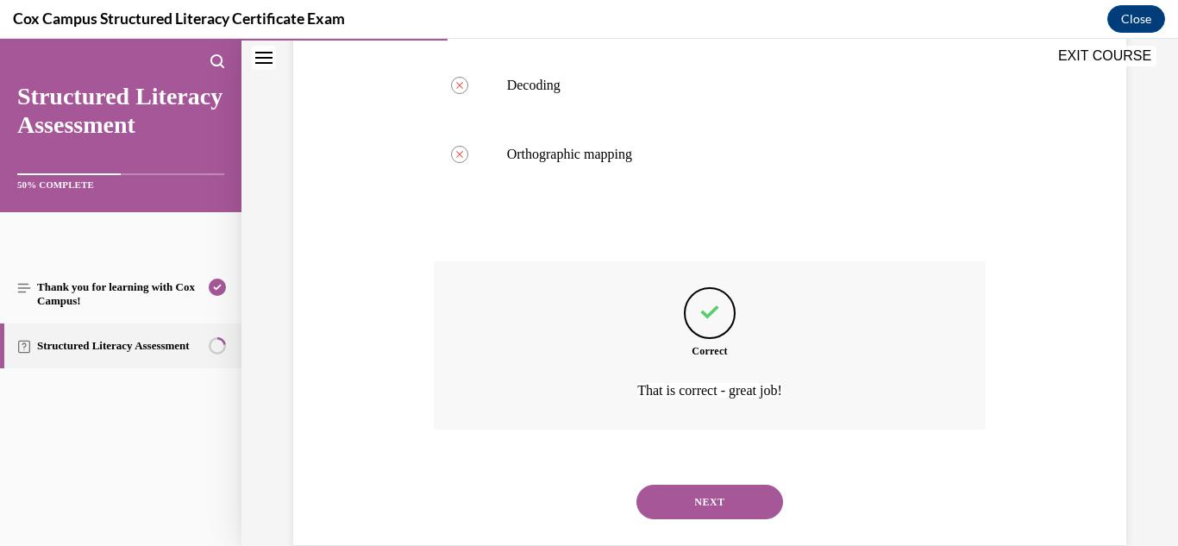
click at [739, 493] on button "NEXT" at bounding box center [710, 502] width 147 height 35
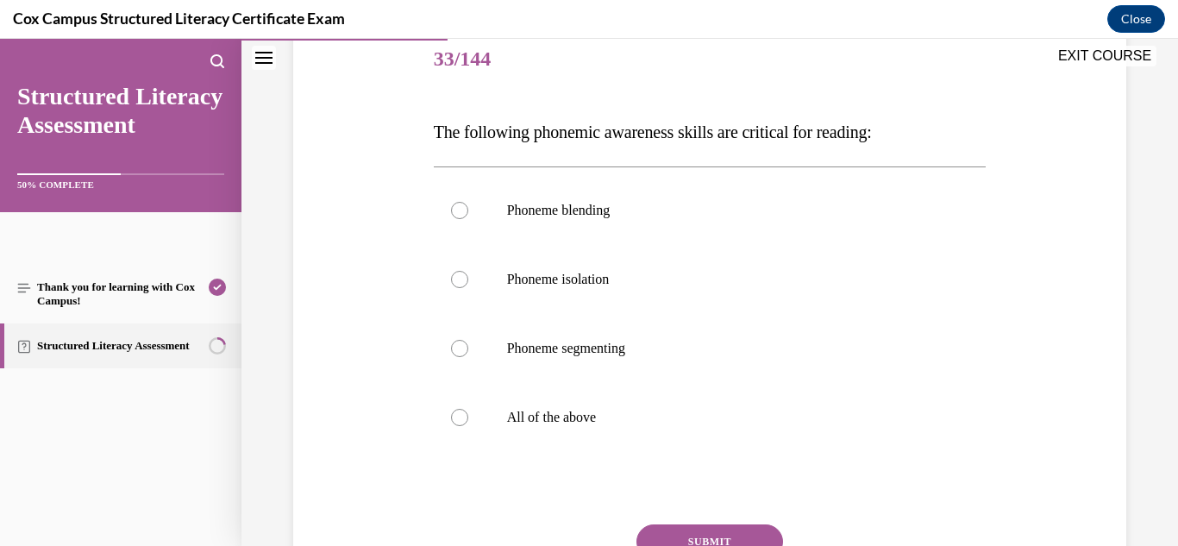
scroll to position [215, 0]
click at [537, 400] on label "All of the above" at bounding box center [710, 416] width 553 height 69
click at [468, 408] on input "All of the above" at bounding box center [459, 416] width 17 height 17
radio input "true"
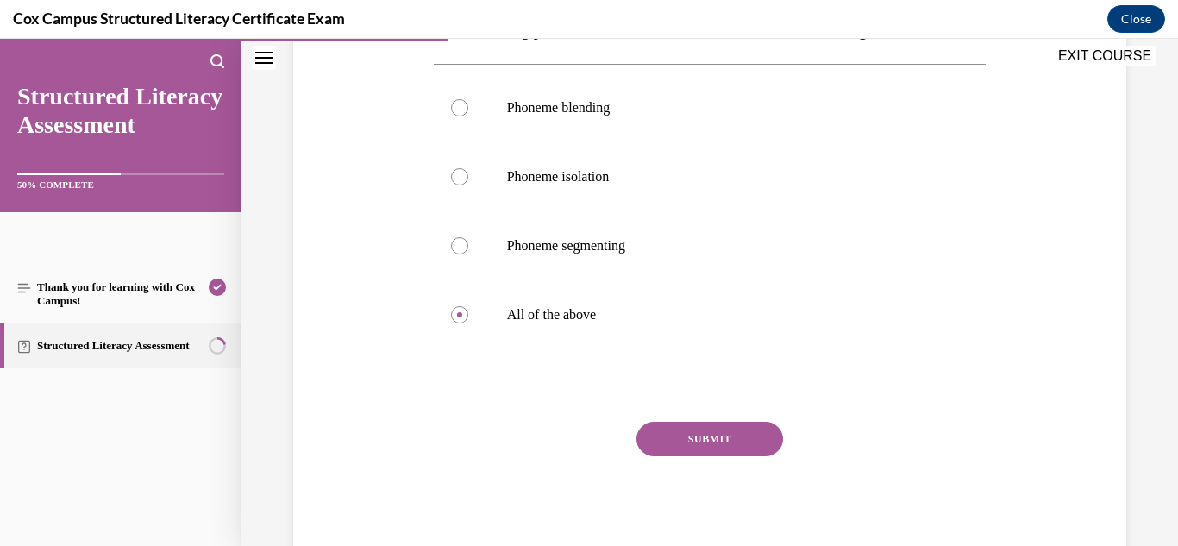
click at [714, 444] on button "SUBMIT" at bounding box center [710, 439] width 147 height 35
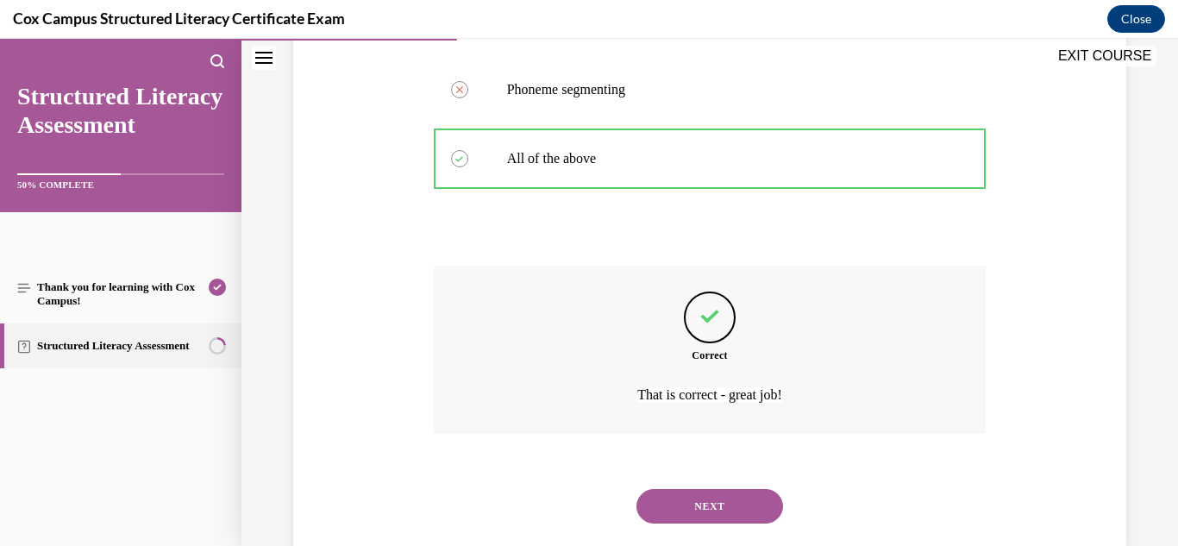
click at [707, 499] on button "NEXT" at bounding box center [710, 506] width 147 height 35
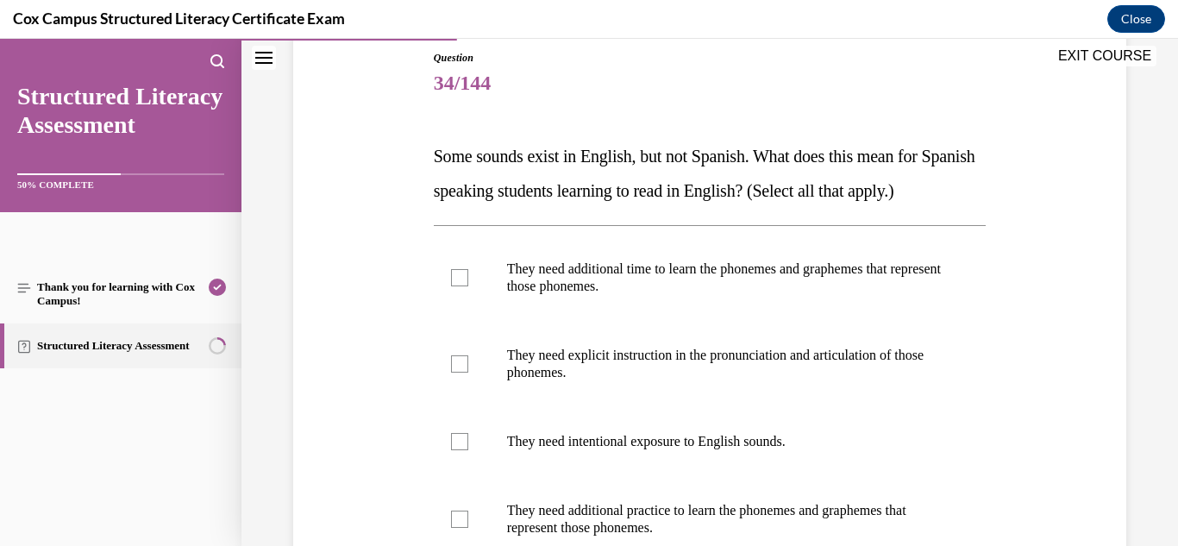
scroll to position [170, 0]
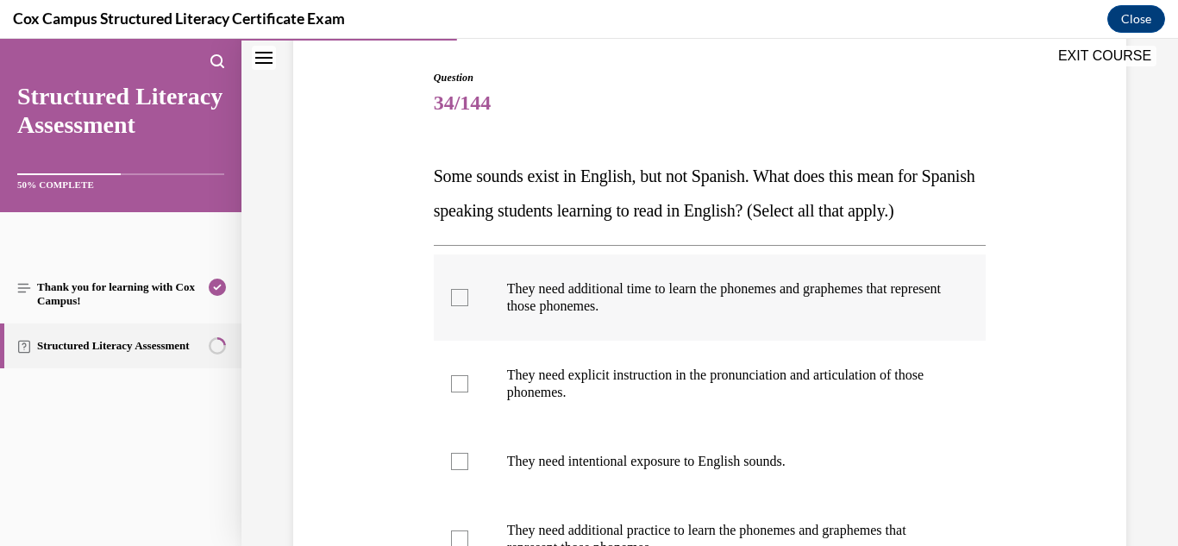
click at [453, 306] on div at bounding box center [459, 297] width 17 height 17
click at [453, 306] on input "They need additional time to learn the phonemes and graphemes that represent th…" at bounding box center [459, 297] width 17 height 17
checkbox input "true"
click at [462, 405] on label "They need explicit instruction in the pronunciation and articulation of those p…" at bounding box center [710, 384] width 553 height 86
click at [462, 392] on input "They need explicit instruction in the pronunciation and articulation of those p…" at bounding box center [459, 383] width 17 height 17
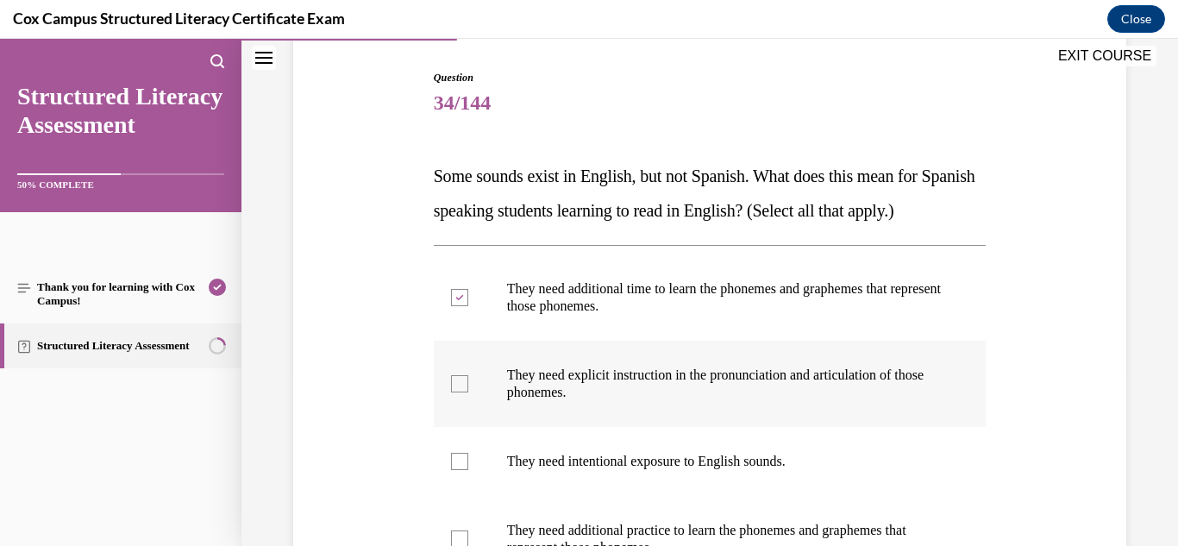
checkbox input "true"
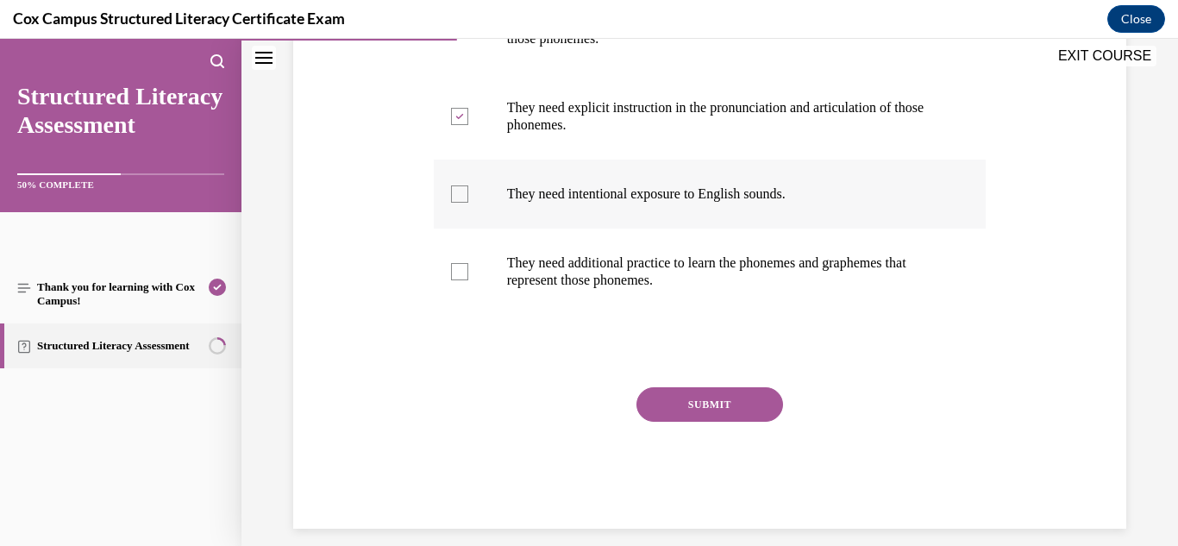
click at [463, 229] on label "They need intentional exposure to English sounds." at bounding box center [710, 194] width 553 height 69
click at [463, 203] on input "They need intentional exposure to English sounds." at bounding box center [459, 193] width 17 height 17
checkbox input "true"
click at [461, 280] on div at bounding box center [459, 271] width 17 height 17
click at [461, 280] on input "They need additional practice to learn the phonemes and graphemes that represen…" at bounding box center [459, 271] width 17 height 17
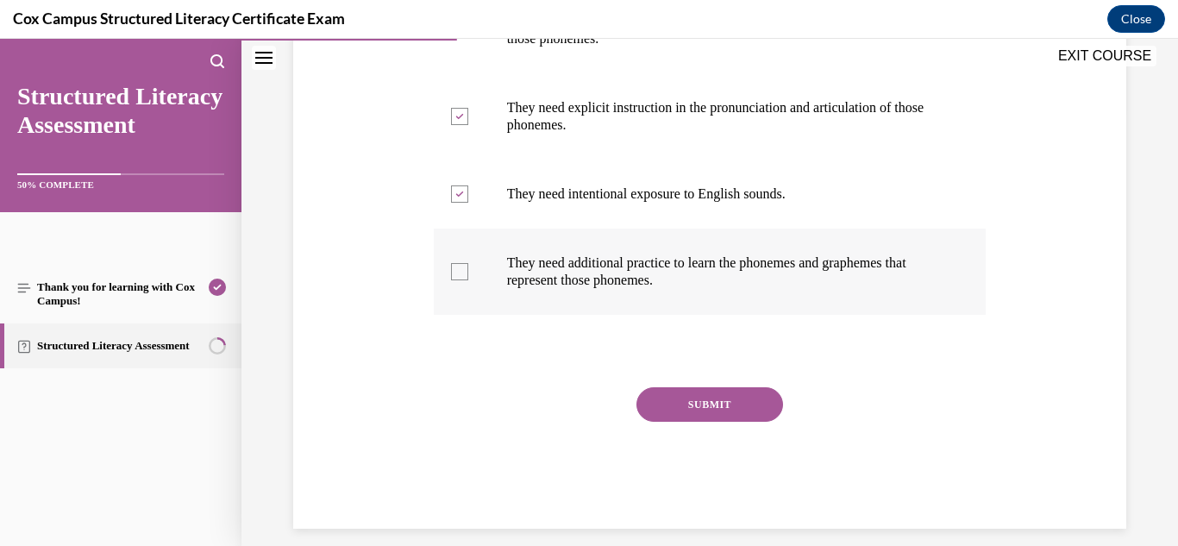
checkbox input "true"
click at [693, 422] on button "SUBMIT" at bounding box center [710, 404] width 147 height 35
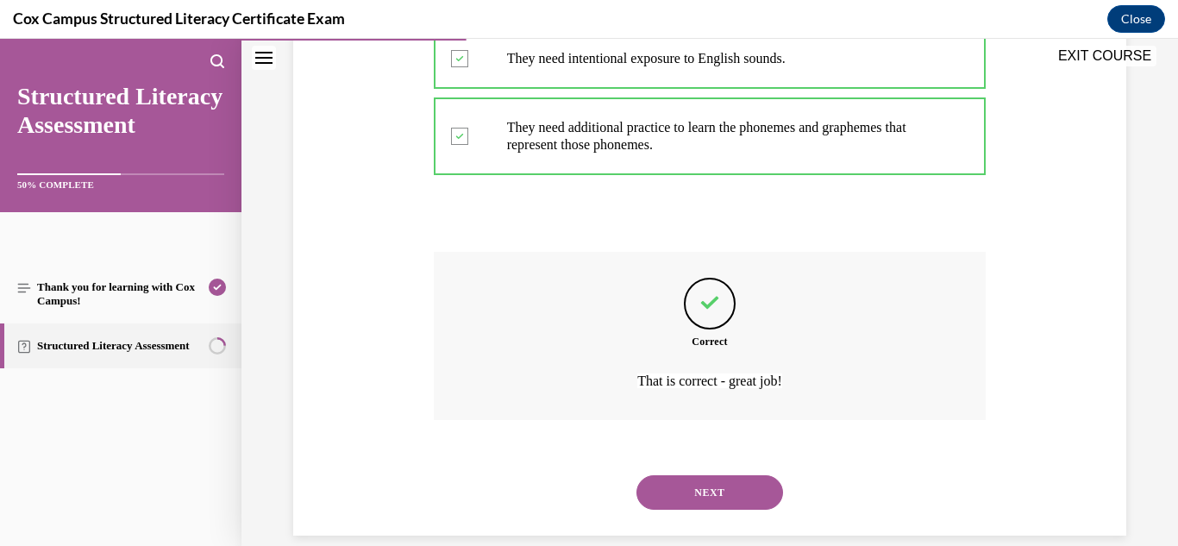
click at [709, 510] on button "NEXT" at bounding box center [710, 492] width 147 height 35
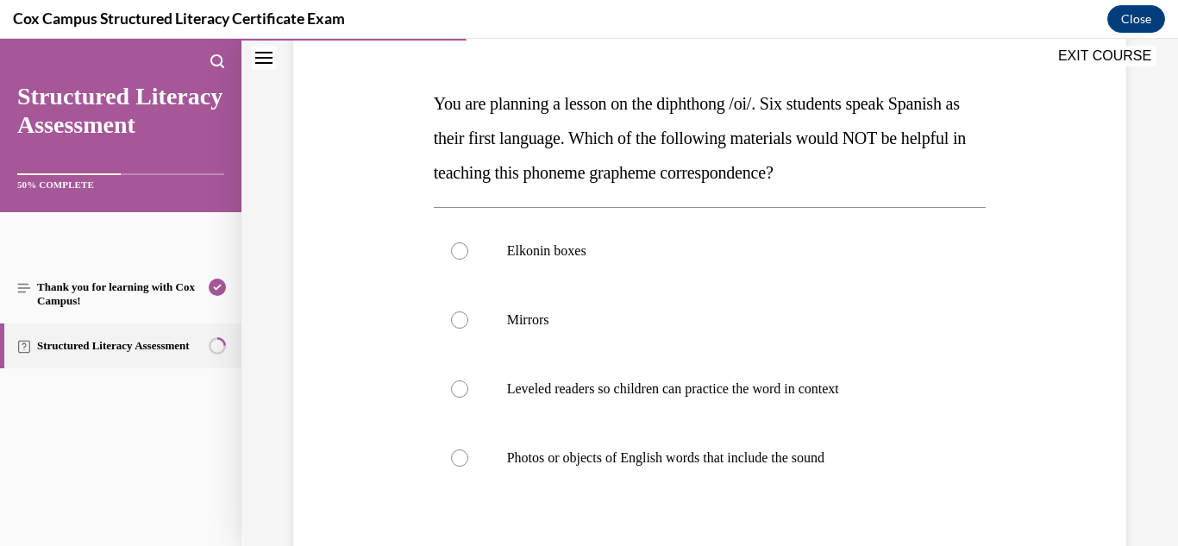
scroll to position [243, 0]
click at [711, 461] on p "Photos or objects of English words that include the sound" at bounding box center [725, 457] width 436 height 17
click at [468, 461] on input "Photos or objects of English words that include the sound" at bounding box center [459, 457] width 17 height 17
radio input "true"
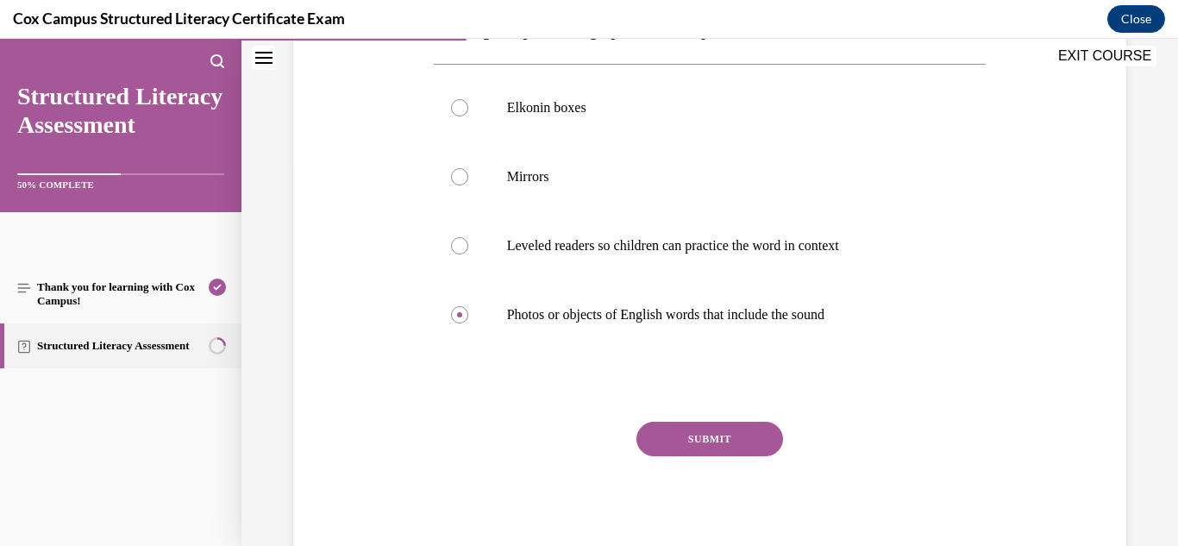
click at [693, 438] on button "SUBMIT" at bounding box center [710, 439] width 147 height 35
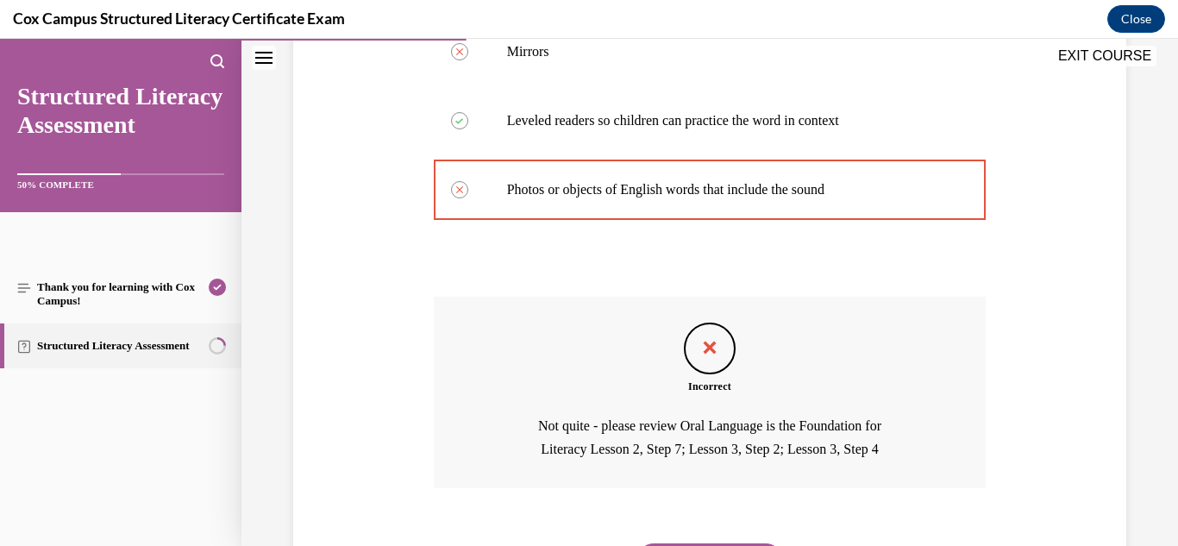
scroll to position [603, 0]
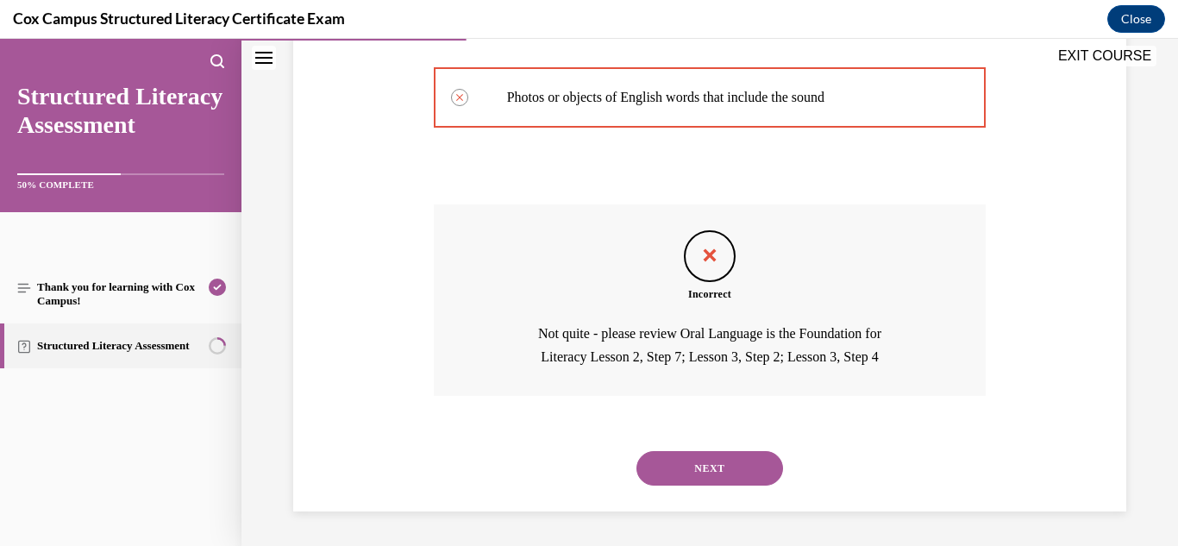
click at [692, 473] on button "NEXT" at bounding box center [710, 468] width 147 height 35
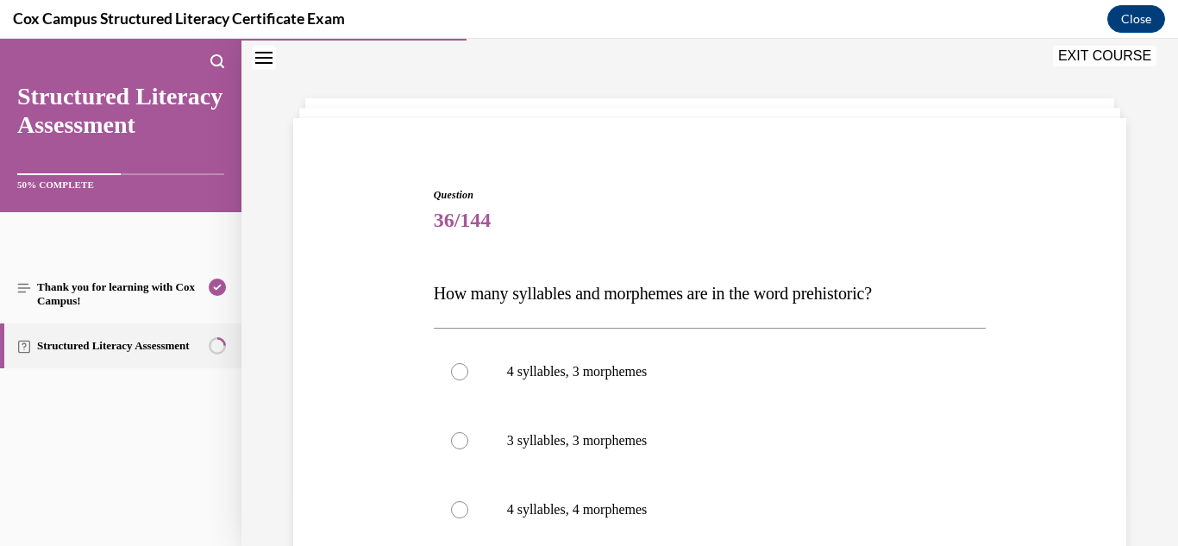
scroll to position [103, 0]
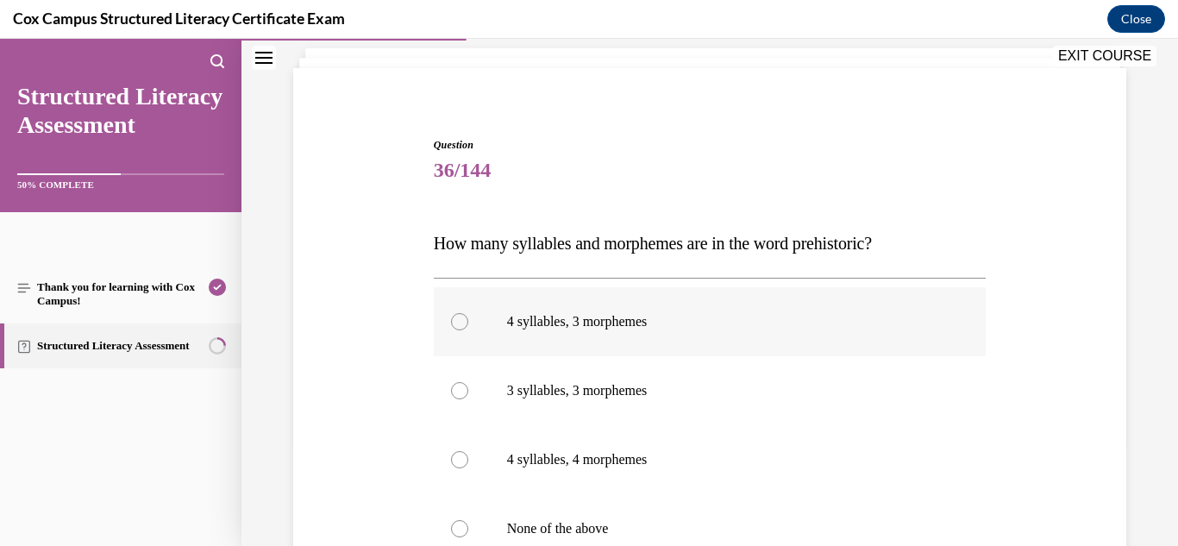
click at [646, 323] on p "4 syllables, 3 morphemes" at bounding box center [725, 321] width 436 height 17
click at [468, 323] on input "4 syllables, 3 morphemes" at bounding box center [459, 321] width 17 height 17
radio input "true"
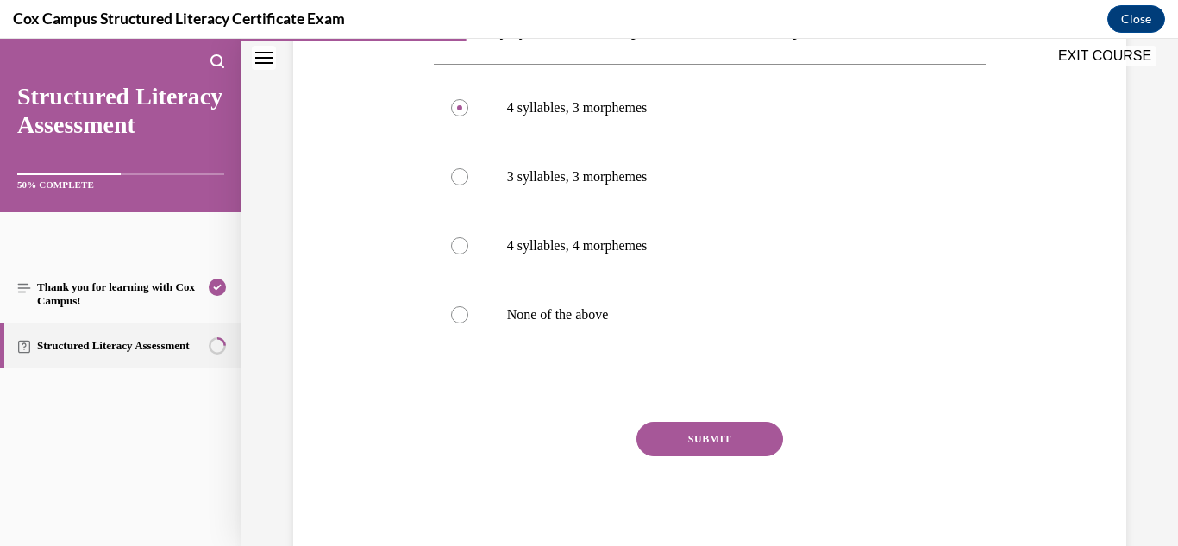
click at [680, 453] on button "SUBMIT" at bounding box center [710, 439] width 147 height 35
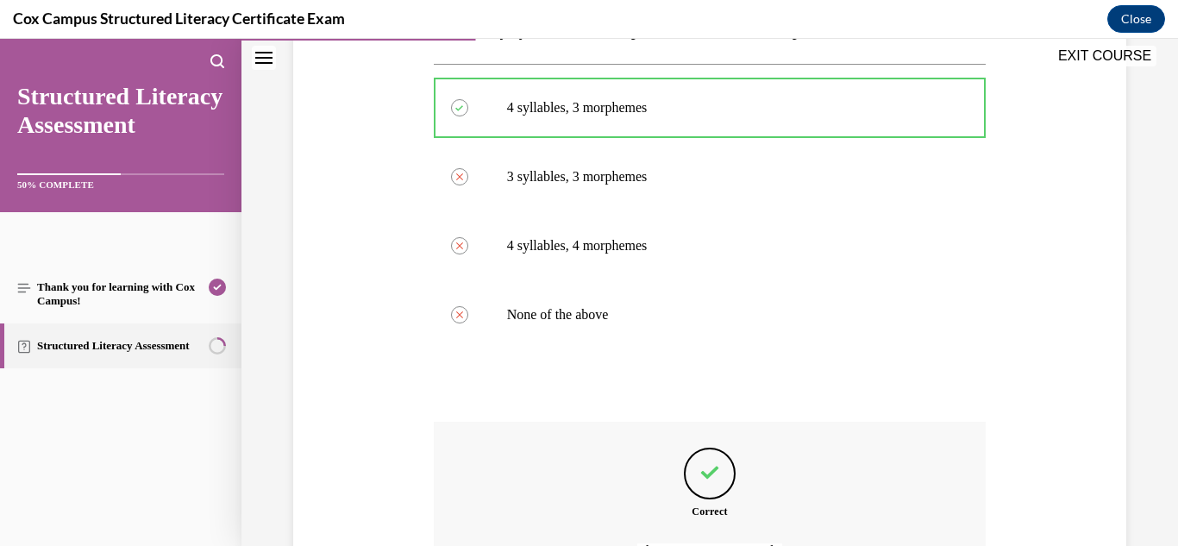
scroll to position [511, 0]
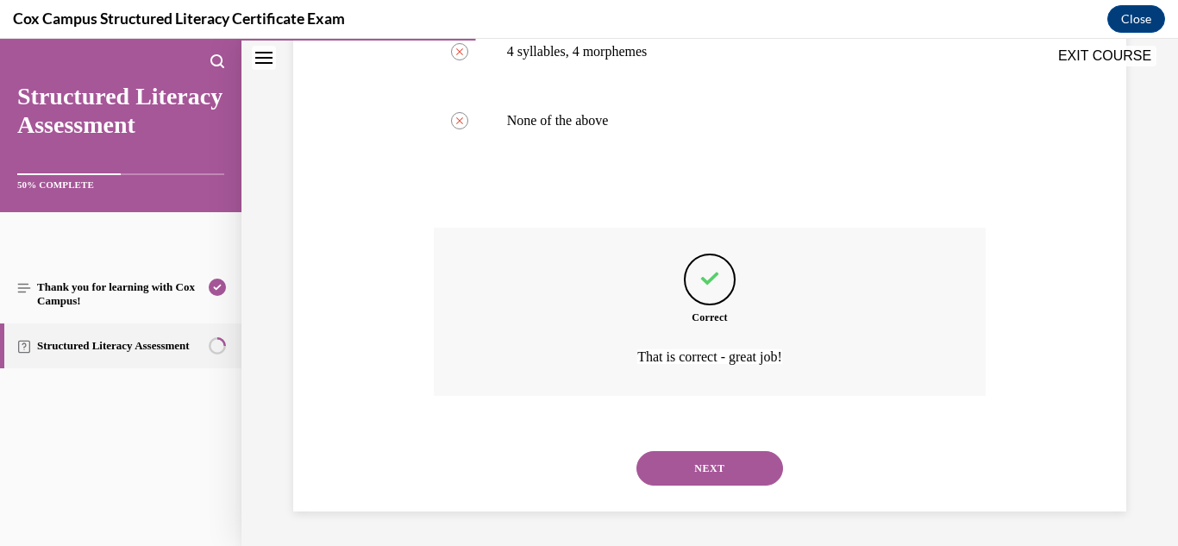
click at [734, 471] on button "NEXT" at bounding box center [710, 468] width 147 height 35
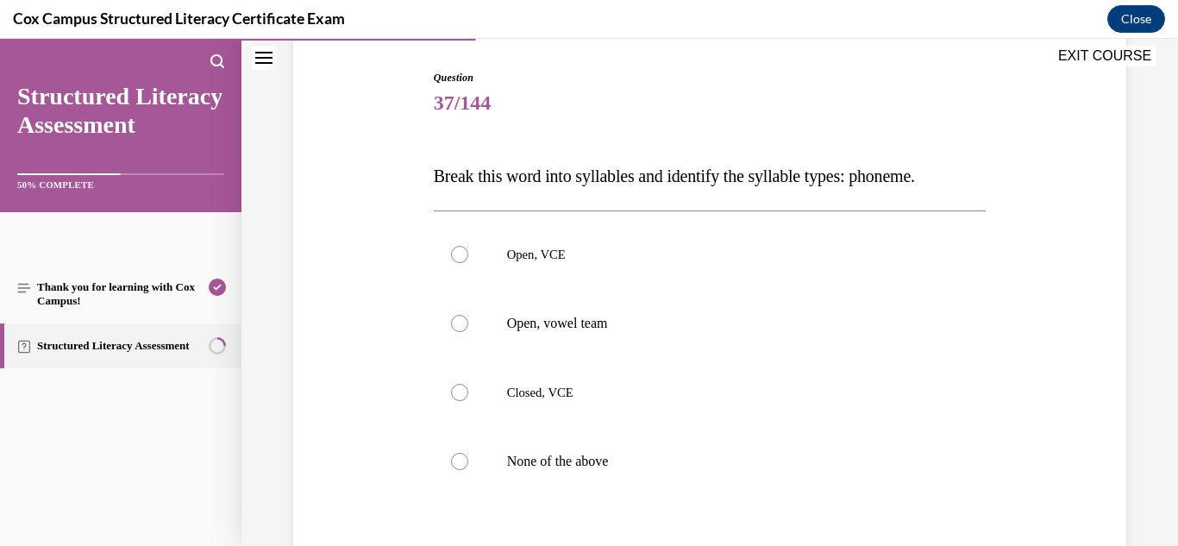
scroll to position [172, 0]
click at [550, 263] on label "Open, VCE" at bounding box center [710, 252] width 553 height 69
click at [468, 261] on input "Open, VCE" at bounding box center [459, 252] width 17 height 17
radio input "true"
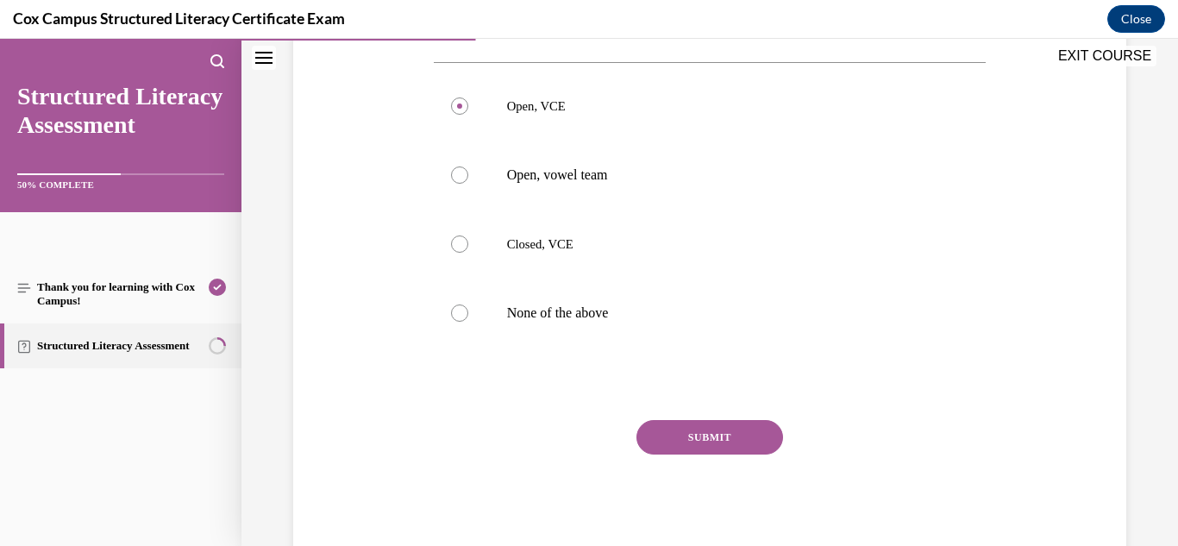
click at [715, 436] on button "SUBMIT" at bounding box center [710, 437] width 147 height 35
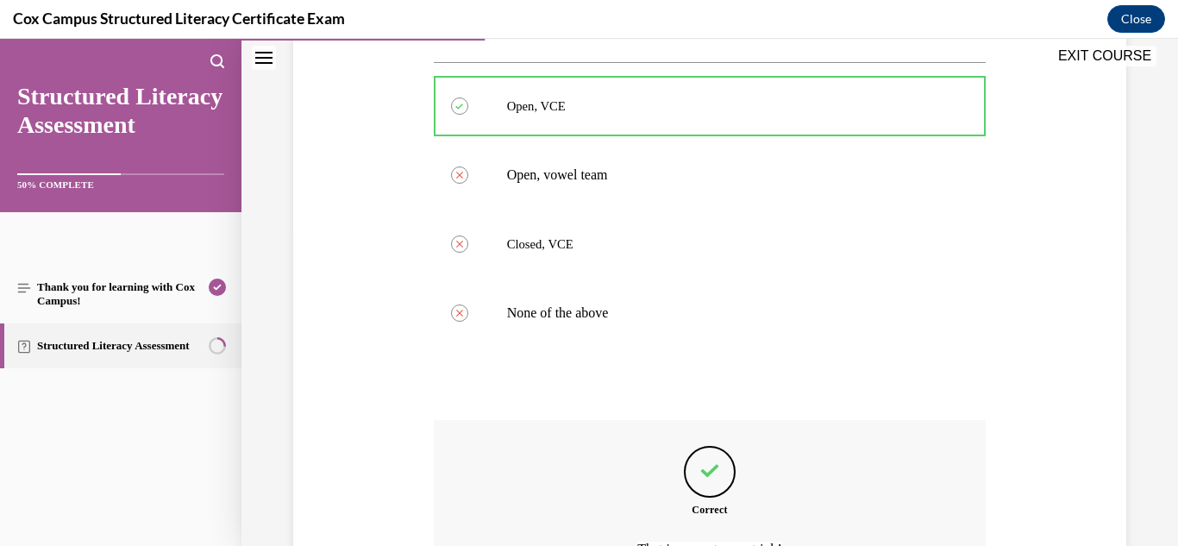
scroll to position [512, 0]
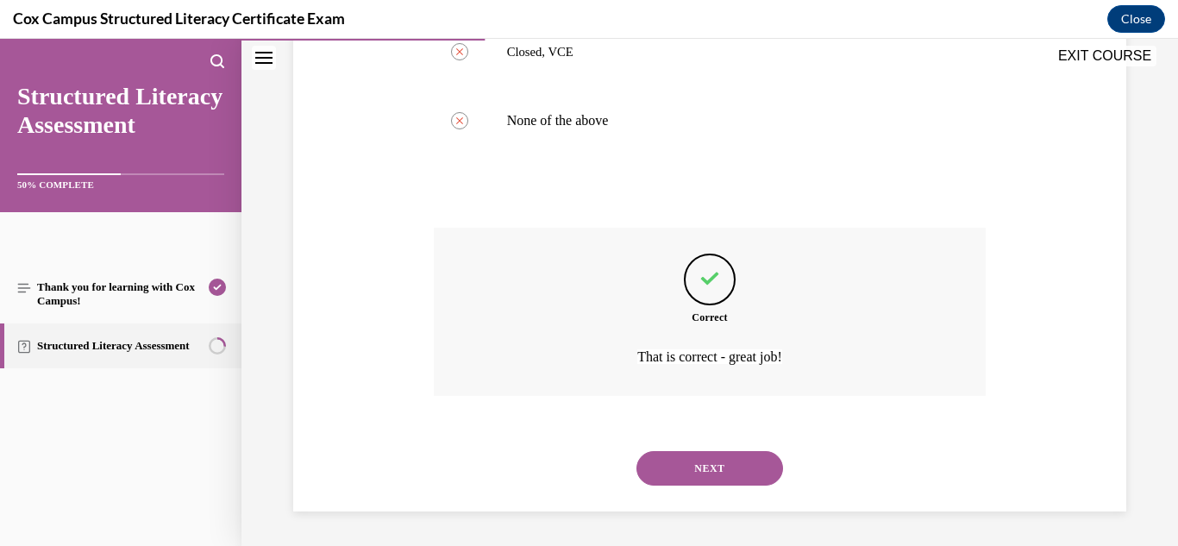
click at [709, 471] on button "NEXT" at bounding box center [710, 468] width 147 height 35
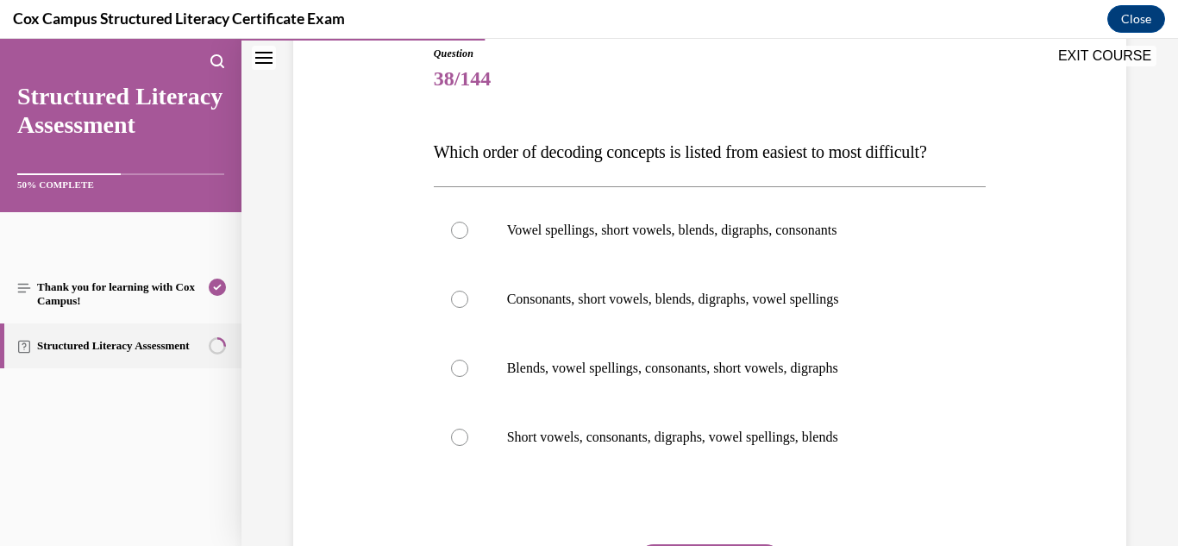
scroll to position [195, 0]
click at [820, 333] on label "Consonants, short vowels, blends, digraphs, vowel spellings" at bounding box center [710, 298] width 553 height 69
click at [468, 307] on input "Consonants, short vowels, blends, digraphs, vowel spellings" at bounding box center [459, 298] width 17 height 17
radio input "true"
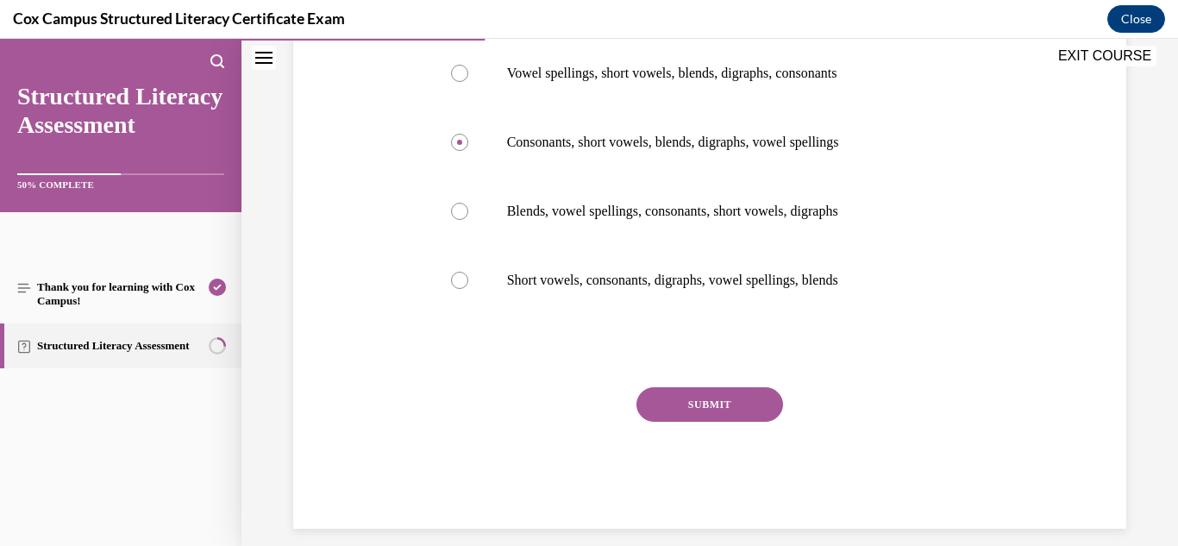
click at [706, 422] on button "SUBMIT" at bounding box center [710, 404] width 147 height 35
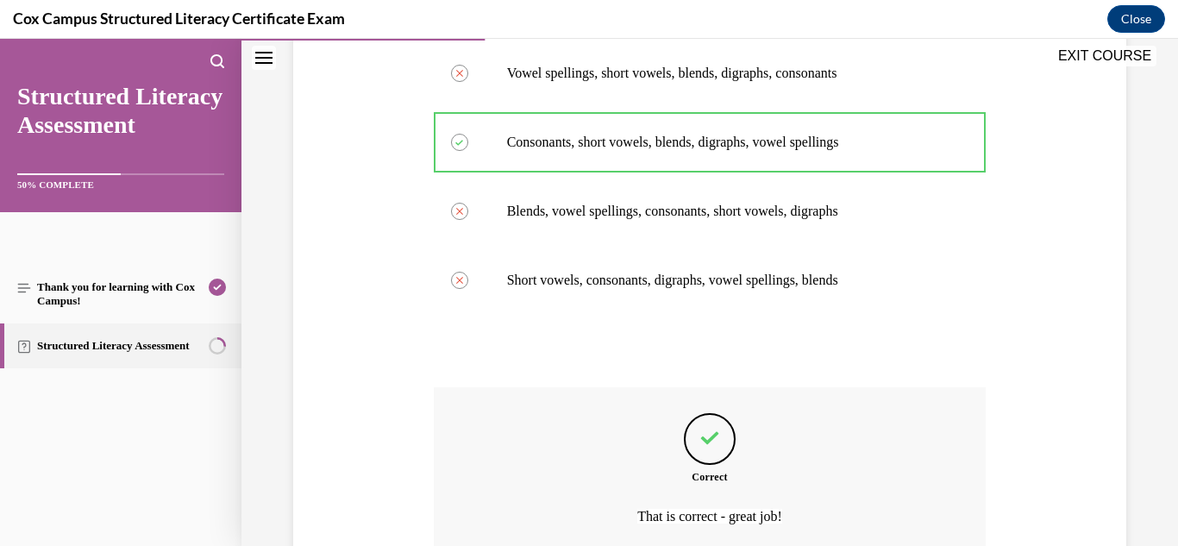
scroll to position [545, 0]
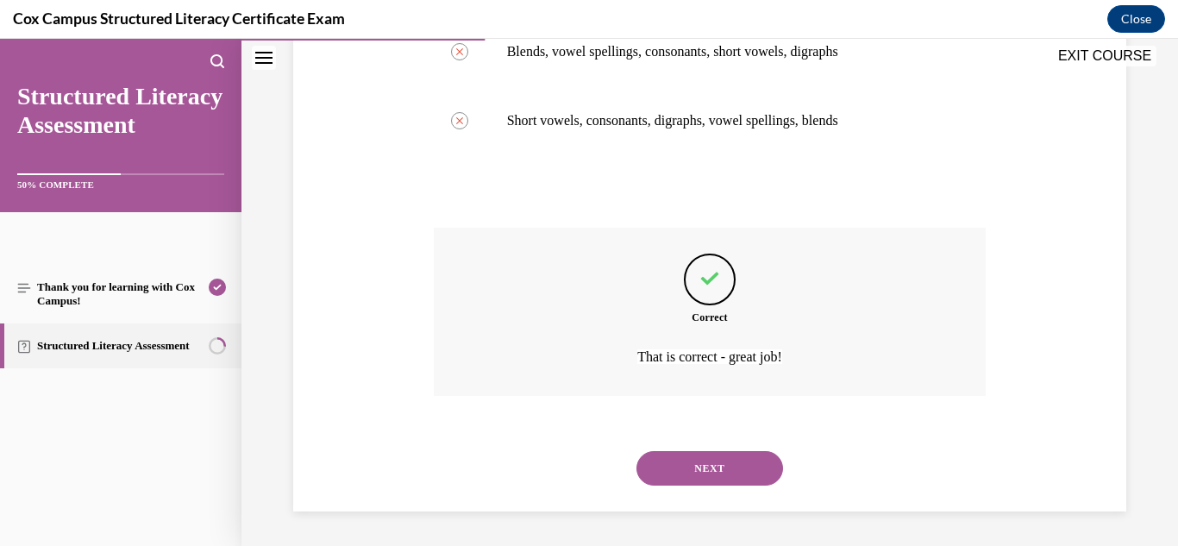
click at [714, 461] on button "NEXT" at bounding box center [710, 468] width 147 height 35
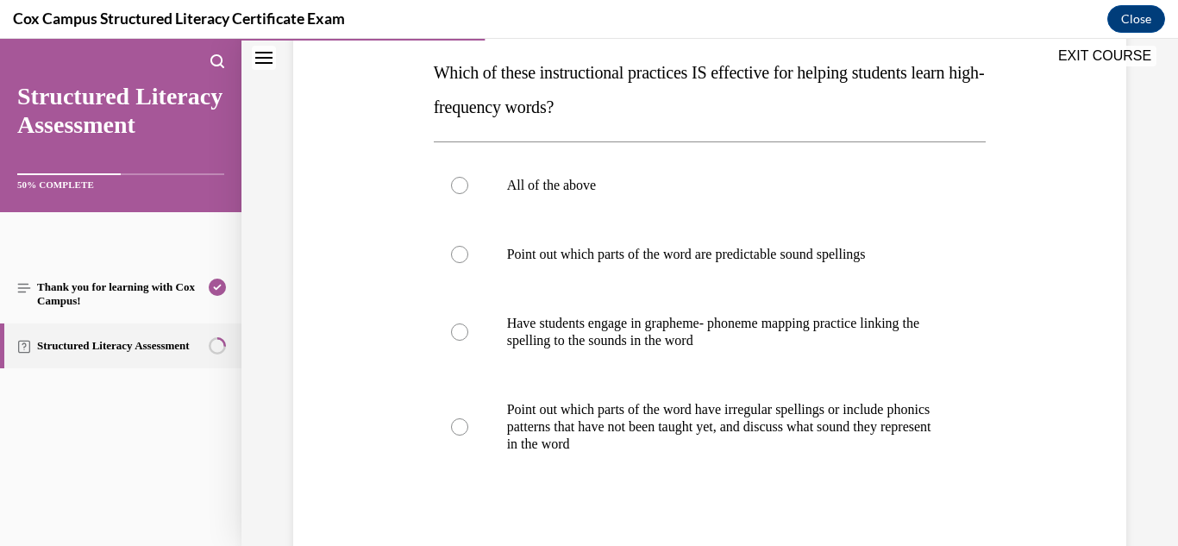
scroll to position [279, 0]
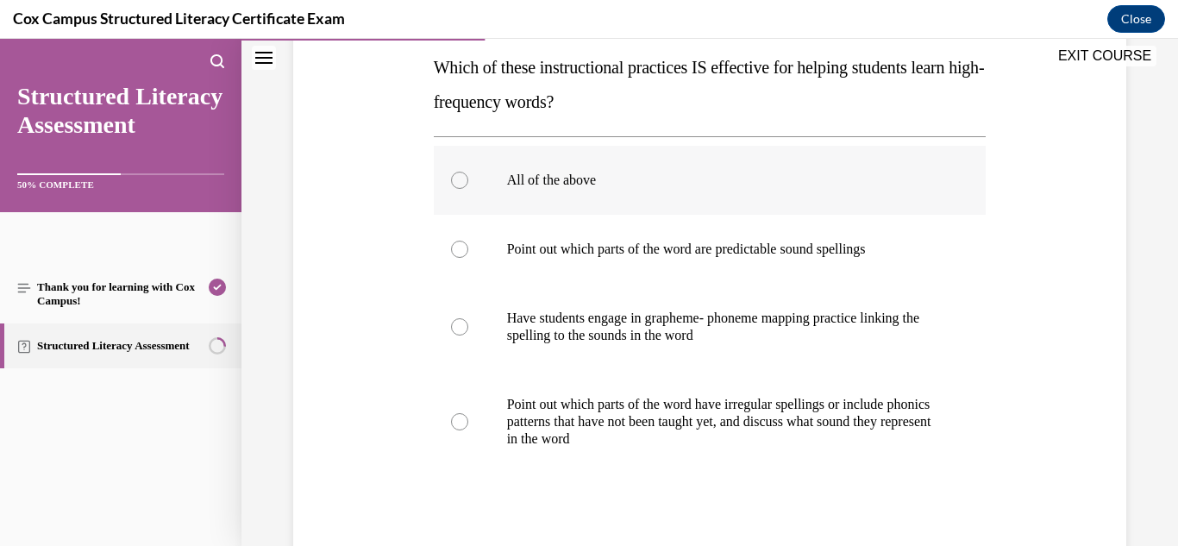
click at [546, 163] on label "All of the above" at bounding box center [710, 180] width 553 height 69
click at [468, 172] on input "All of the above" at bounding box center [459, 180] width 17 height 17
radio input "true"
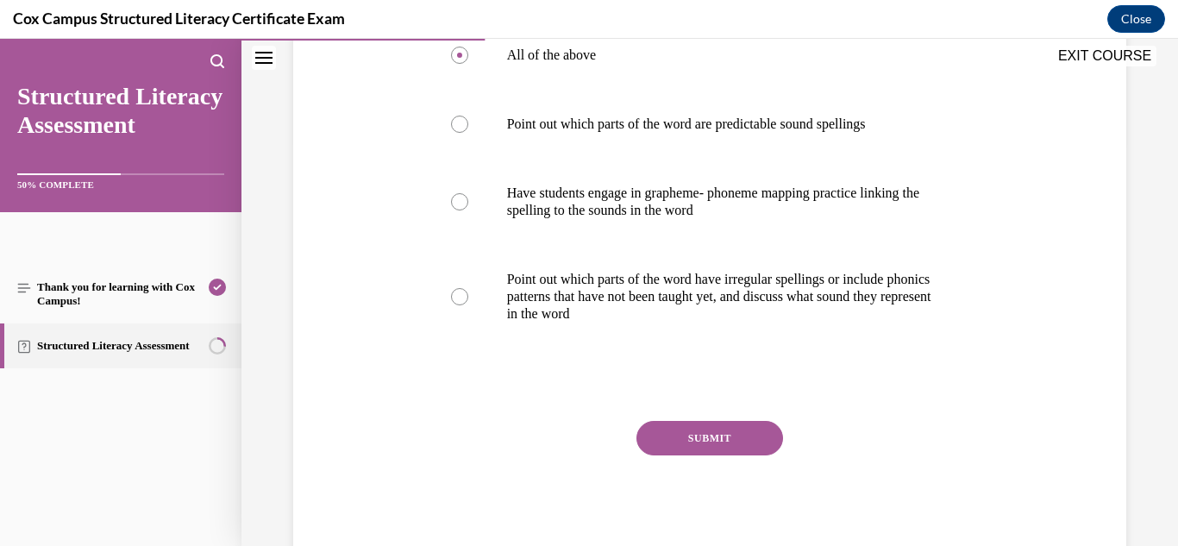
click at [681, 436] on button "SUBMIT" at bounding box center [710, 438] width 147 height 35
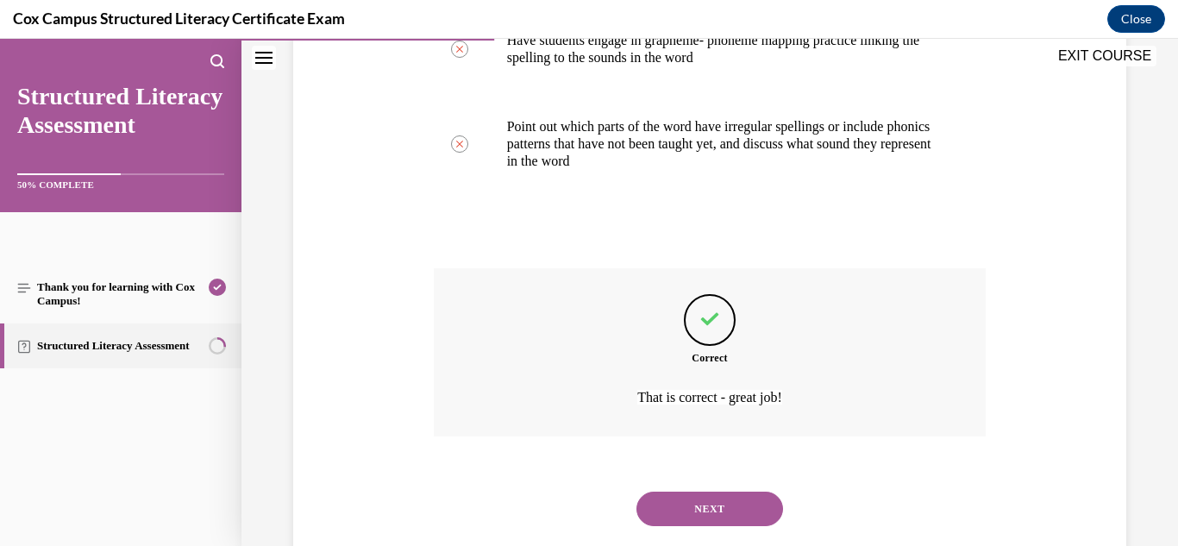
click at [714, 495] on button "NEXT" at bounding box center [710, 509] width 147 height 35
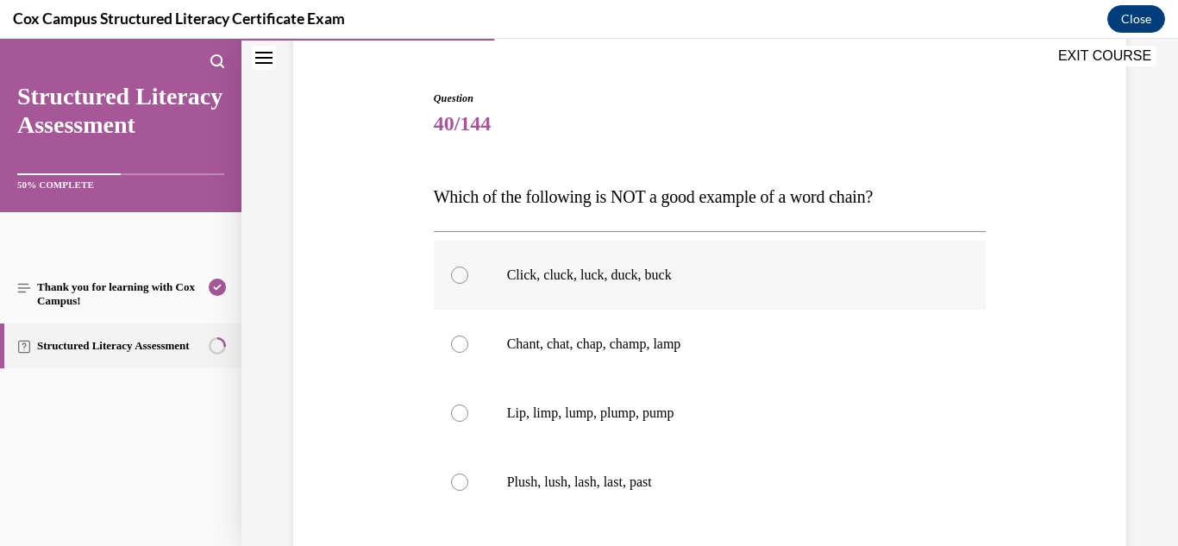
scroll to position [150, 0]
click at [617, 466] on label "Plush, lush, lash, last, past" at bounding box center [710, 481] width 553 height 69
click at [468, 473] on input "Plush, lush, lash, last, past" at bounding box center [459, 481] width 17 height 17
radio input "true"
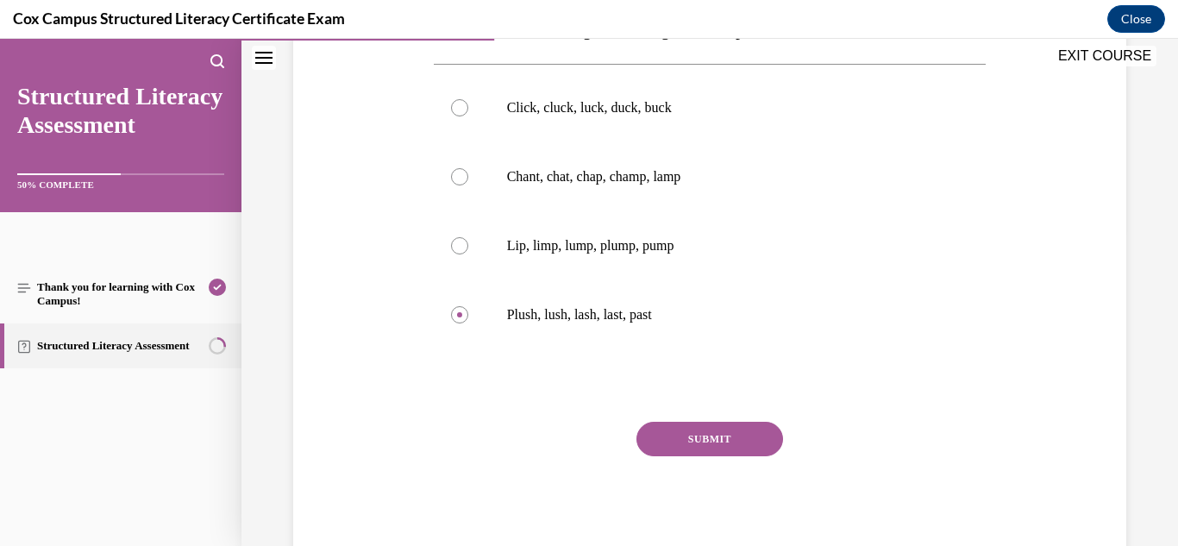
click at [685, 461] on div "SUBMIT NEXT" at bounding box center [710, 492] width 553 height 141
click at [686, 439] on button "SUBMIT" at bounding box center [710, 439] width 147 height 35
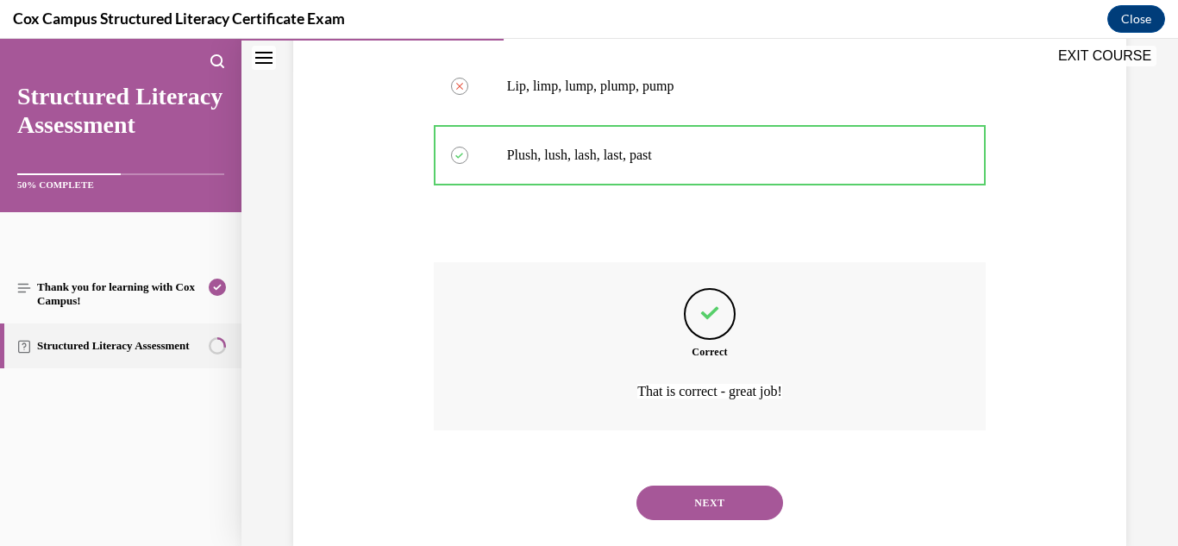
scroll to position [478, 0]
click at [712, 499] on button "NEXT" at bounding box center [710, 501] width 147 height 35
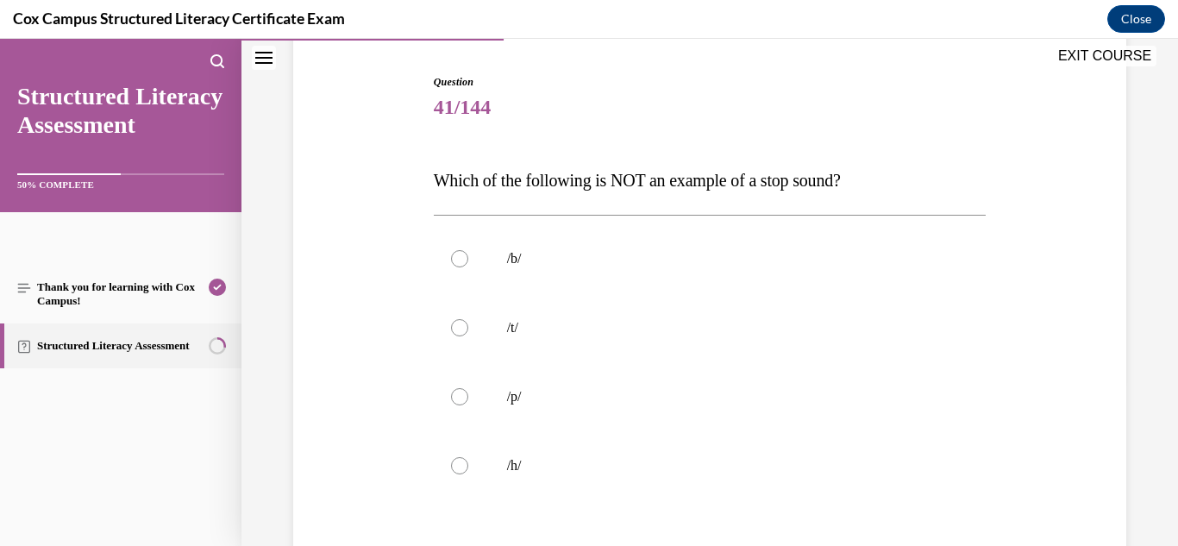
scroll to position [202, 0]
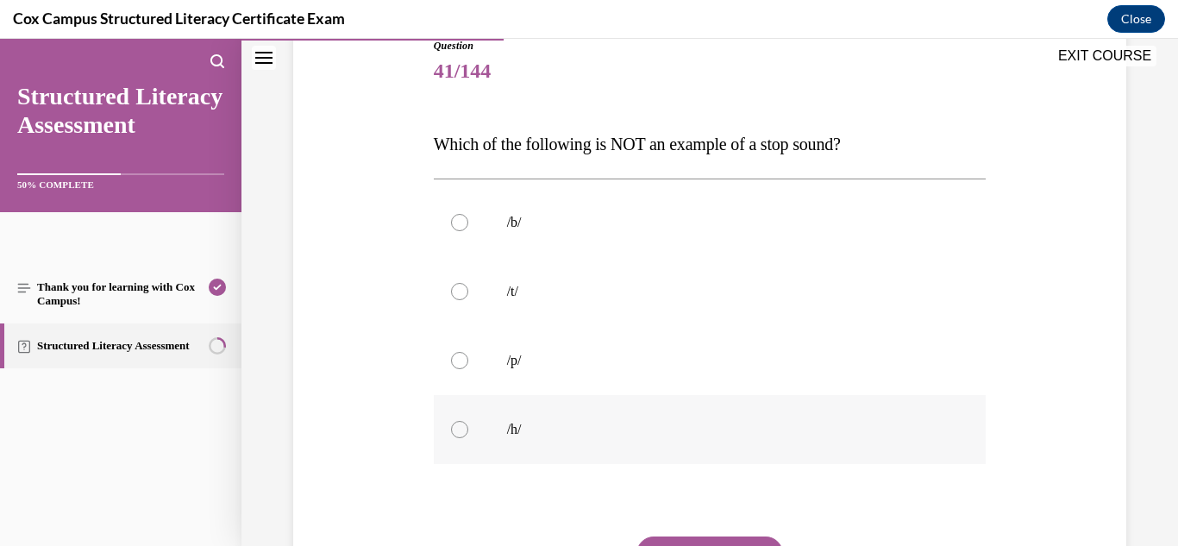
click at [509, 443] on label "/h/" at bounding box center [710, 429] width 553 height 69
click at [468, 438] on input "/h/" at bounding box center [459, 429] width 17 height 17
radio input "true"
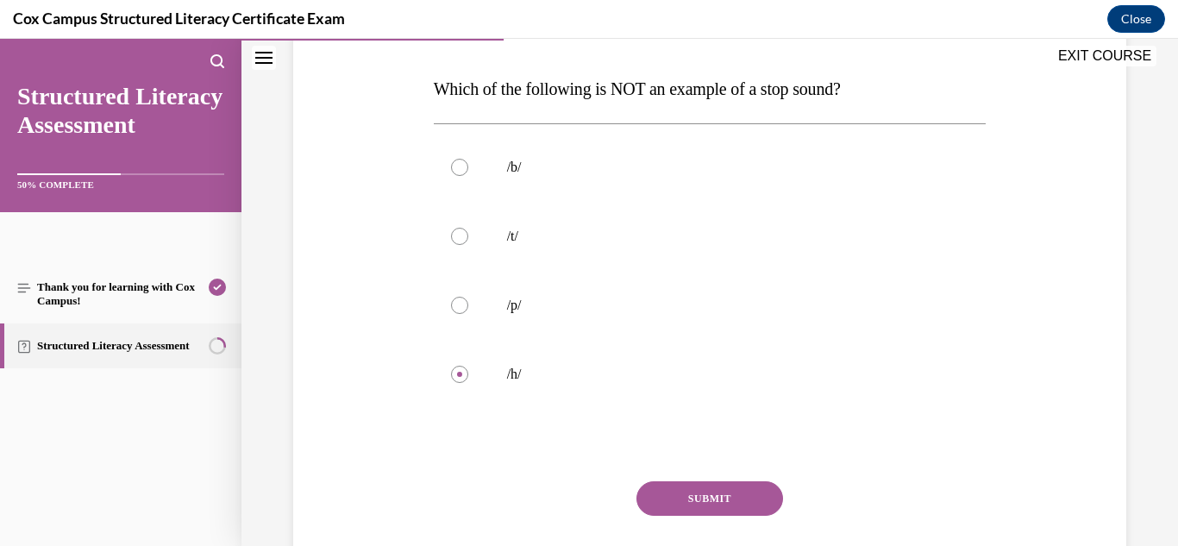
click at [710, 495] on button "SUBMIT" at bounding box center [710, 498] width 147 height 35
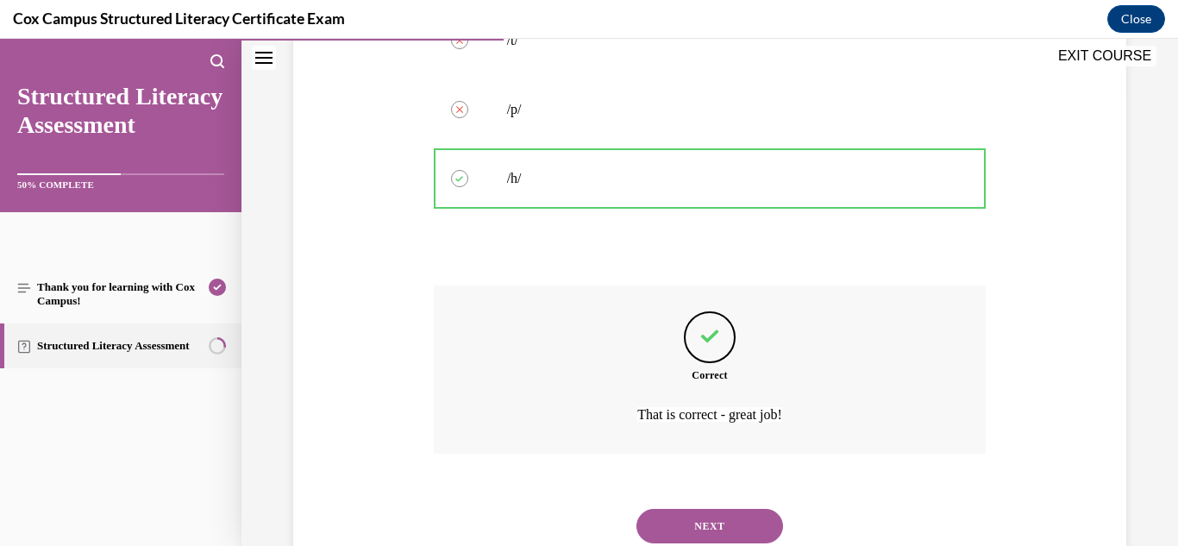
scroll to position [511, 0]
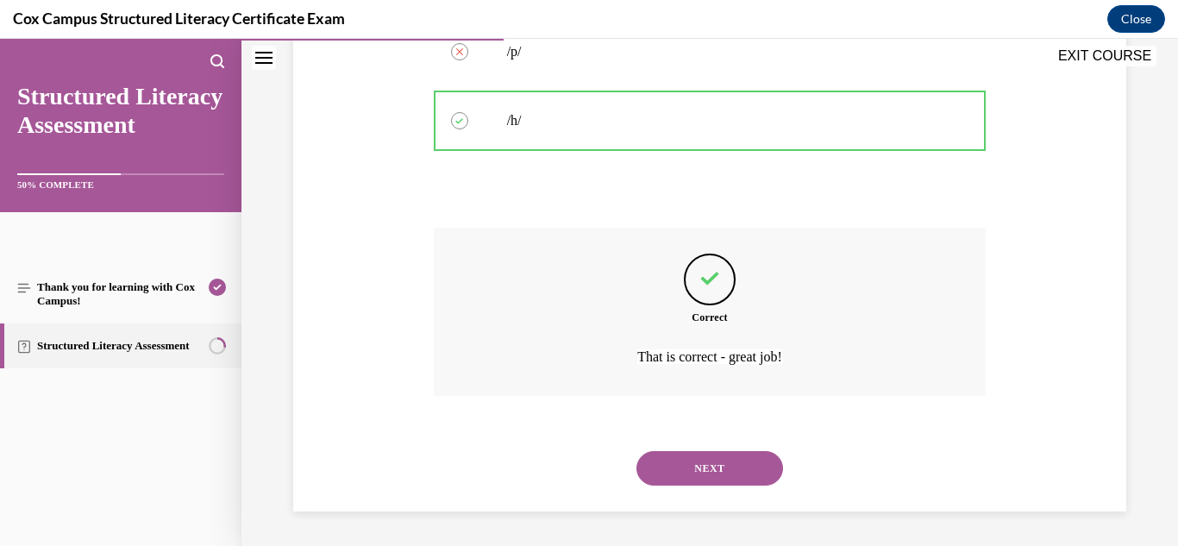
click at [701, 464] on button "NEXT" at bounding box center [710, 468] width 147 height 35
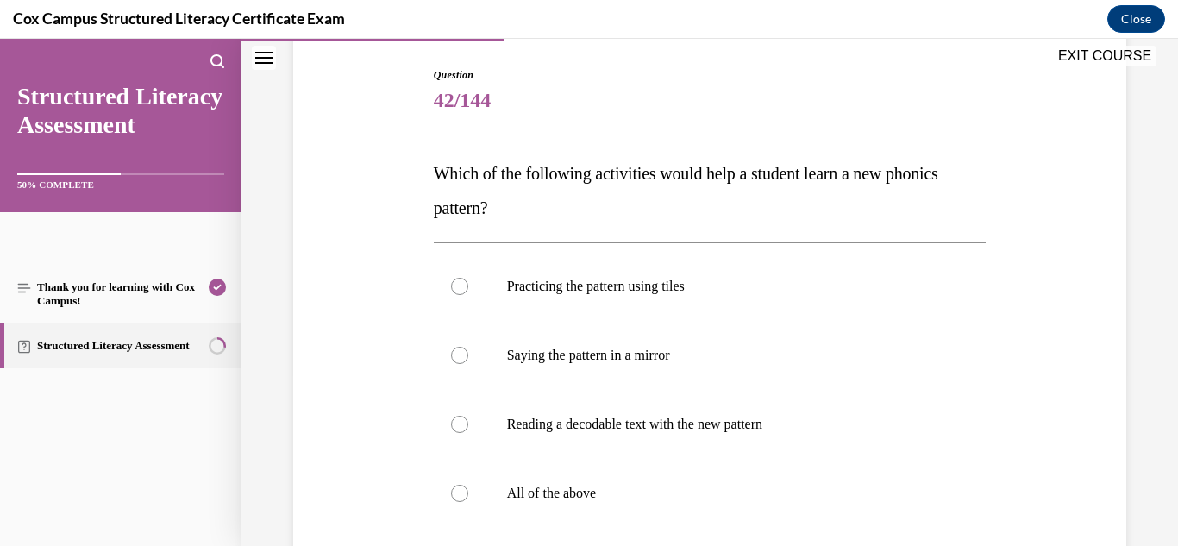
scroll to position [175, 0]
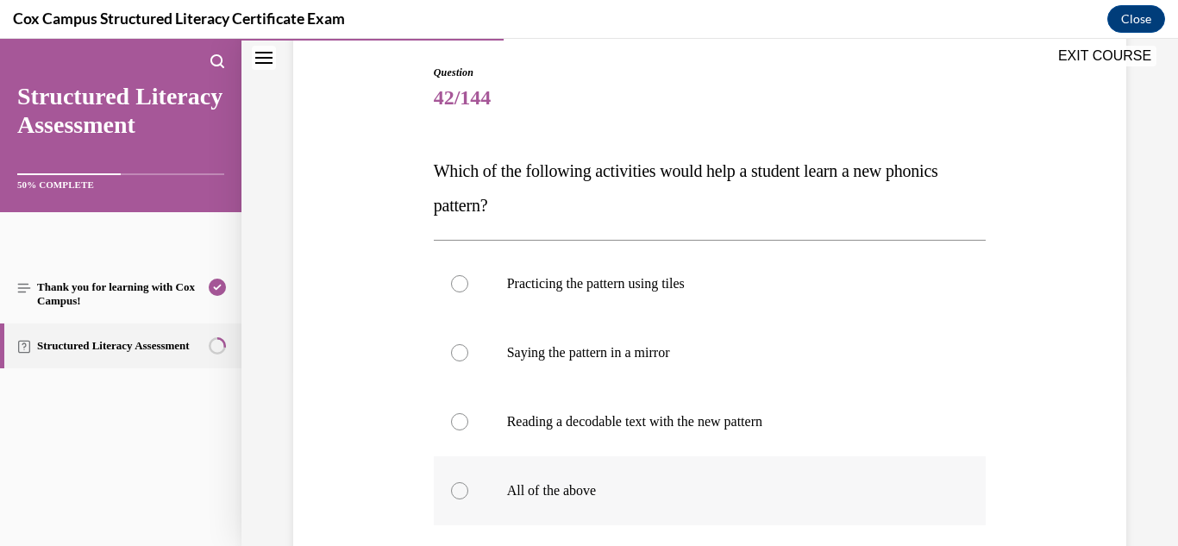
click at [555, 494] on p "All of the above" at bounding box center [725, 490] width 436 height 17
click at [468, 494] on input "All of the above" at bounding box center [459, 490] width 17 height 17
radio input "true"
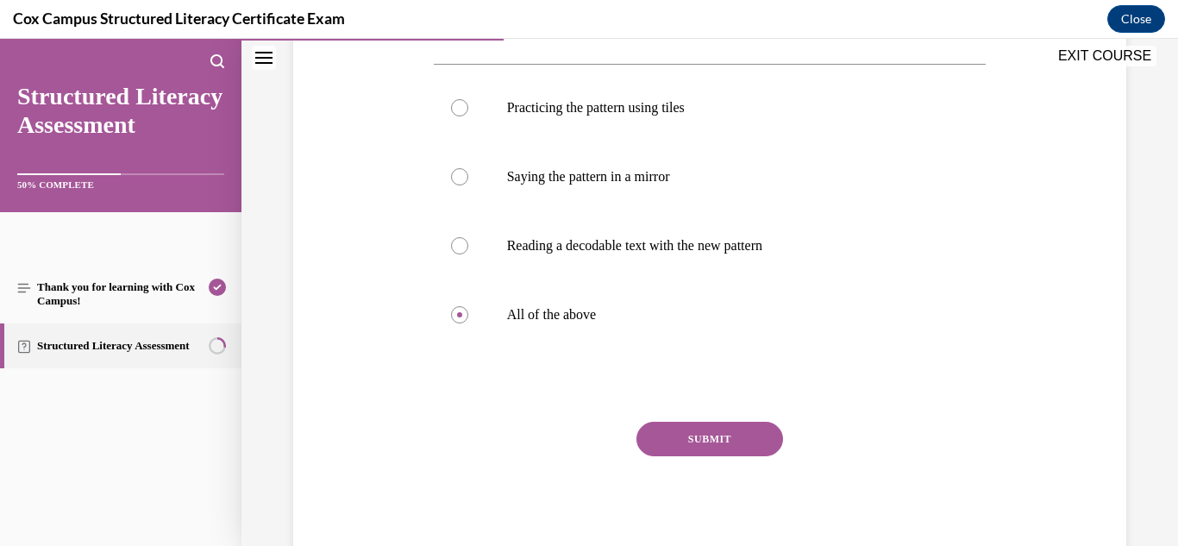
click at [702, 430] on button "SUBMIT" at bounding box center [710, 439] width 147 height 35
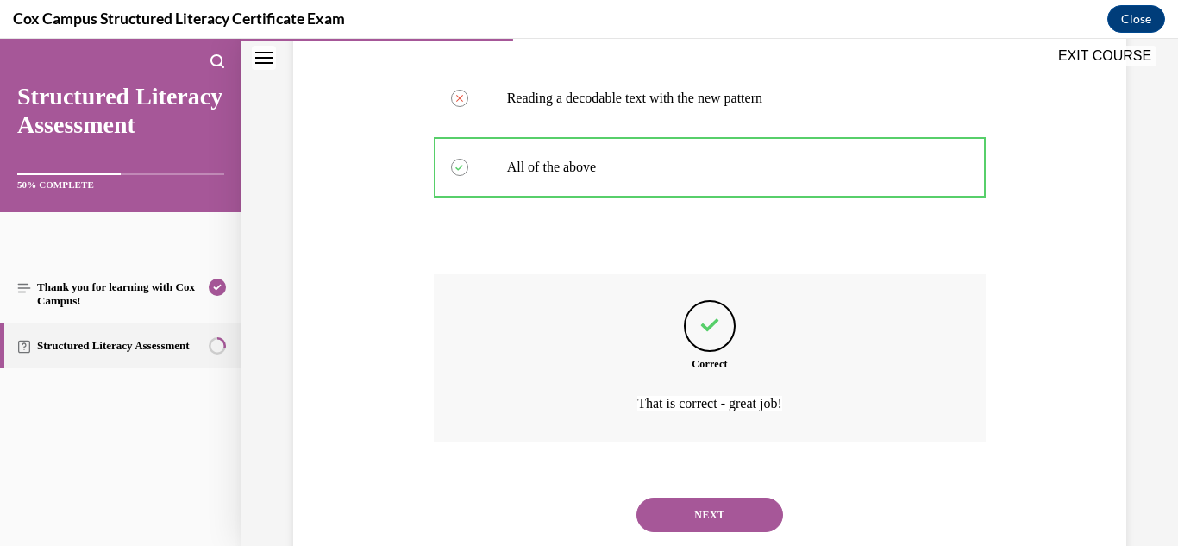
scroll to position [523, 0]
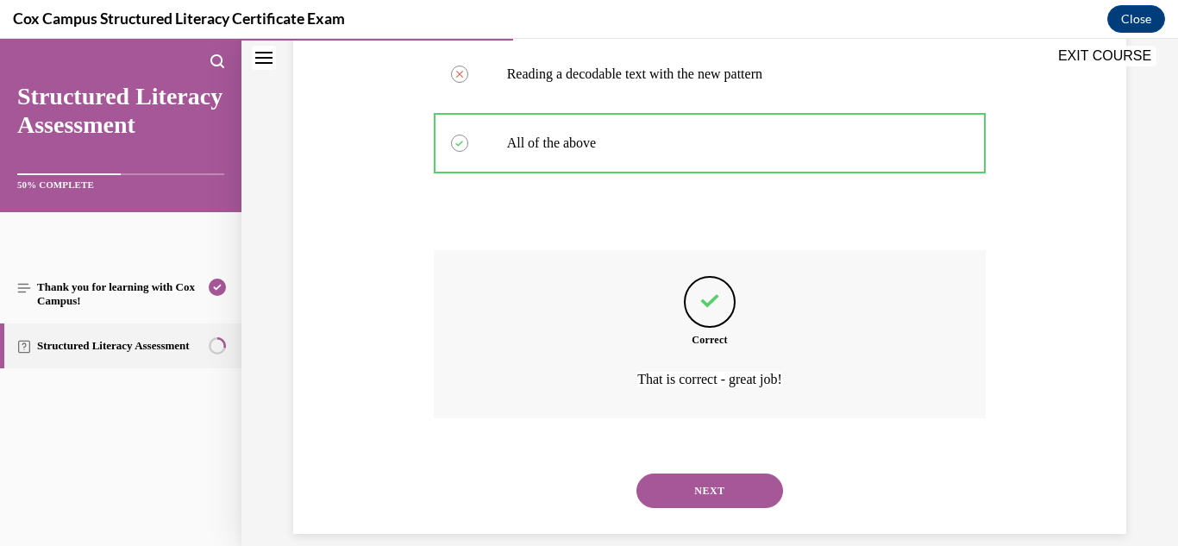
click at [706, 490] on button "NEXT" at bounding box center [710, 491] width 147 height 35
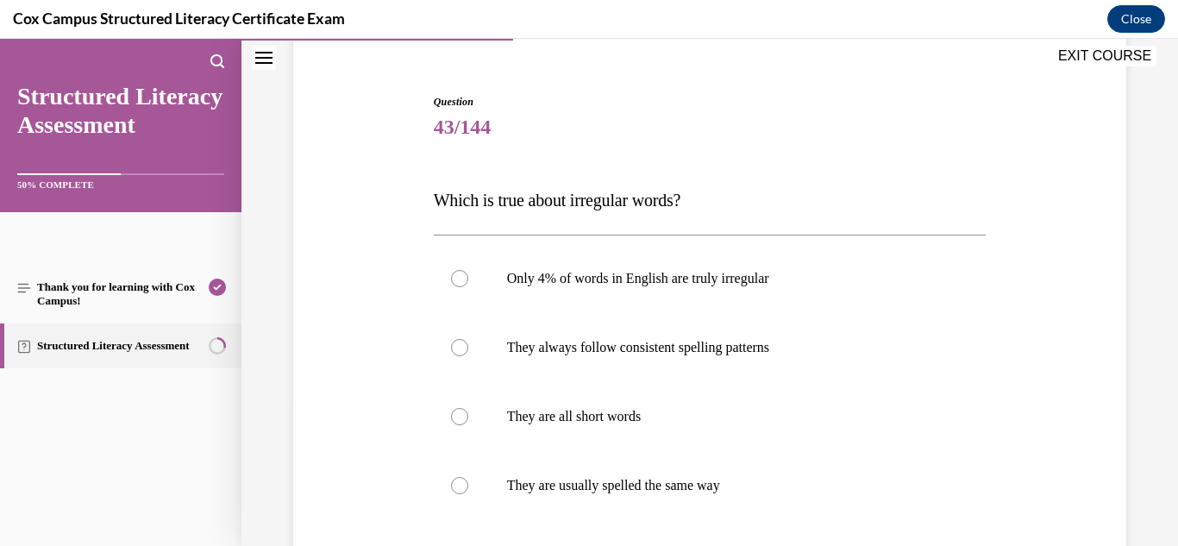
scroll to position [147, 0]
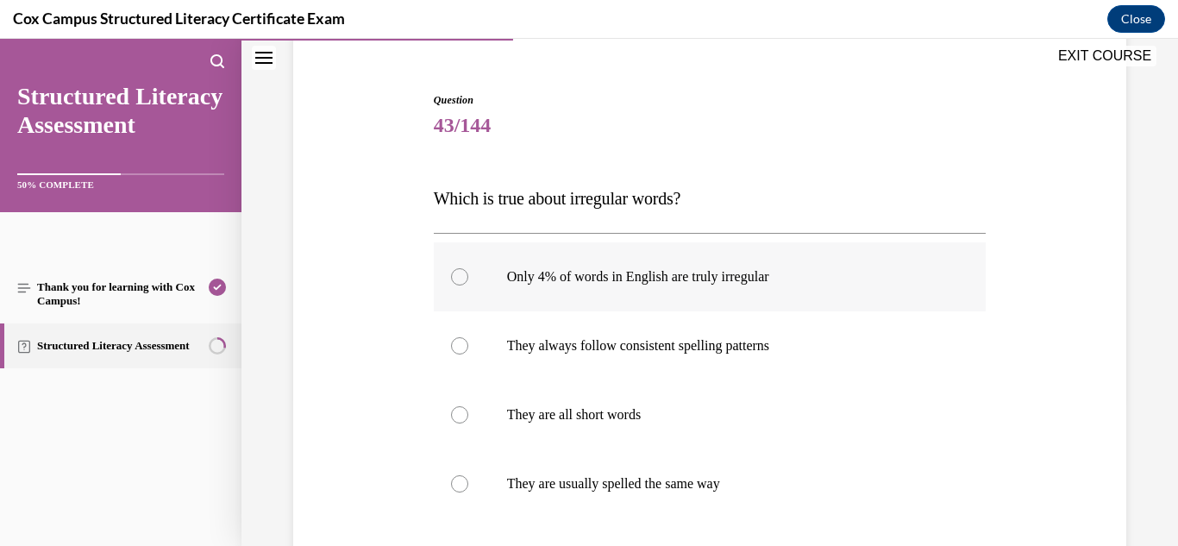
click at [721, 272] on p "Only 4% of words in English are truly irregular" at bounding box center [725, 276] width 436 height 17
click at [468, 272] on input "Only 4% of words in English are truly irregular" at bounding box center [459, 276] width 17 height 17
radio input "true"
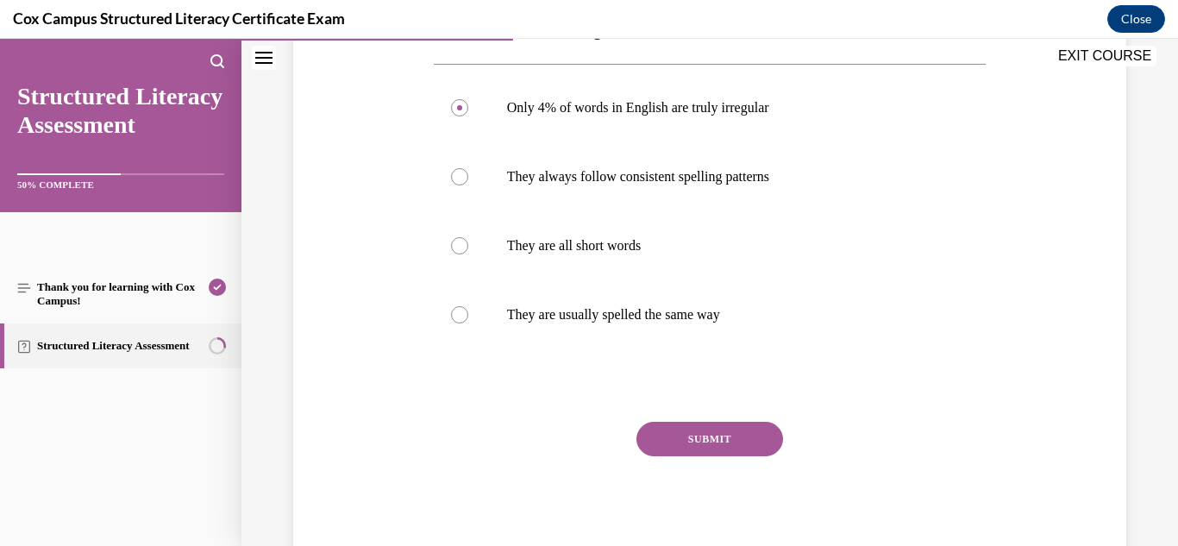
click at [722, 445] on button "SUBMIT" at bounding box center [710, 439] width 147 height 35
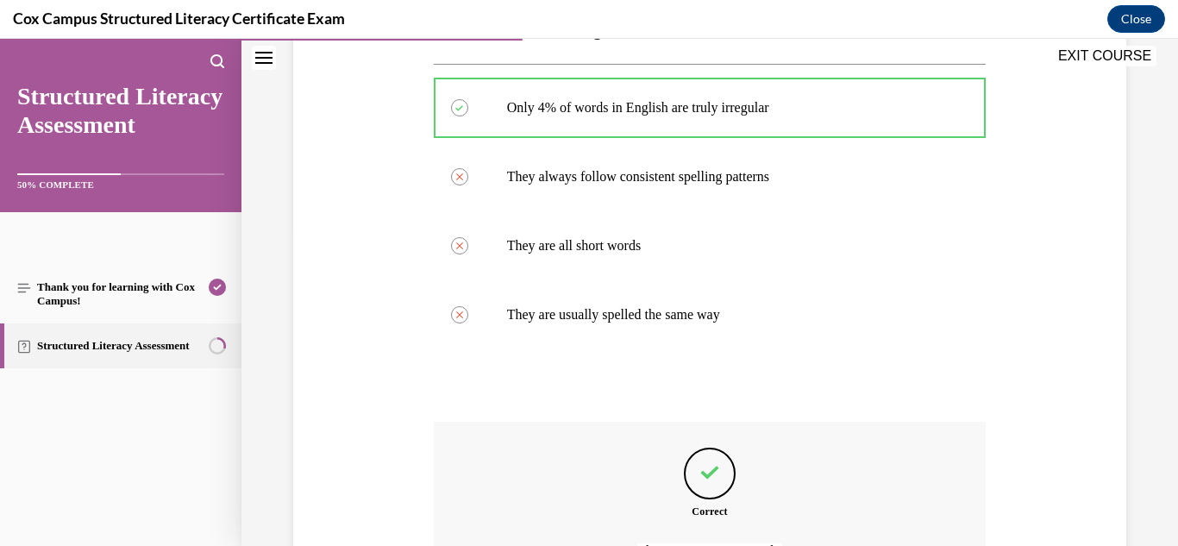
scroll to position [511, 0]
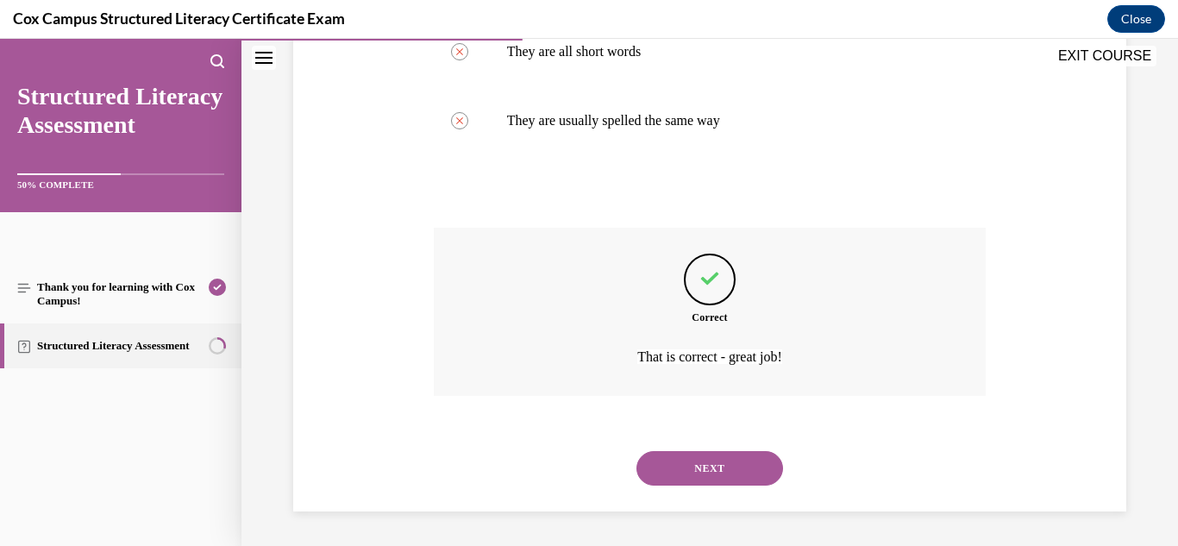
click at [690, 466] on button "NEXT" at bounding box center [710, 468] width 147 height 35
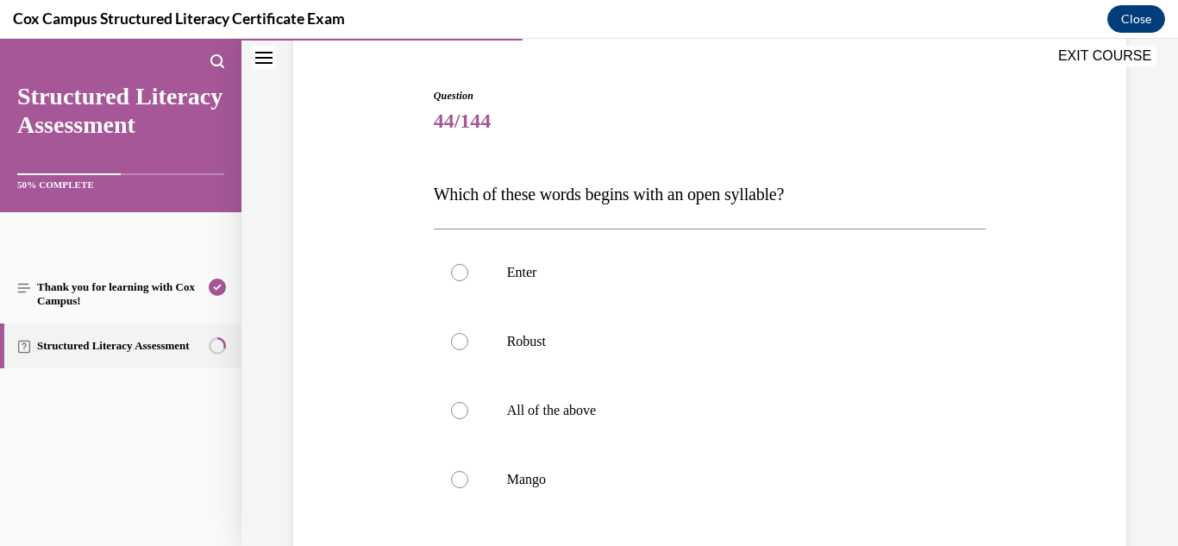
scroll to position [153, 0]
click at [524, 322] on label "Robust" at bounding box center [710, 340] width 553 height 69
click at [468, 332] on input "Robust" at bounding box center [459, 340] width 17 height 17
radio input "true"
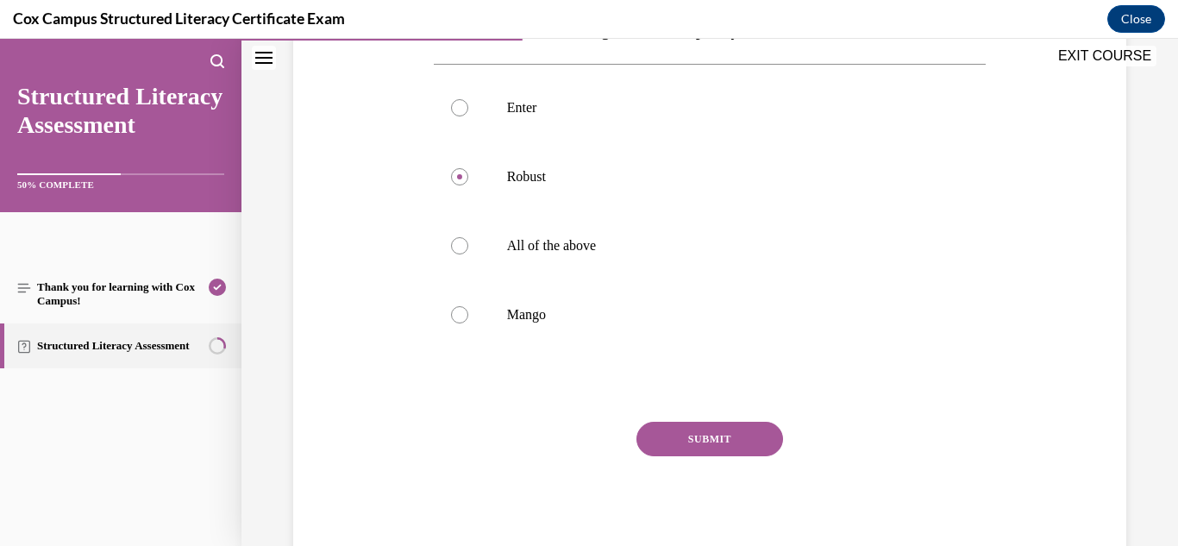
click at [707, 437] on button "SUBMIT" at bounding box center [710, 439] width 147 height 35
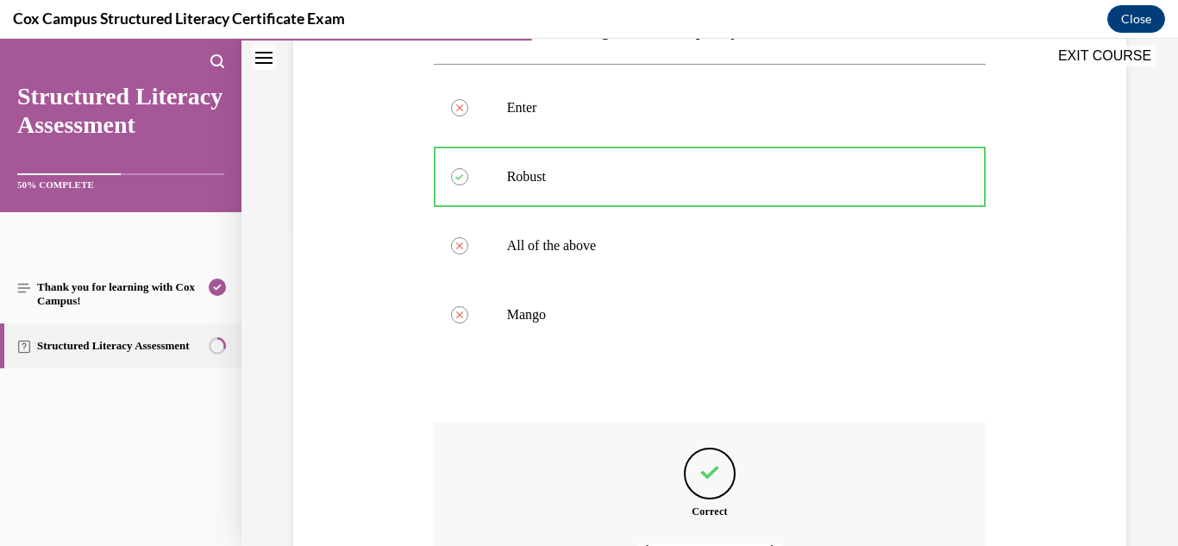
scroll to position [511, 0]
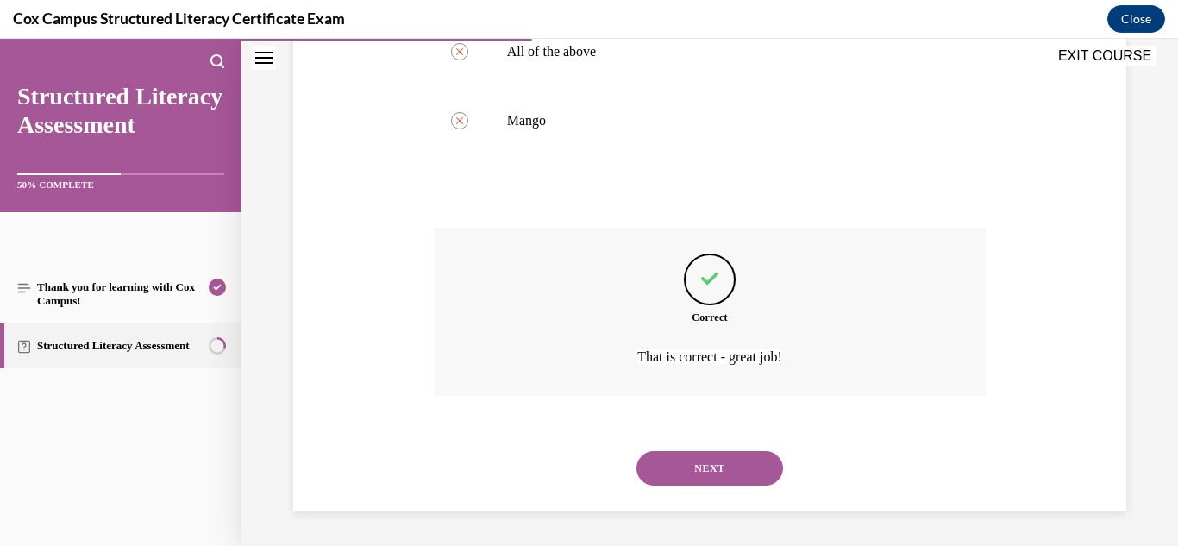
click at [709, 461] on button "NEXT" at bounding box center [710, 468] width 147 height 35
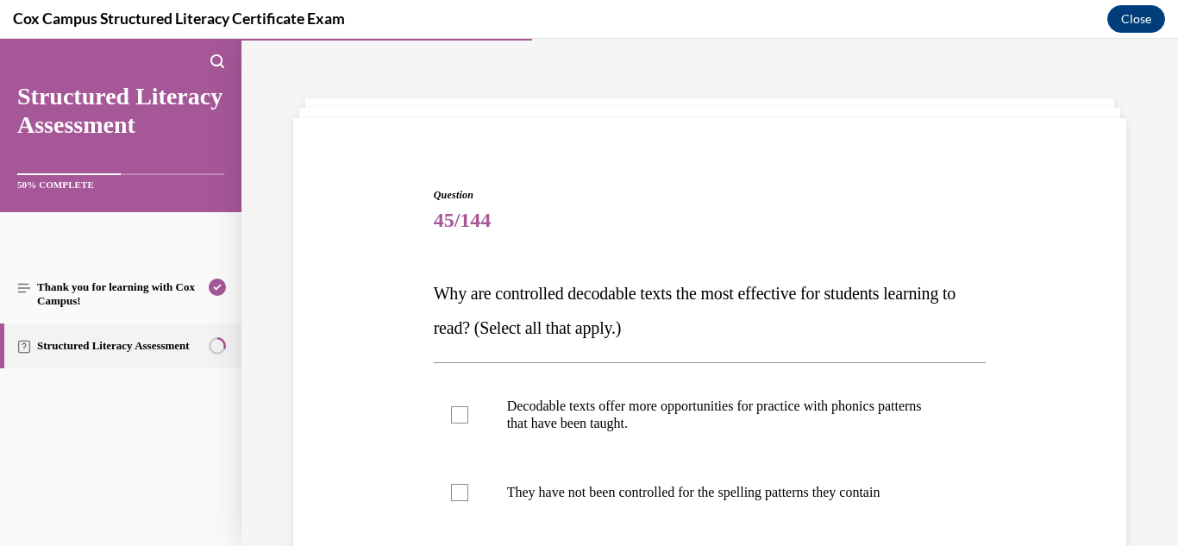
scroll to position [203, 0]
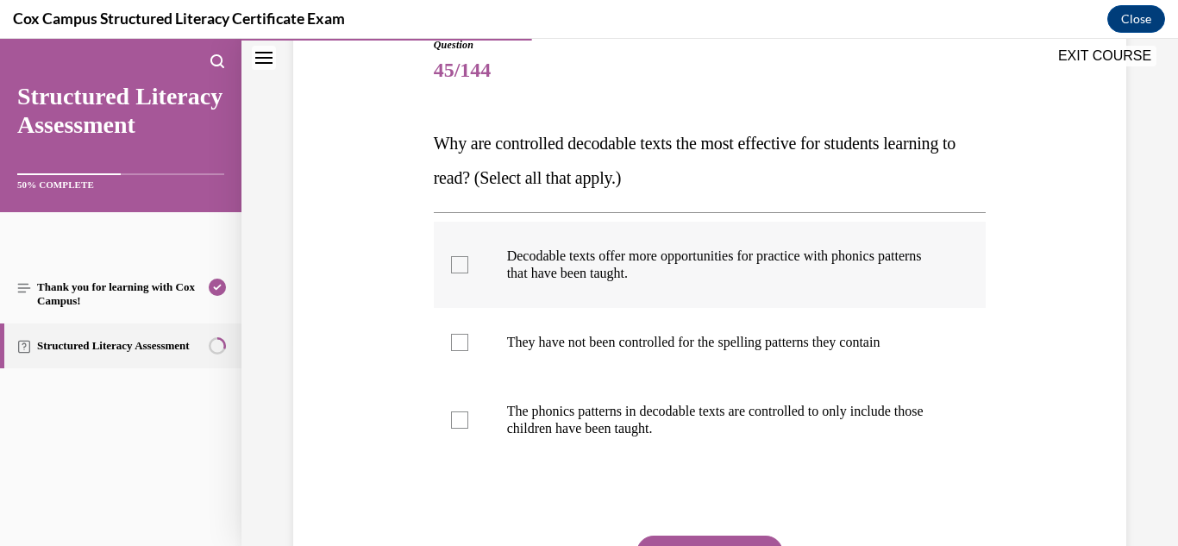
click at [707, 291] on label "Decodable texts offer more opportunities for practice with phonics patterns tha…" at bounding box center [710, 265] width 553 height 86
click at [468, 273] on input "Decodable texts offer more opportunities for practice with phonics patterns tha…" at bounding box center [459, 264] width 17 height 17
checkbox input "true"
click at [605, 416] on p "The phonics patterns in decodable texts are controlled to only include those ch…" at bounding box center [725, 420] width 436 height 35
click at [468, 416] on input "The phonics patterns in decodable texts are controlled to only include those ch…" at bounding box center [459, 419] width 17 height 17
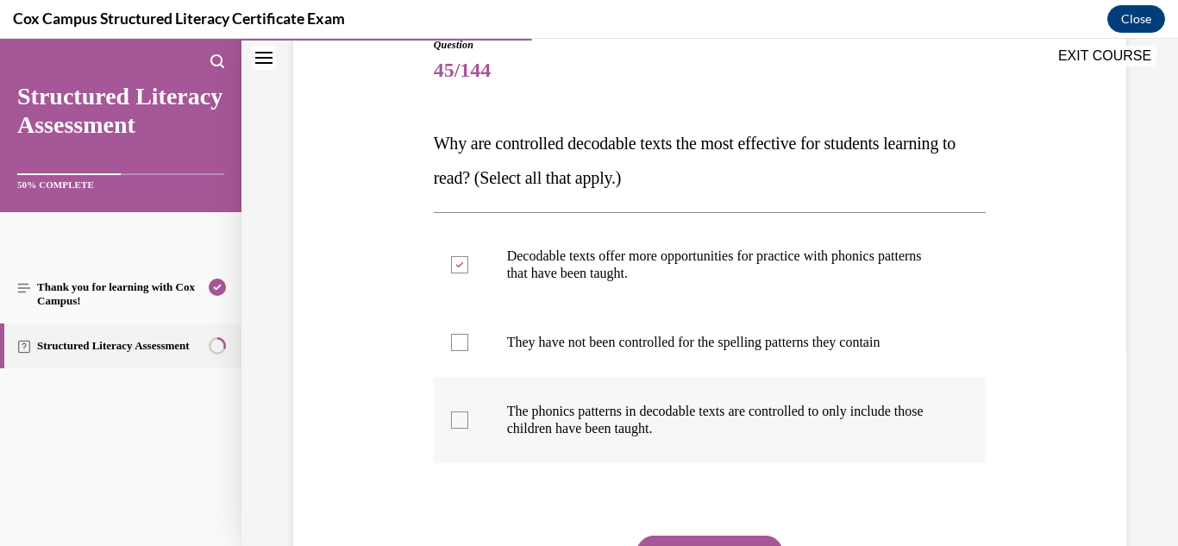
checkbox input "true"
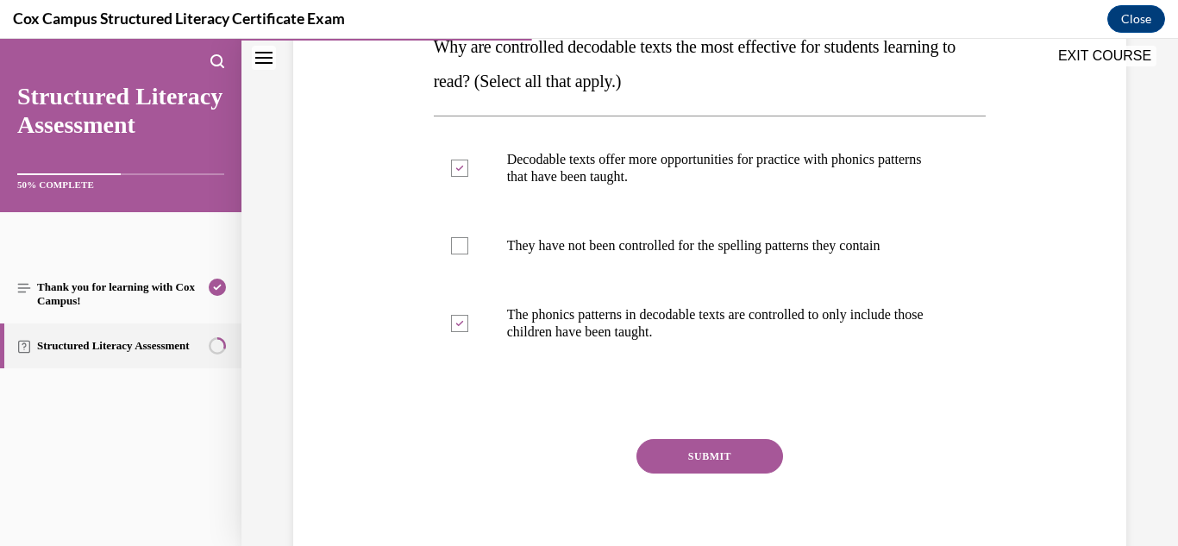
scroll to position [300, 0]
click at [706, 454] on button "SUBMIT" at bounding box center [710, 455] width 147 height 35
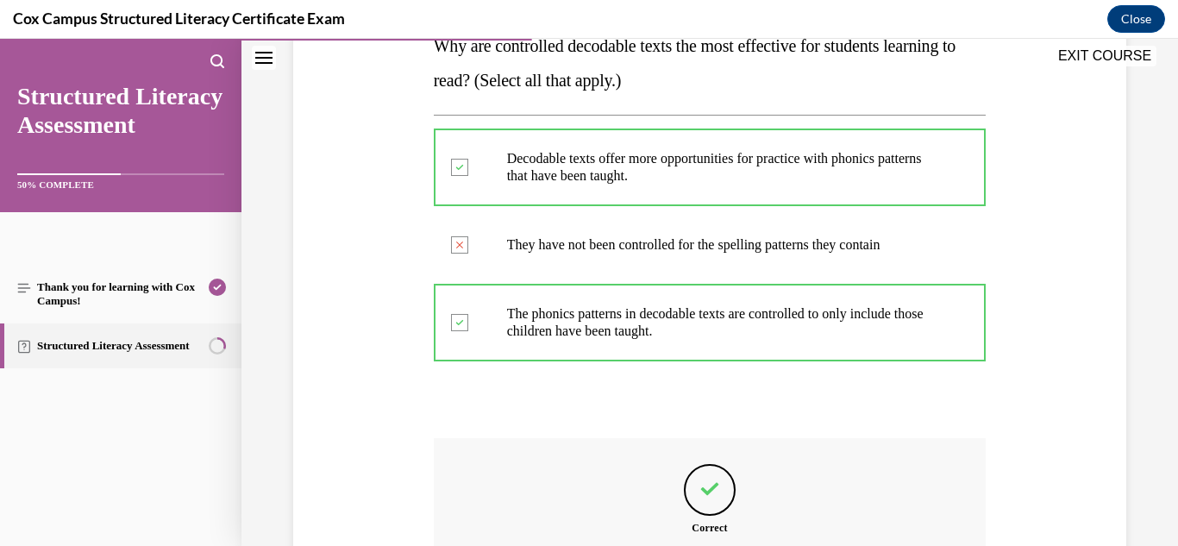
scroll to position [511, 0]
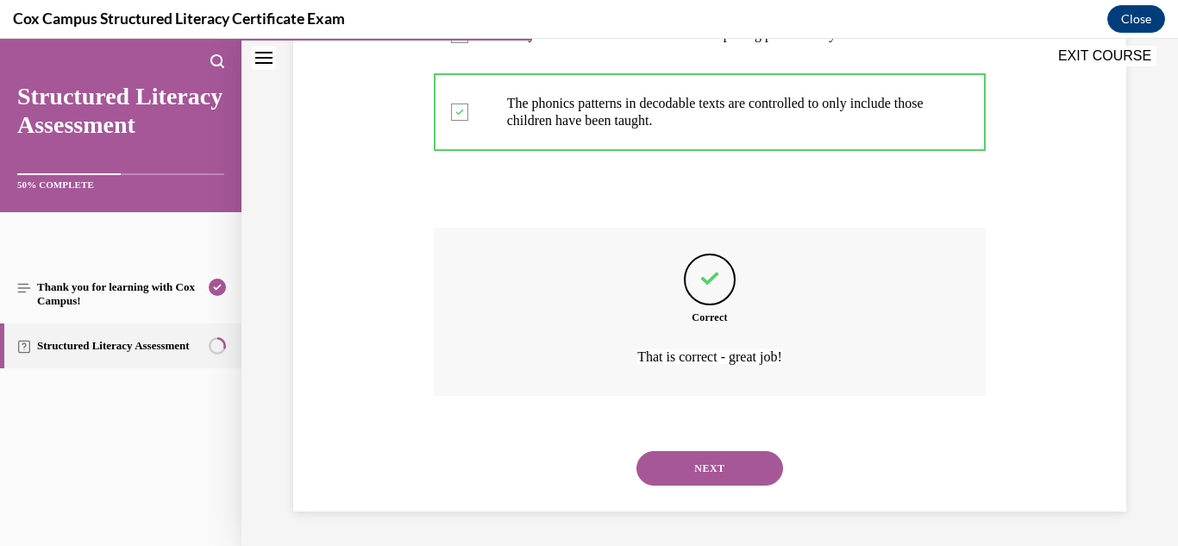
click at [713, 474] on button "NEXT" at bounding box center [710, 468] width 147 height 35
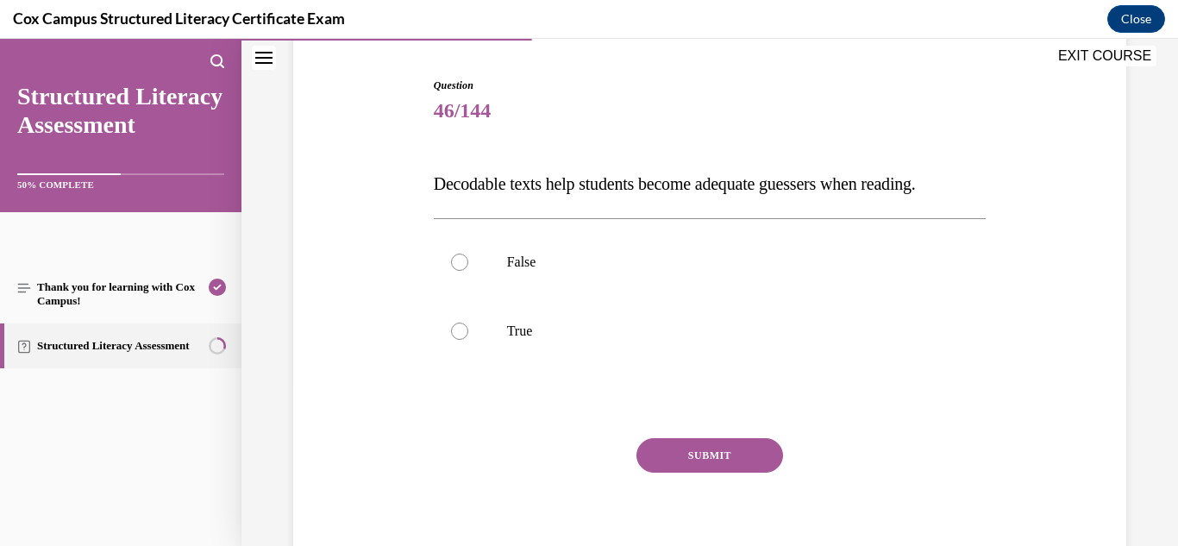
scroll to position [166, 0]
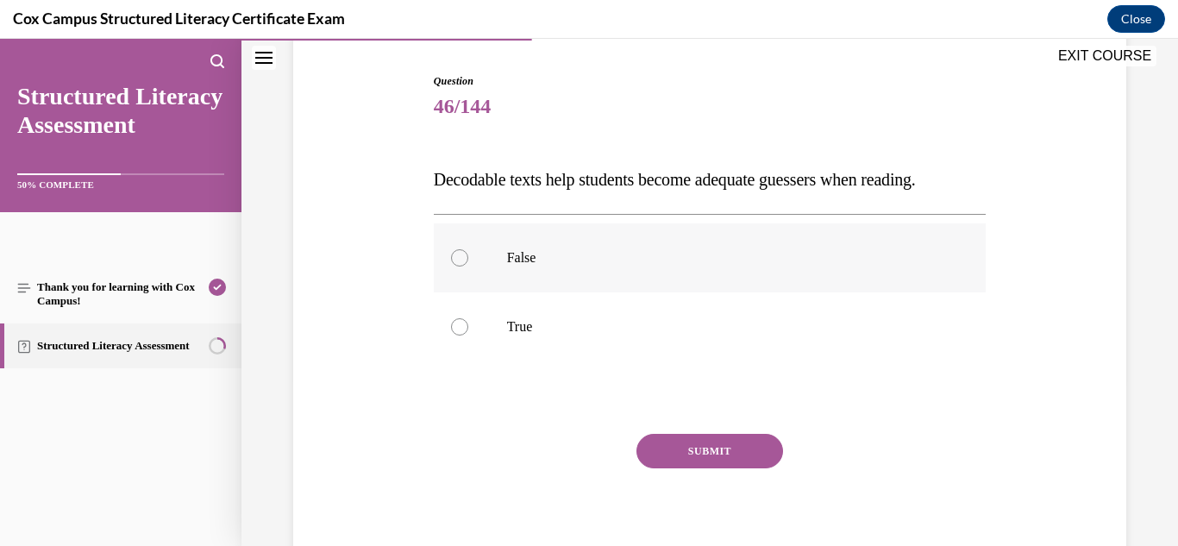
click at [565, 292] on label "False" at bounding box center [710, 257] width 553 height 69
click at [468, 267] on input "False" at bounding box center [459, 257] width 17 height 17
radio input "true"
click at [688, 468] on button "SUBMIT" at bounding box center [710, 451] width 147 height 35
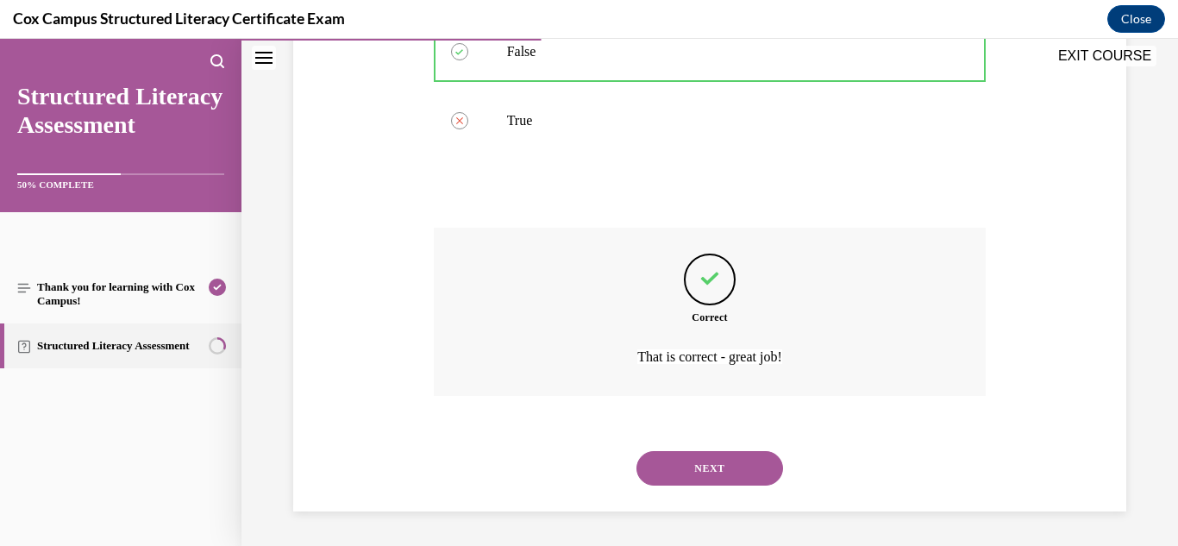
scroll to position [397, 0]
click at [687, 471] on button "NEXT" at bounding box center [710, 468] width 147 height 35
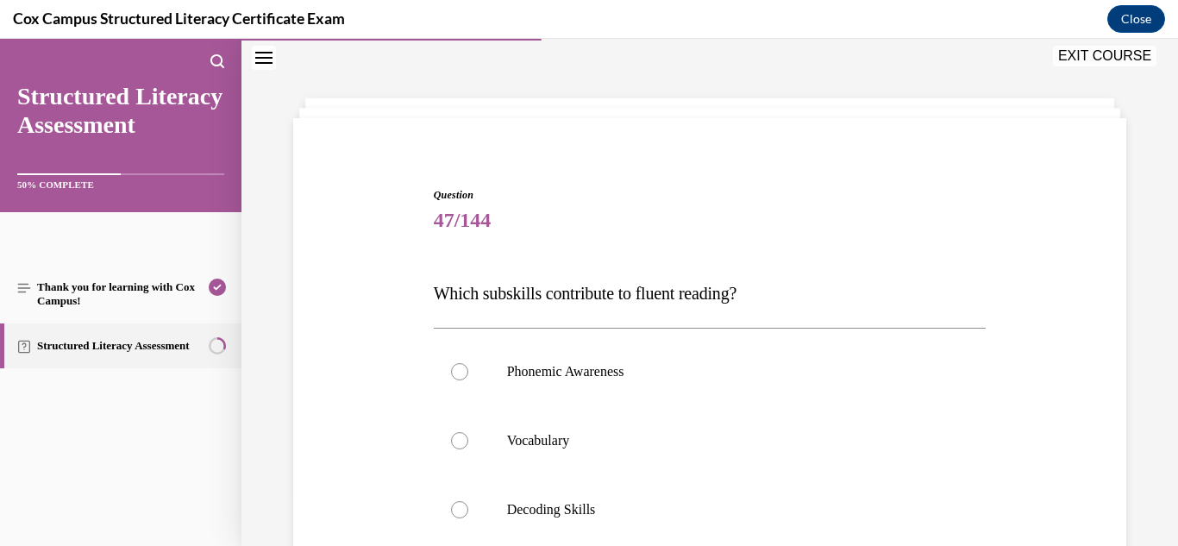
scroll to position [282, 0]
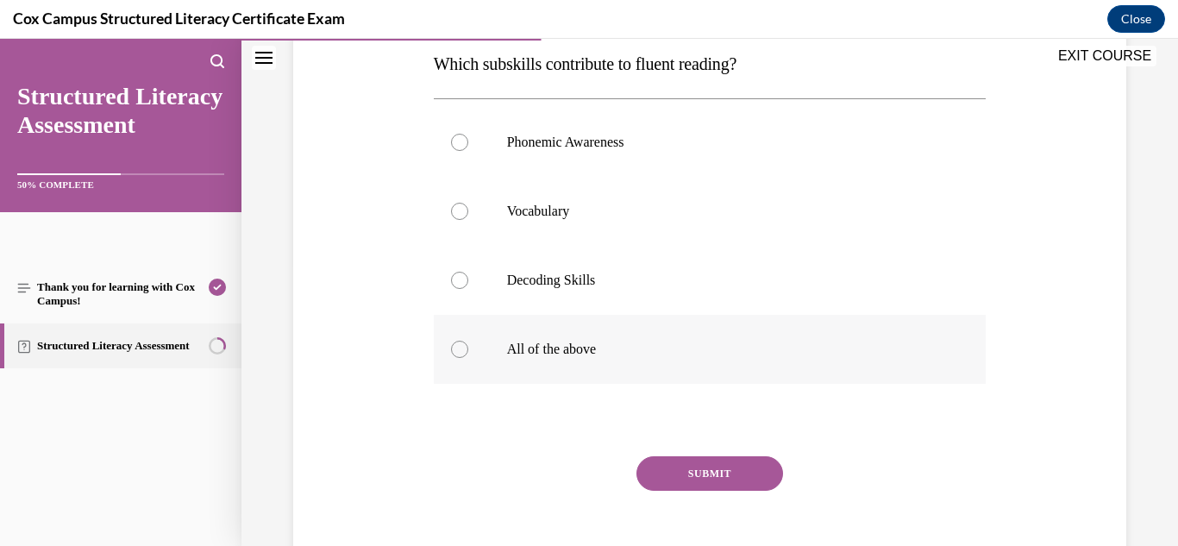
click at [568, 347] on p "All of the above" at bounding box center [725, 349] width 436 height 17
click at [468, 347] on input "All of the above" at bounding box center [459, 349] width 17 height 17
radio input "true"
click at [693, 474] on button "SUBMIT" at bounding box center [710, 473] width 147 height 35
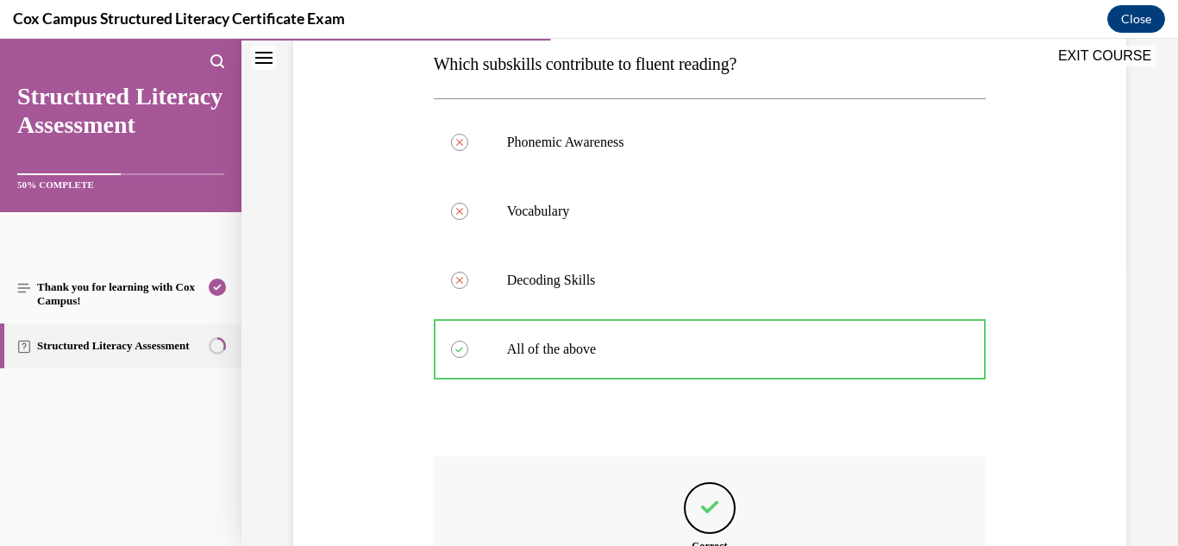
scroll to position [511, 0]
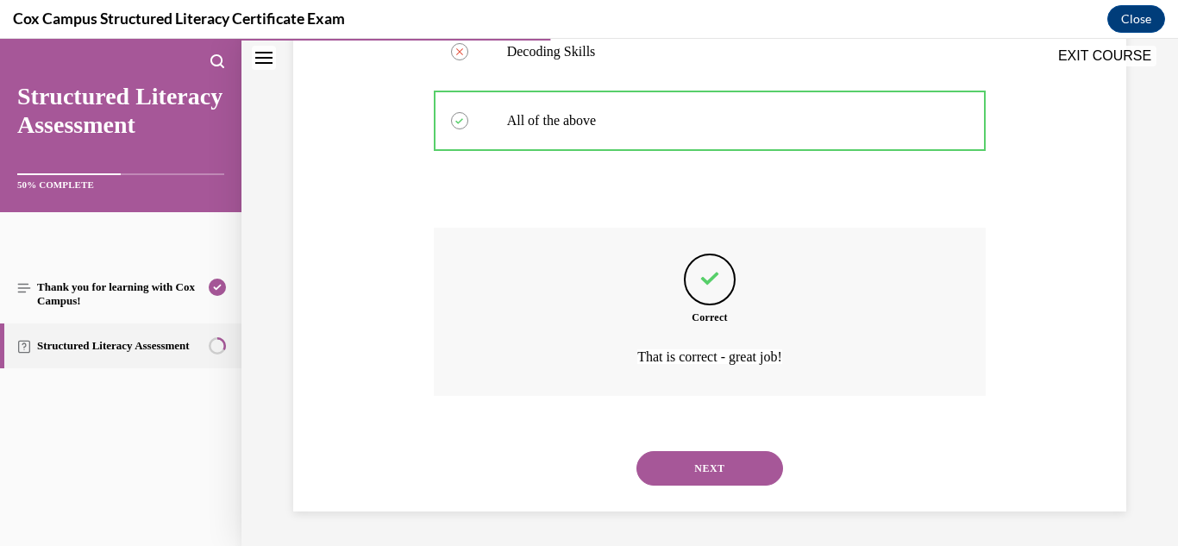
click at [694, 460] on button "NEXT" at bounding box center [710, 468] width 147 height 35
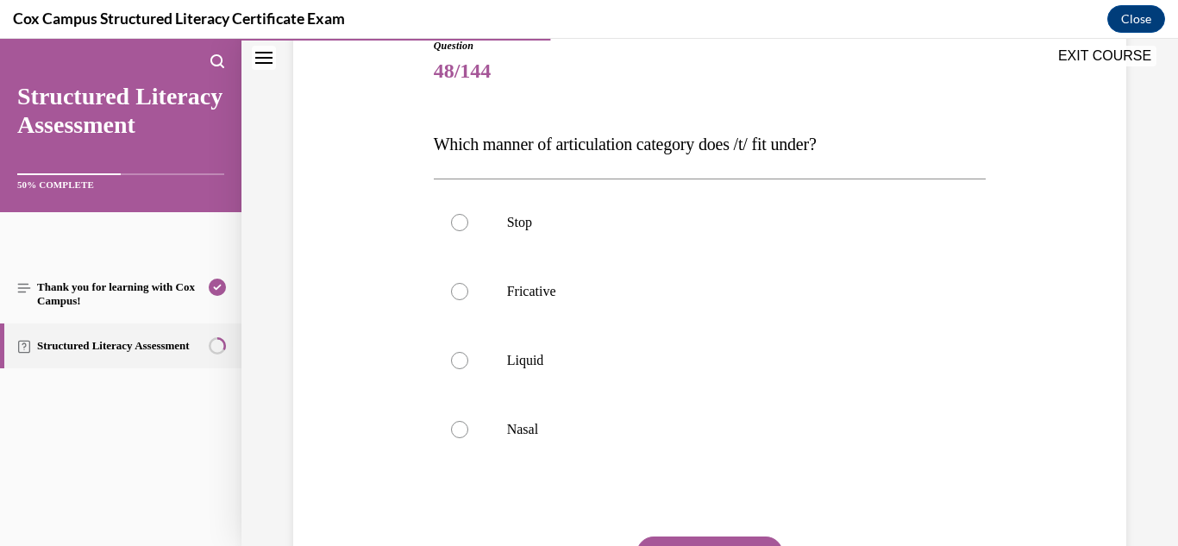
scroll to position [203, 0]
click at [560, 230] on label "Stop" at bounding box center [710, 221] width 553 height 69
click at [468, 230] on input "Stop" at bounding box center [459, 221] width 17 height 17
radio input "true"
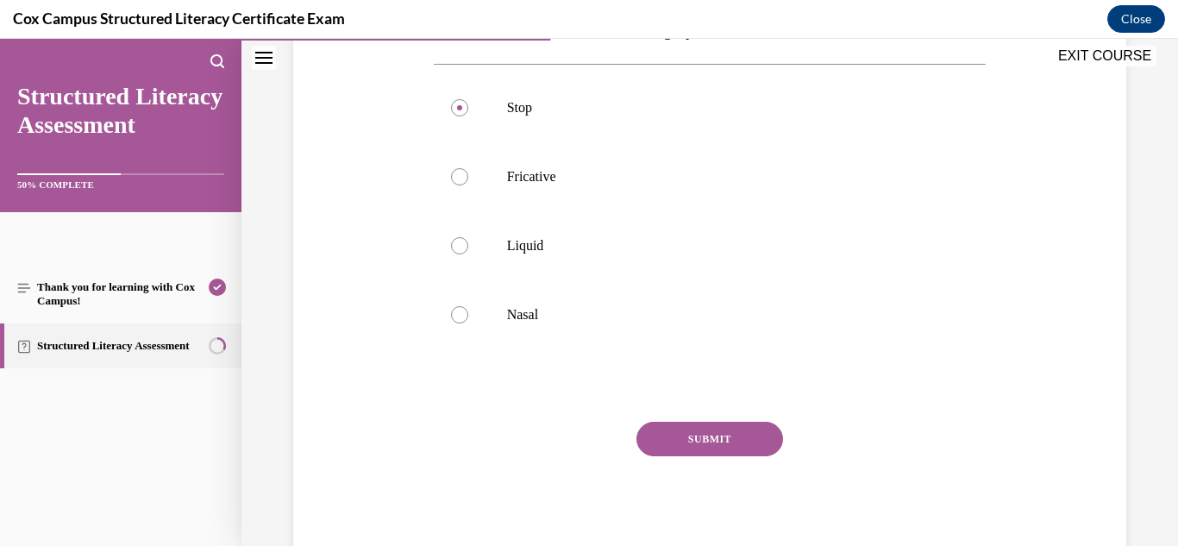
click at [696, 435] on button "SUBMIT" at bounding box center [710, 439] width 147 height 35
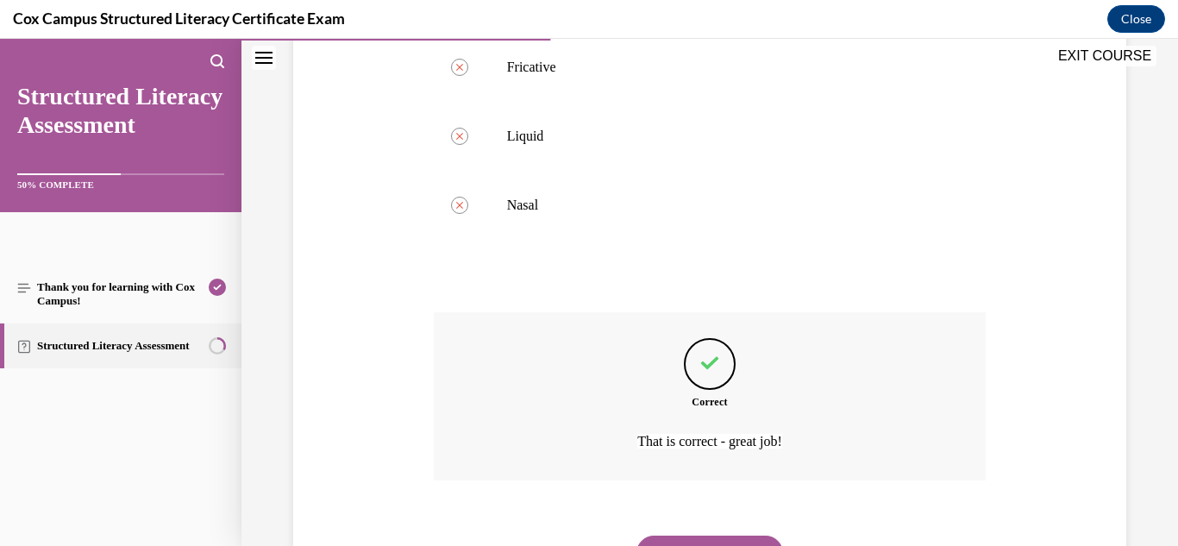
scroll to position [511, 0]
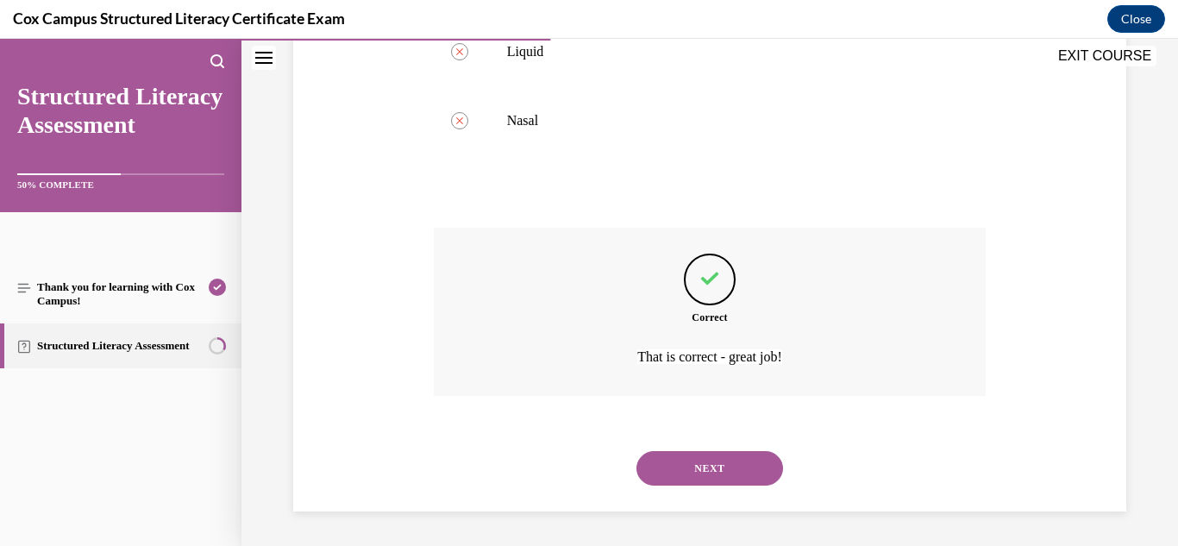
click at [707, 480] on button "NEXT" at bounding box center [710, 468] width 147 height 35
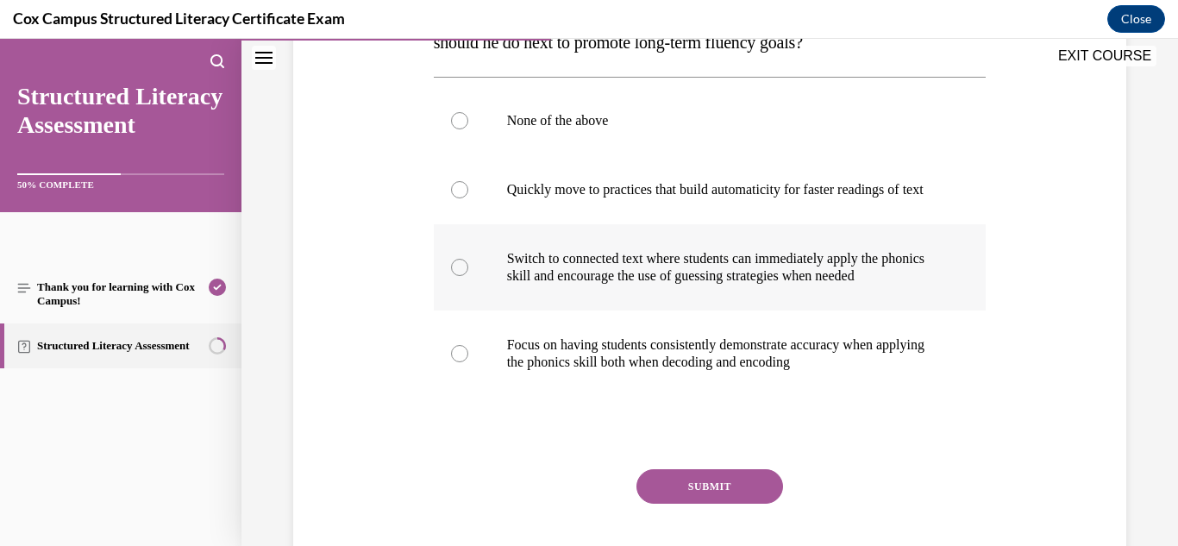
scroll to position [339, 0]
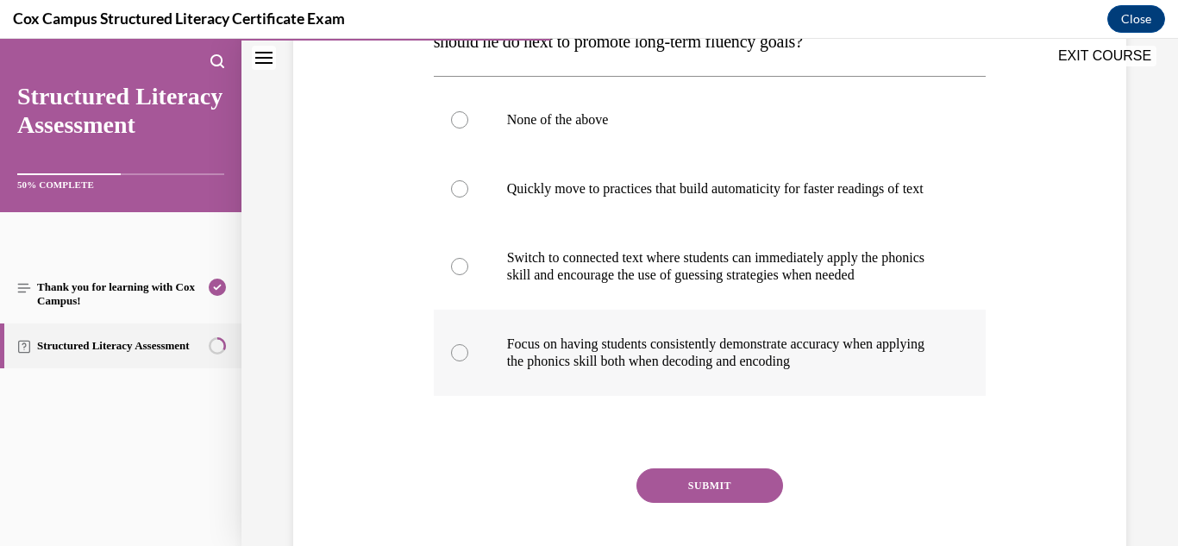
click at [694, 370] on p "Focus on having students consistently demonstrate accuracy when applying the ph…" at bounding box center [725, 353] width 436 height 35
click at [468, 361] on input "Focus on having students consistently demonstrate accuracy when applying the ph…" at bounding box center [459, 352] width 17 height 17
radio input "true"
click at [712, 503] on button "SUBMIT" at bounding box center [710, 485] width 147 height 35
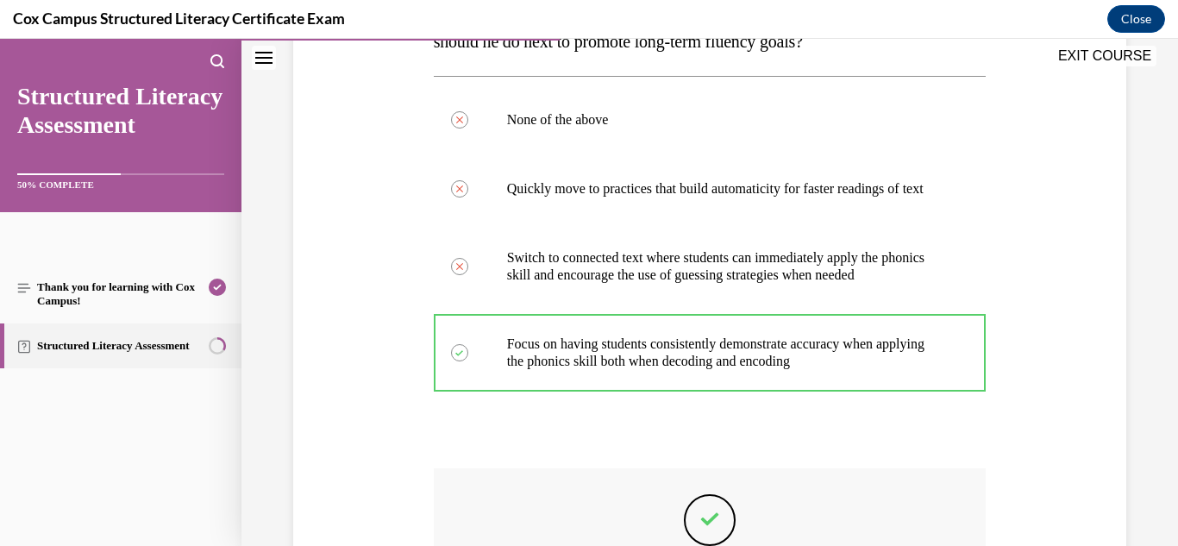
scroll to position [574, 0]
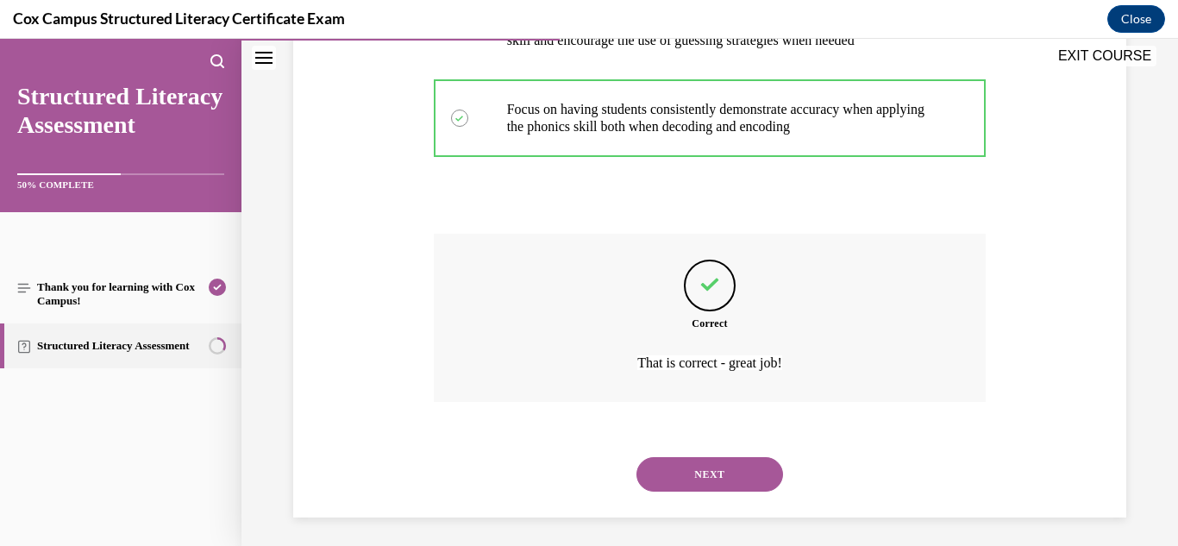
click at [710, 492] on button "NEXT" at bounding box center [710, 474] width 147 height 35
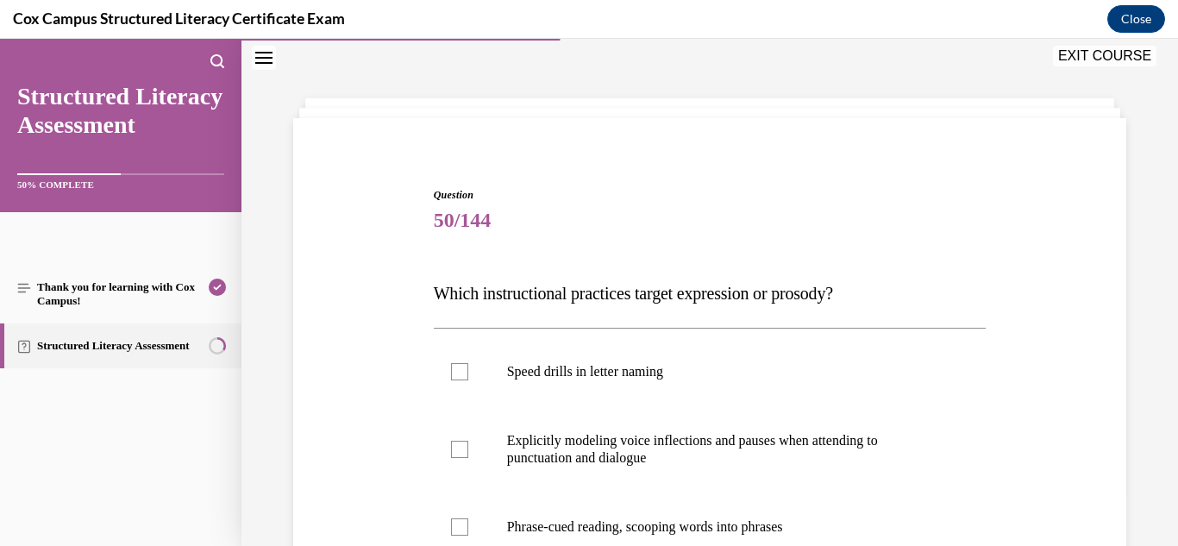
scroll to position [125, 0]
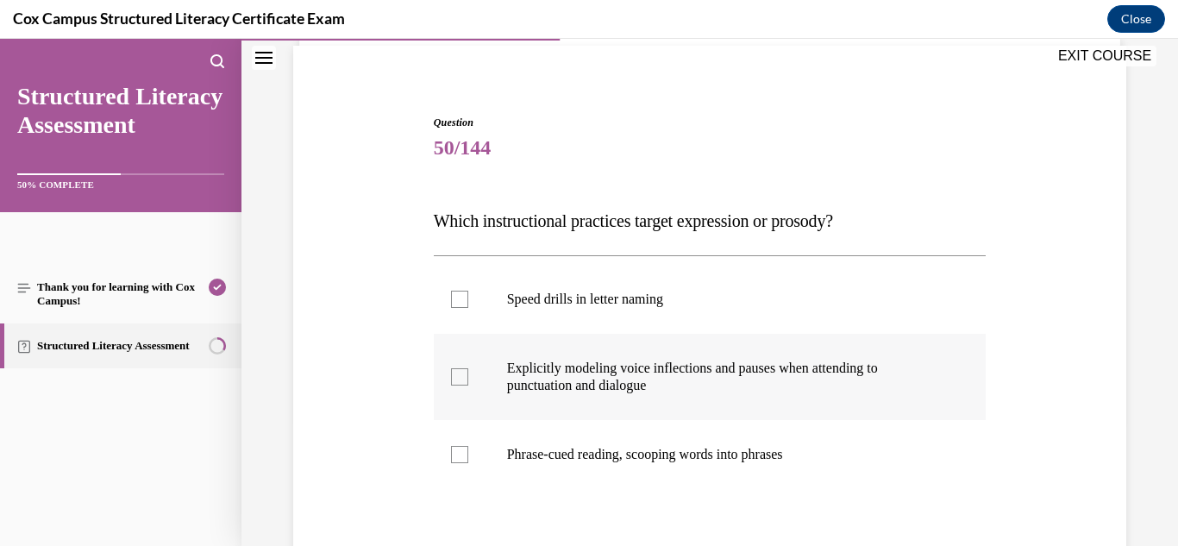
click at [664, 378] on p "Explicitly modeling voice inflections and pauses when attending to punctuation …" at bounding box center [725, 377] width 436 height 35
click at [468, 378] on input "Explicitly modeling voice inflections and pauses when attending to punctuation …" at bounding box center [459, 376] width 17 height 17
checkbox input "true"
click at [695, 457] on p "Phrase-cued reading, scooping words into phrases" at bounding box center [725, 454] width 436 height 17
click at [468, 457] on input "Phrase-cued reading, scooping words into phrases" at bounding box center [459, 454] width 17 height 17
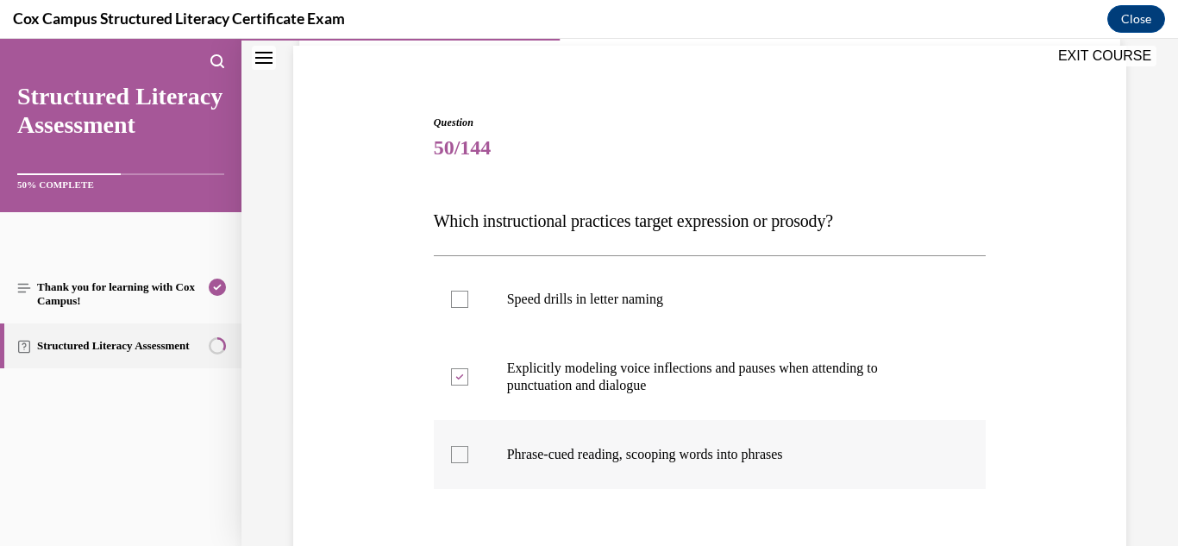
checkbox input "true"
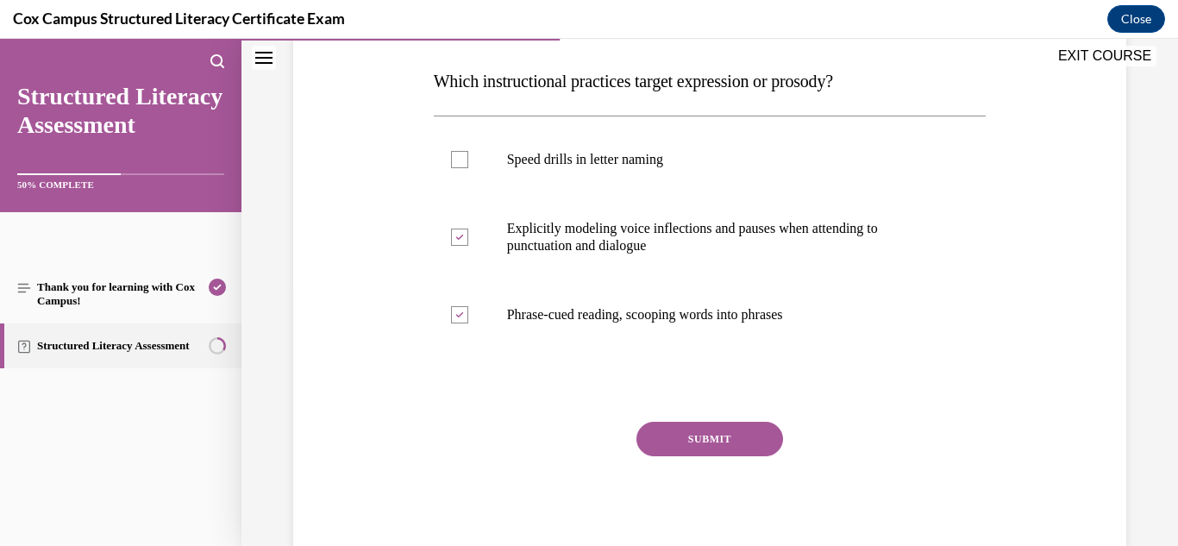
click at [702, 444] on button "SUBMIT" at bounding box center [710, 439] width 147 height 35
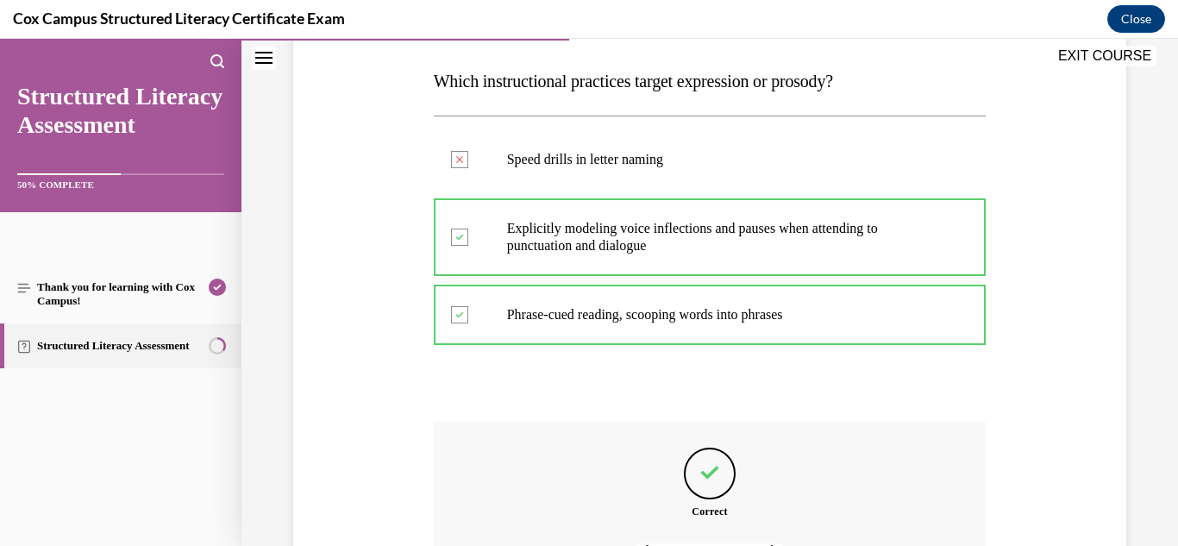
scroll to position [459, 0]
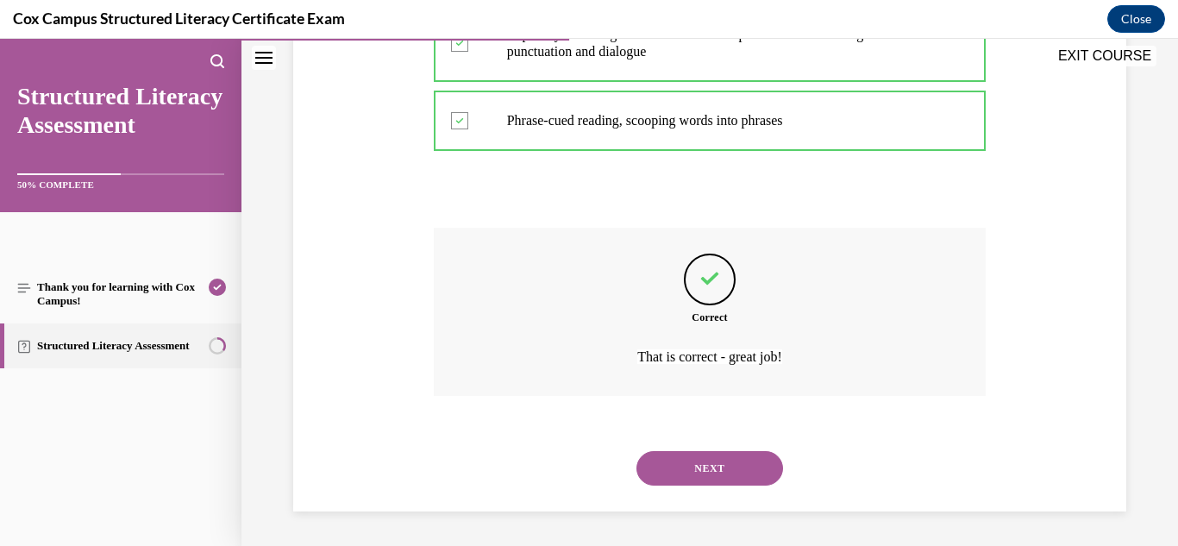
click at [716, 466] on button "NEXT" at bounding box center [710, 468] width 147 height 35
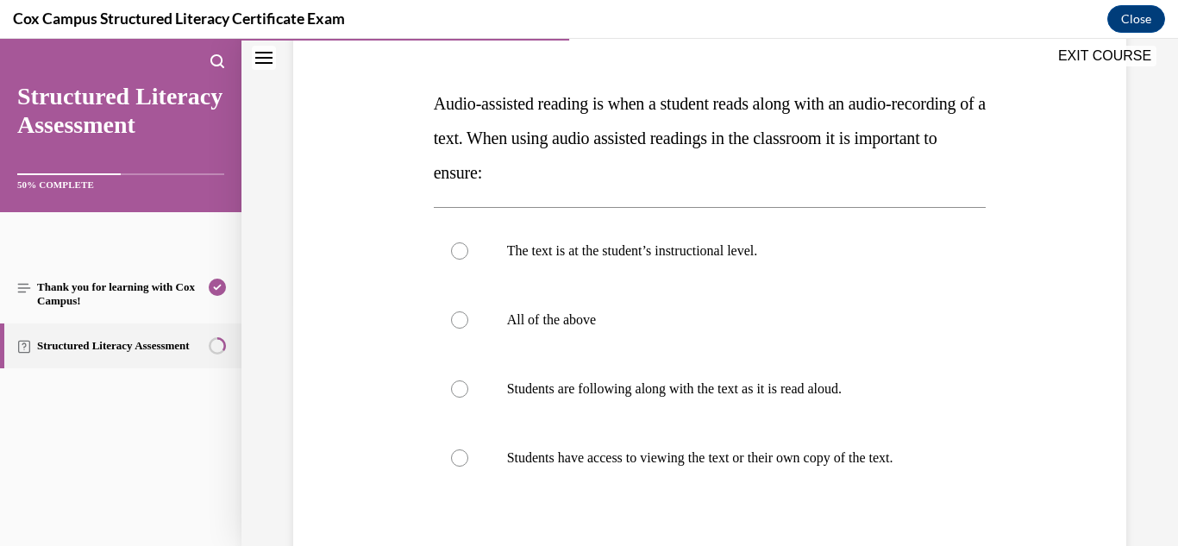
scroll to position [243, 0]
